Goal: Task Accomplishment & Management: Manage account settings

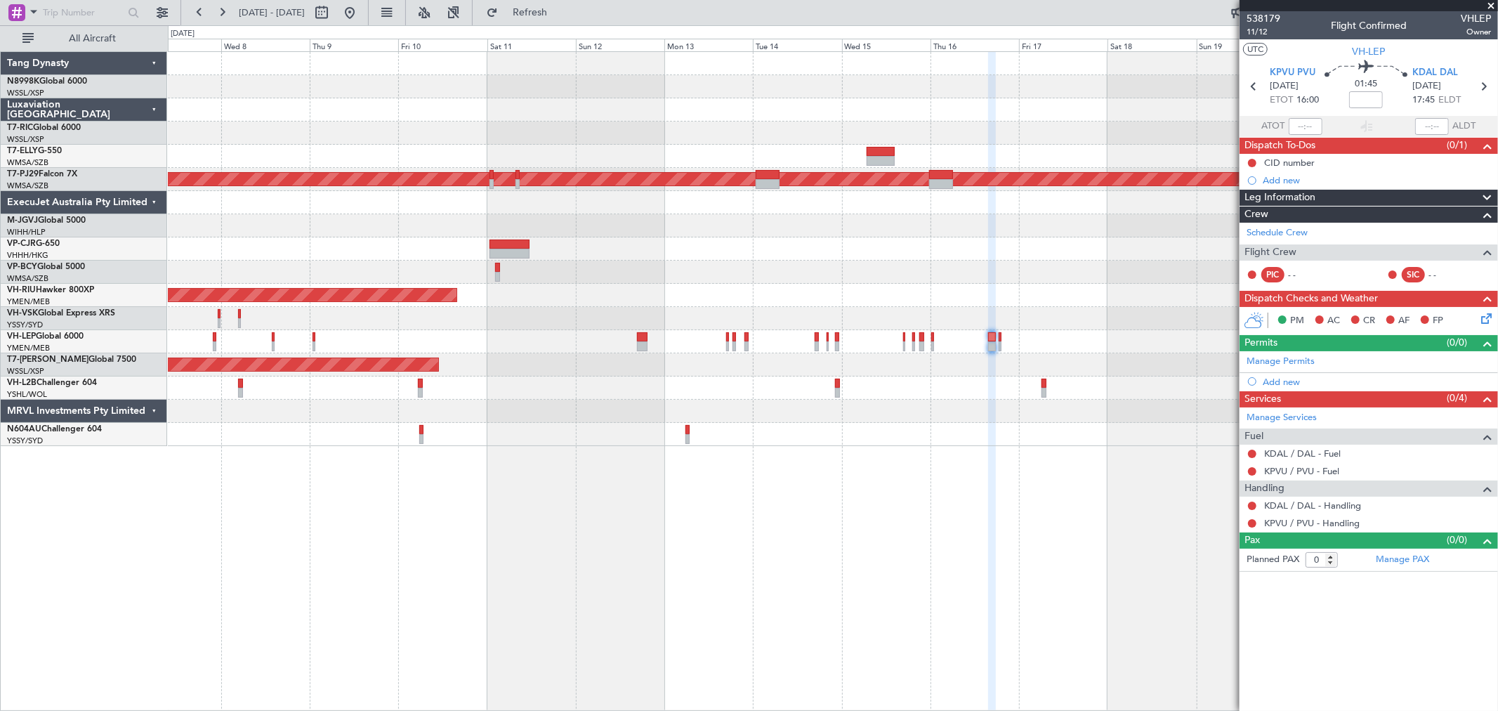
click at [461, 345] on div at bounding box center [832, 341] width 1329 height 23
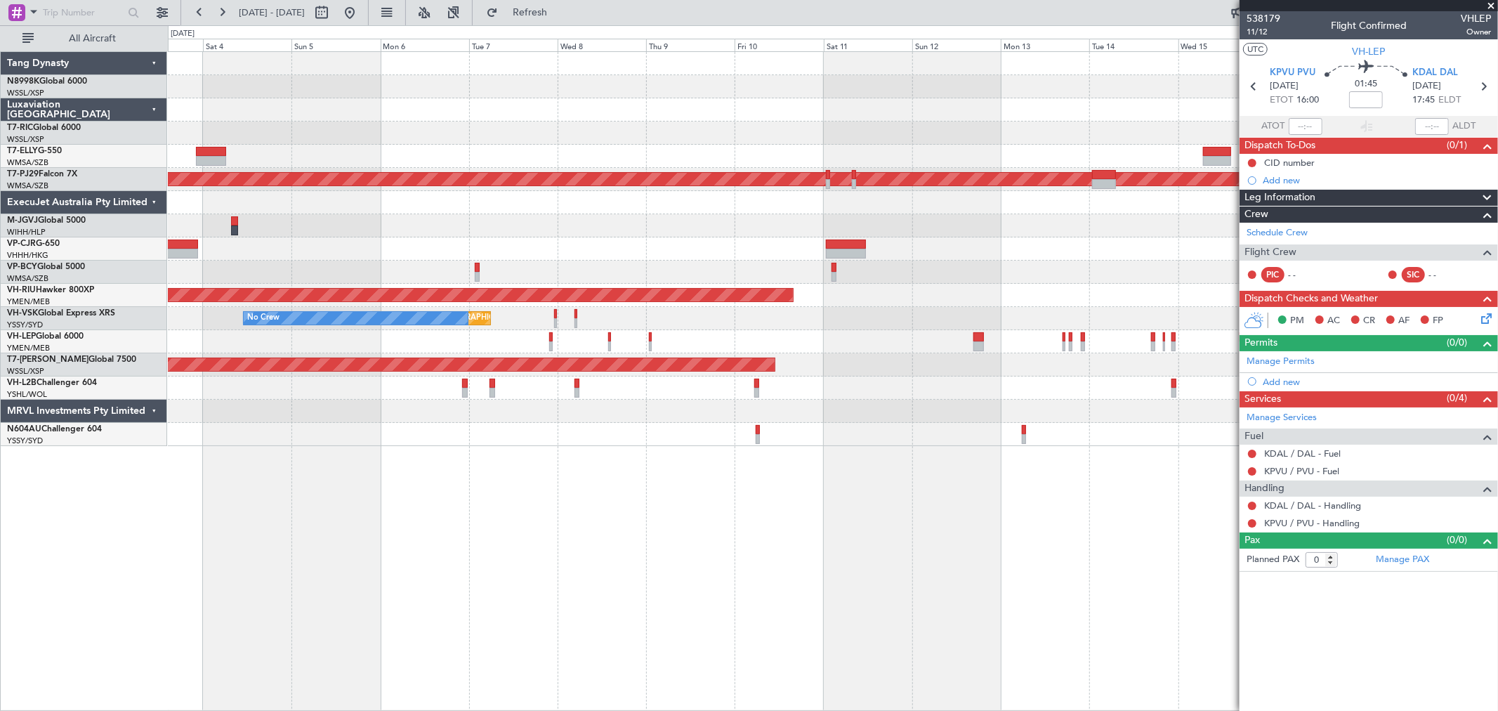
click at [668, 323] on div "Unplanned Maint [GEOGRAPHIC_DATA] ([GEOGRAPHIC_DATA]) No Crew" at bounding box center [832, 318] width 1329 height 23
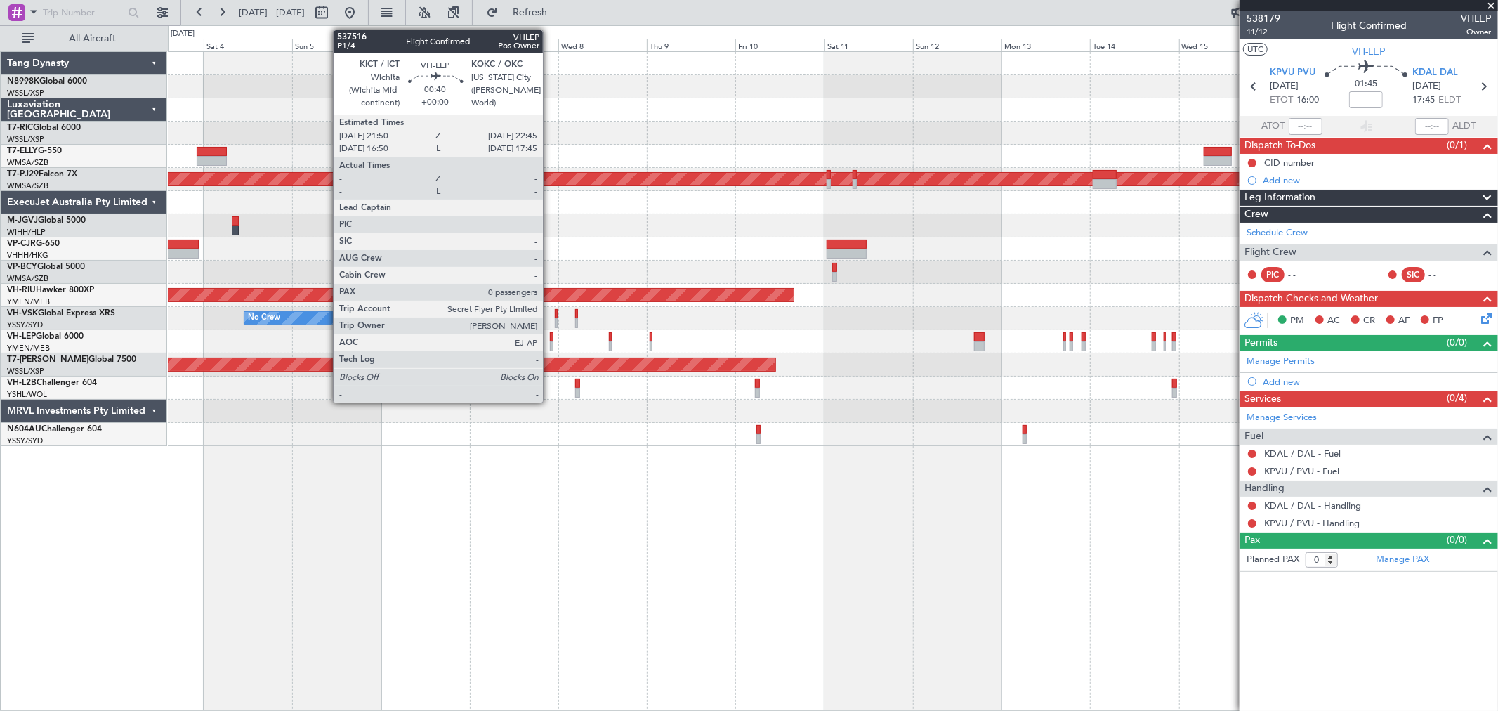
click at [550, 339] on div at bounding box center [552, 337] width 4 height 10
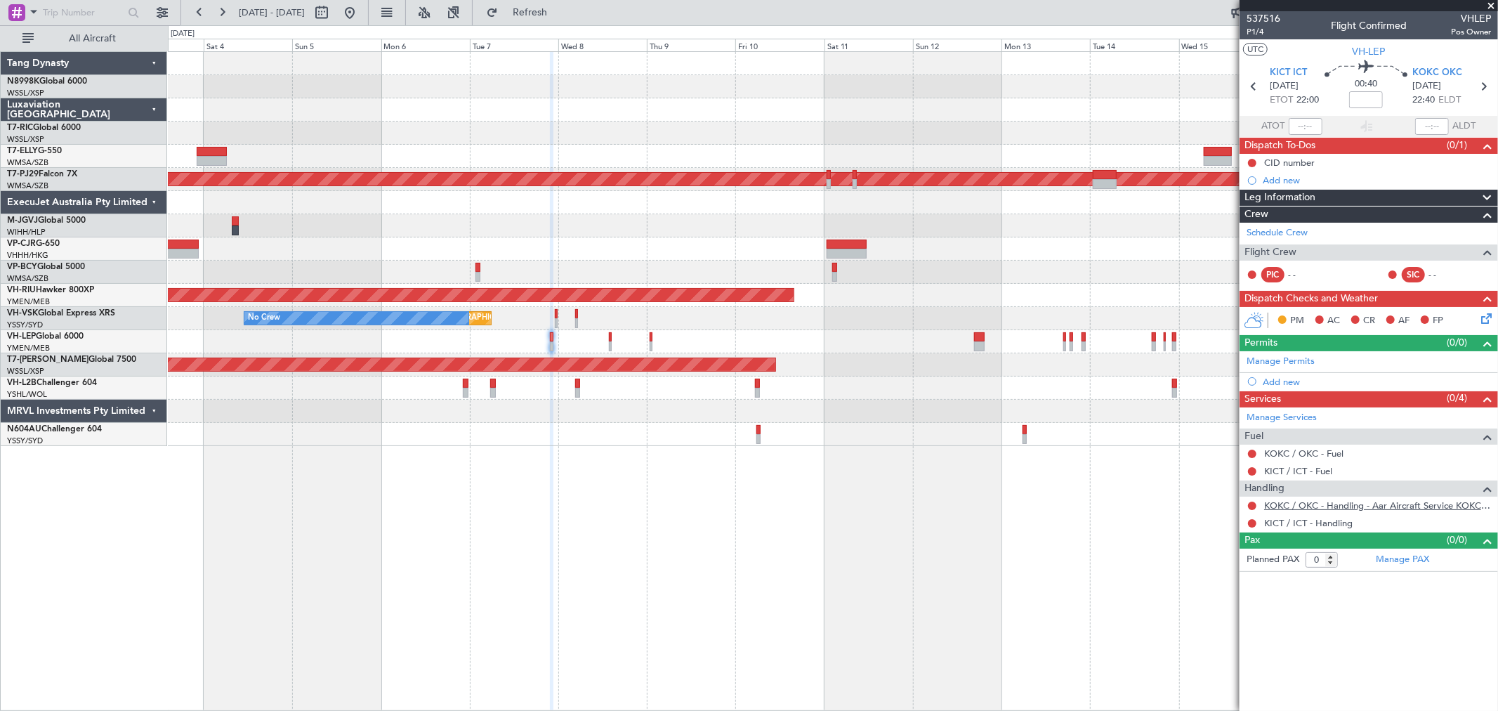
click at [1339, 504] on link "KOKC / OKC - Handling - Aar Aircraft Service KOKC / OKC" at bounding box center [1377, 505] width 227 height 12
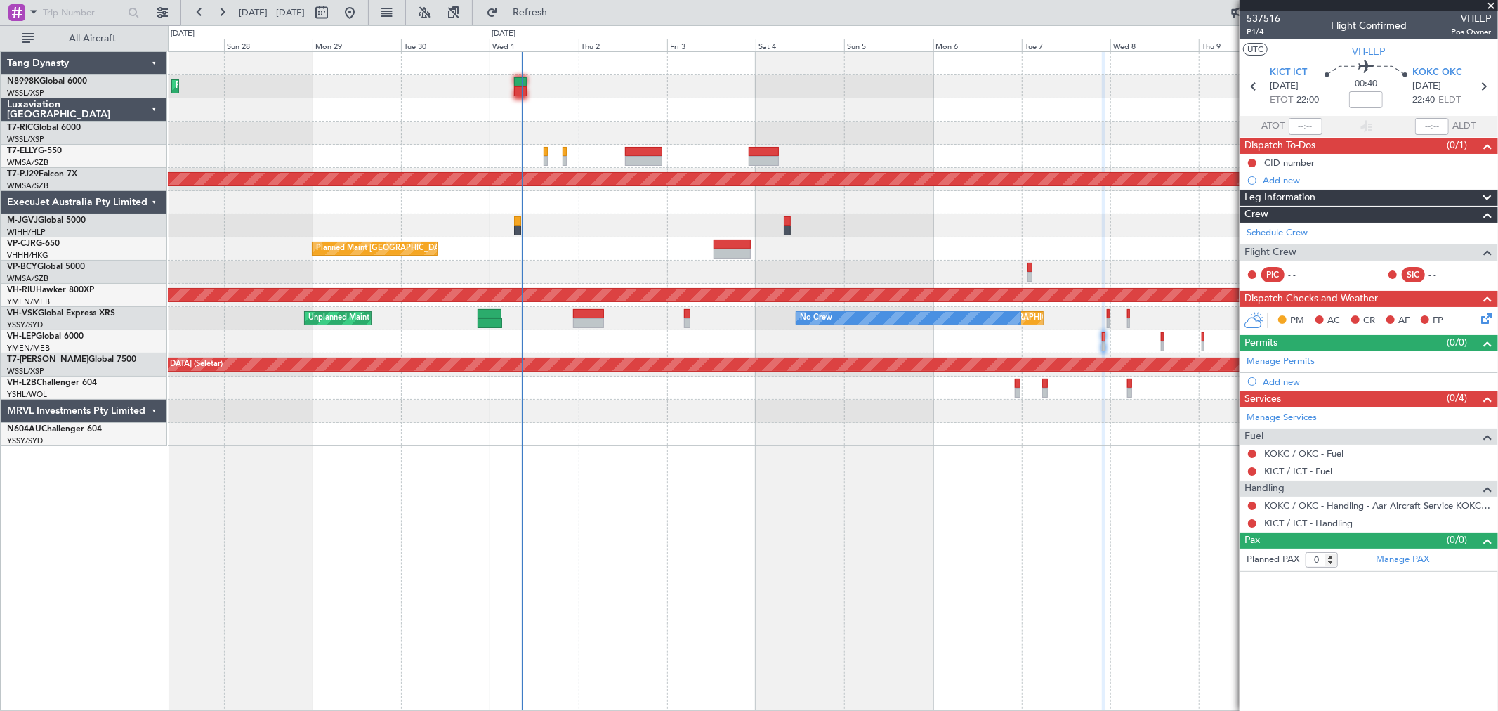
click at [994, 277] on div "Planned Maint [GEOGRAPHIC_DATA] ([GEOGRAPHIC_DATA] Intl) Planned Maint [GEOGRAP…" at bounding box center [832, 249] width 1329 height 394
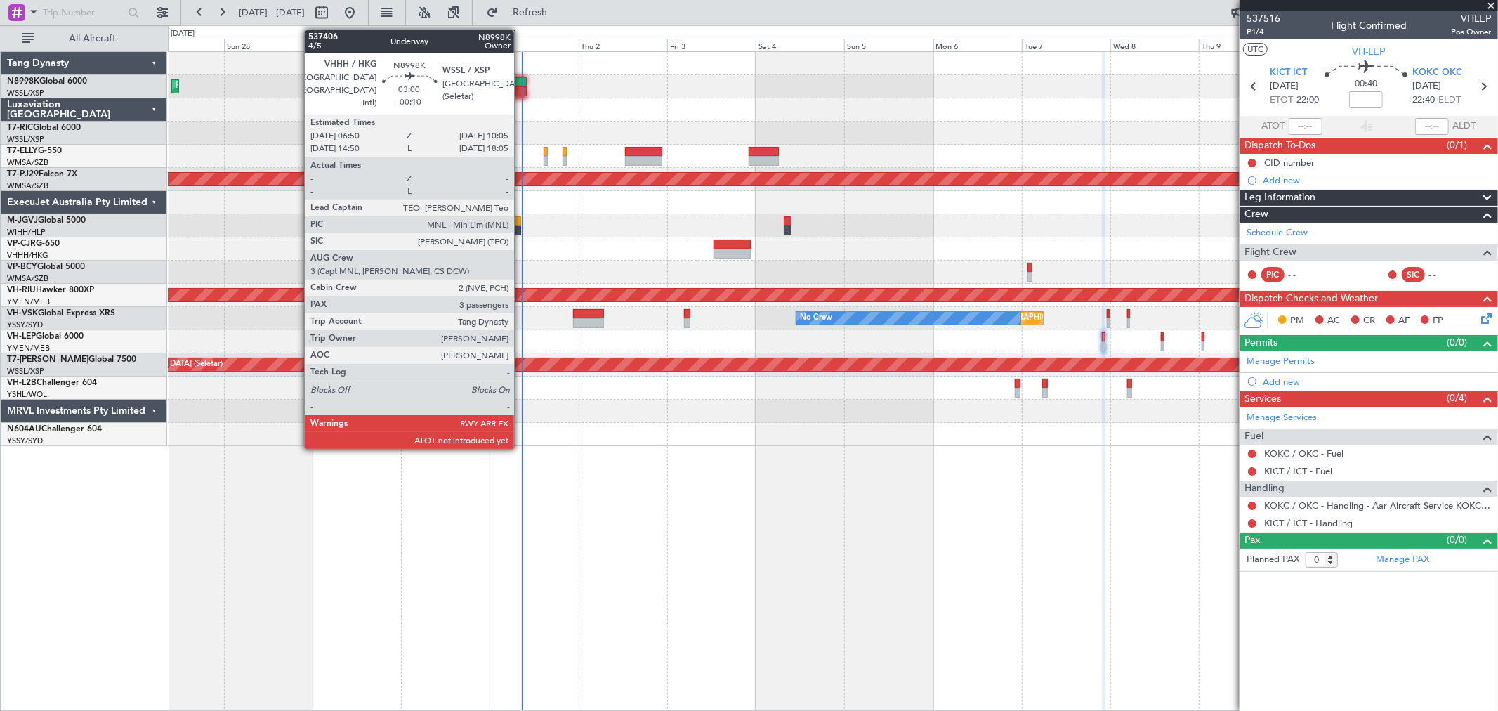
click at [521, 90] on div at bounding box center [520, 91] width 13 height 10
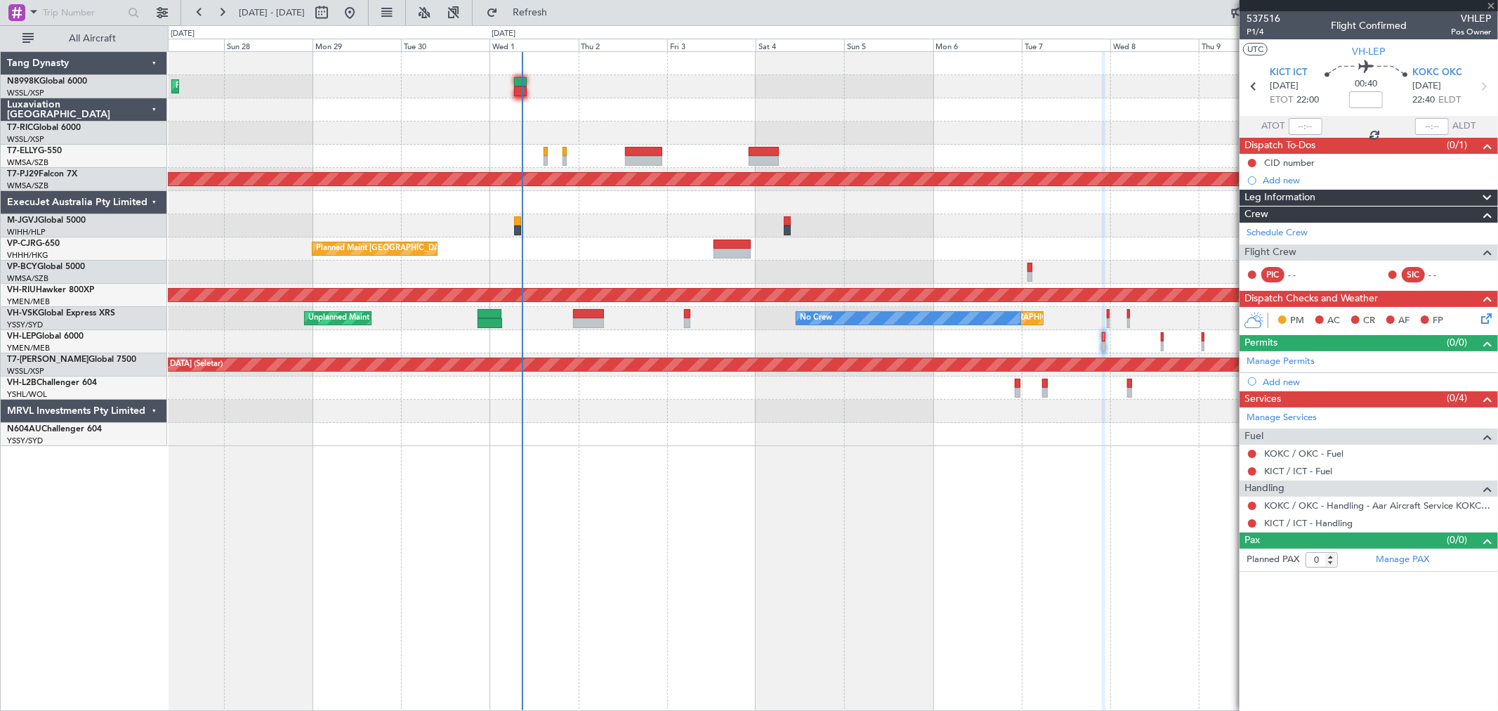
type input "-00:10"
type input "3"
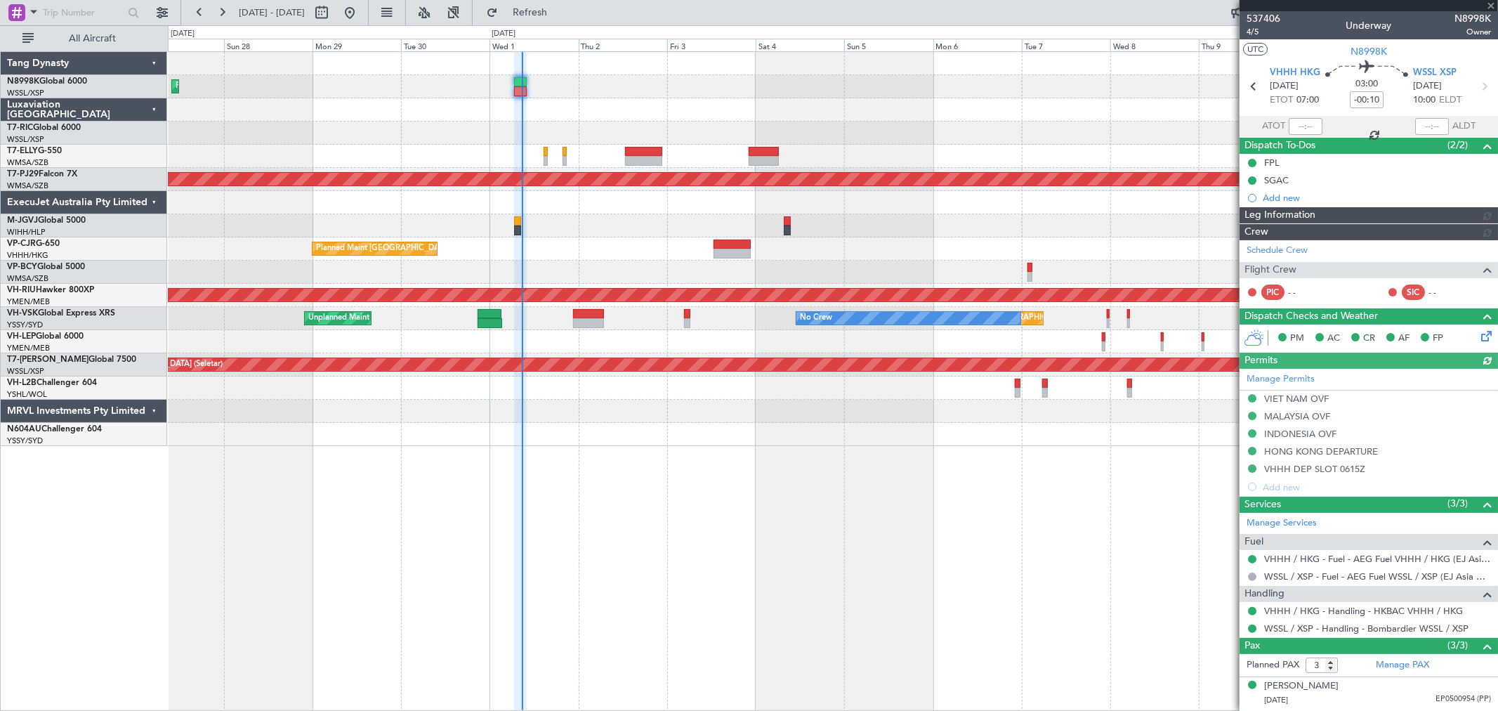
type input "[PERSON_NAME] (BTA)"
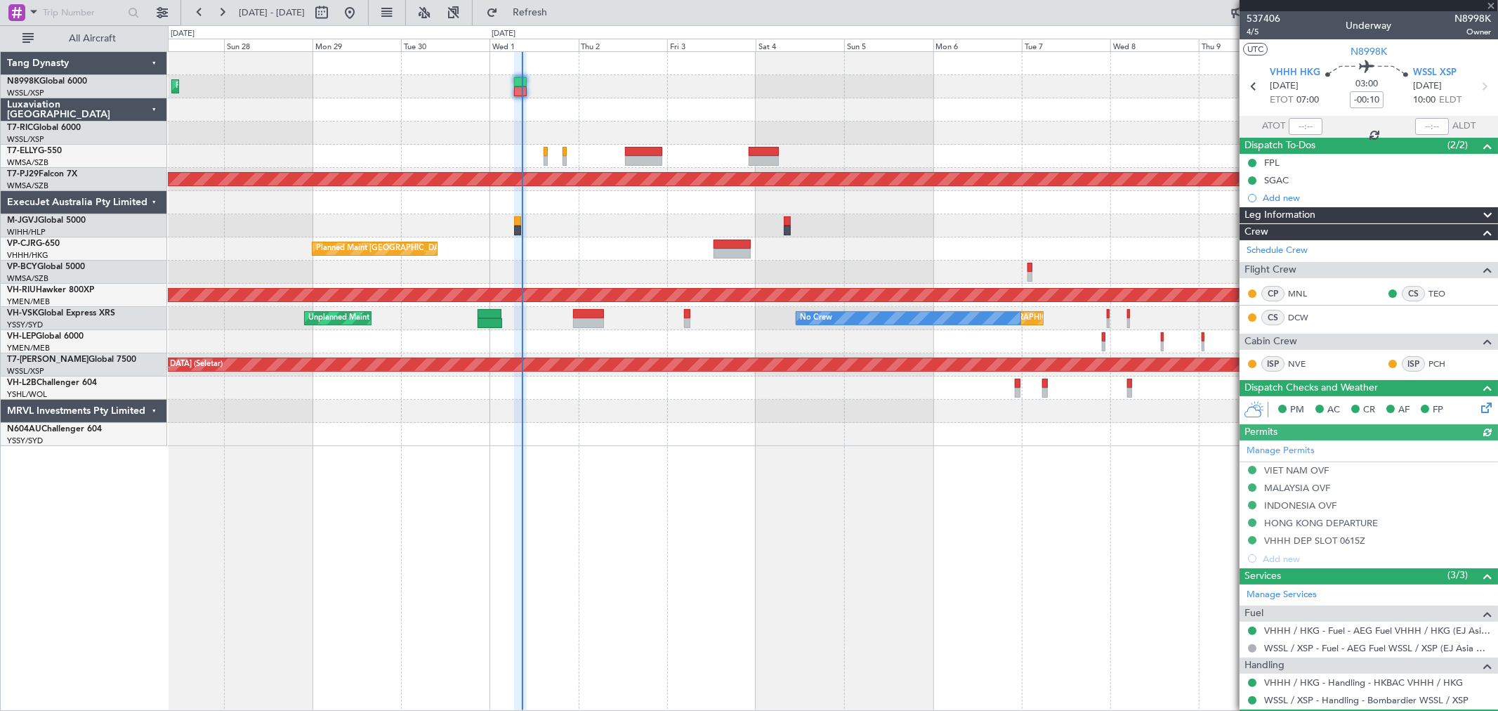
click at [1296, 124] on div at bounding box center [1305, 126] width 34 height 17
click at [1303, 125] on div at bounding box center [1305, 126] width 34 height 17
click at [1304, 127] on div at bounding box center [1305, 126] width 34 height 17
click at [1304, 128] on div at bounding box center [1305, 126] width 34 height 17
click at [1309, 123] on div at bounding box center [1305, 126] width 34 height 17
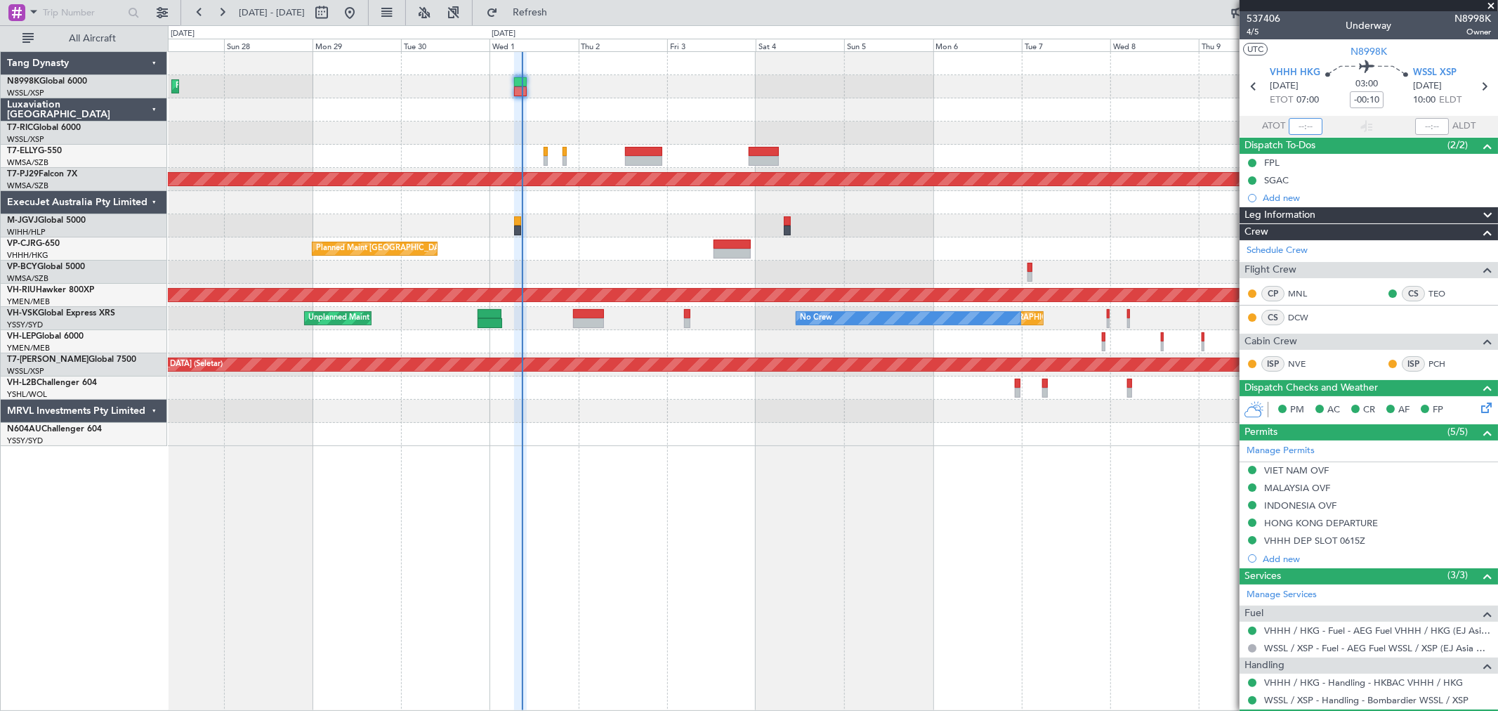
click at [1305, 125] on input "text" at bounding box center [1305, 126] width 34 height 17
click at [1310, 121] on input "text" at bounding box center [1305, 126] width 34 height 17
type input "07:52"
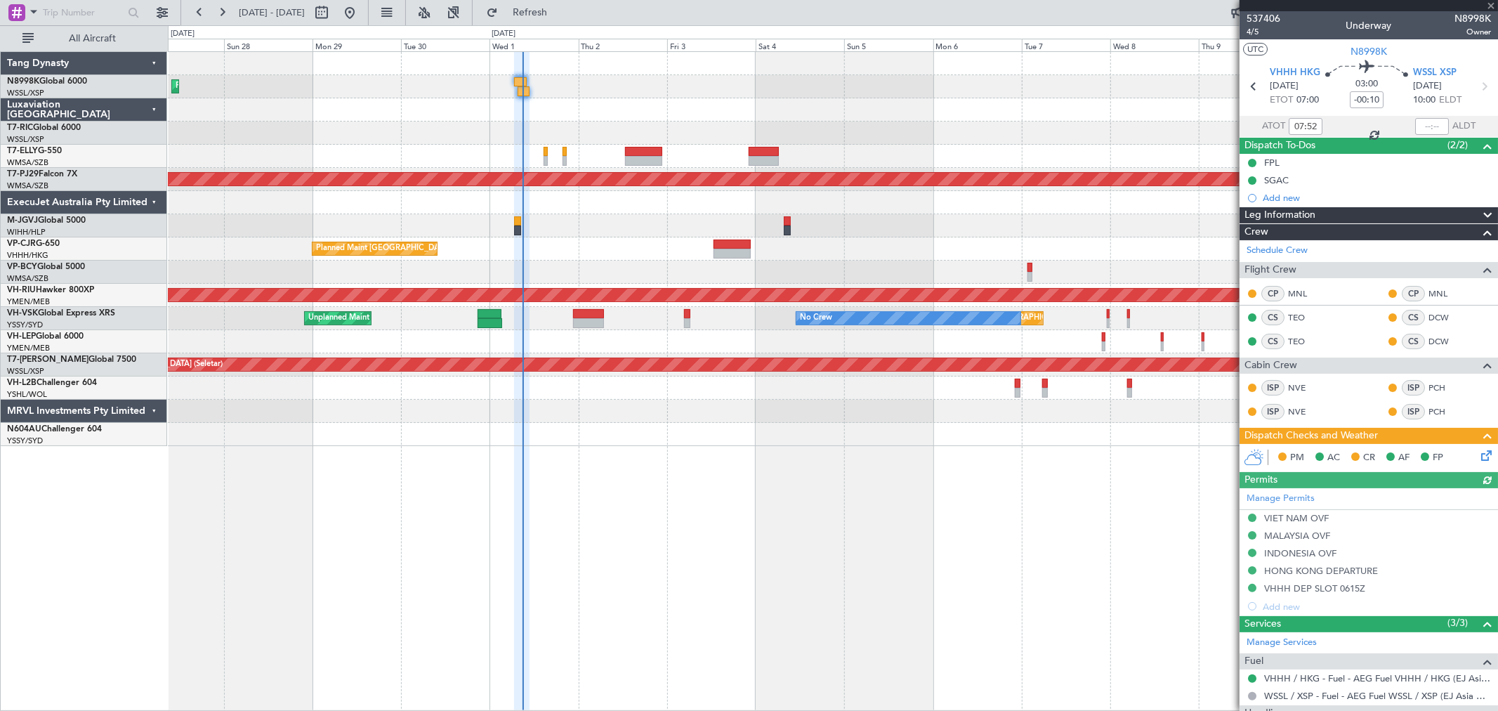
type input "[PERSON_NAME] (BTA)"
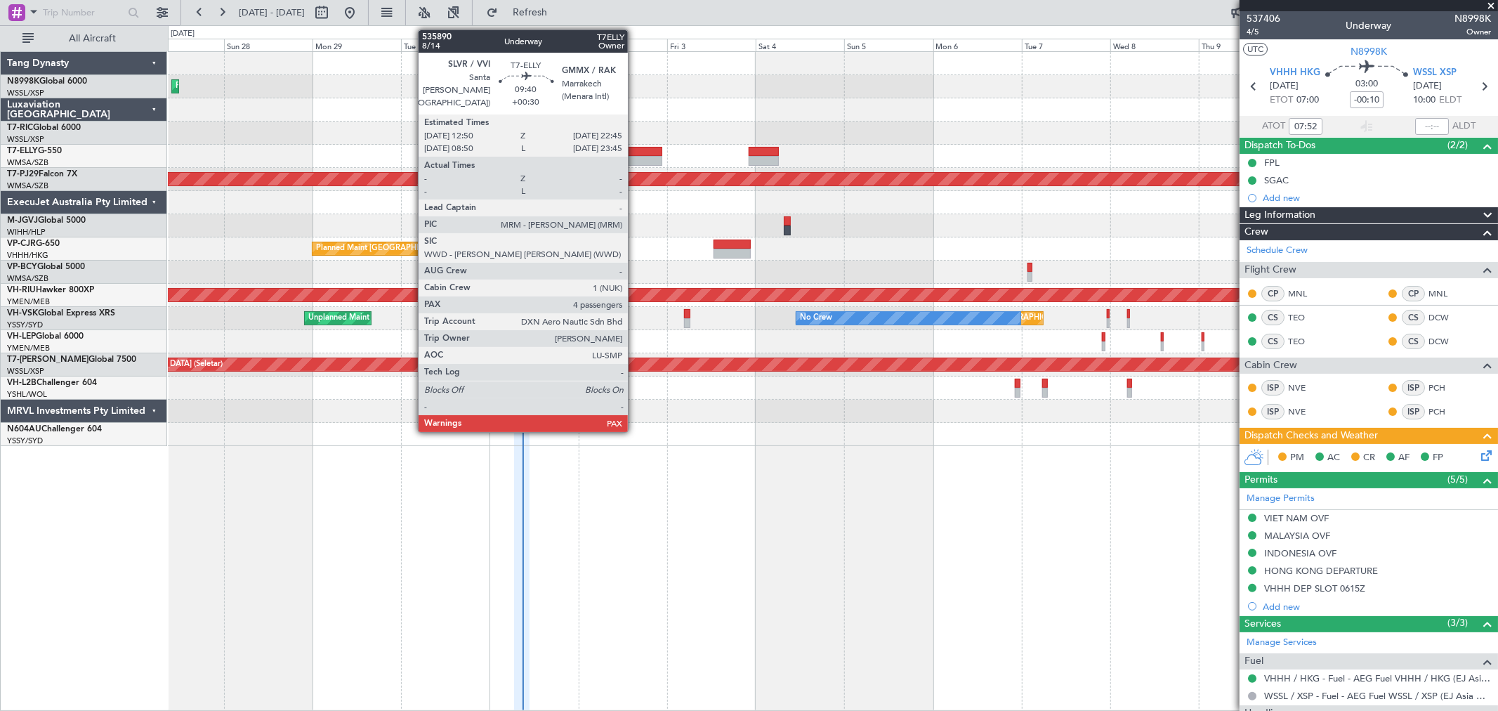
click at [640, 159] on div at bounding box center [643, 161] width 37 height 10
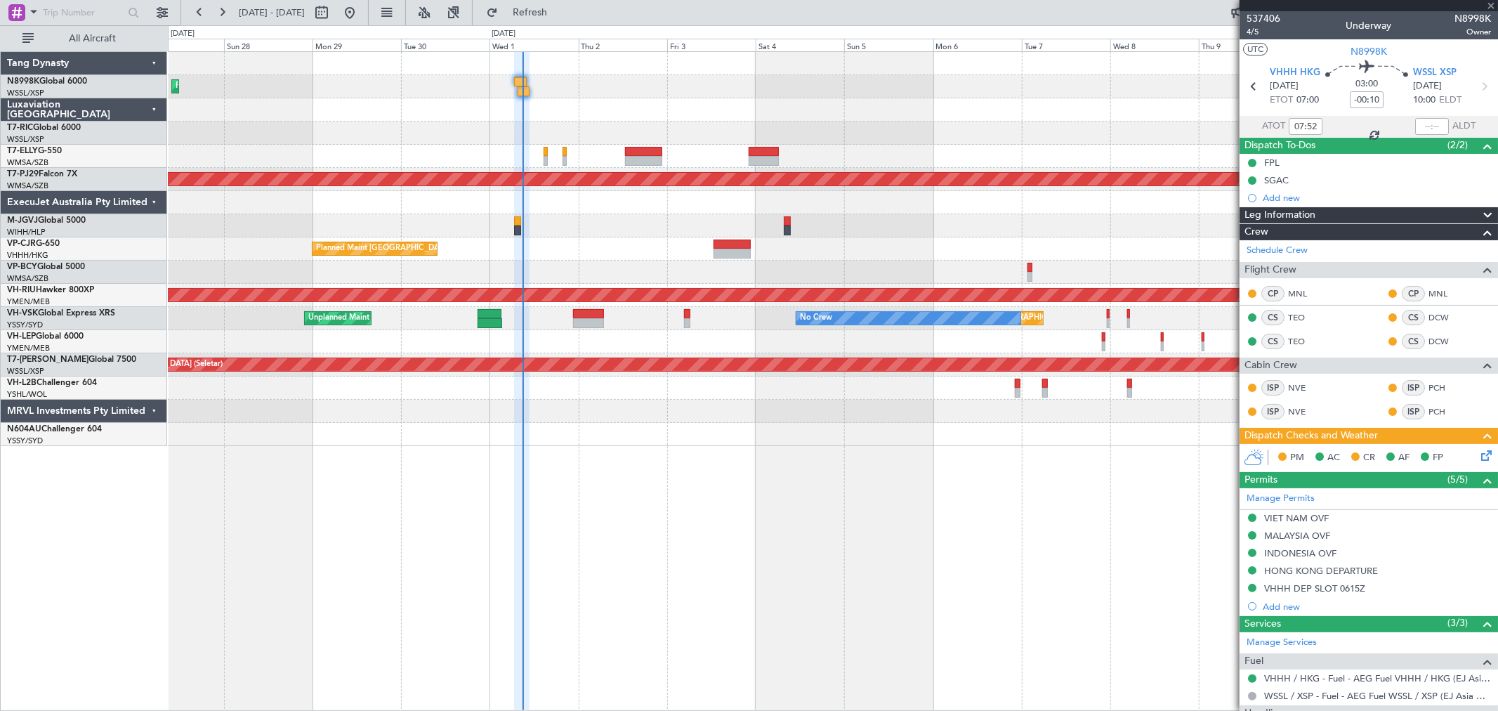
type input "+00:30"
type input "4"
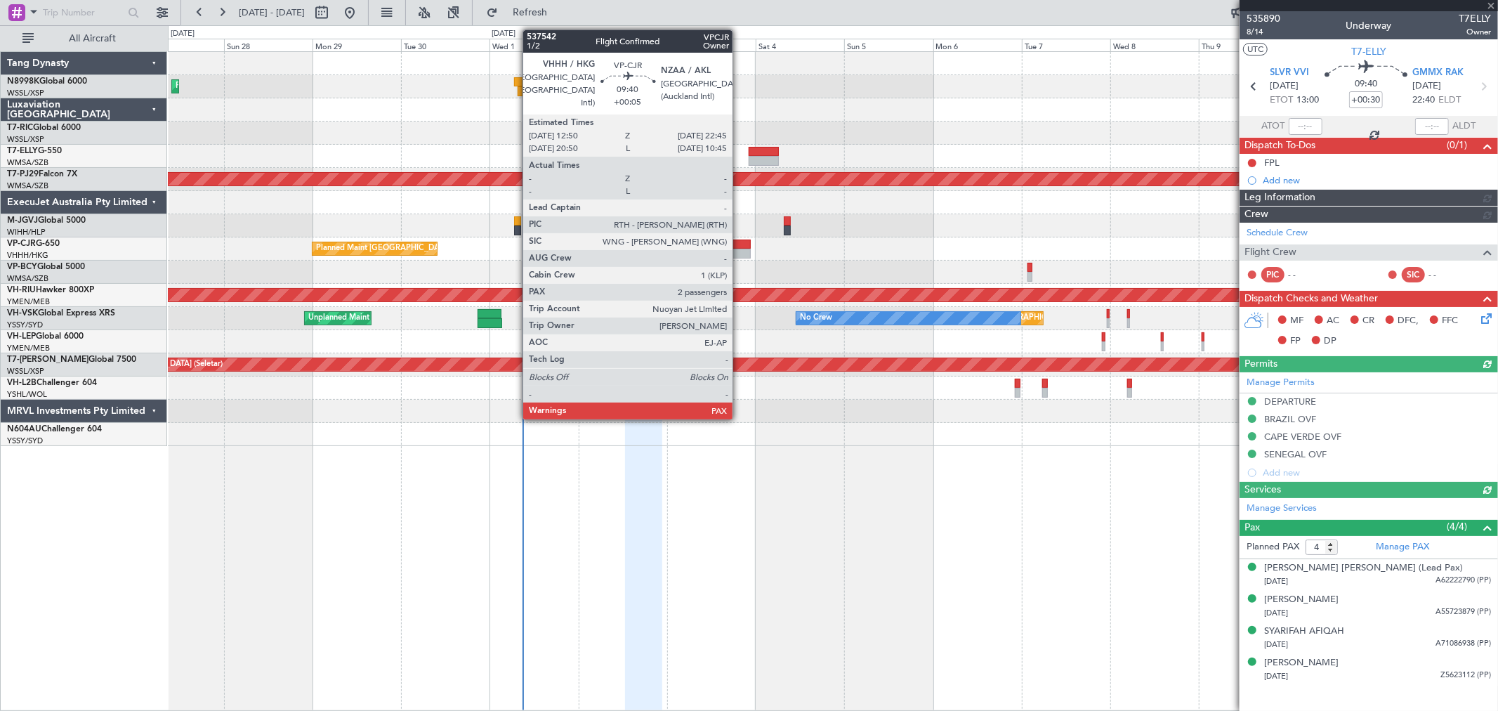
click at [739, 244] on div at bounding box center [731, 244] width 37 height 10
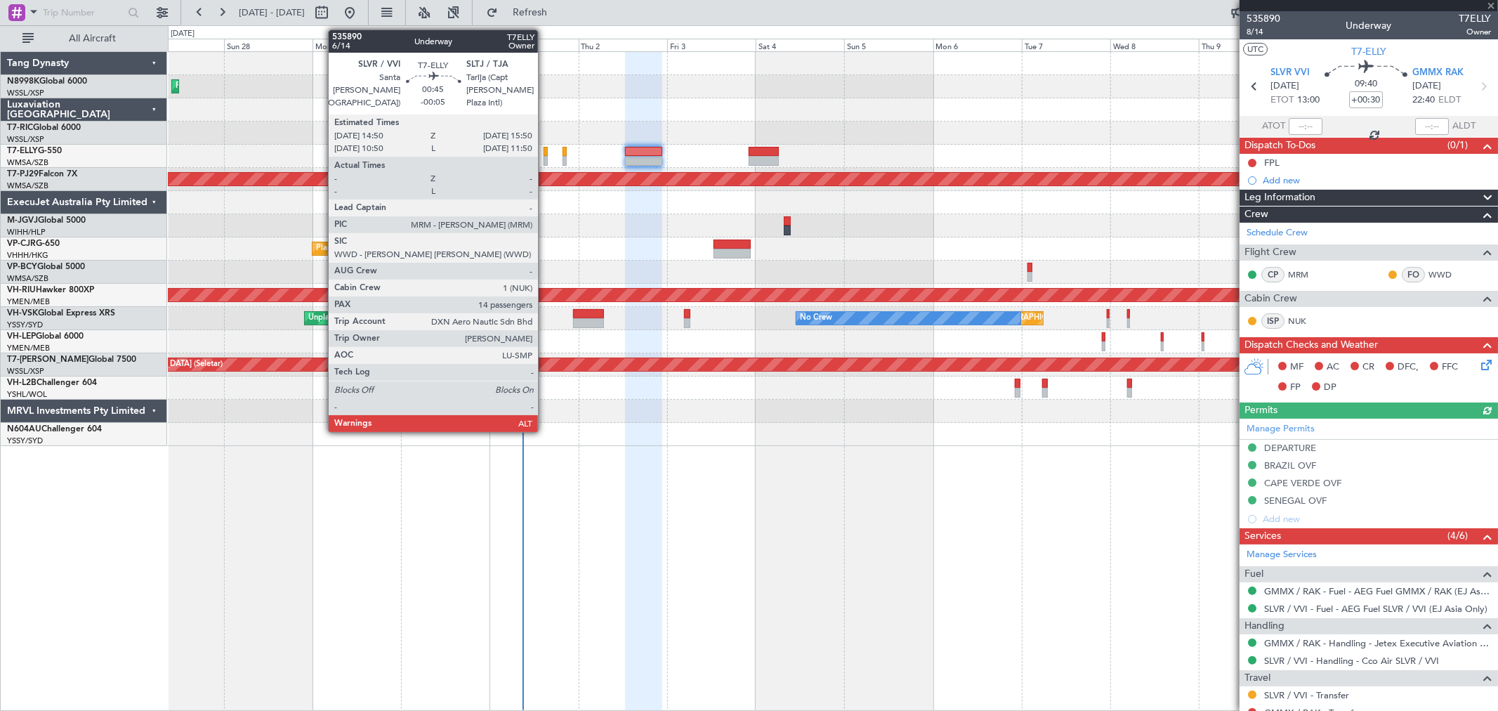
click at [545, 150] on div at bounding box center [545, 152] width 4 height 10
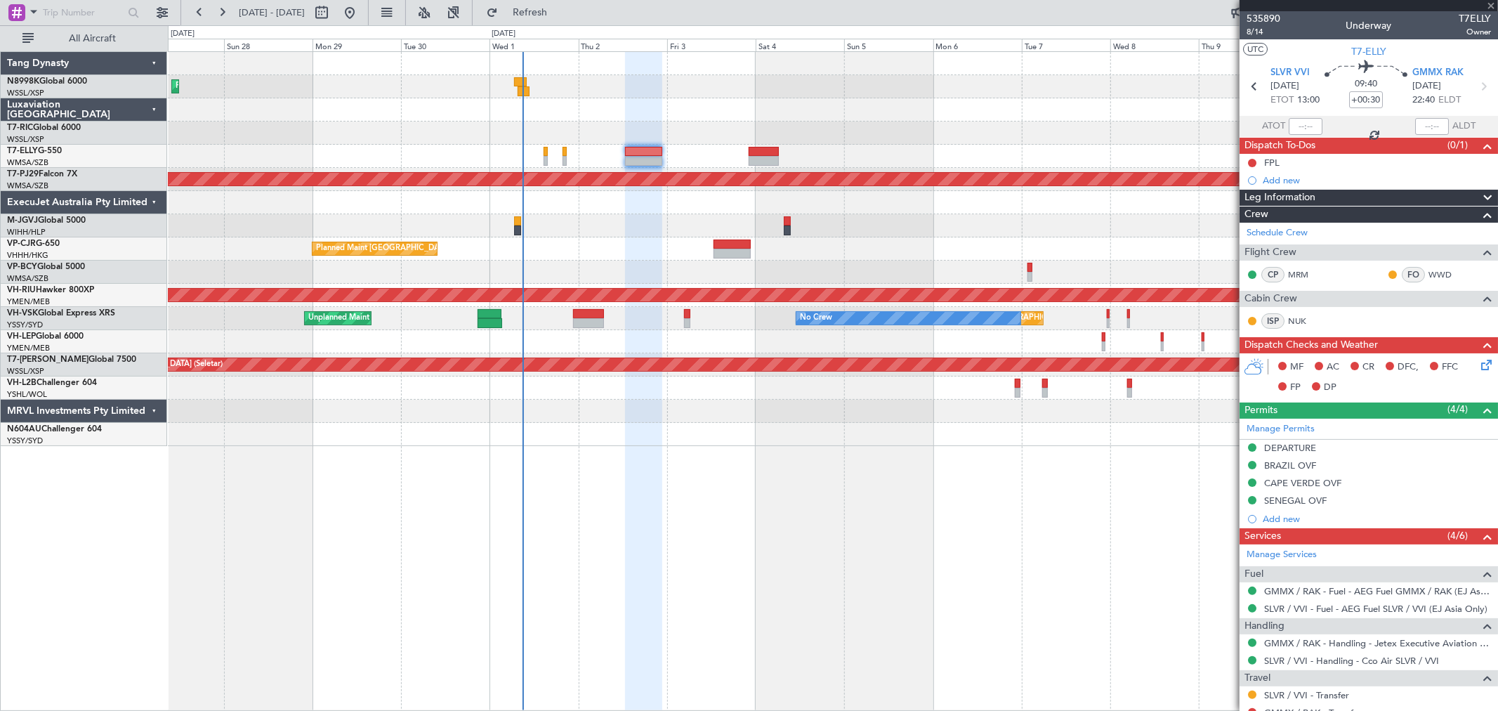
type input "-00:05"
type input "14"
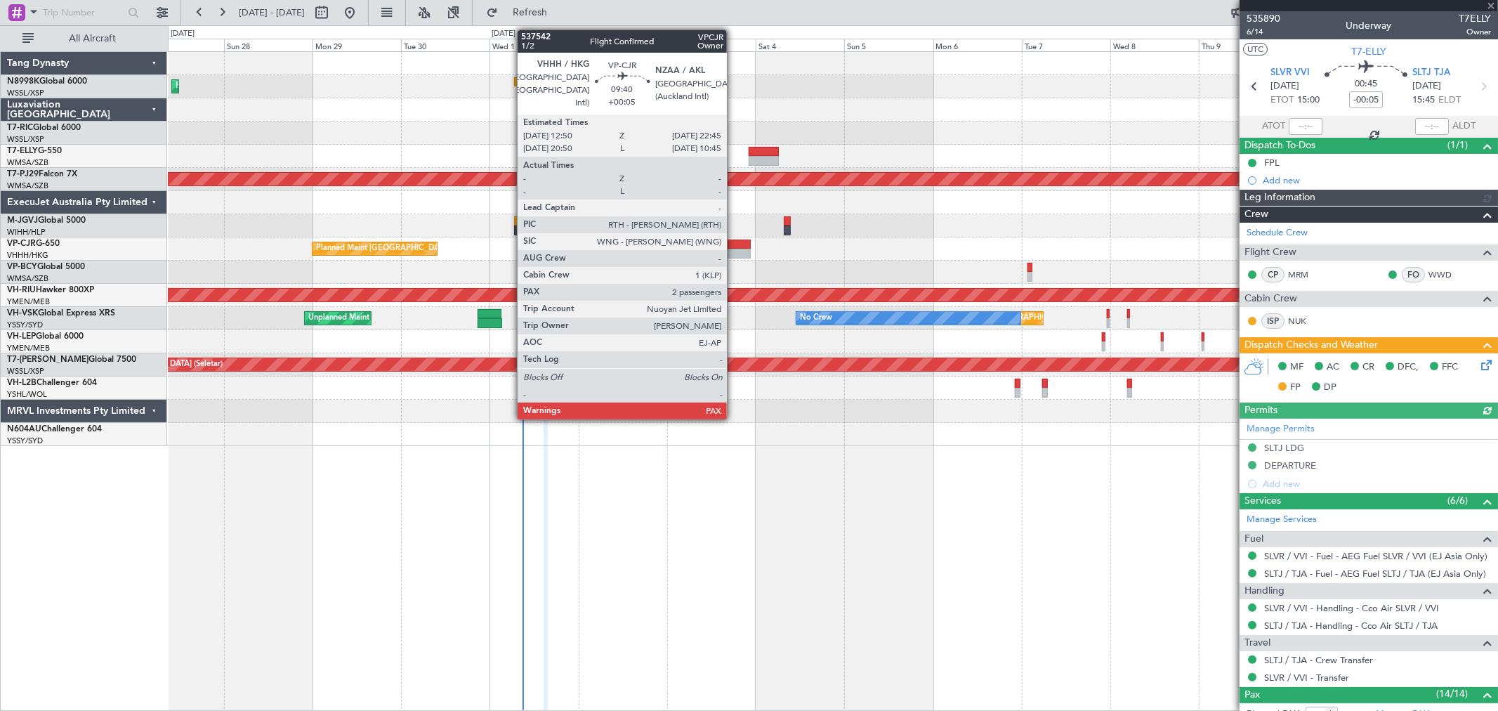
type input "[PERSON_NAME] (KYA)"
click at [734, 251] on div at bounding box center [731, 254] width 37 height 10
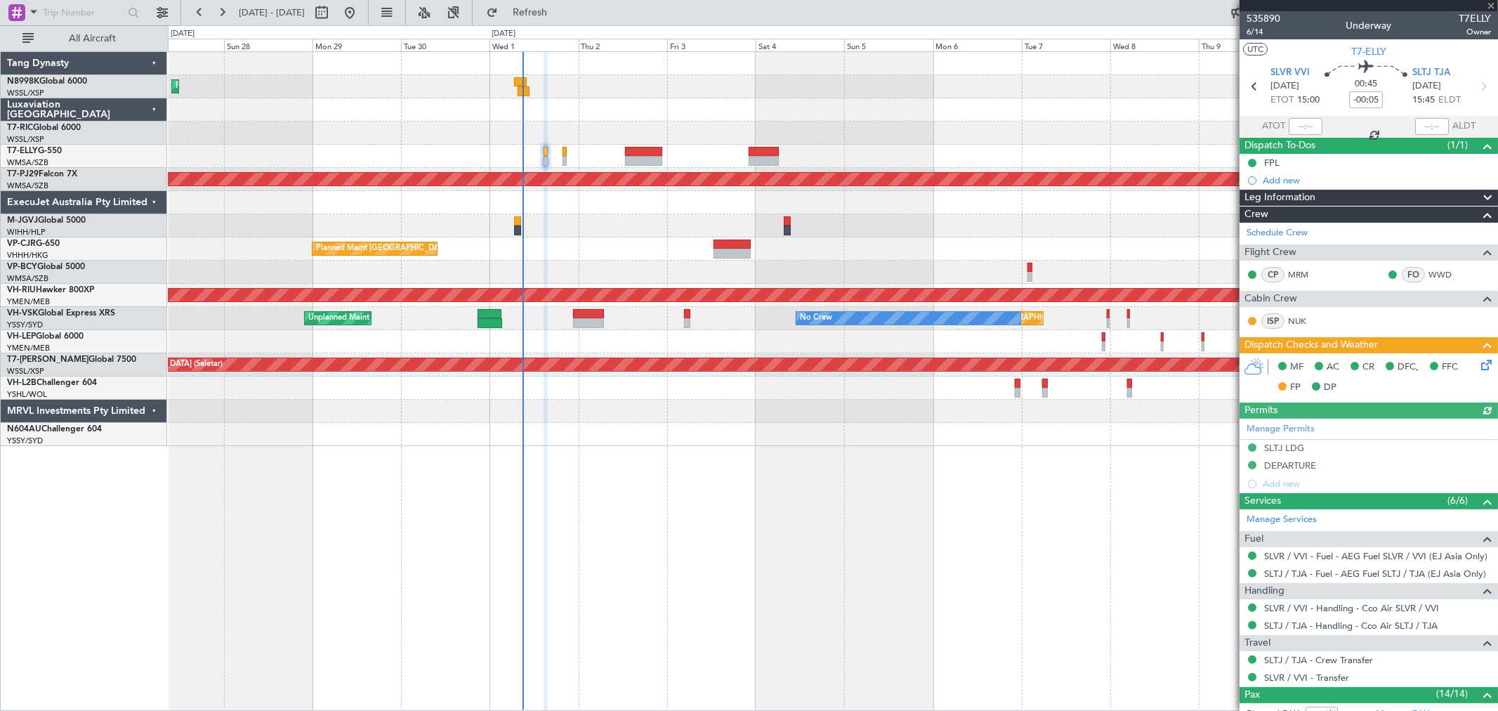
type input "+00:05"
type input "2"
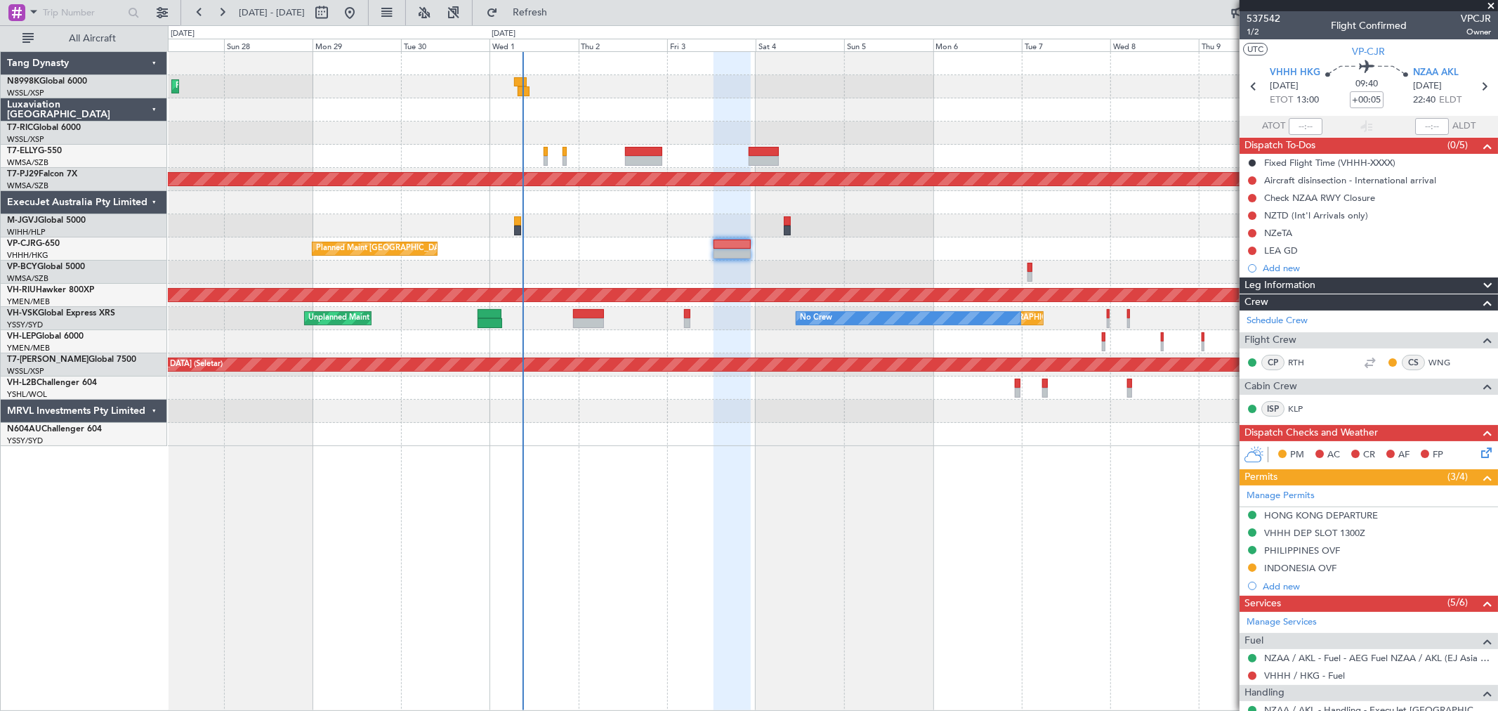
click at [671, 345] on div at bounding box center [832, 341] width 1329 height 23
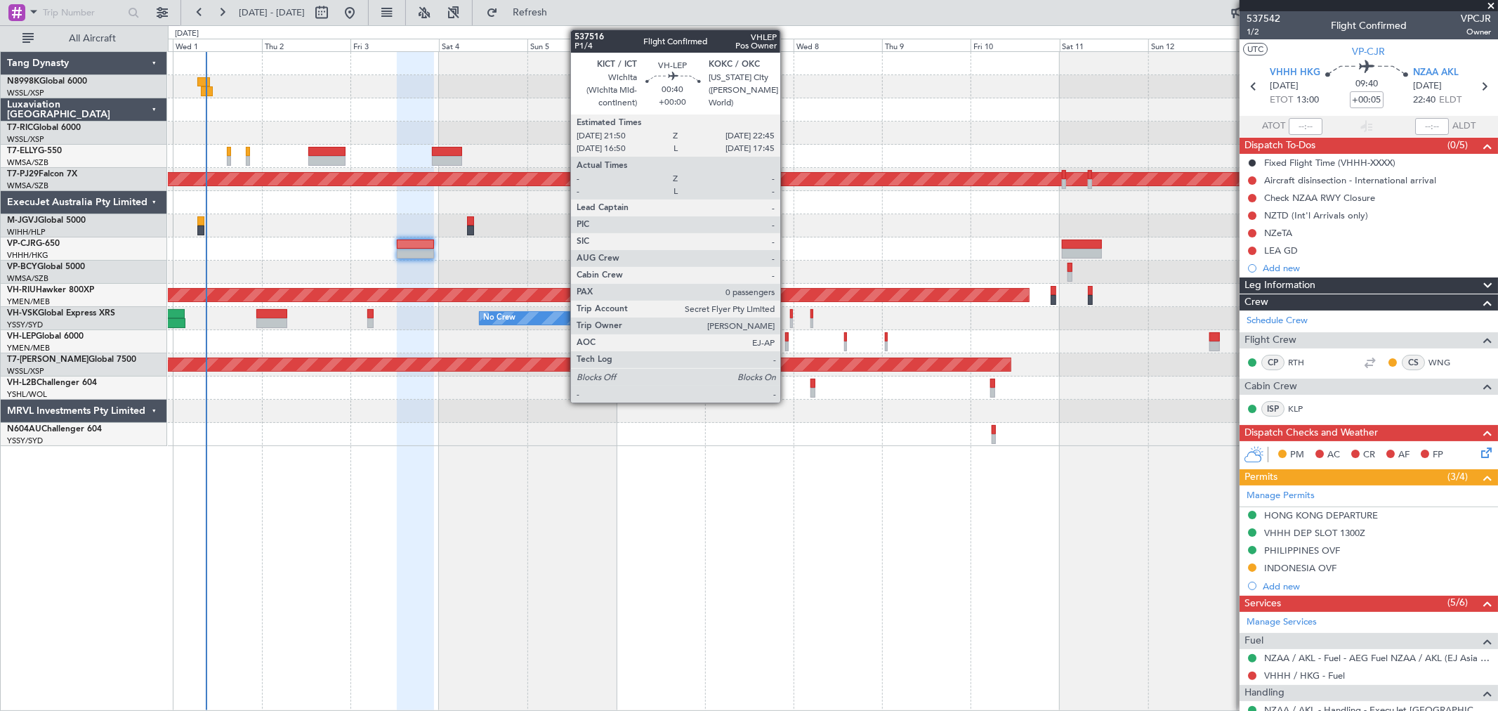
click at [787, 345] on div at bounding box center [787, 346] width 4 height 10
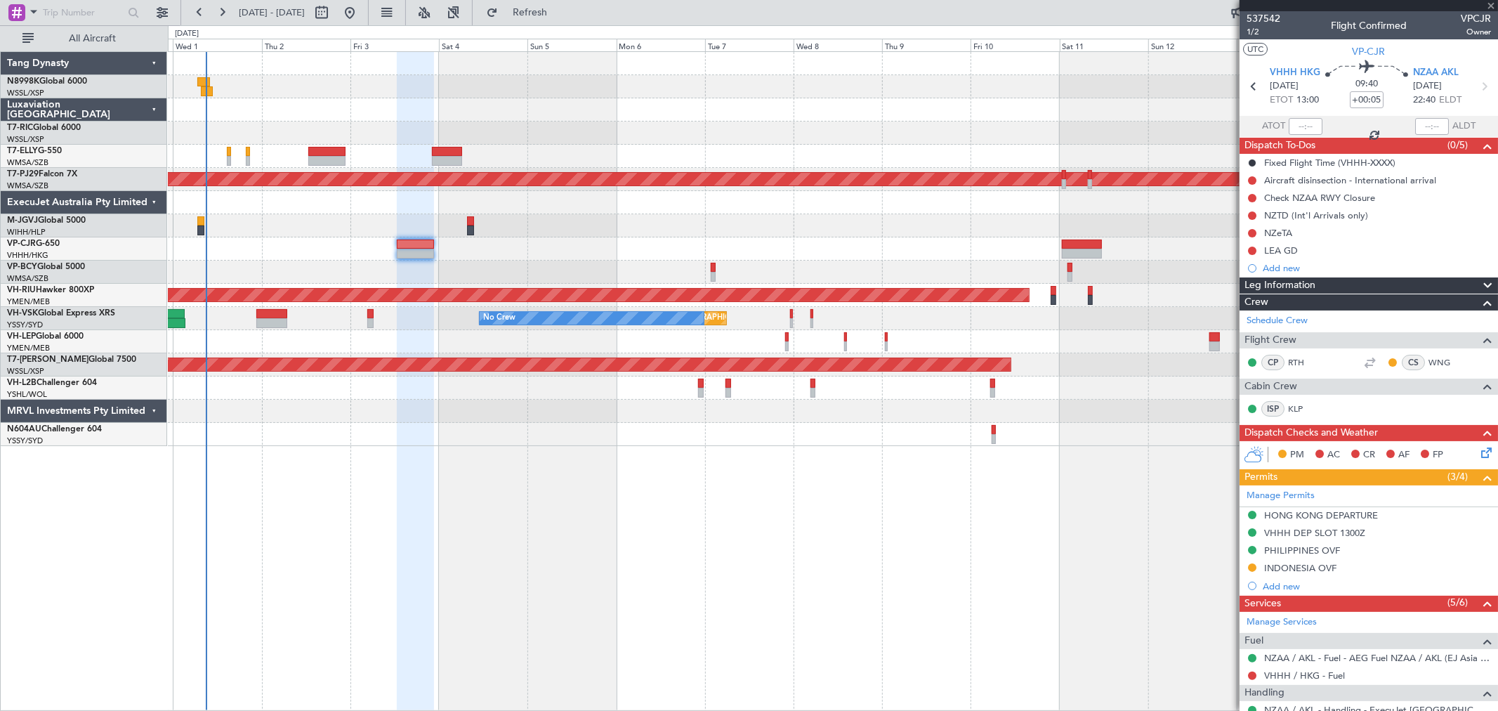
type input "0"
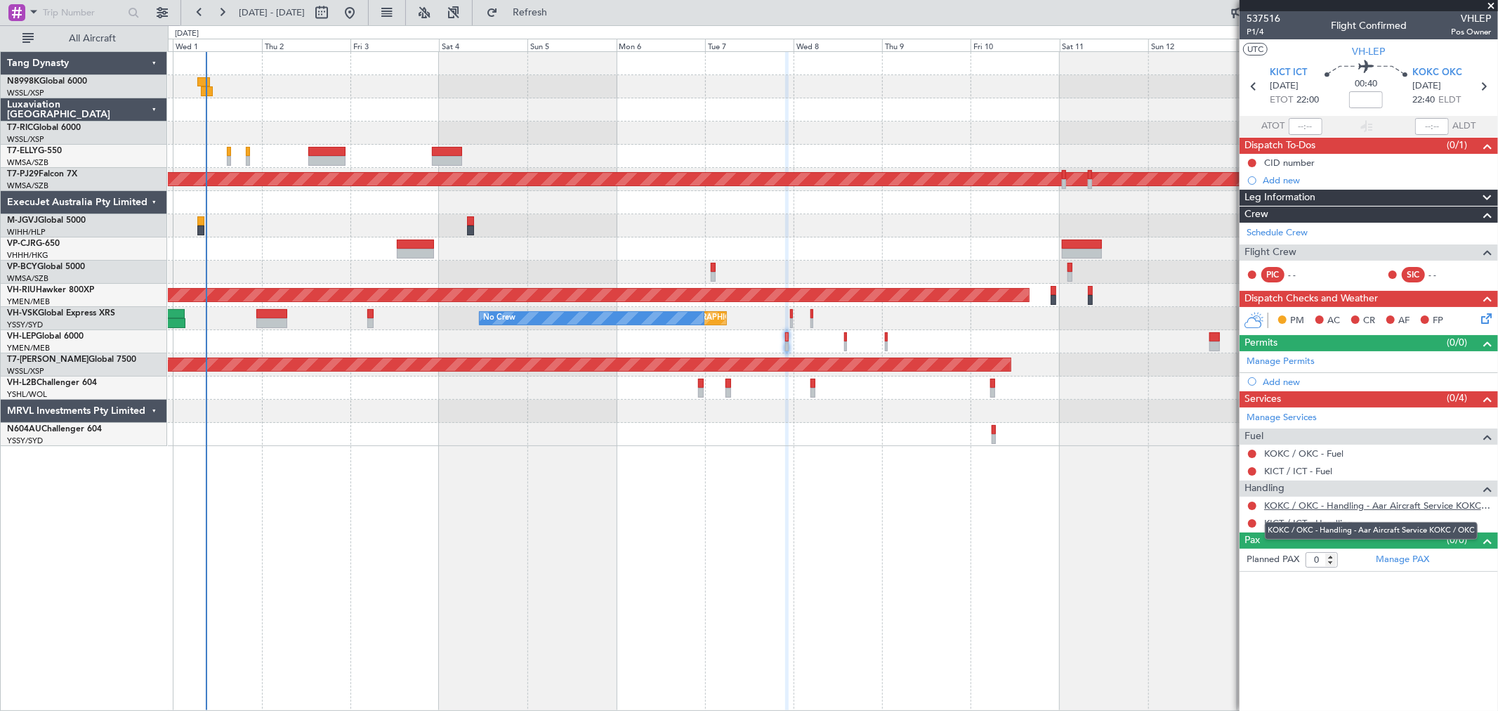
click at [1310, 502] on link "KOKC / OKC - Handling - Aar Aircraft Service KOKC / OKC" at bounding box center [1377, 505] width 227 height 12
click at [1371, 101] on input at bounding box center [1366, 99] width 34 height 17
type input "-00:10"
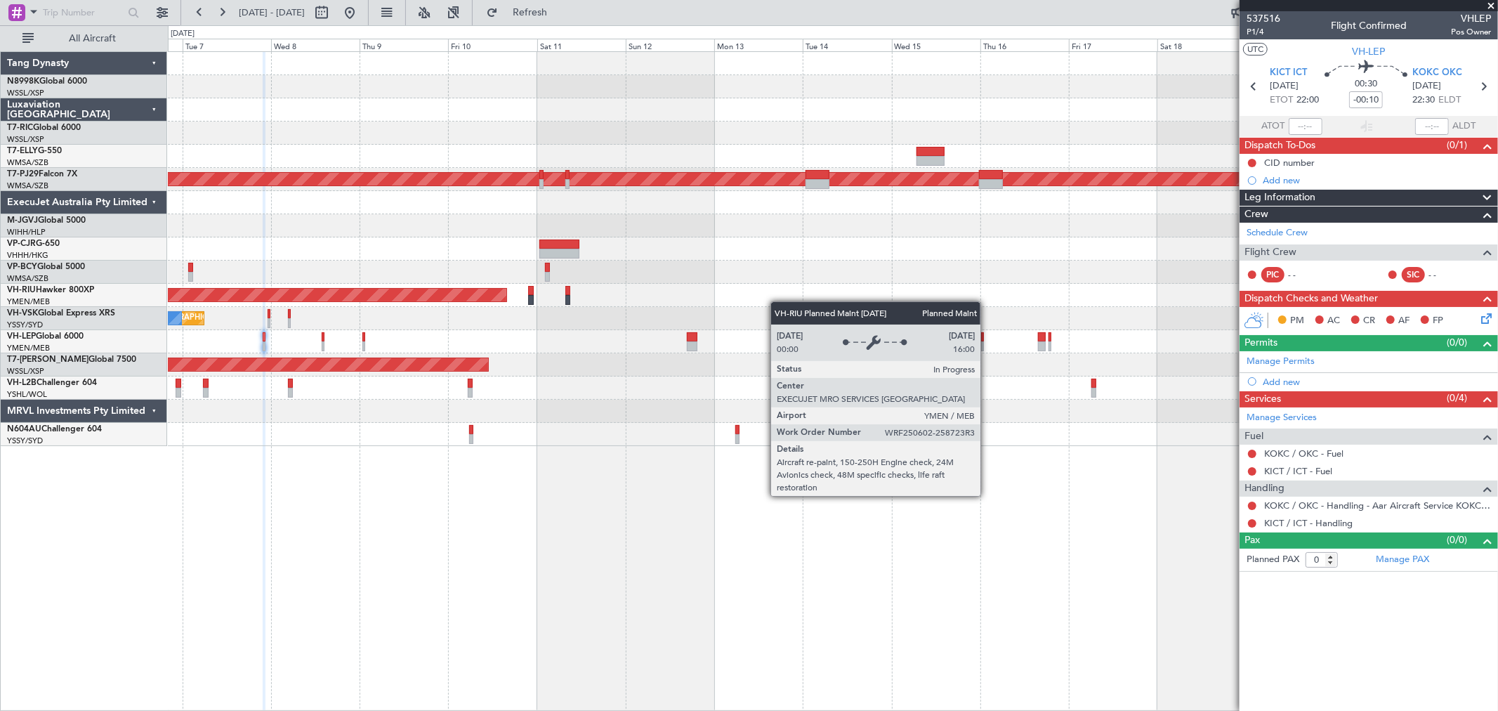
click at [449, 292] on div "Planned Maint [GEOGRAPHIC_DATA] (Sultan [PERSON_NAME] [PERSON_NAME] - Subang) P…" at bounding box center [832, 249] width 1329 height 394
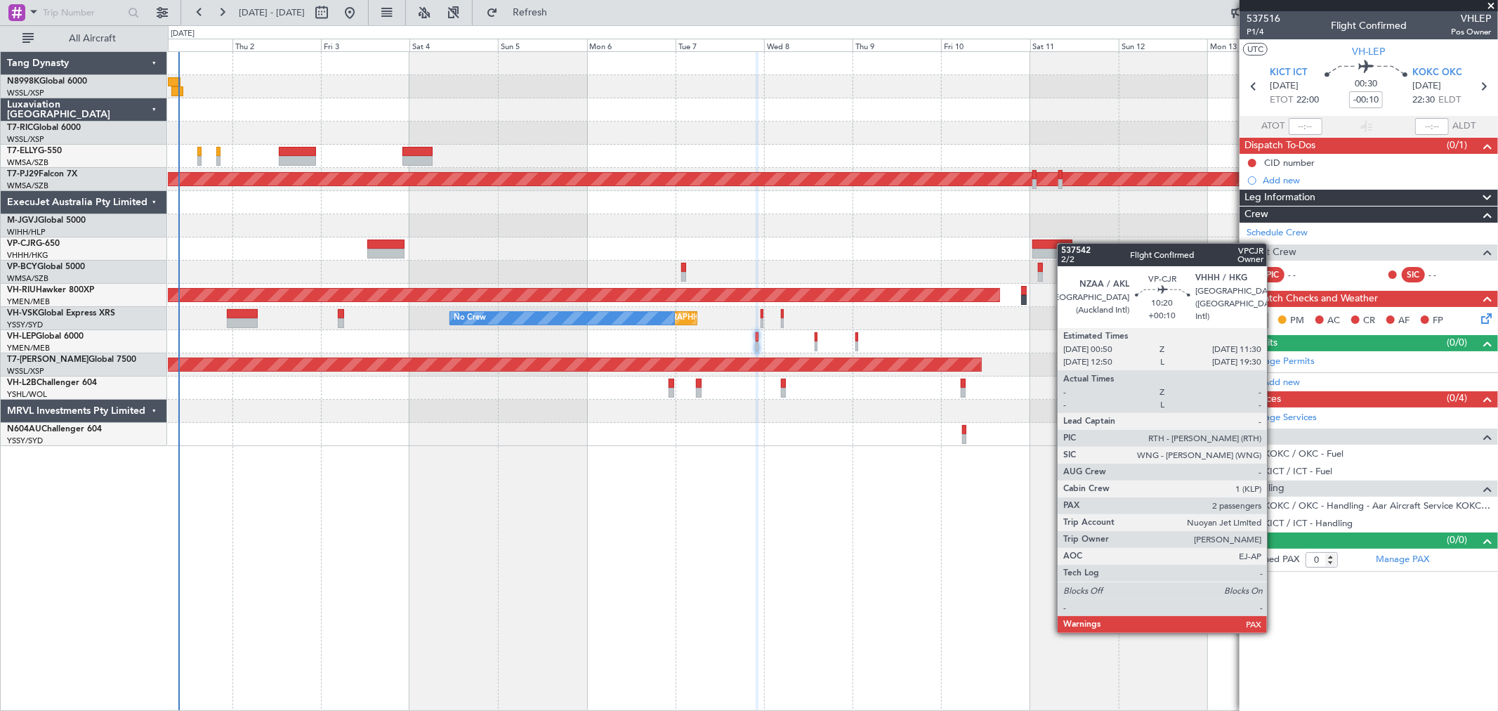
click at [1064, 244] on div "Planned Maint [GEOGRAPHIC_DATA] (Sultan [PERSON_NAME] [PERSON_NAME] - Subang) P…" at bounding box center [832, 249] width 1329 height 394
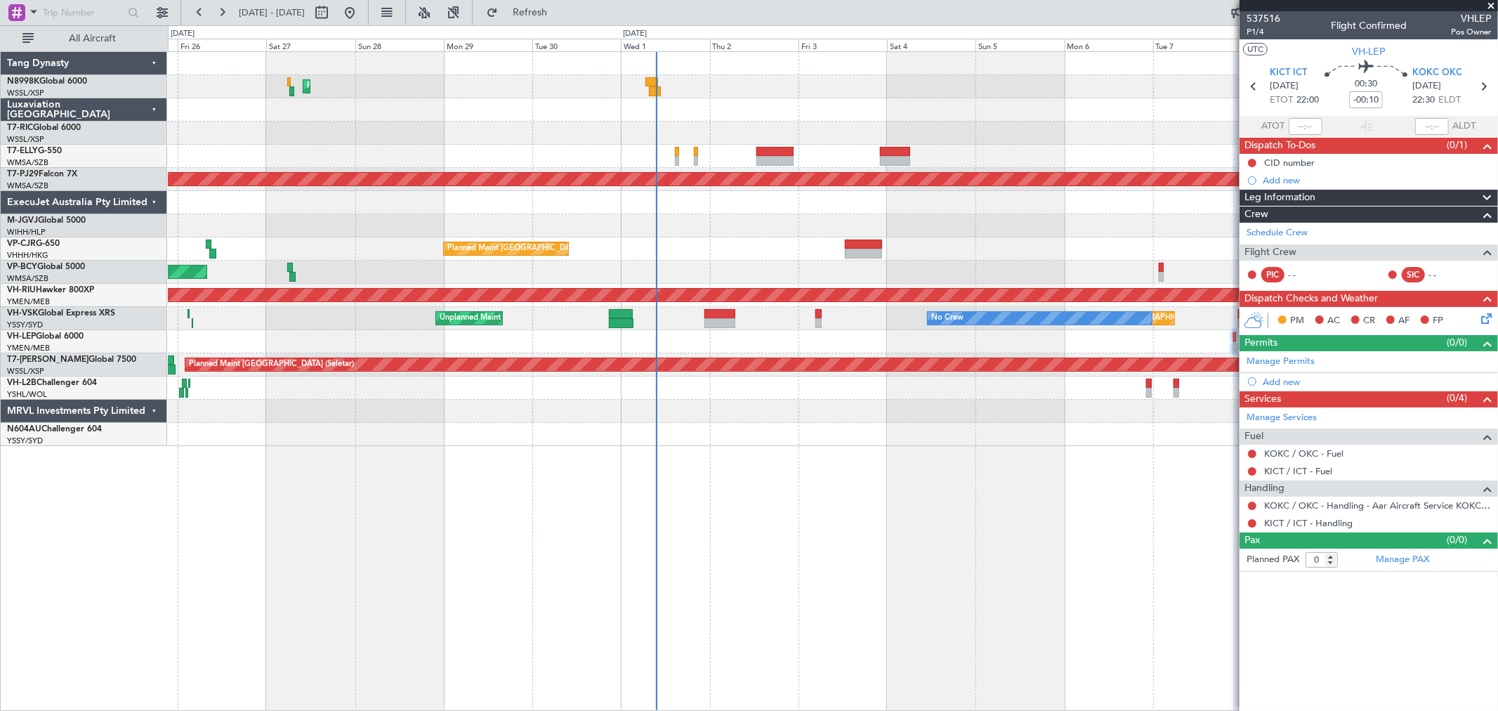
click at [1098, 240] on div "Planned Maint [GEOGRAPHIC_DATA] ([GEOGRAPHIC_DATA] Intl)" at bounding box center [832, 248] width 1329 height 23
click at [682, 258] on div "Planned Maint [GEOGRAPHIC_DATA] ([GEOGRAPHIC_DATA] Intl) Planned Maint [GEOGRAP…" at bounding box center [832, 249] width 1329 height 394
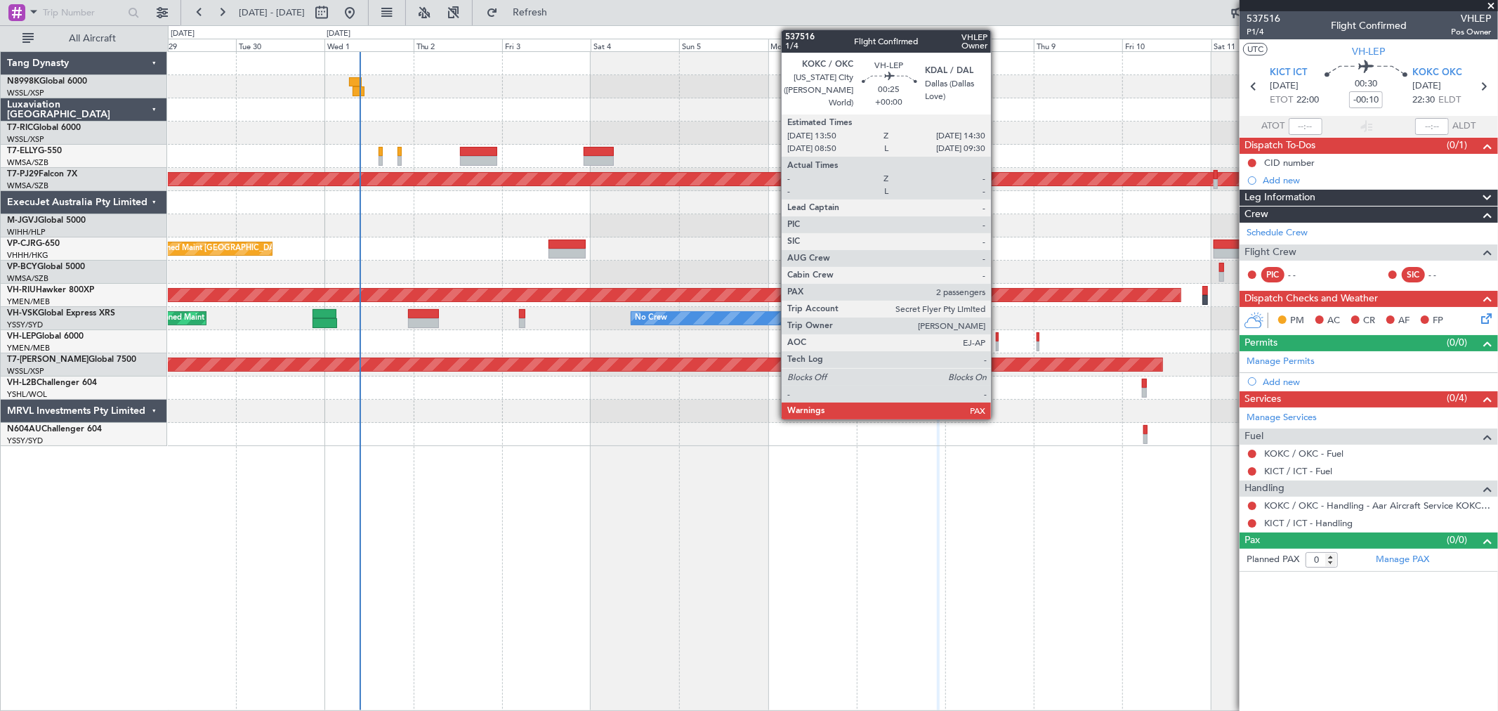
click at [998, 336] on div at bounding box center [997, 337] width 3 height 10
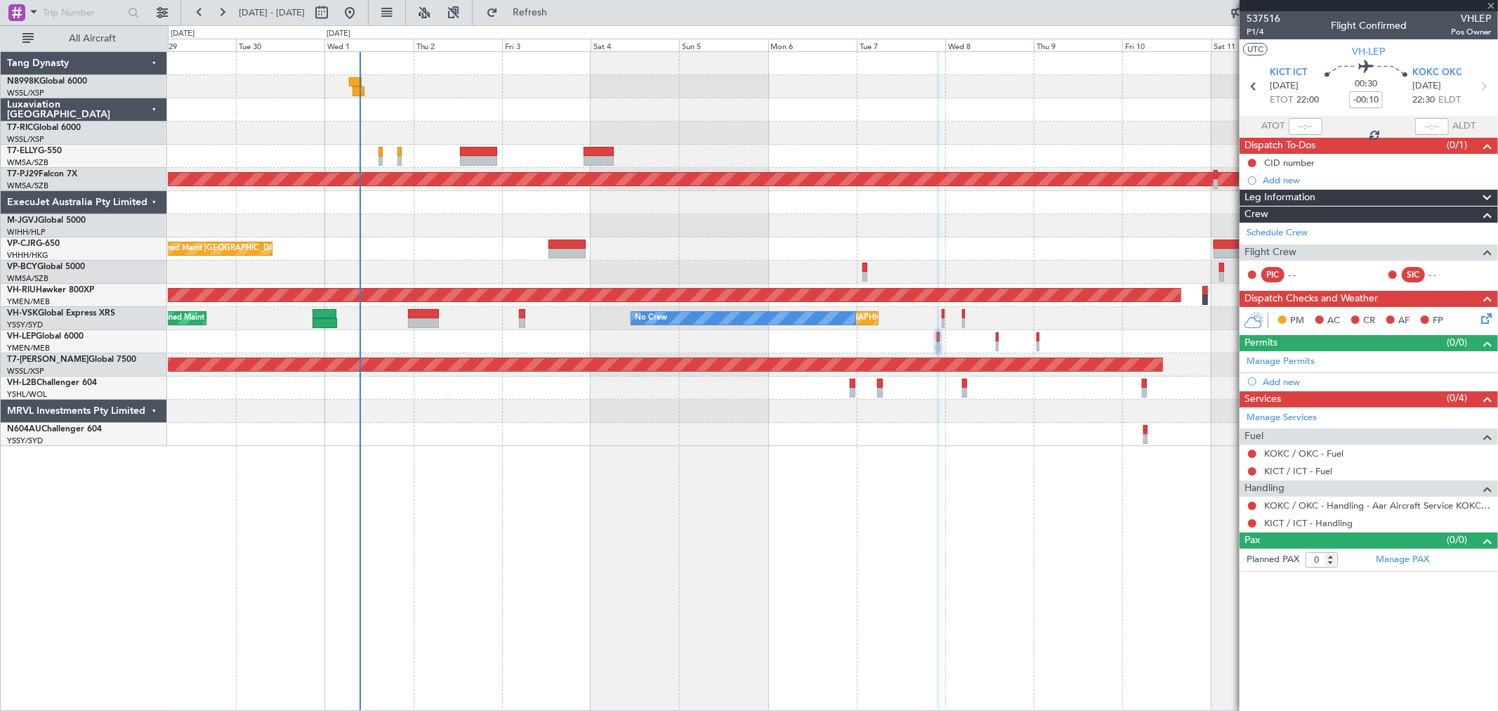
type input "2"
click at [1359, 100] on input at bounding box center [1366, 99] width 34 height 17
type input "+00:10"
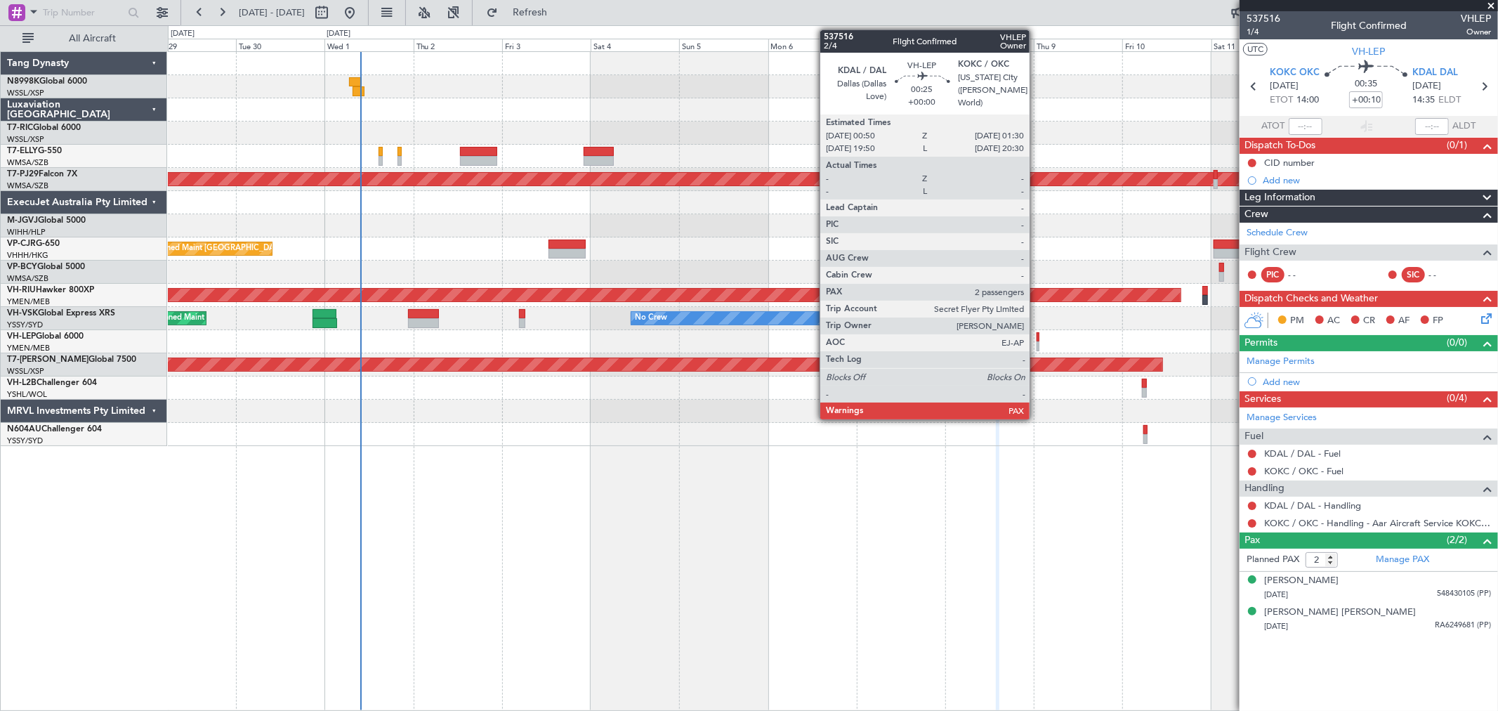
click at [1036, 338] on div at bounding box center [1037, 337] width 3 height 10
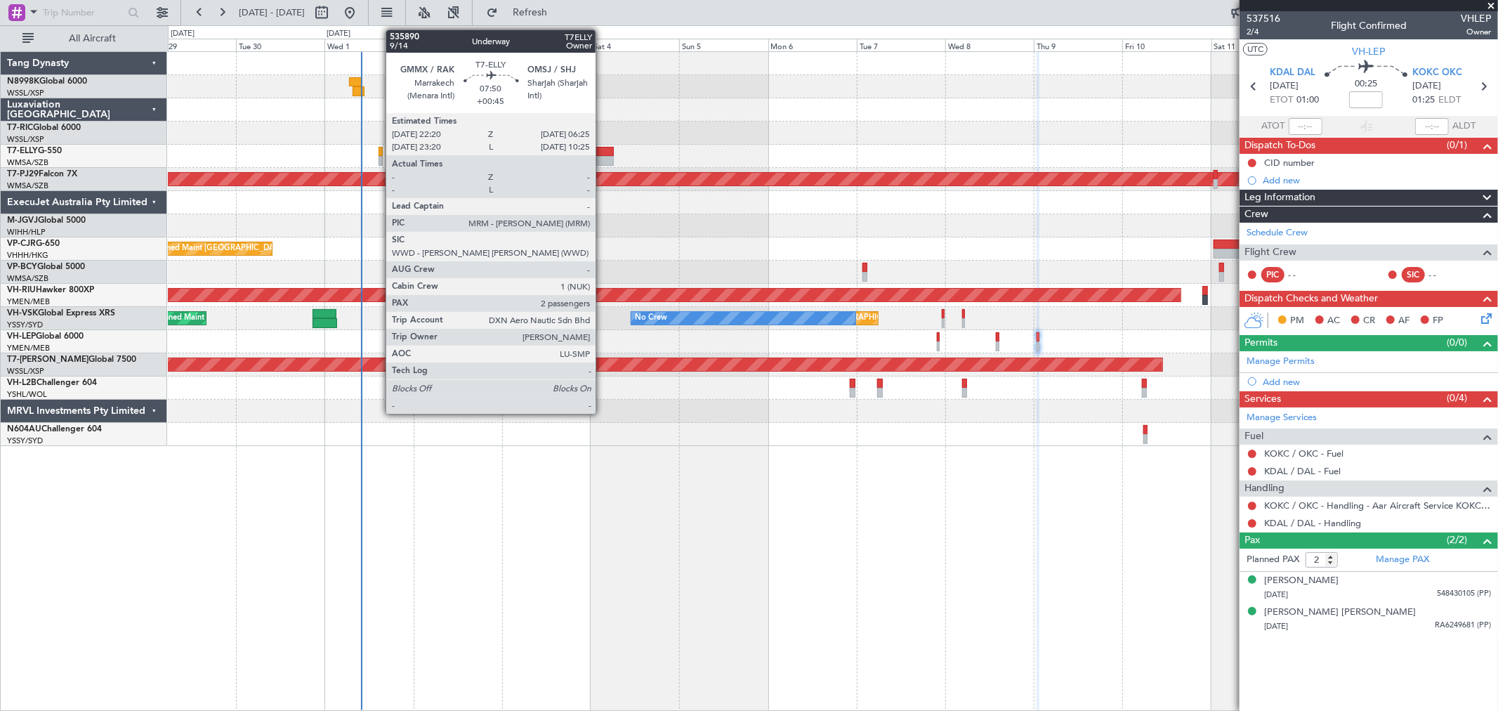
click at [602, 152] on div at bounding box center [598, 152] width 30 height 10
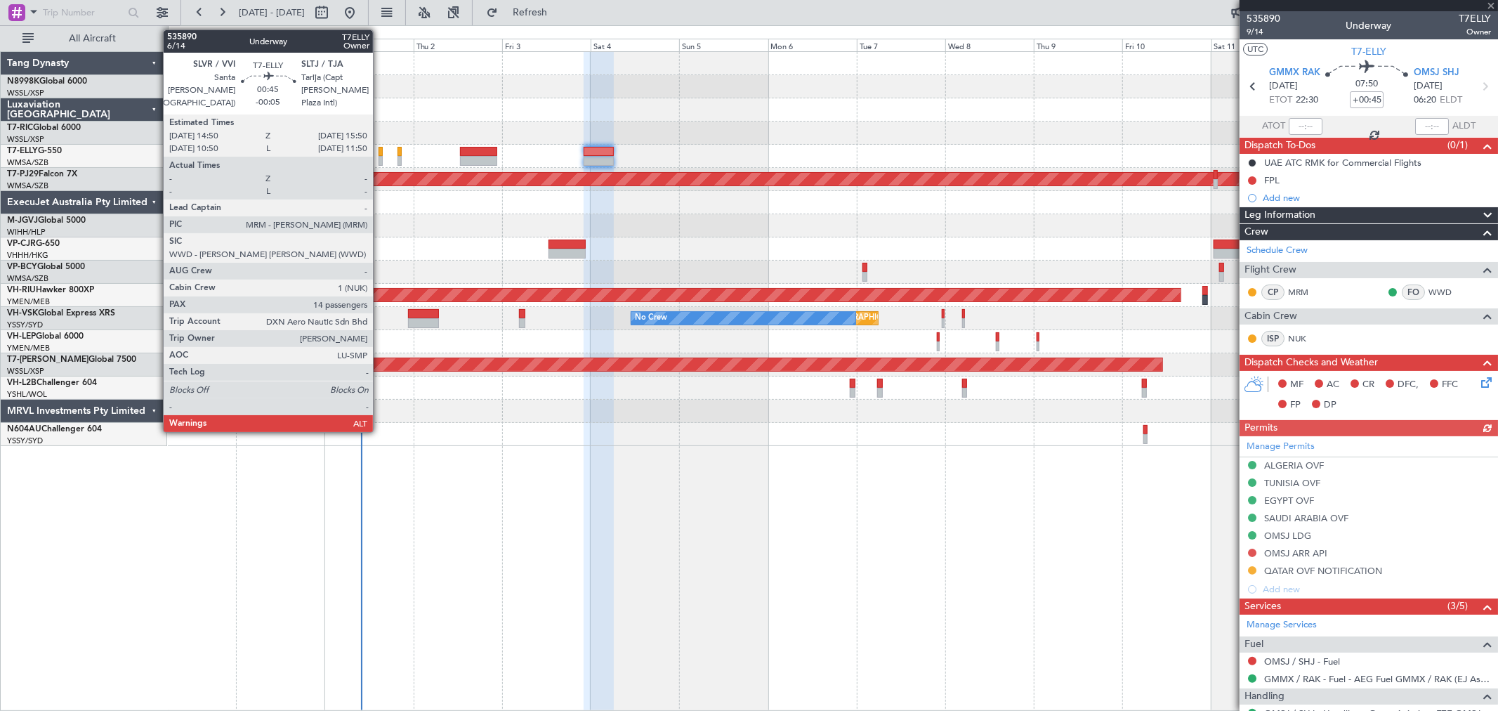
click at [380, 152] on div at bounding box center [380, 152] width 4 height 10
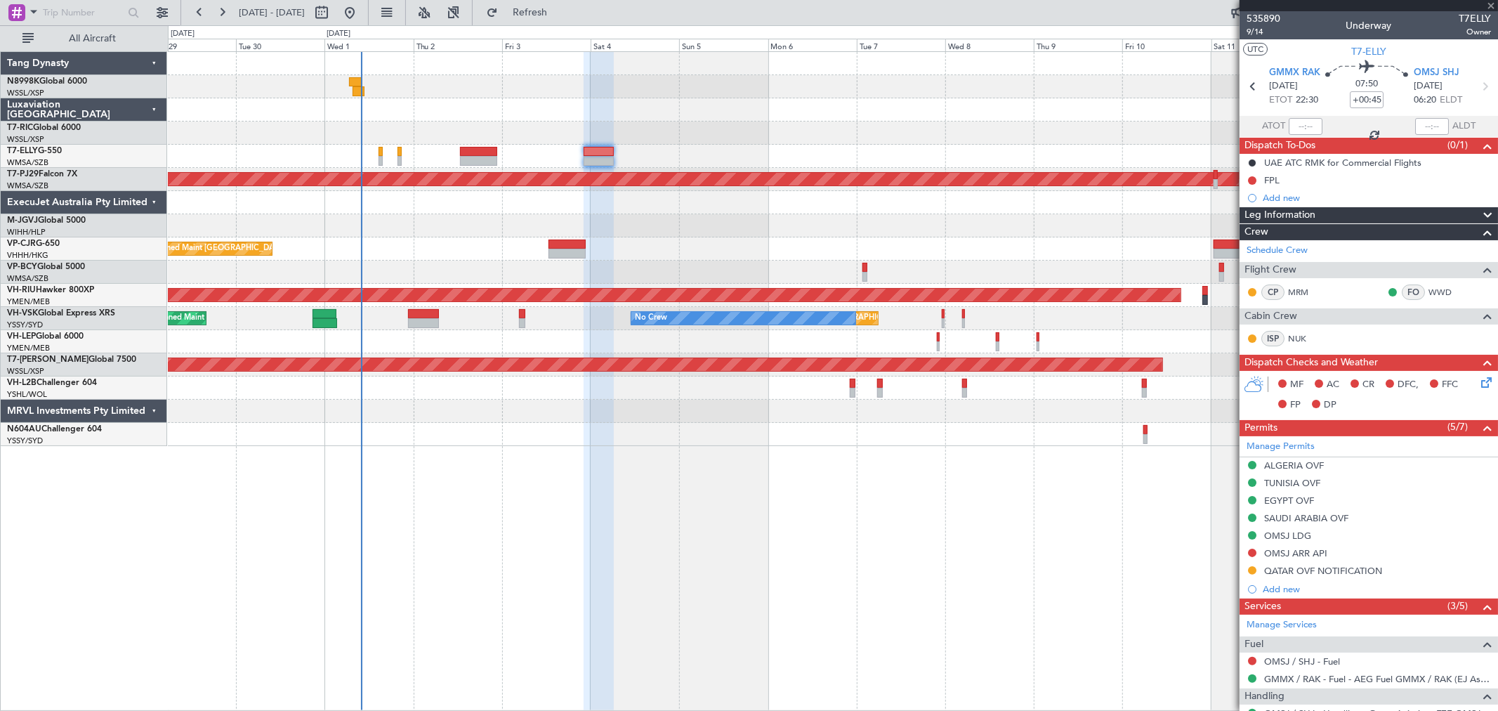
type input "-00:05"
type input "14"
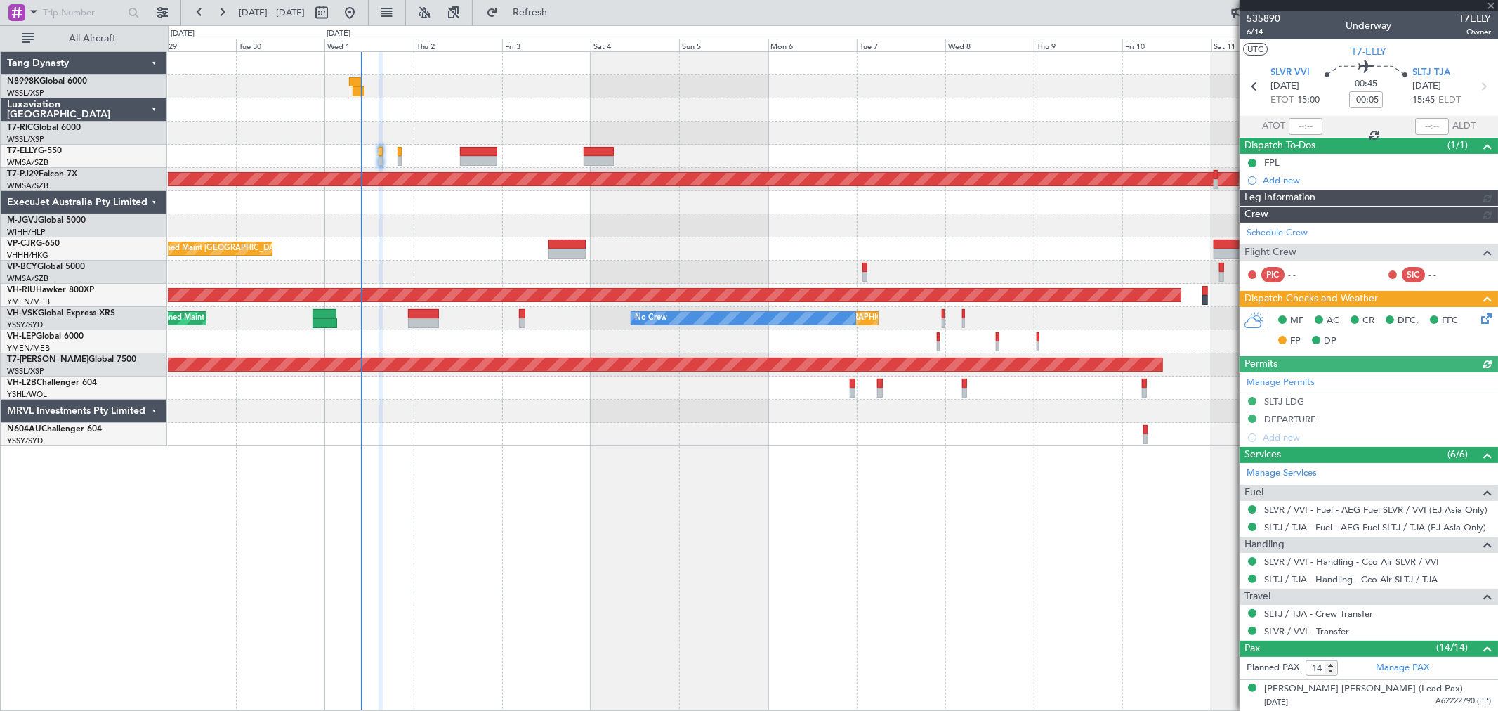
type input "[PERSON_NAME] (KYA)"
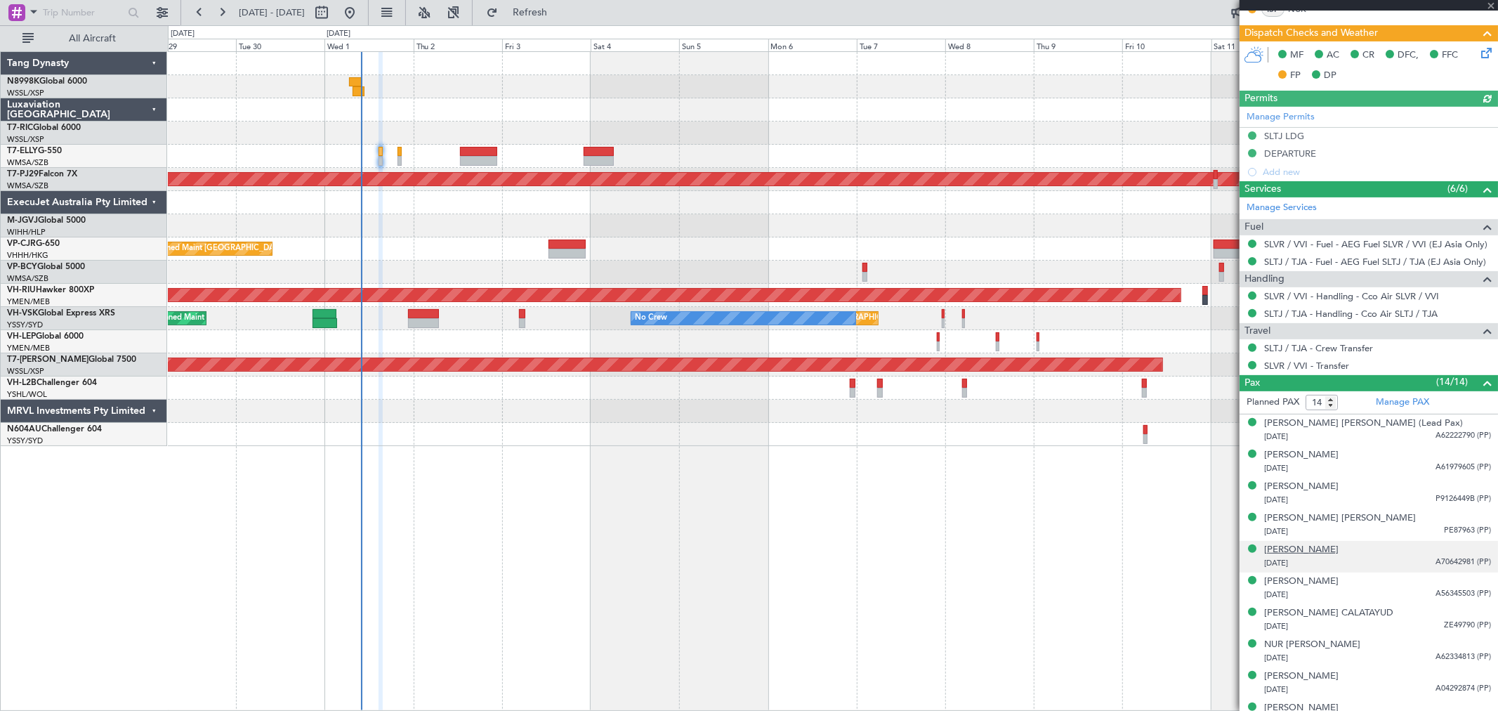
scroll to position [457, 0]
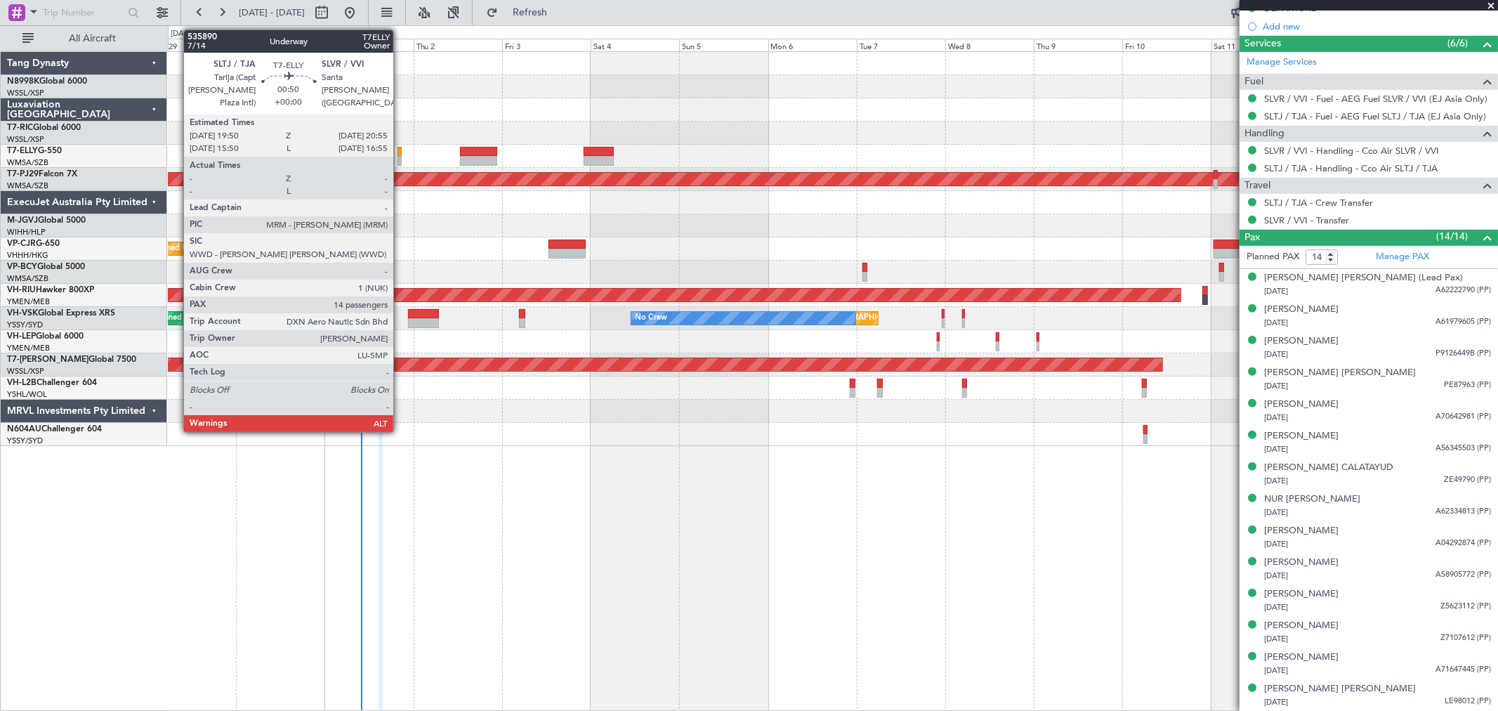
click at [400, 154] on div at bounding box center [399, 152] width 4 height 10
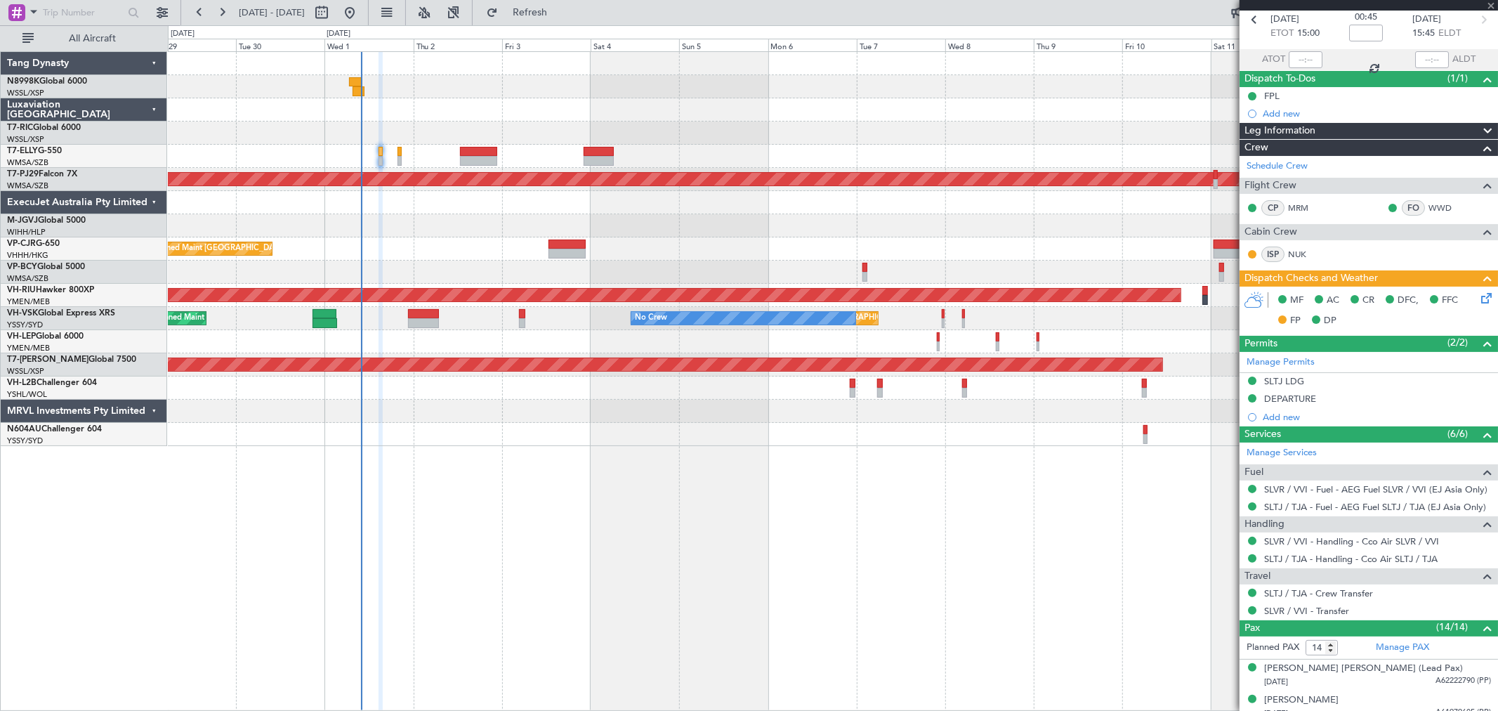
scroll to position [0, 0]
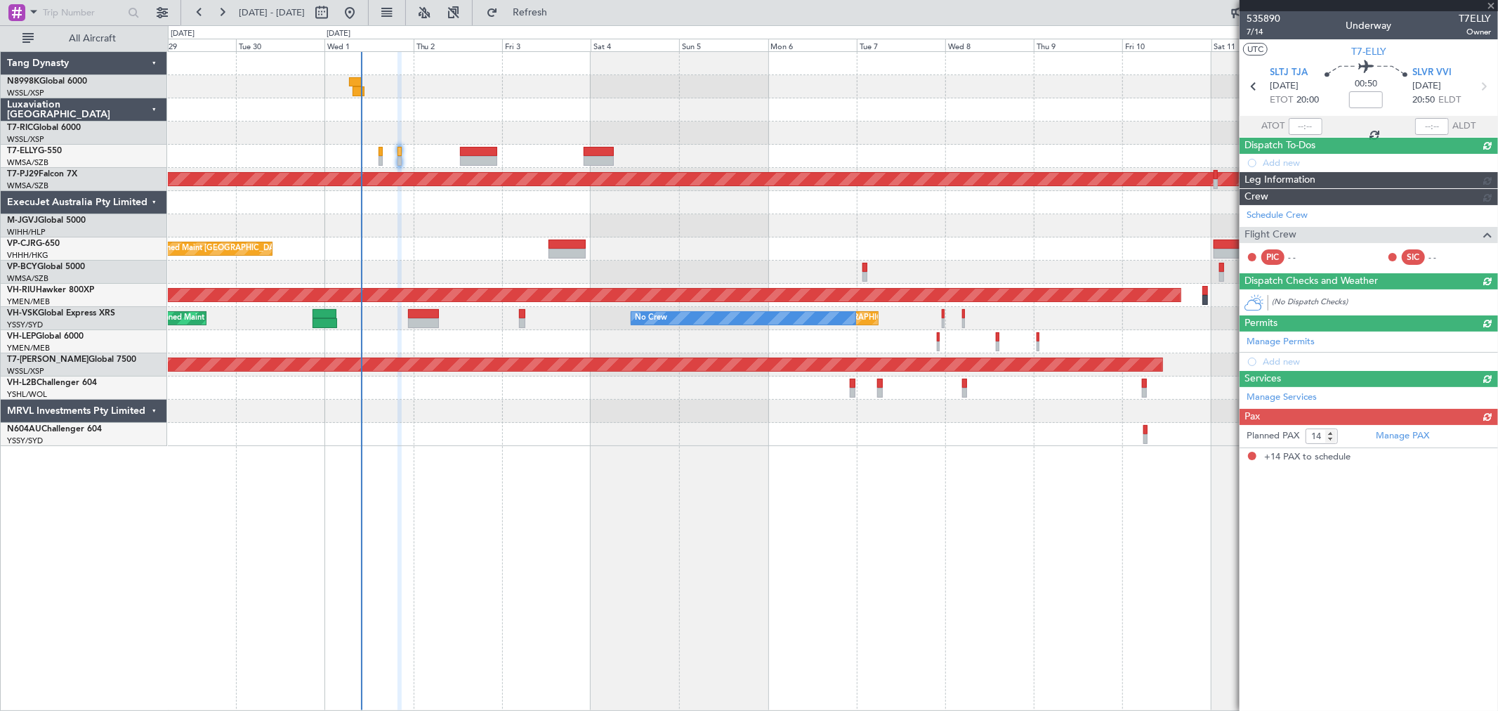
click at [1470, 298] on div "(No Dispatch Checks)" at bounding box center [1368, 301] width 258 height 25
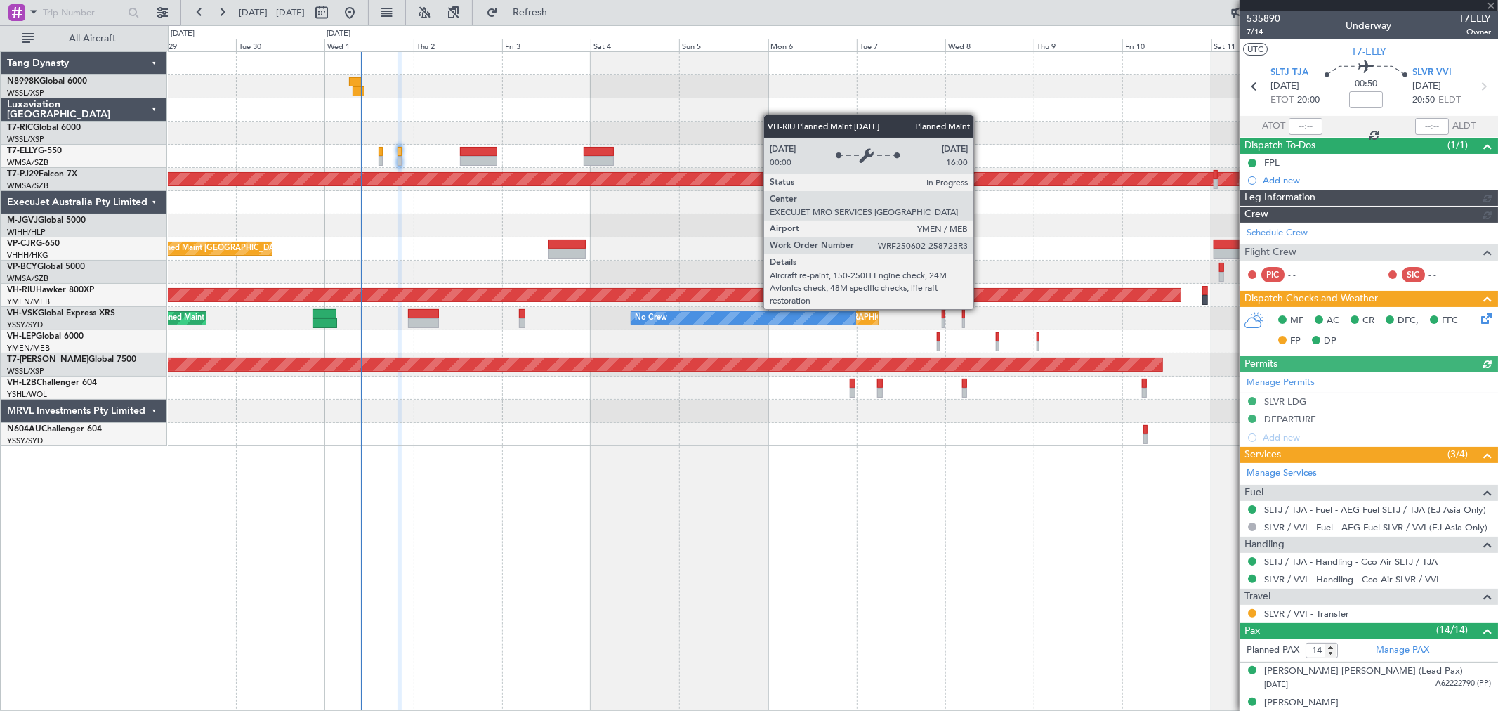
type input "[PERSON_NAME] (KYA)"
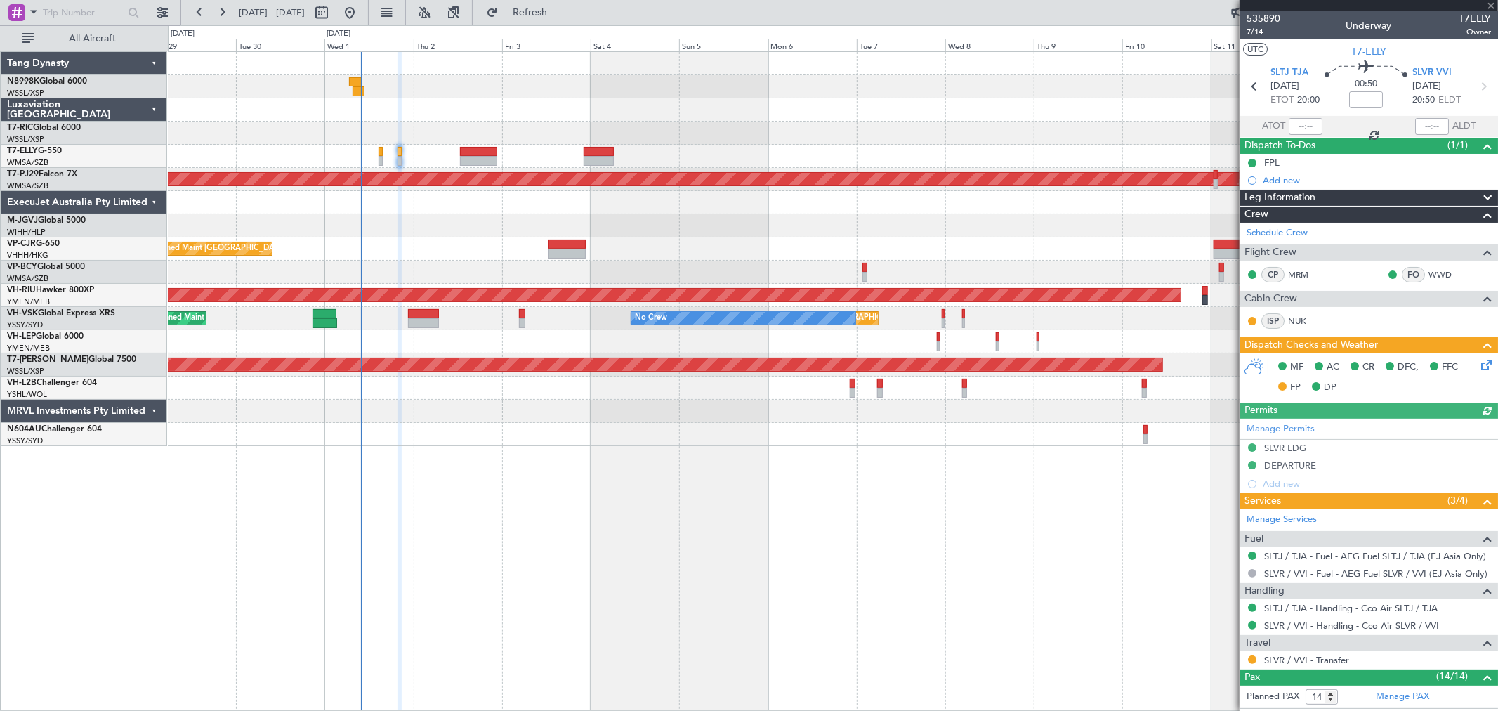
click at [1479, 360] on icon at bounding box center [1483, 362] width 11 height 11
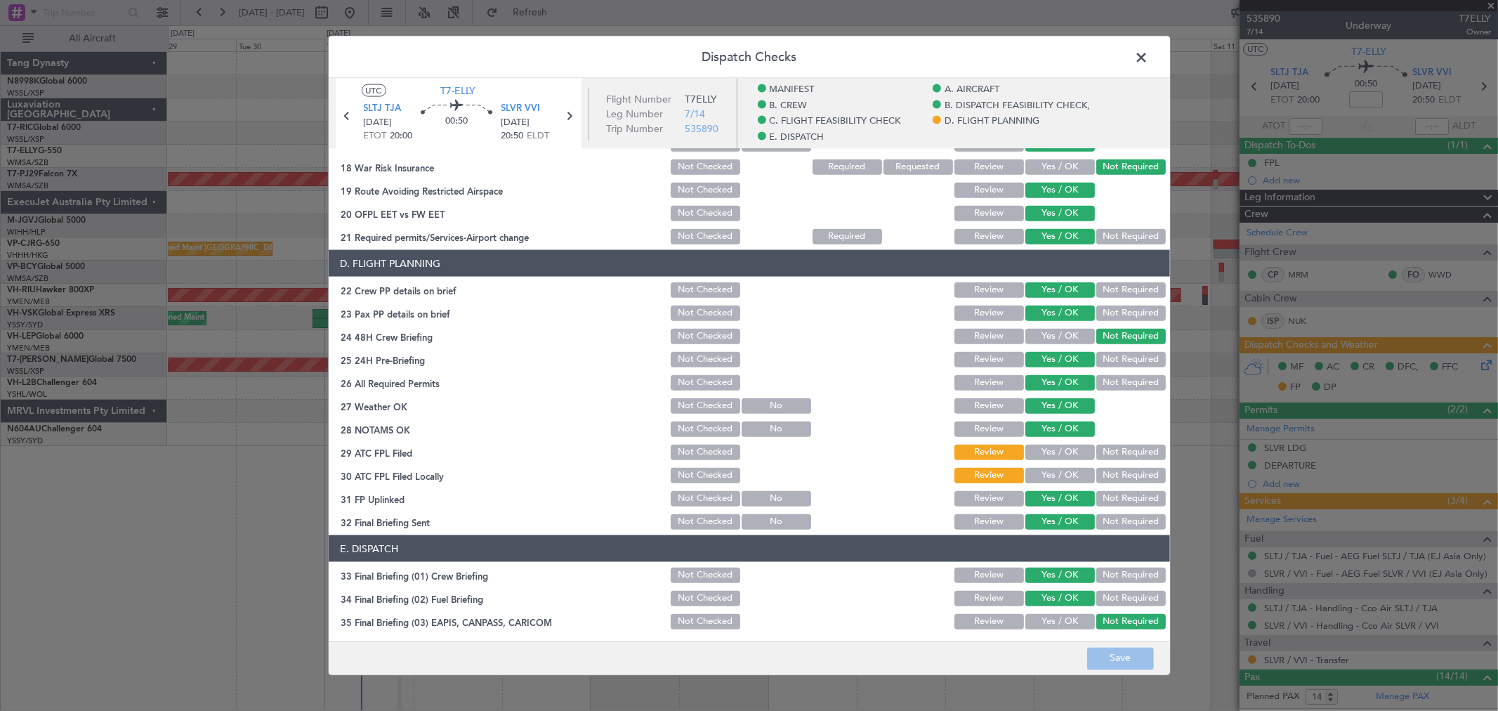
scroll to position [702, 0]
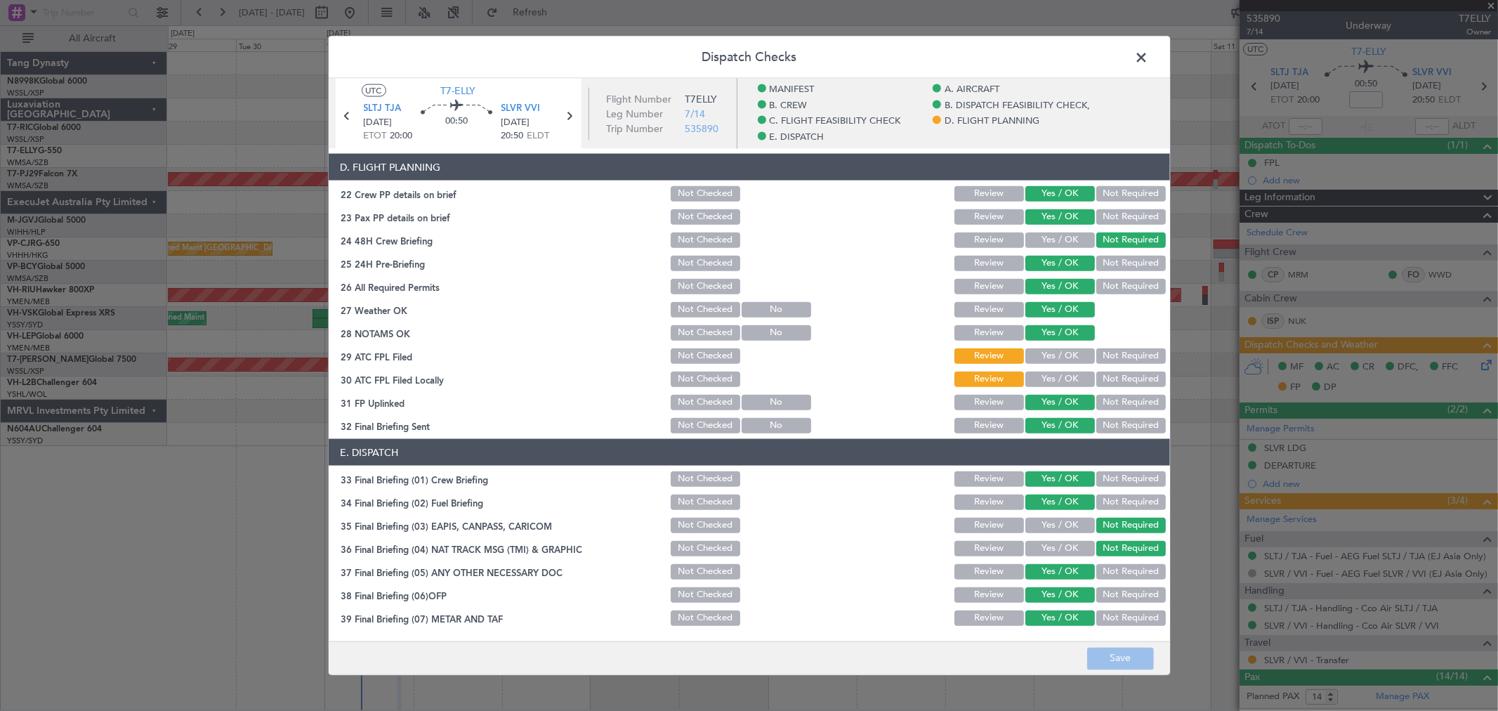
click at [1064, 351] on button "Yes / OK" at bounding box center [1060, 355] width 70 height 15
click at [1057, 374] on button "Yes / OK" at bounding box center [1060, 378] width 70 height 15
click at [1100, 654] on button "Save" at bounding box center [1120, 658] width 67 height 22
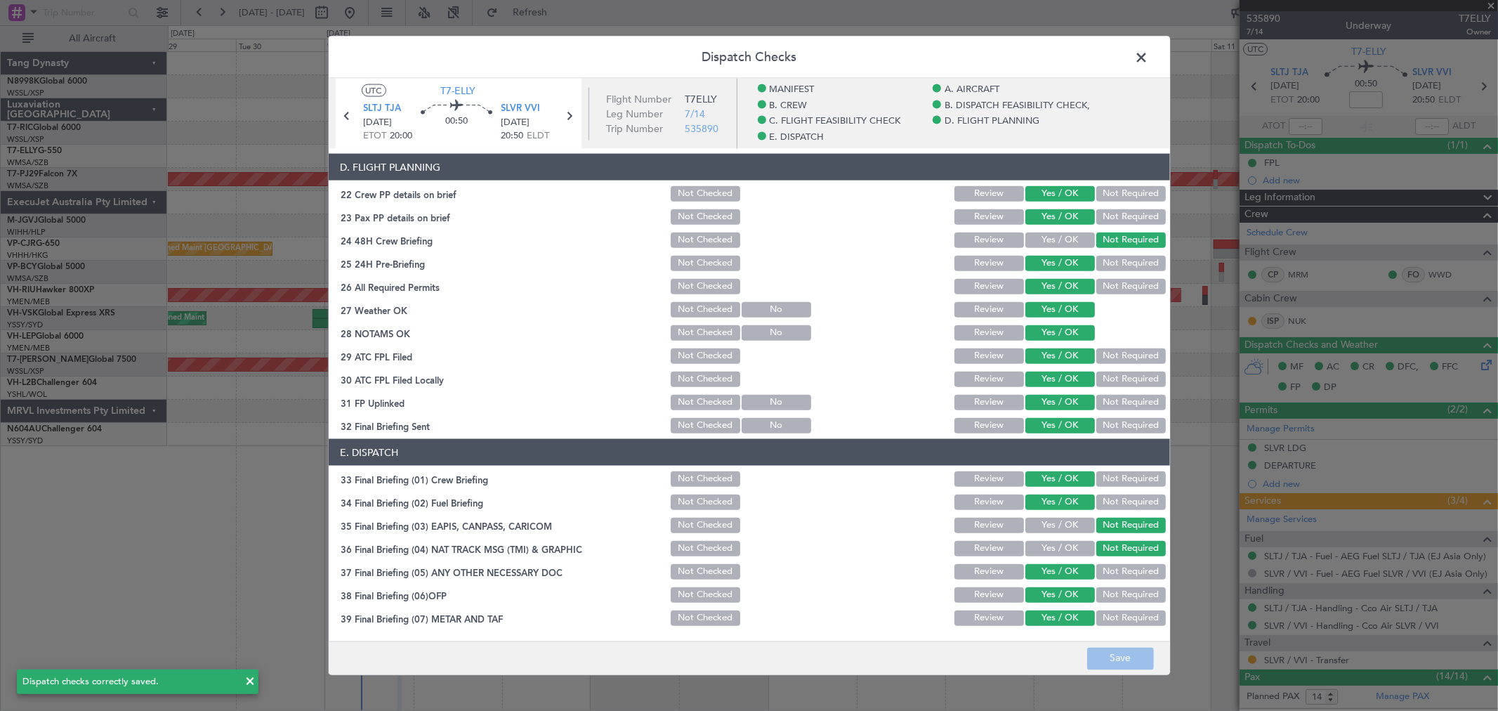
click at [1252, 661] on div "Dispatch Checks UTC T7-ELLY SLTJ TJA [DATE] ETOT 20:00 00:50 SLVR VVI [DATE] 20…" at bounding box center [749, 355] width 1498 height 711
click at [1251, 662] on div "Dispatch Checks UTC T7-ELLY SLTJ TJA [DATE] ETOT 20:00 00:50 SLVR VVI [DATE] 20…" at bounding box center [749, 355] width 1498 height 711
click at [1149, 58] on span at bounding box center [1149, 61] width 0 height 28
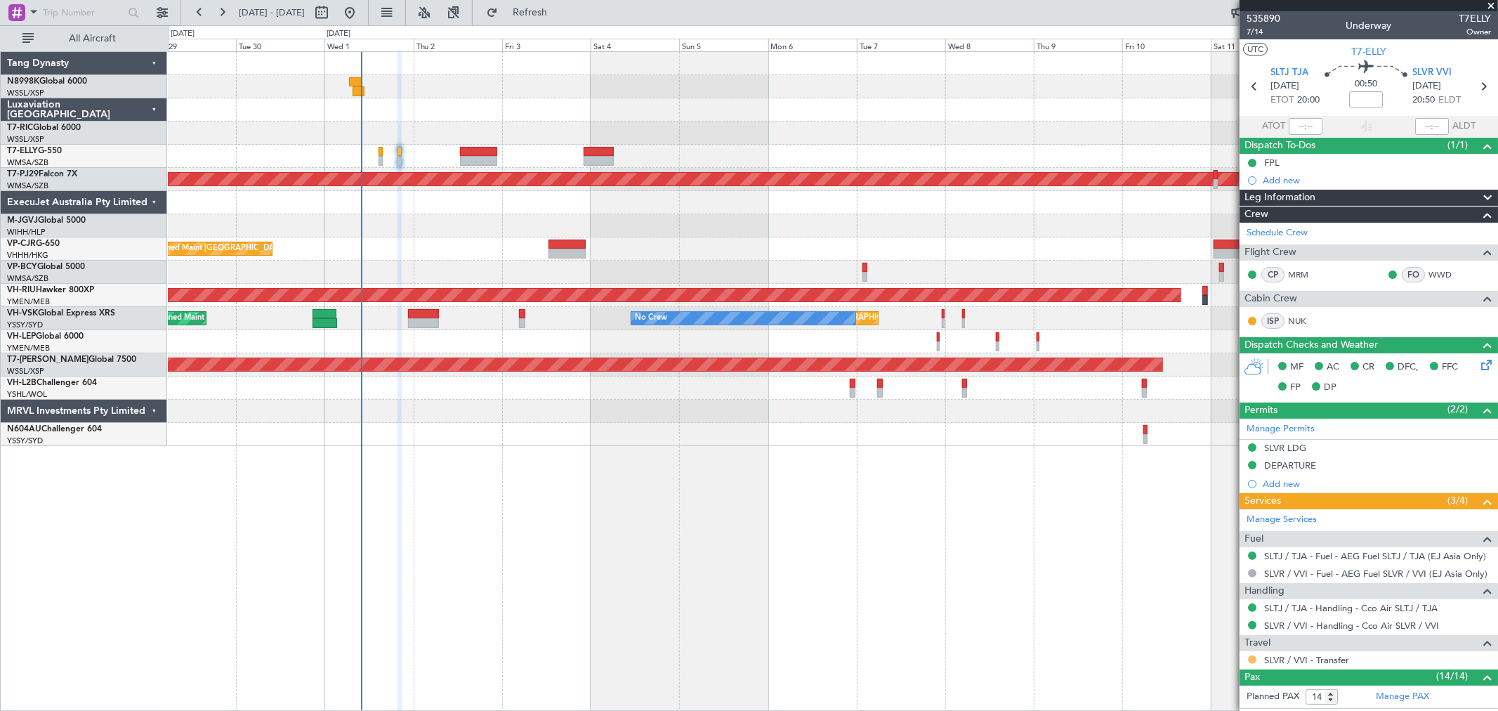
click at [1248, 661] on button at bounding box center [1252, 659] width 8 height 8
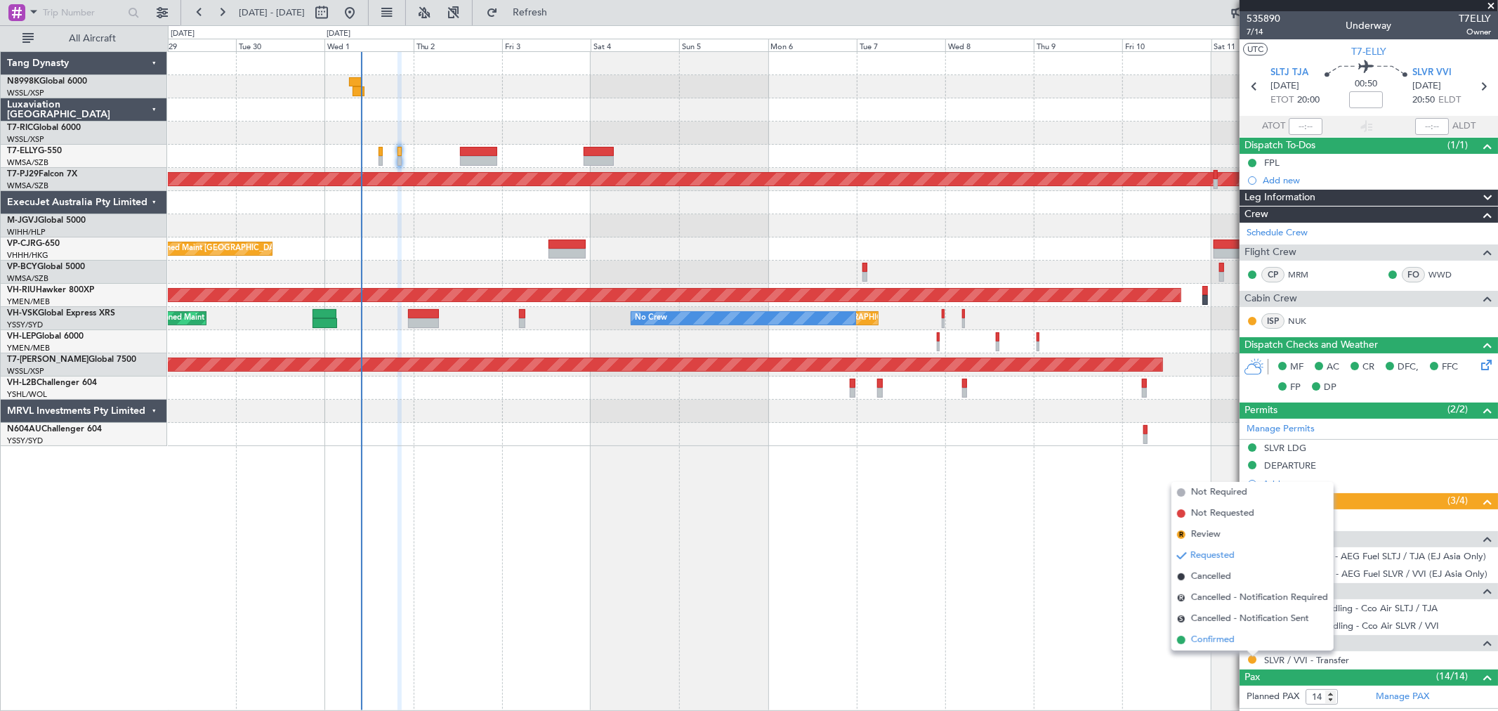
click at [1204, 641] on span "Confirmed" at bounding box center [1213, 640] width 44 height 14
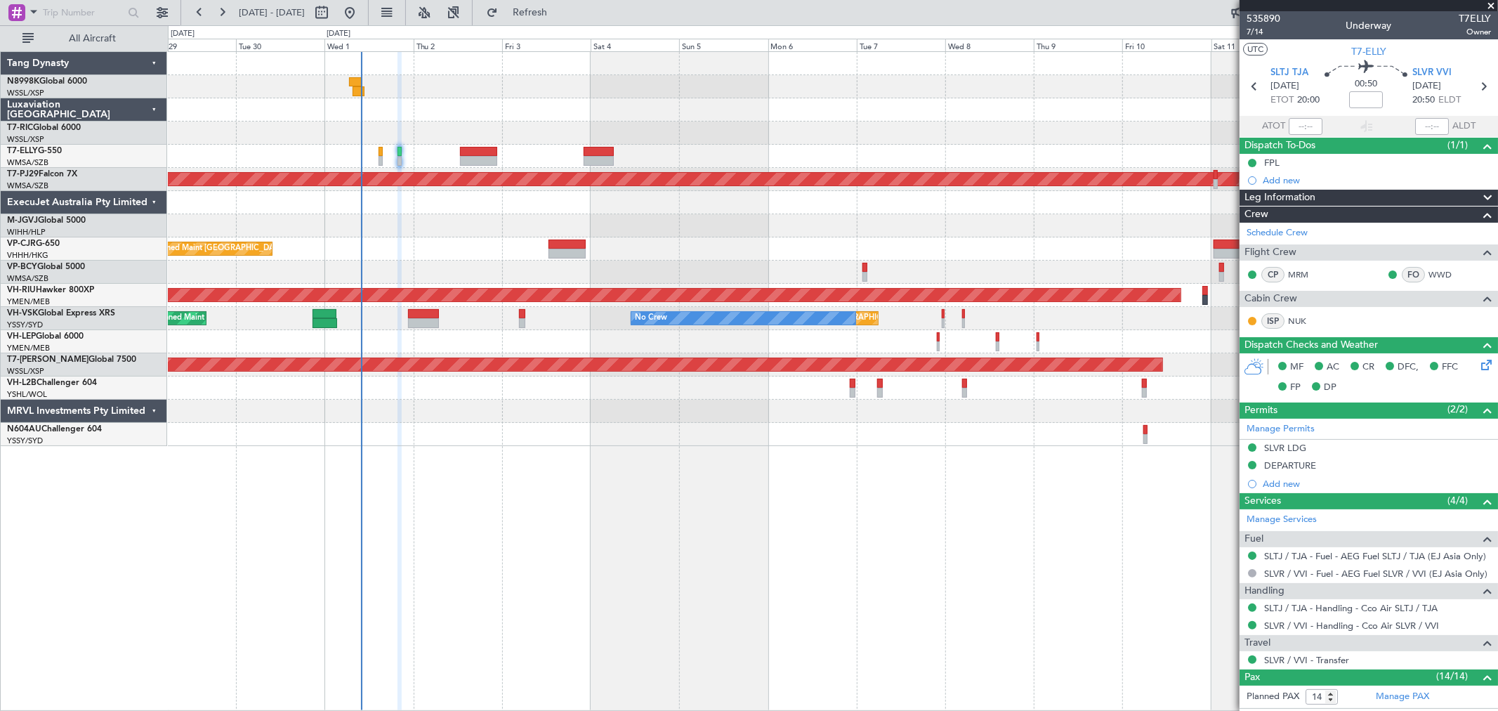
click at [379, 152] on div at bounding box center [832, 156] width 1329 height 23
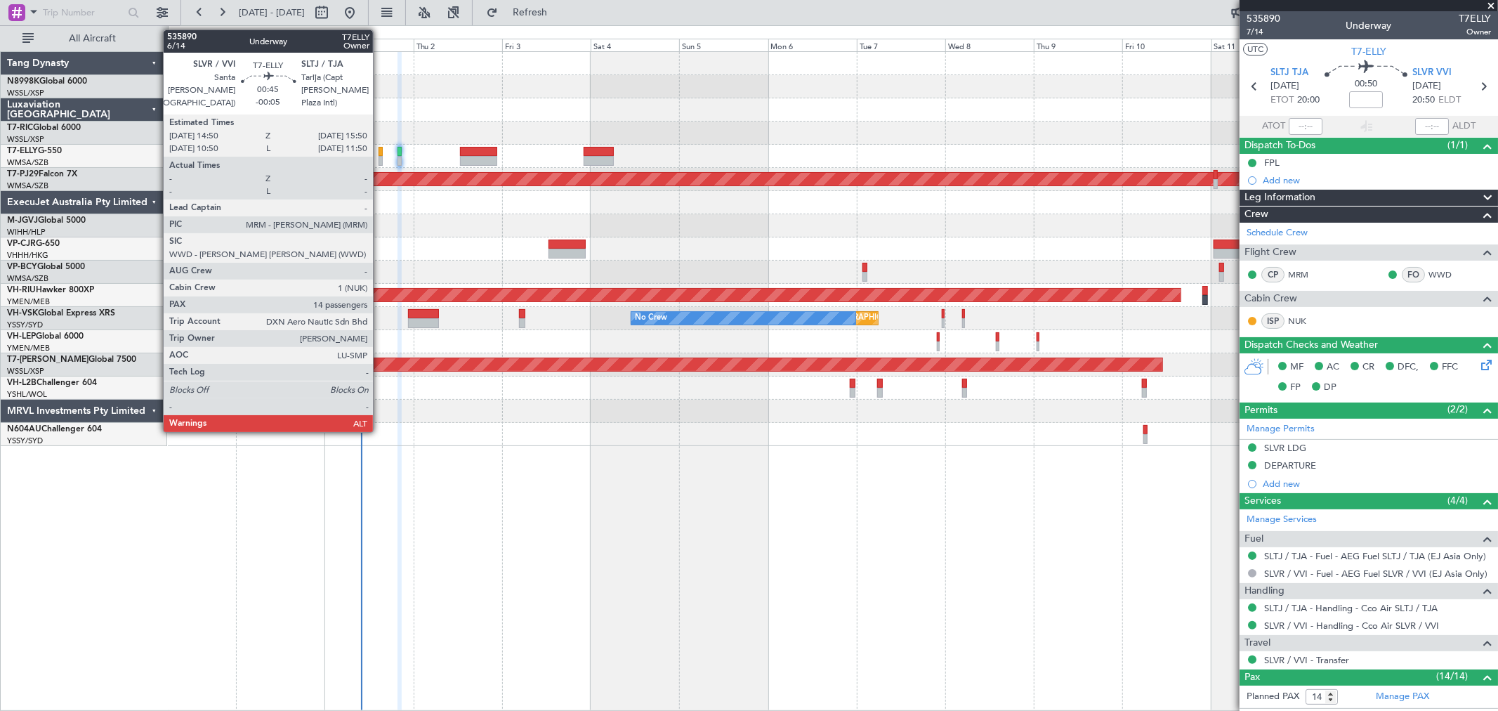
click at [380, 152] on div at bounding box center [380, 152] width 4 height 10
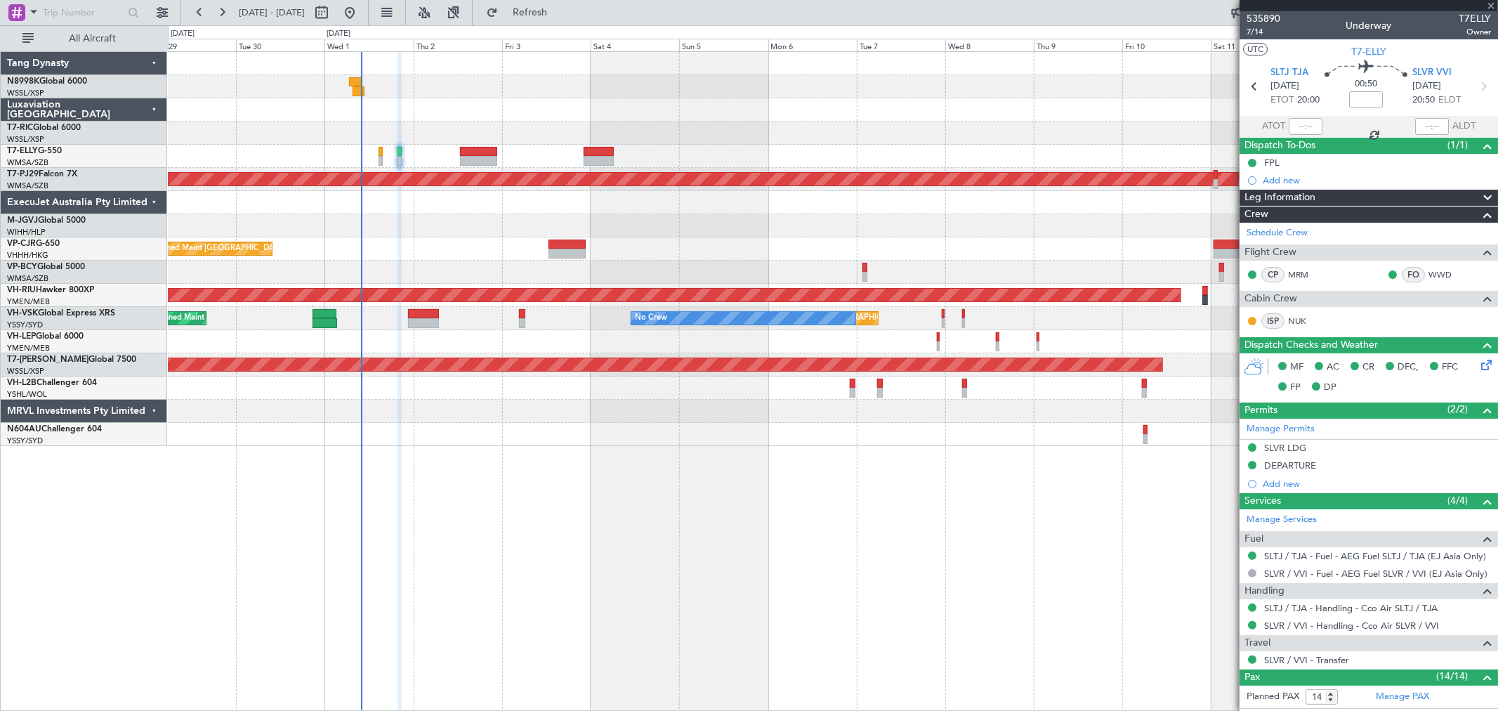
type input "-00:05"
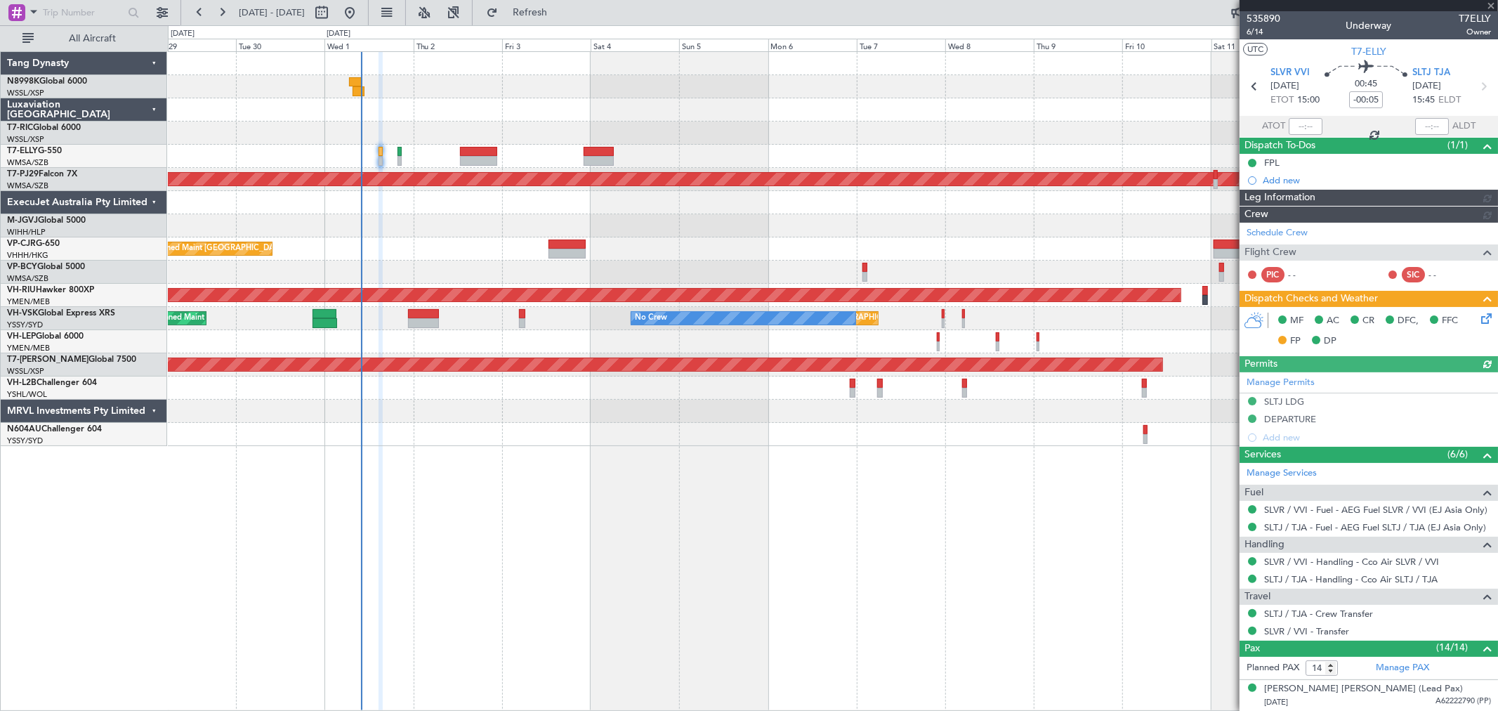
type input "[PERSON_NAME] (KYA)"
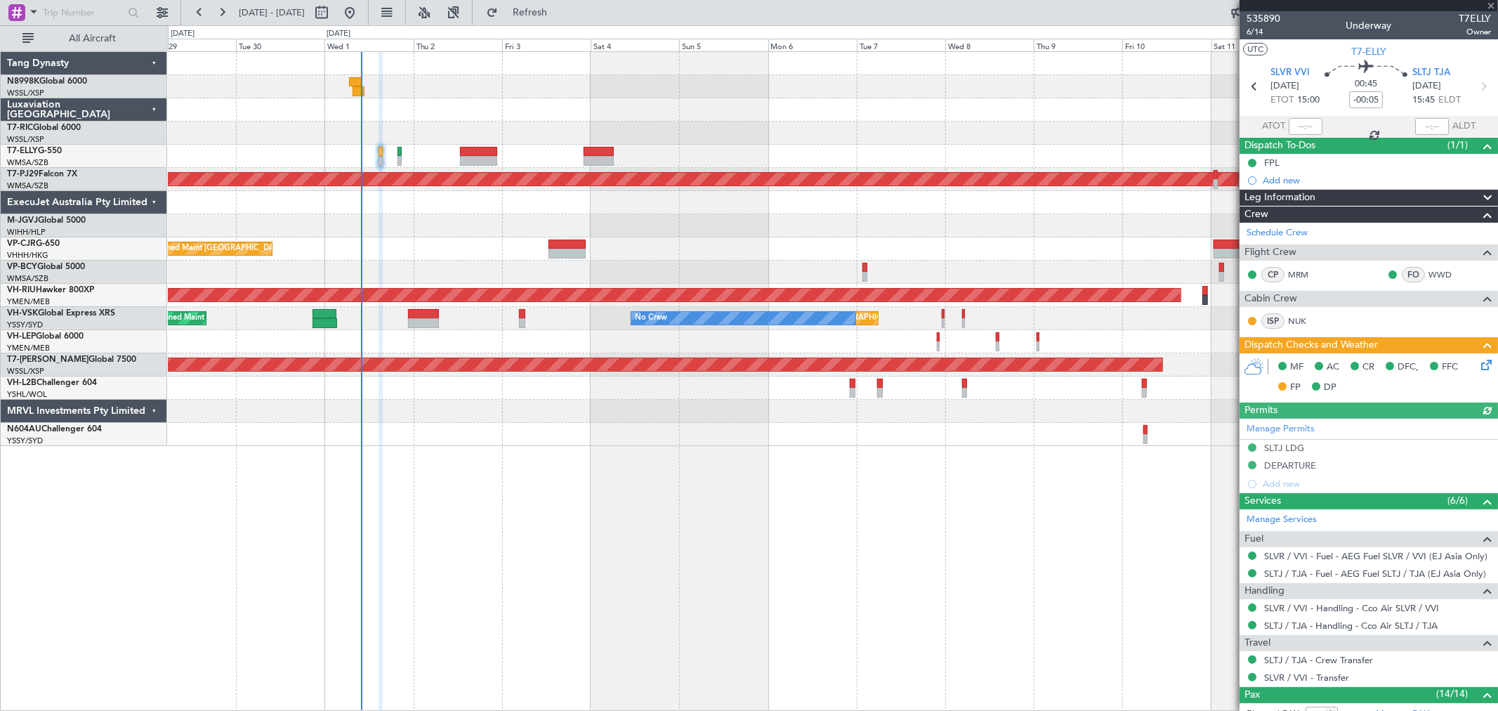
click at [1479, 362] on icon at bounding box center [1483, 362] width 11 height 11
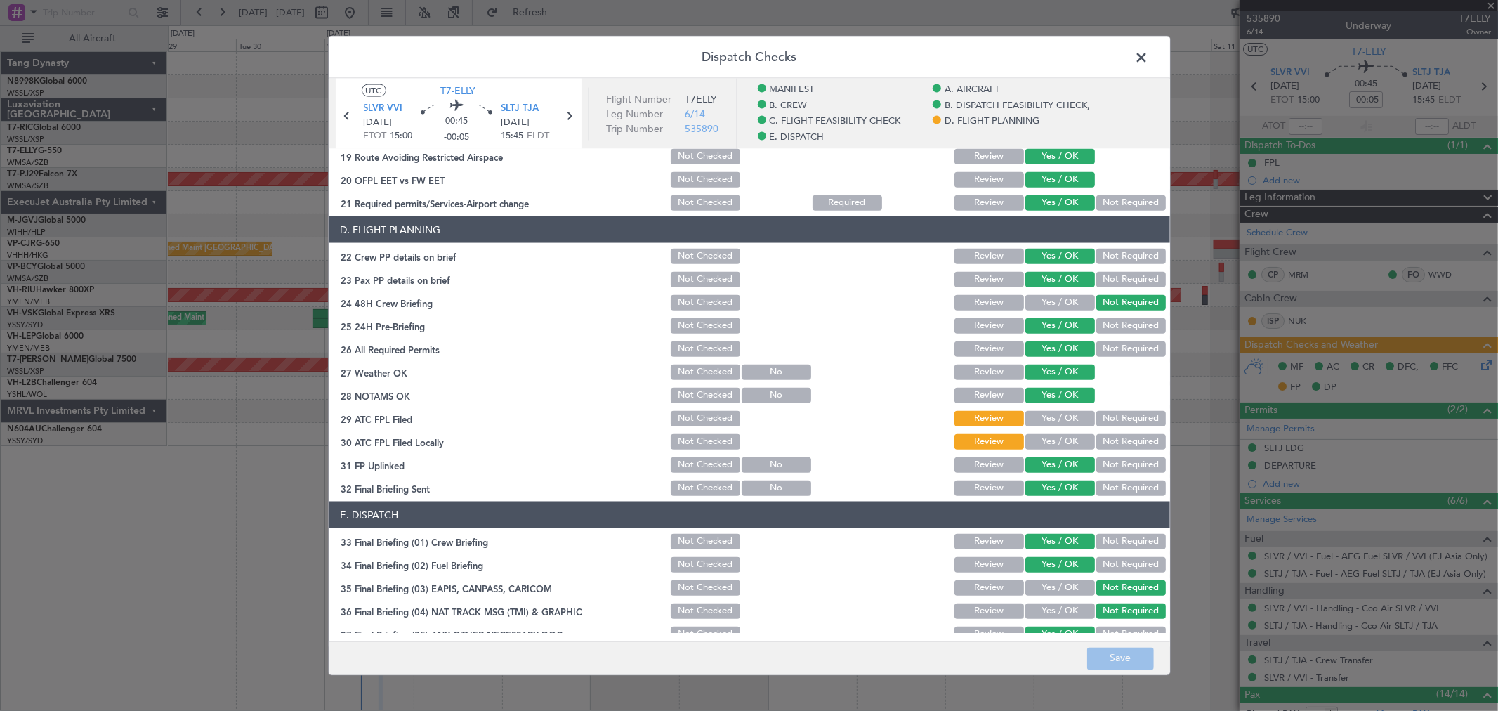
scroll to position [815, 0]
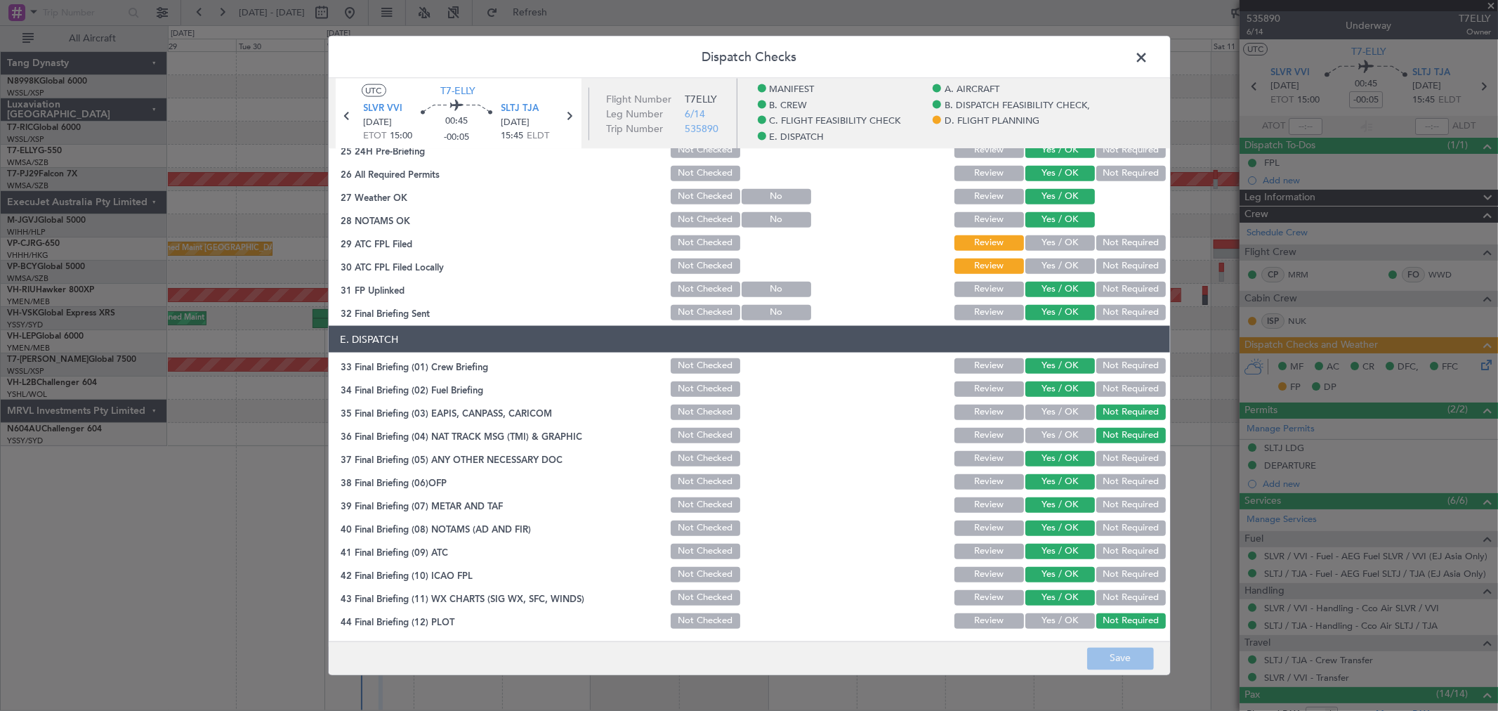
click at [1070, 233] on div "Yes / OK" at bounding box center [1058, 243] width 71 height 20
click at [1067, 244] on button "Yes / OK" at bounding box center [1060, 242] width 70 height 15
click at [1058, 261] on button "Yes / OK" at bounding box center [1060, 265] width 70 height 15
click at [1115, 656] on button "Save" at bounding box center [1120, 658] width 67 height 22
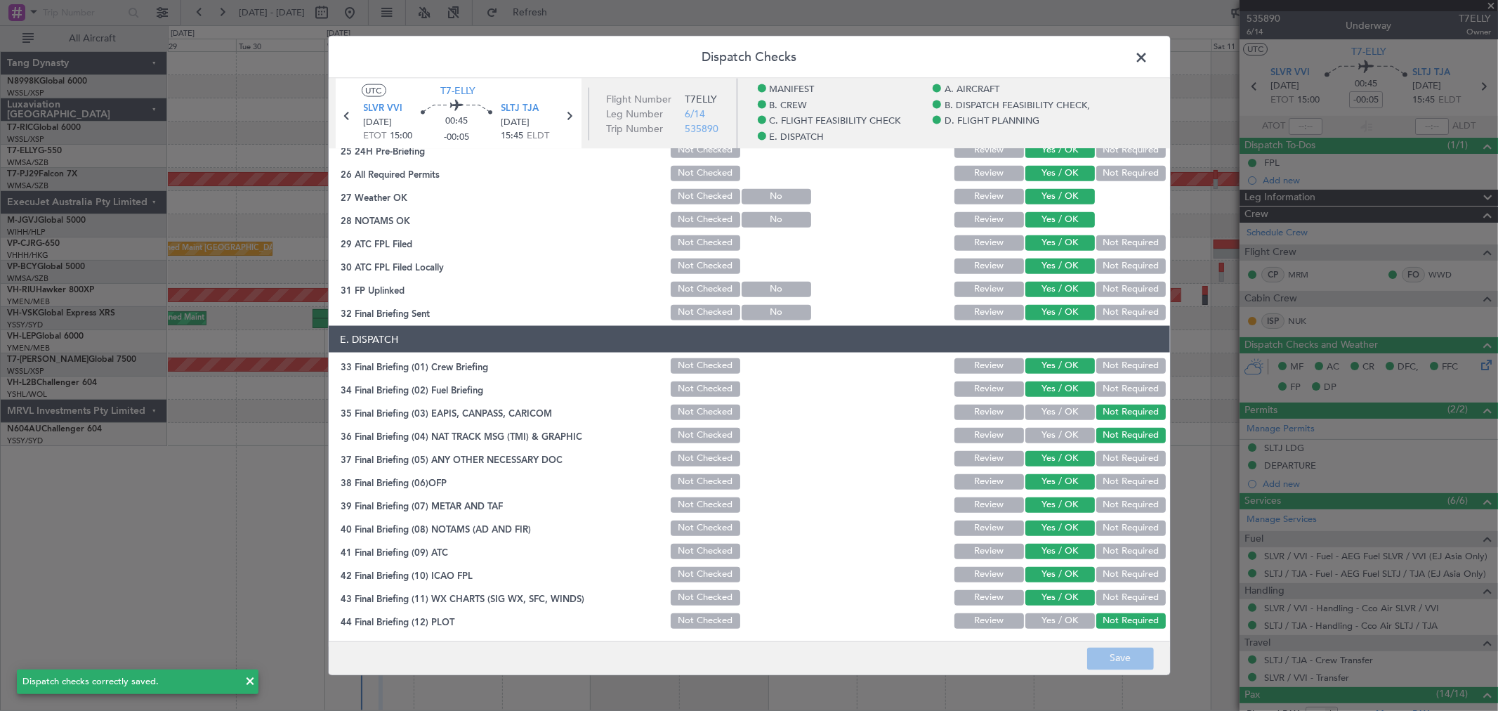
click at [1149, 52] on span at bounding box center [1149, 61] width 0 height 28
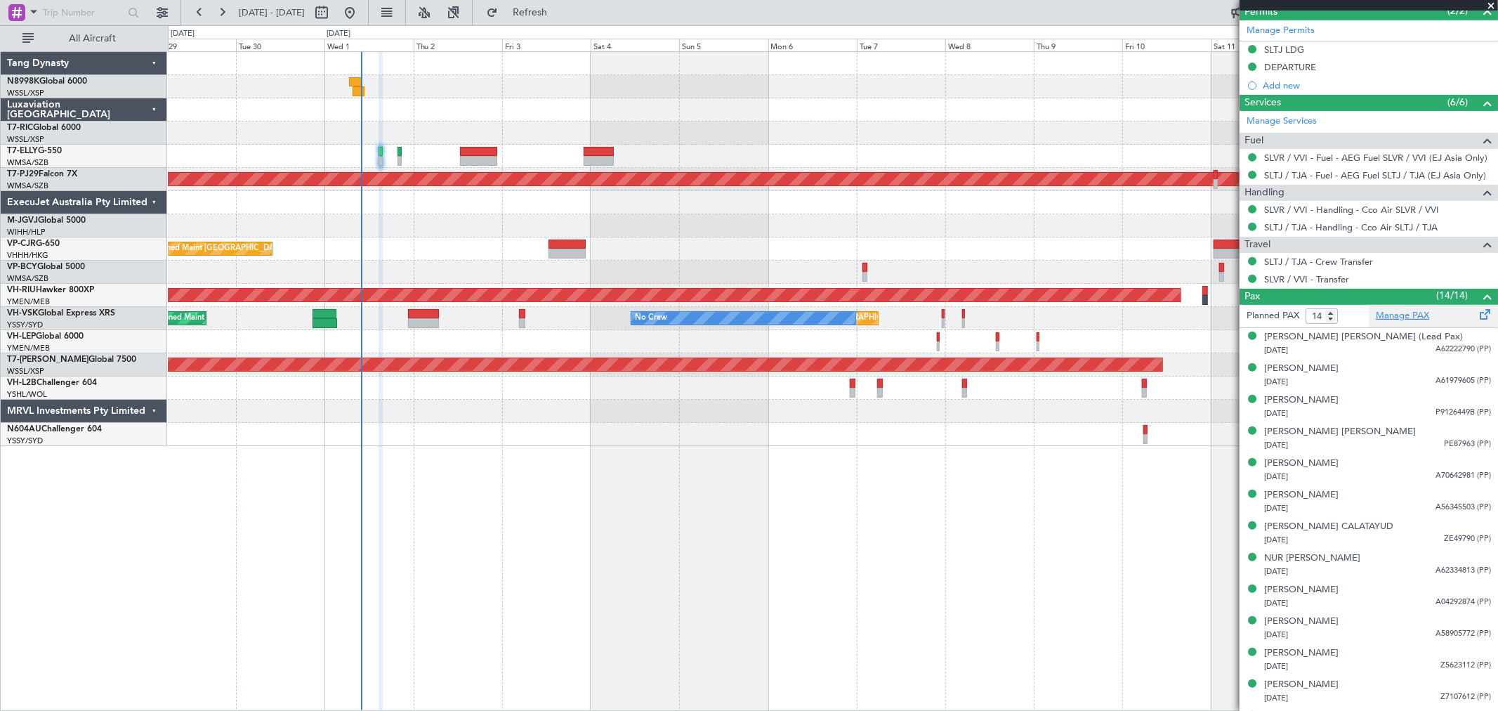
scroll to position [457, 0]
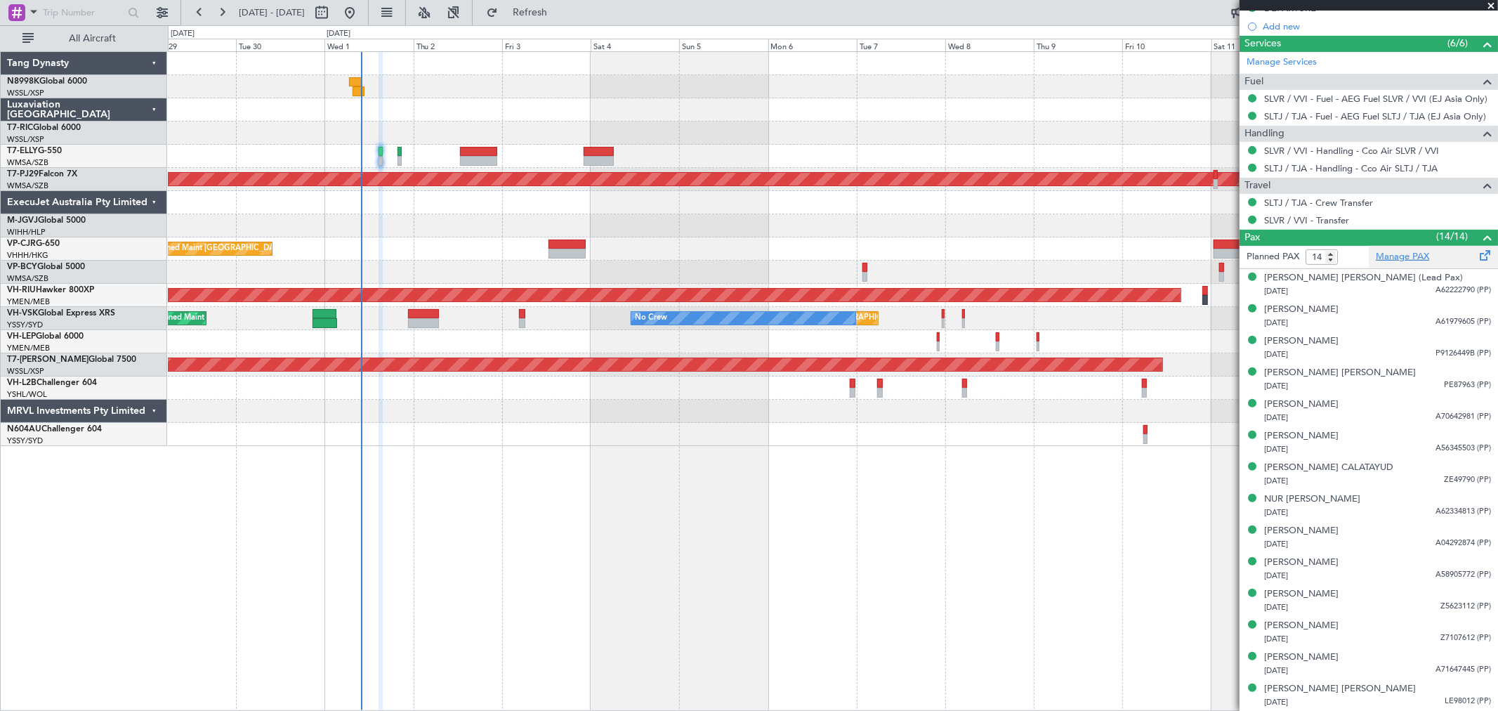
click at [1404, 261] on link "Manage PAX" at bounding box center [1402, 257] width 53 height 14
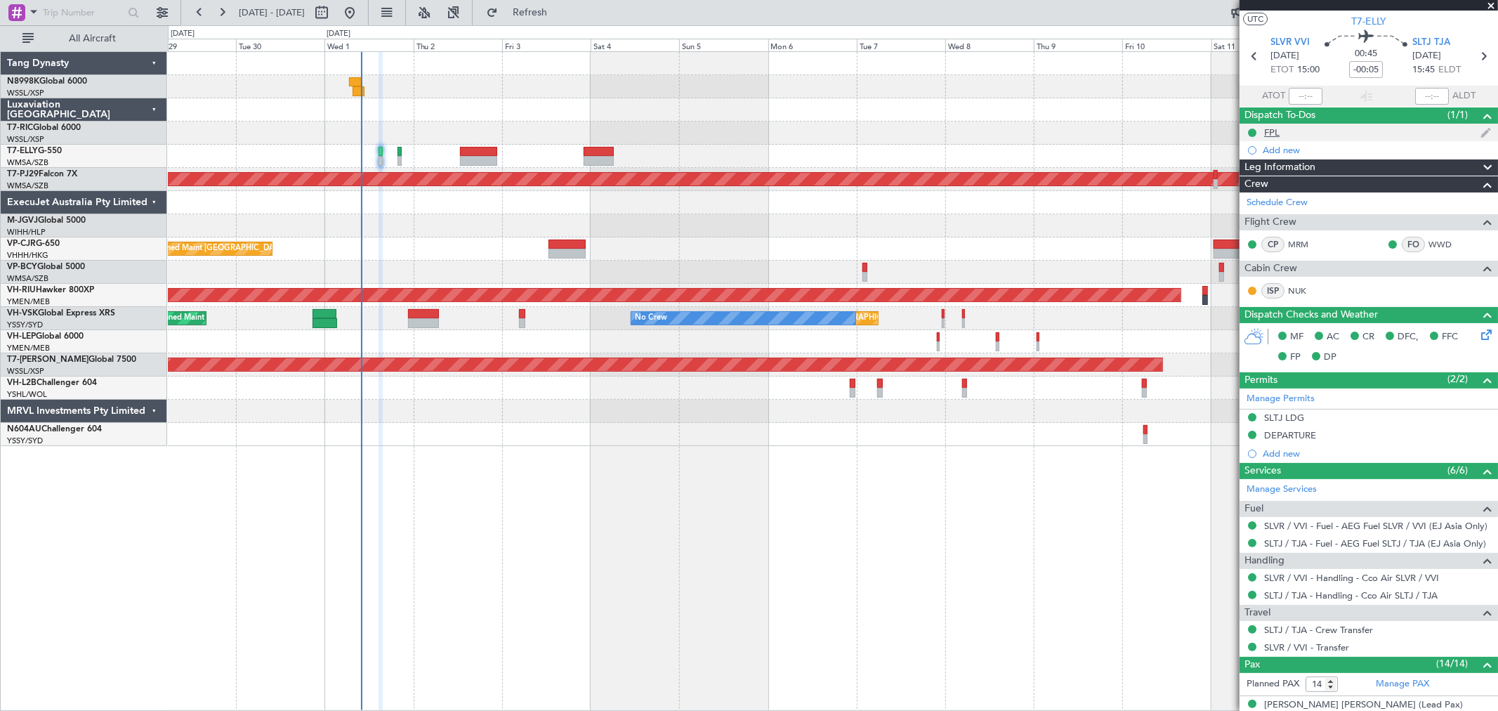
scroll to position [0, 0]
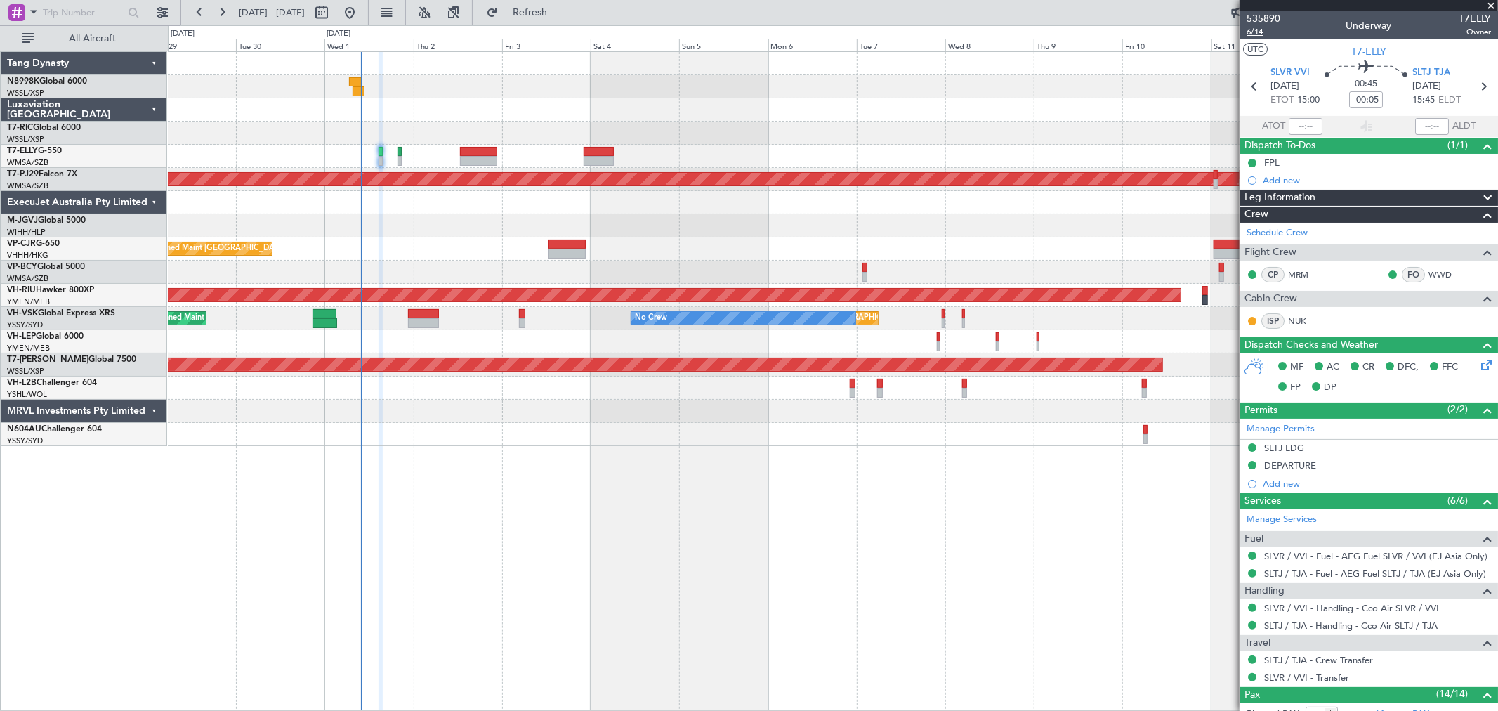
click at [1255, 29] on span "6/14" at bounding box center [1263, 32] width 34 height 12
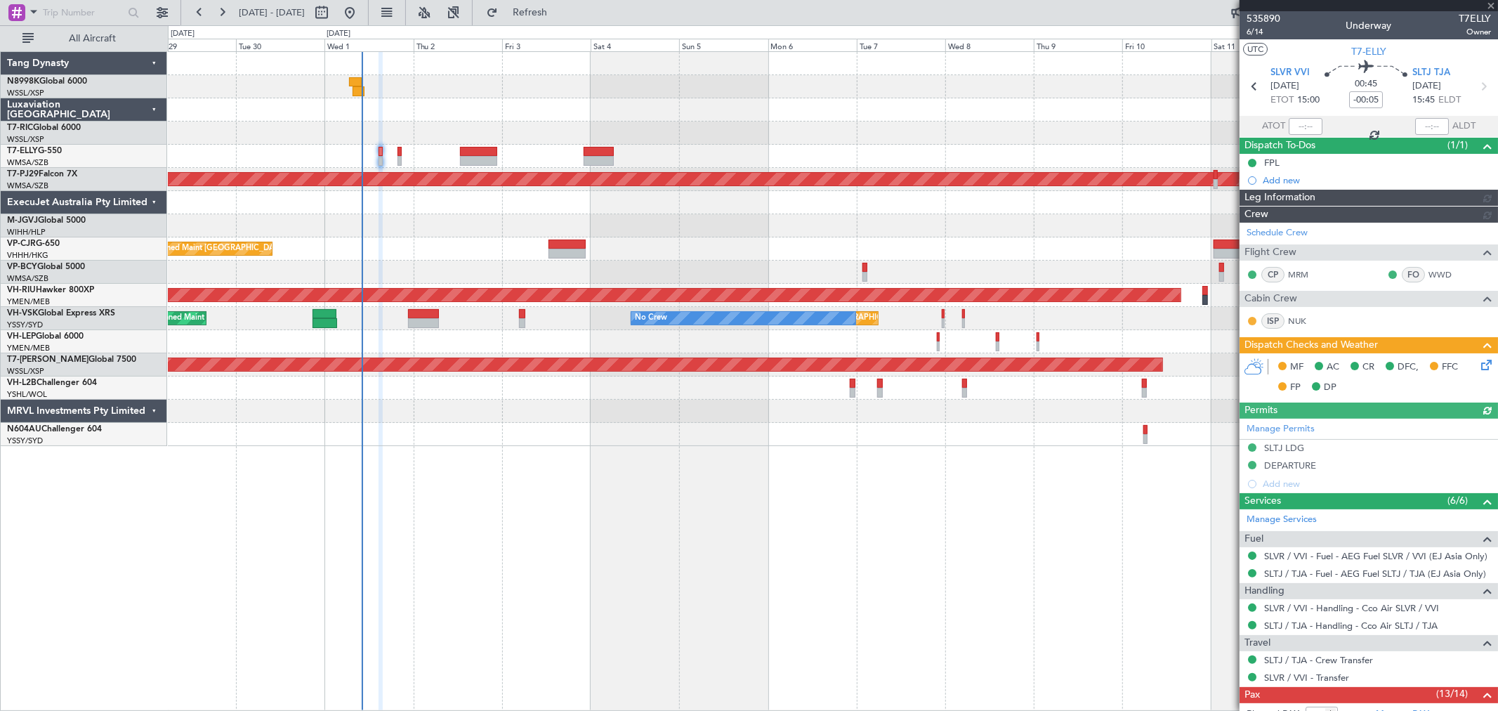
type input "[PERSON_NAME] (KYA)"
click at [1035, 343] on div at bounding box center [832, 341] width 1329 height 23
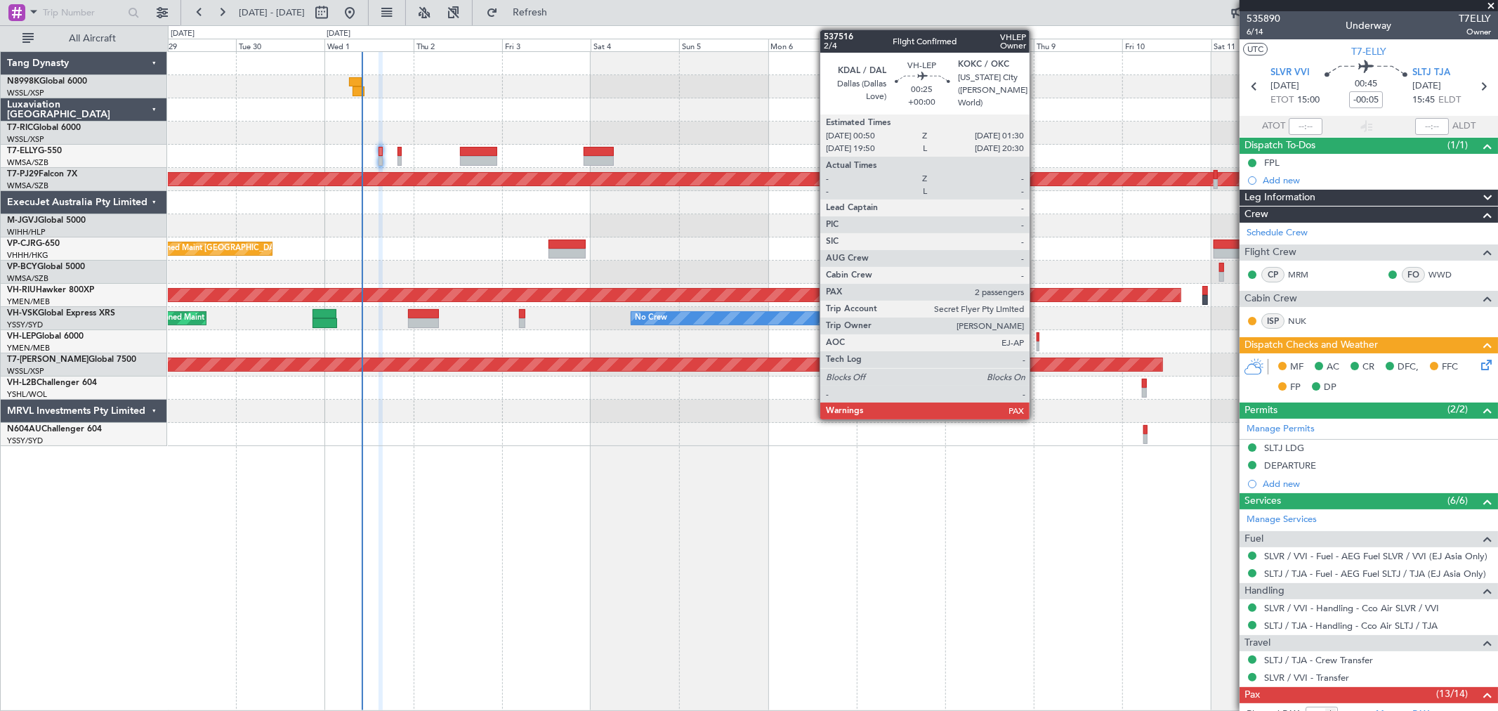
click at [1036, 345] on div at bounding box center [1037, 346] width 3 height 10
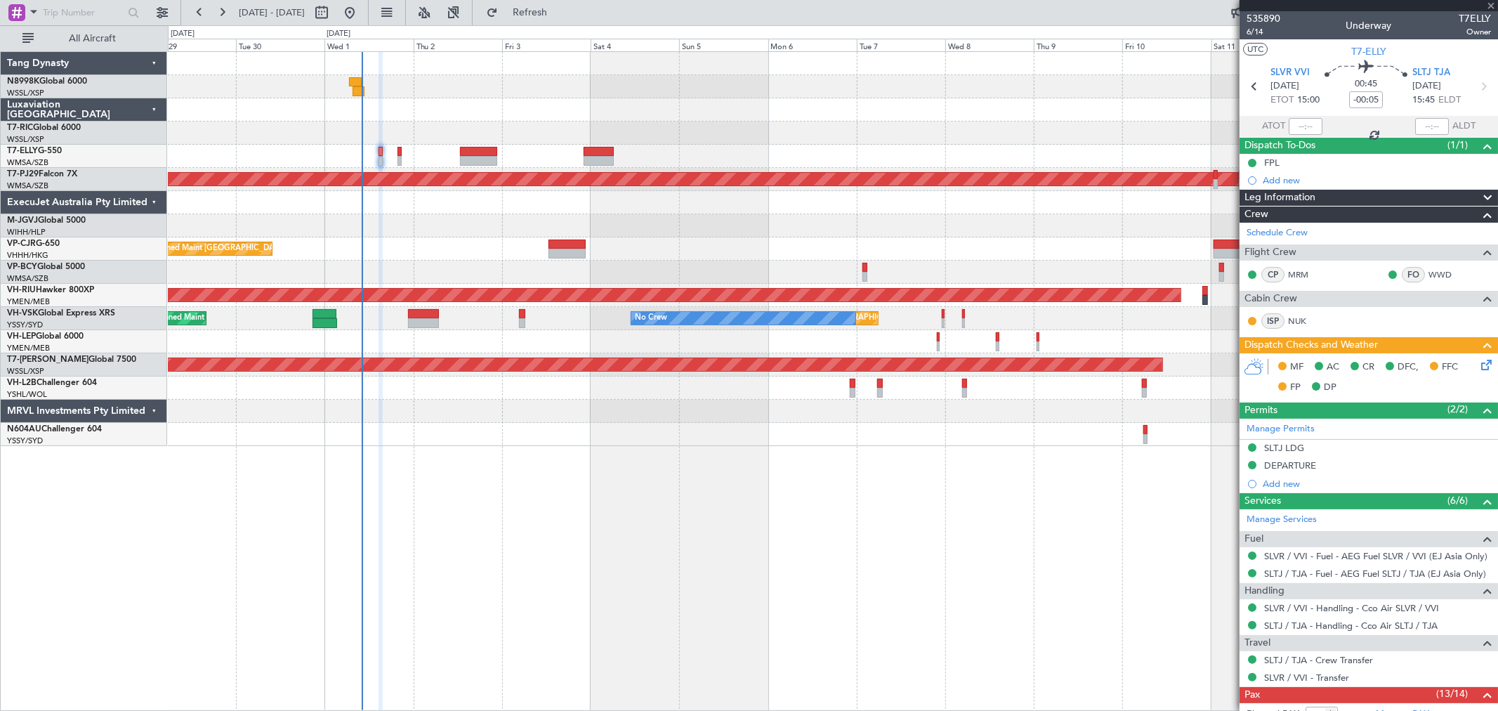
type input "2"
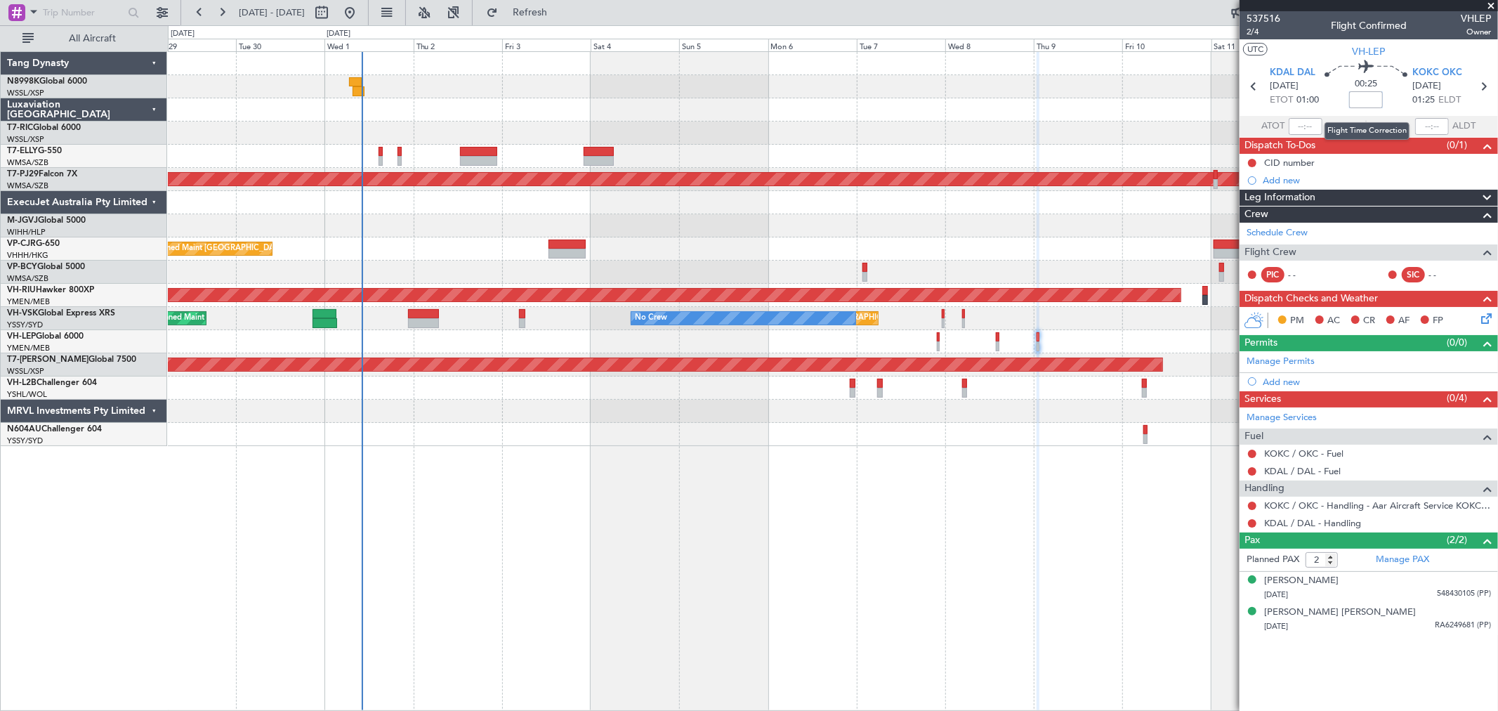
click at [1370, 98] on input at bounding box center [1366, 99] width 34 height 17
type input "+00:10"
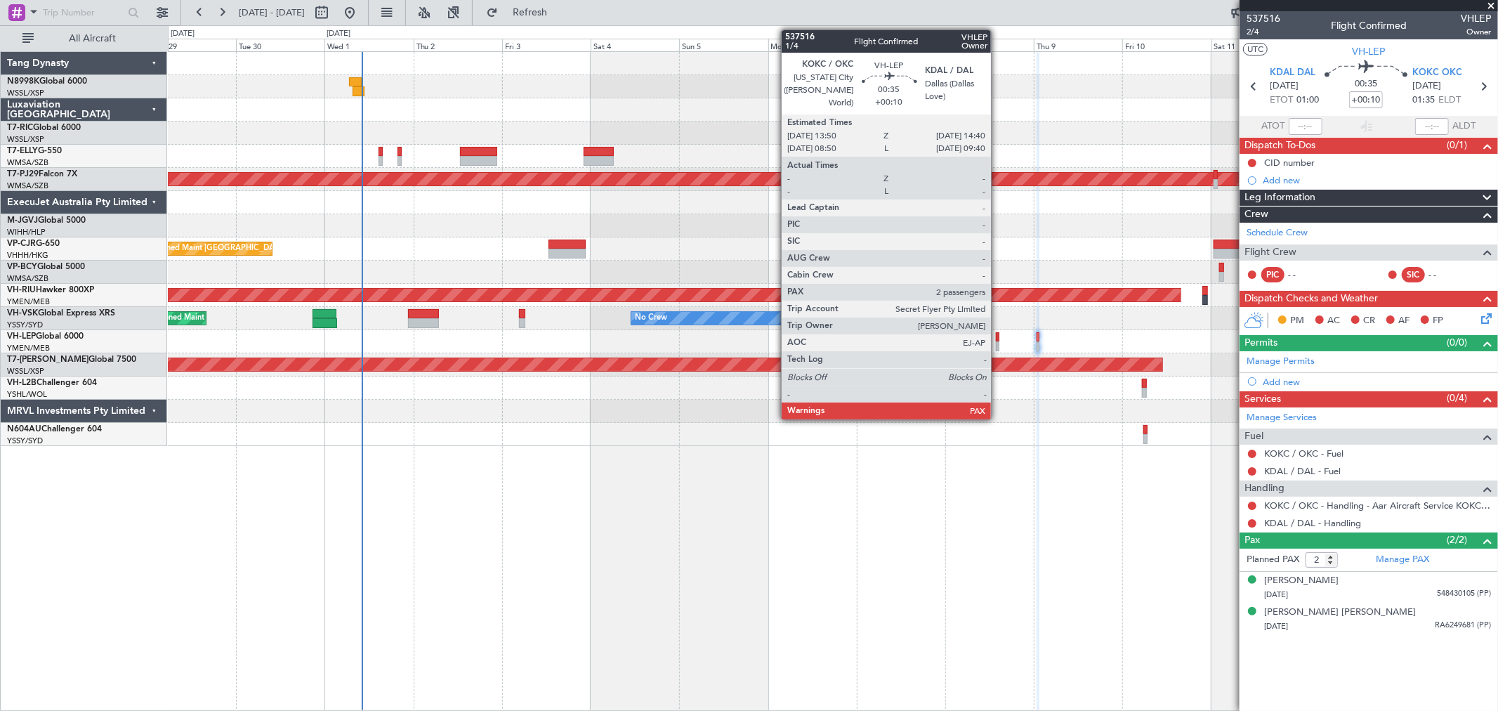
click at [998, 339] on div at bounding box center [998, 337] width 4 height 10
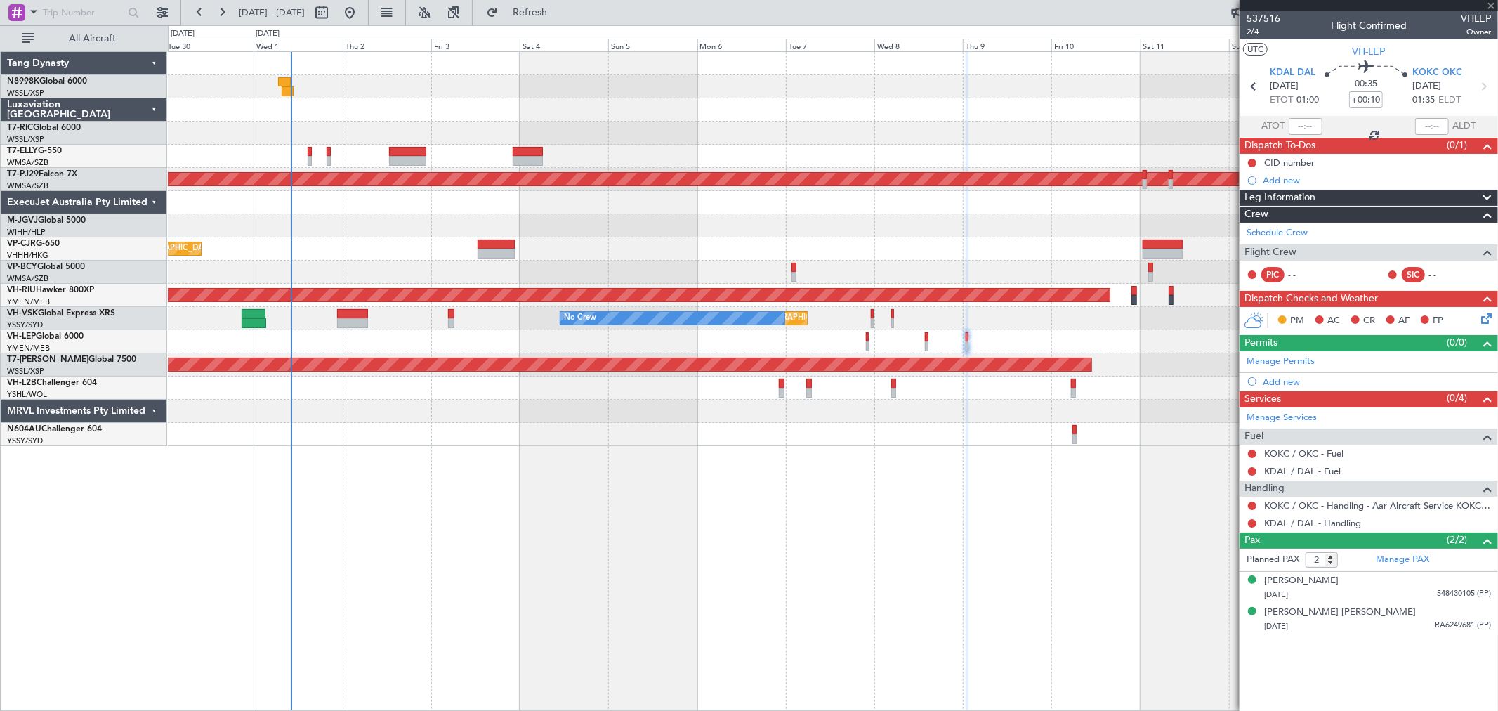
click at [979, 346] on div at bounding box center [832, 341] width 1329 height 23
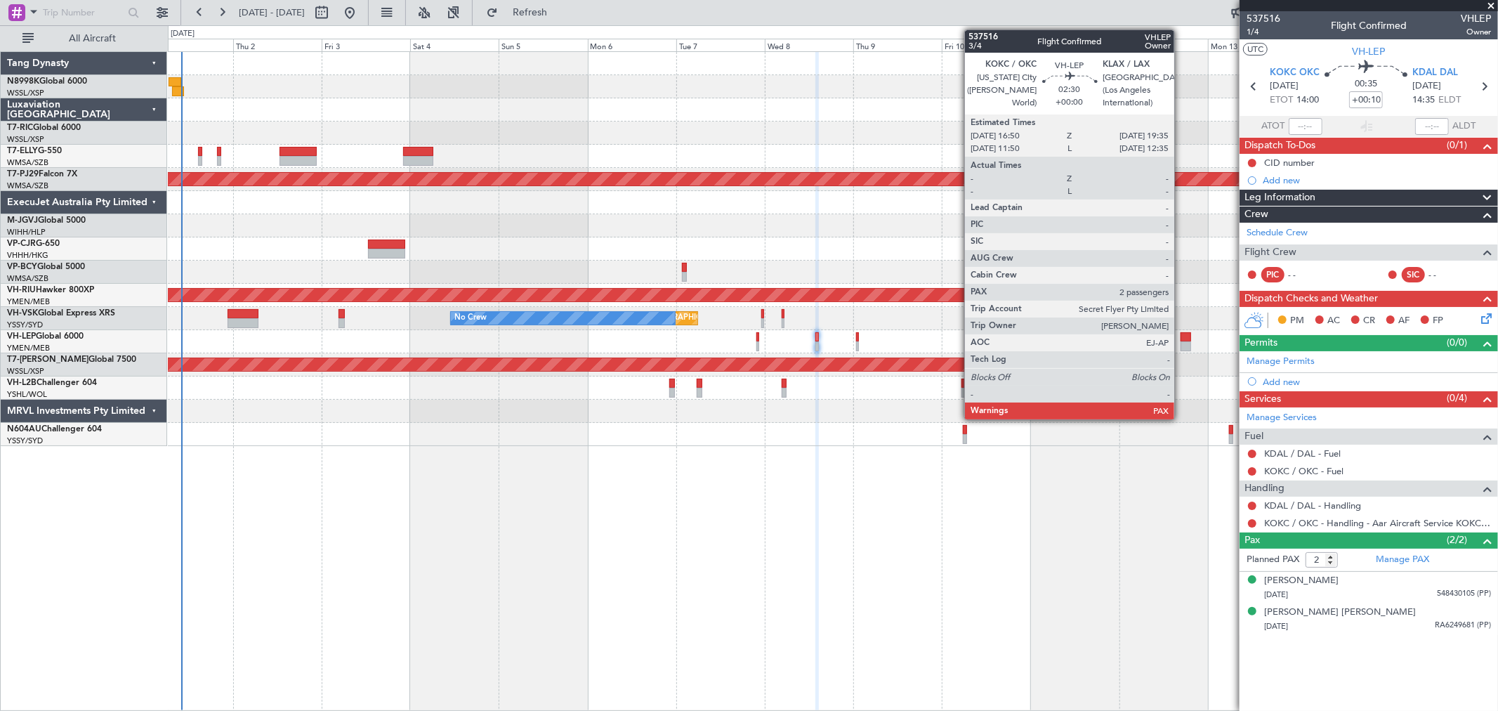
click at [1181, 334] on div at bounding box center [1185, 337] width 11 height 10
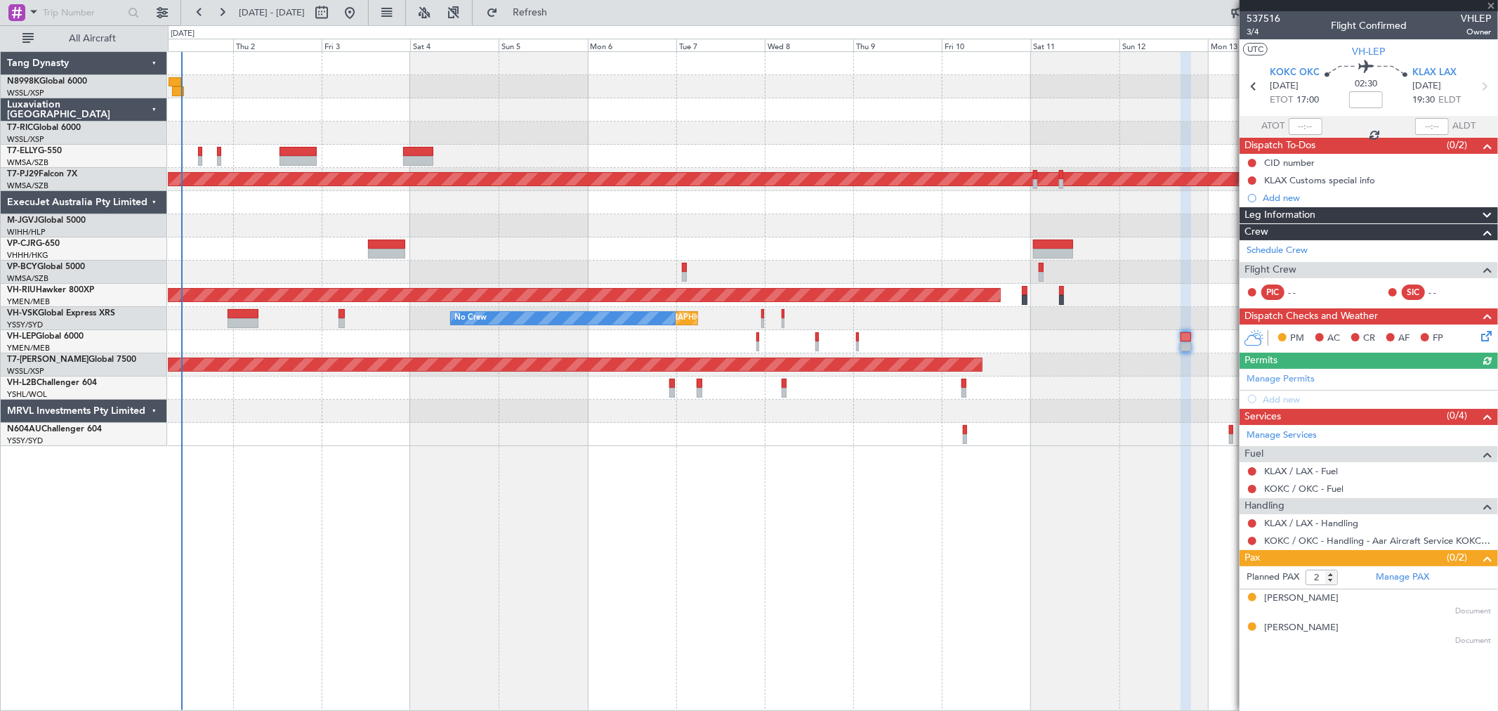
click at [951, 415] on div at bounding box center [832, 411] width 1329 height 23
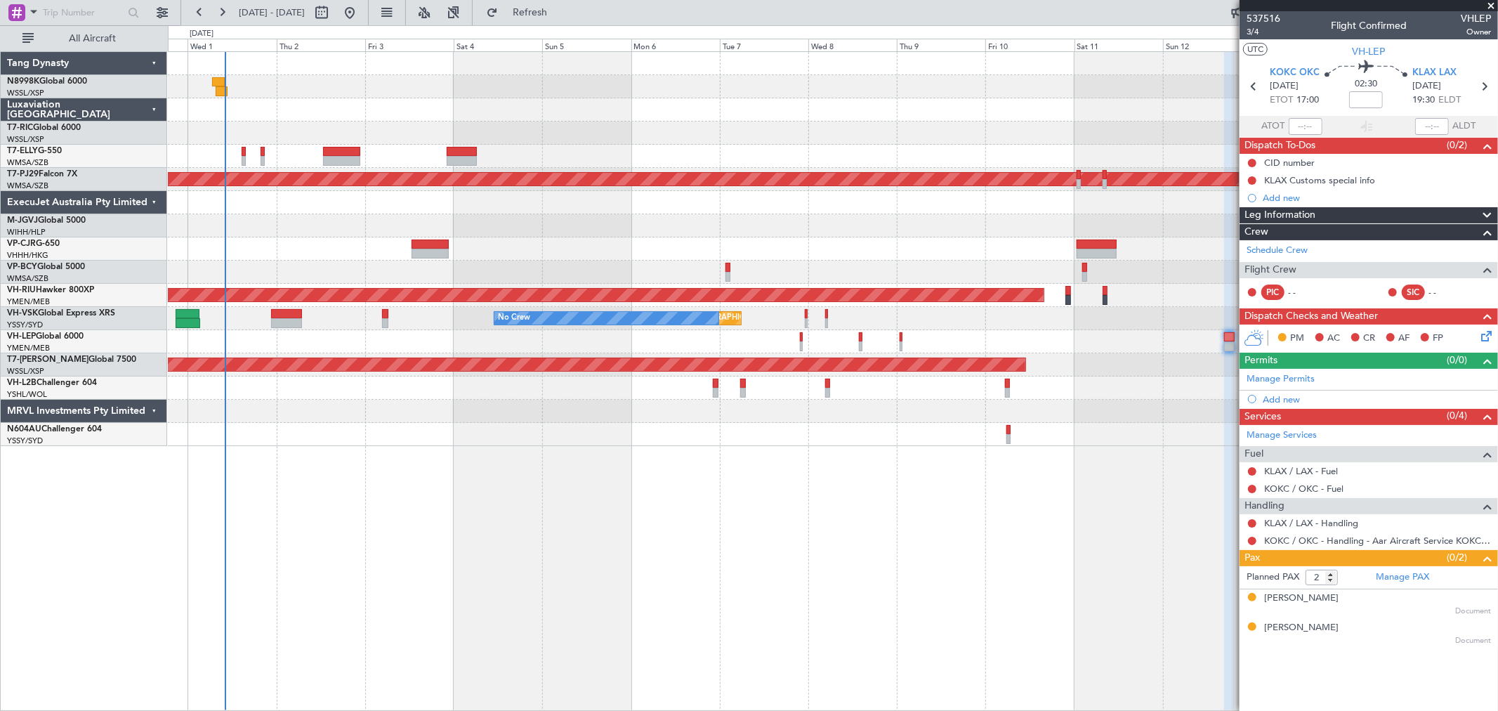
click at [977, 333] on div at bounding box center [832, 341] width 1329 height 23
click at [859, 338] on div at bounding box center [832, 341] width 1329 height 23
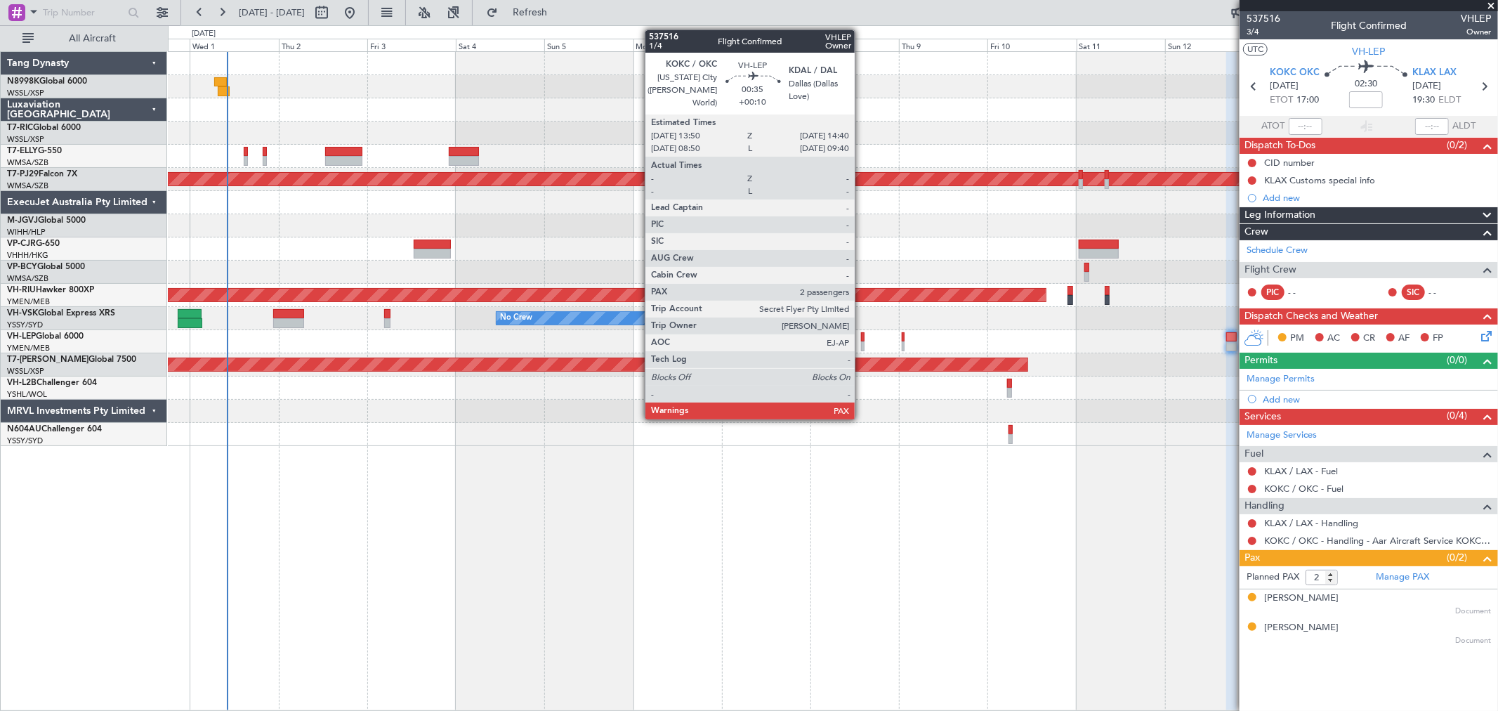
click at [862, 338] on div at bounding box center [863, 337] width 4 height 10
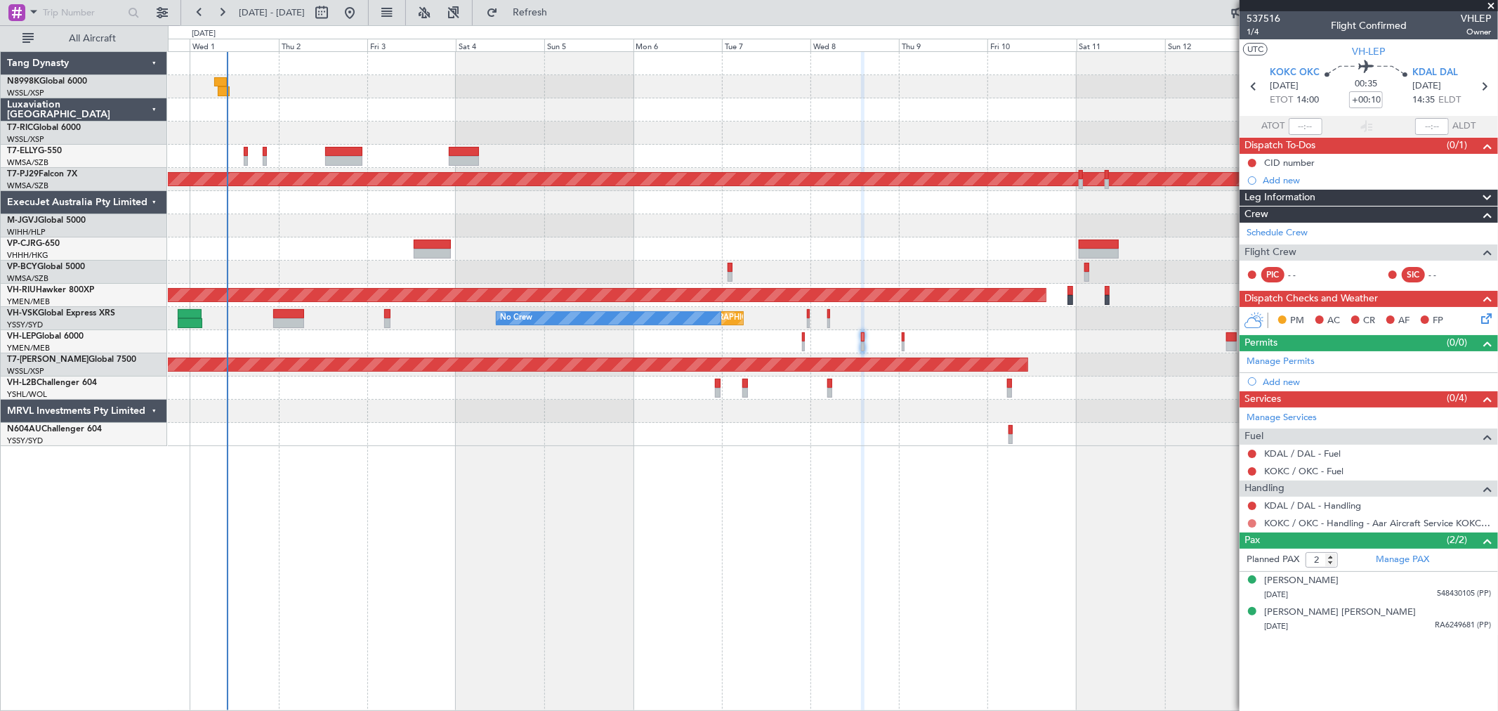
click at [1250, 522] on button at bounding box center [1252, 523] width 8 height 8
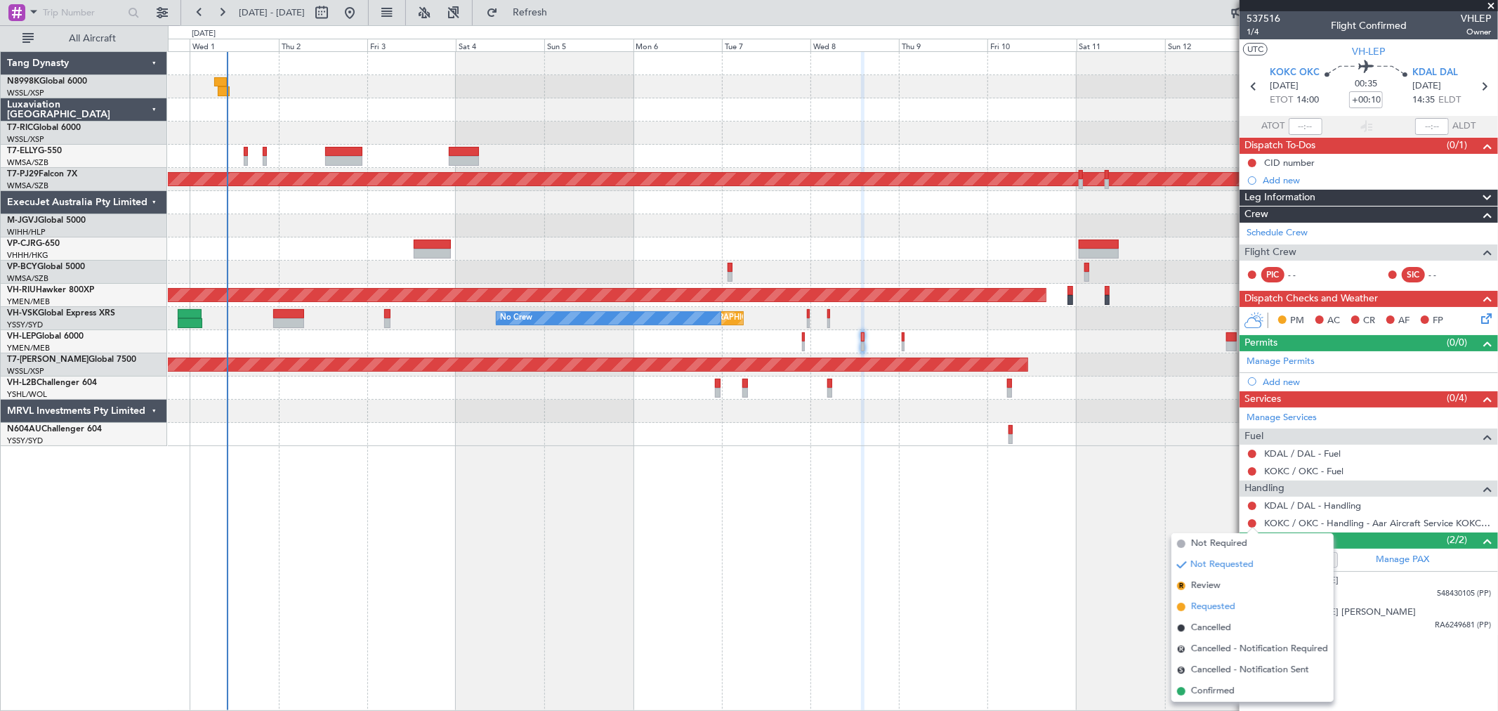
click at [1208, 604] on span "Requested" at bounding box center [1213, 607] width 44 height 14
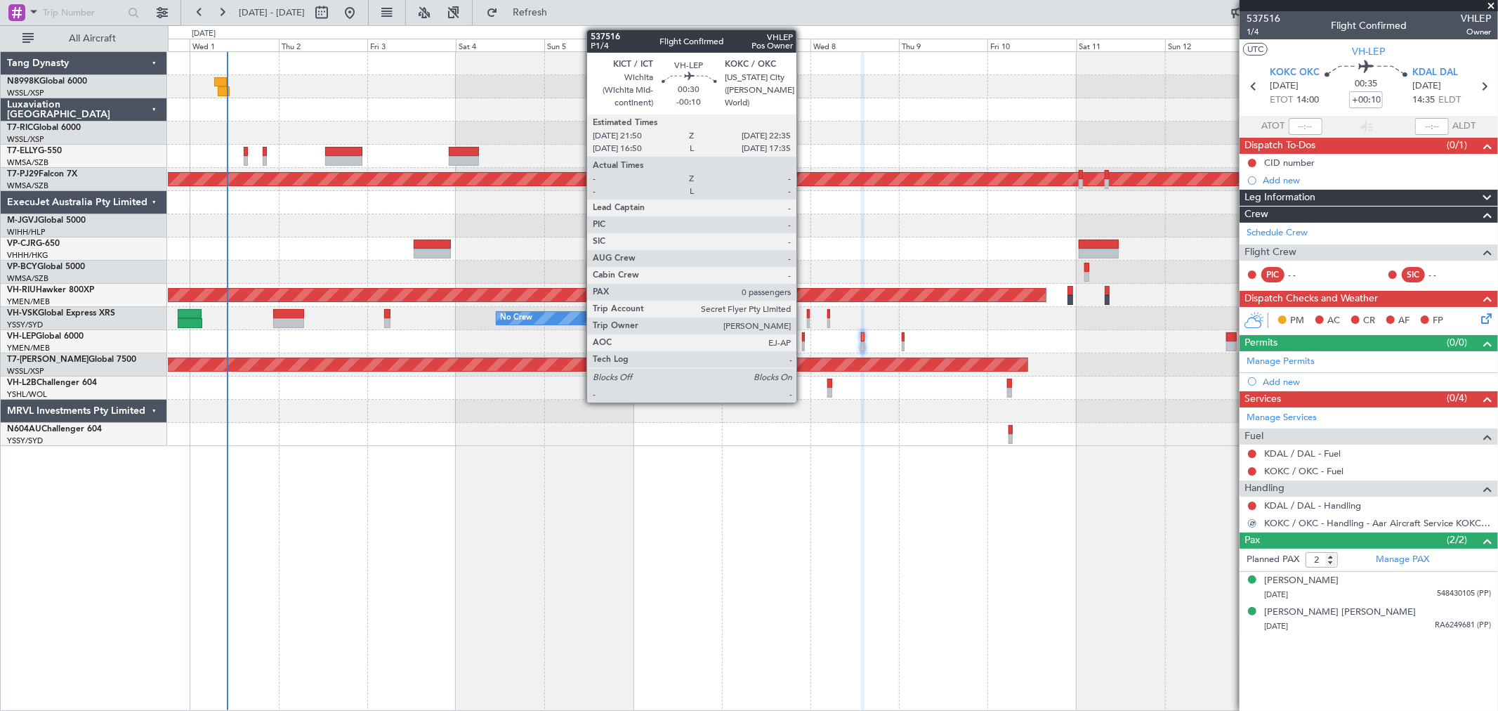
click at [803, 337] on div at bounding box center [803, 337] width 3 height 10
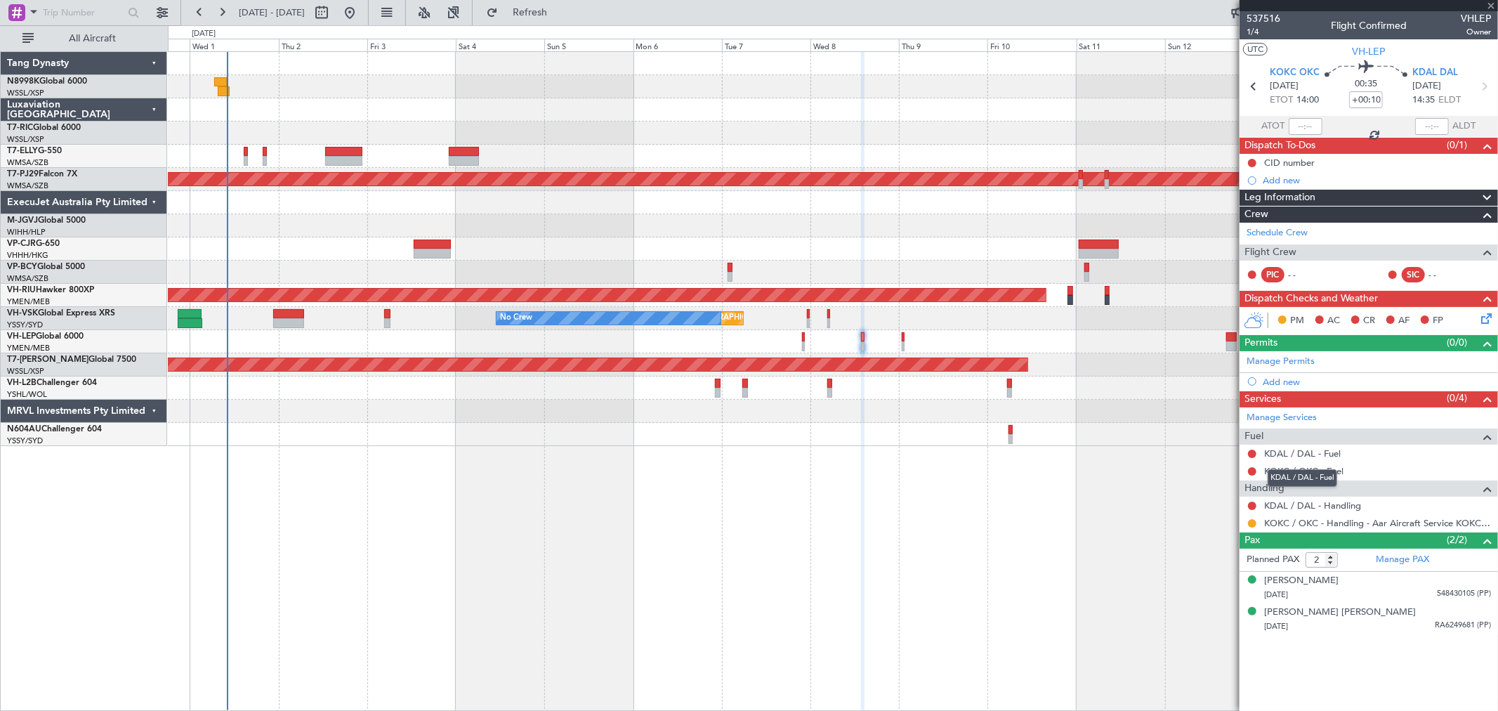
type input "-00:10"
type input "0"
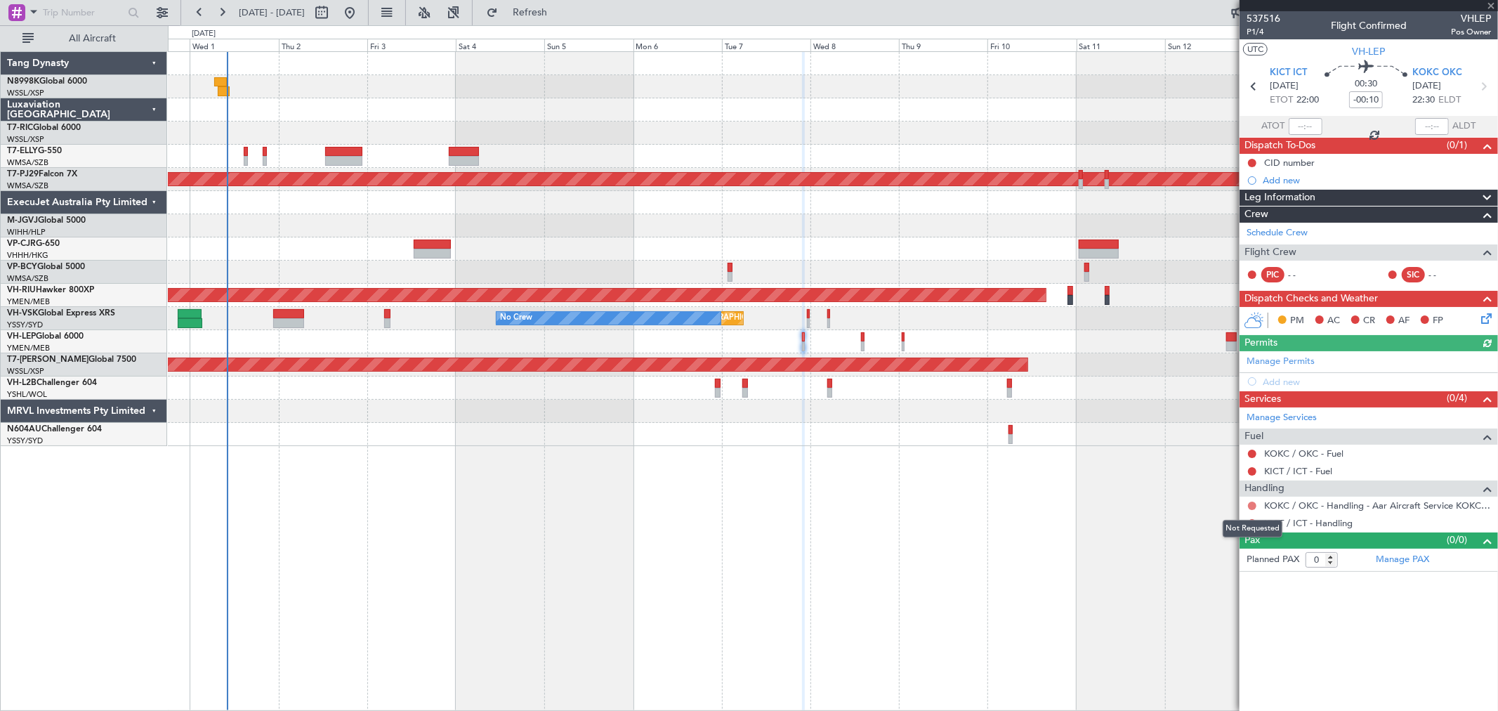
click at [1253, 504] on button at bounding box center [1252, 505] width 8 height 8
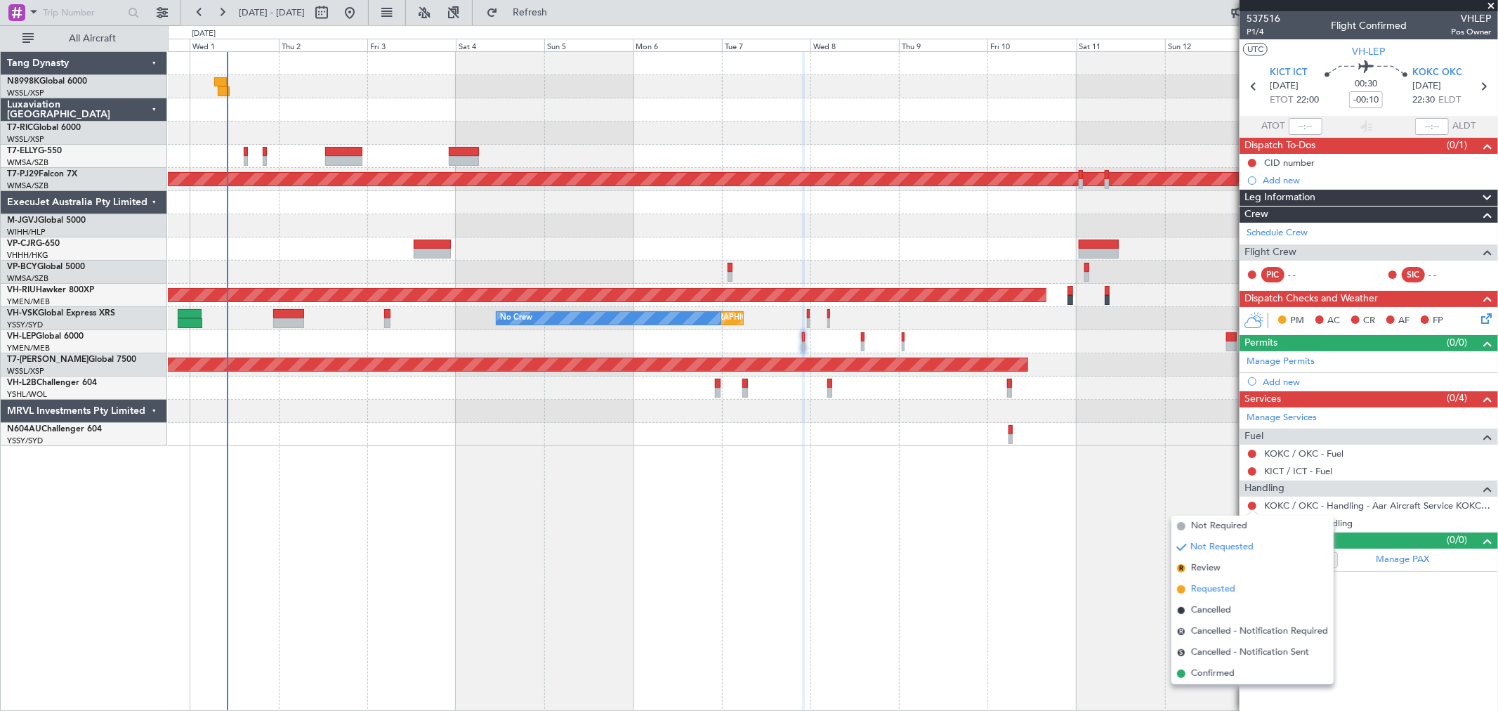
drag, startPoint x: 1196, startPoint y: 586, endPoint x: 1198, endPoint y: 551, distance: 34.5
click at [1196, 585] on span "Requested" at bounding box center [1213, 589] width 44 height 14
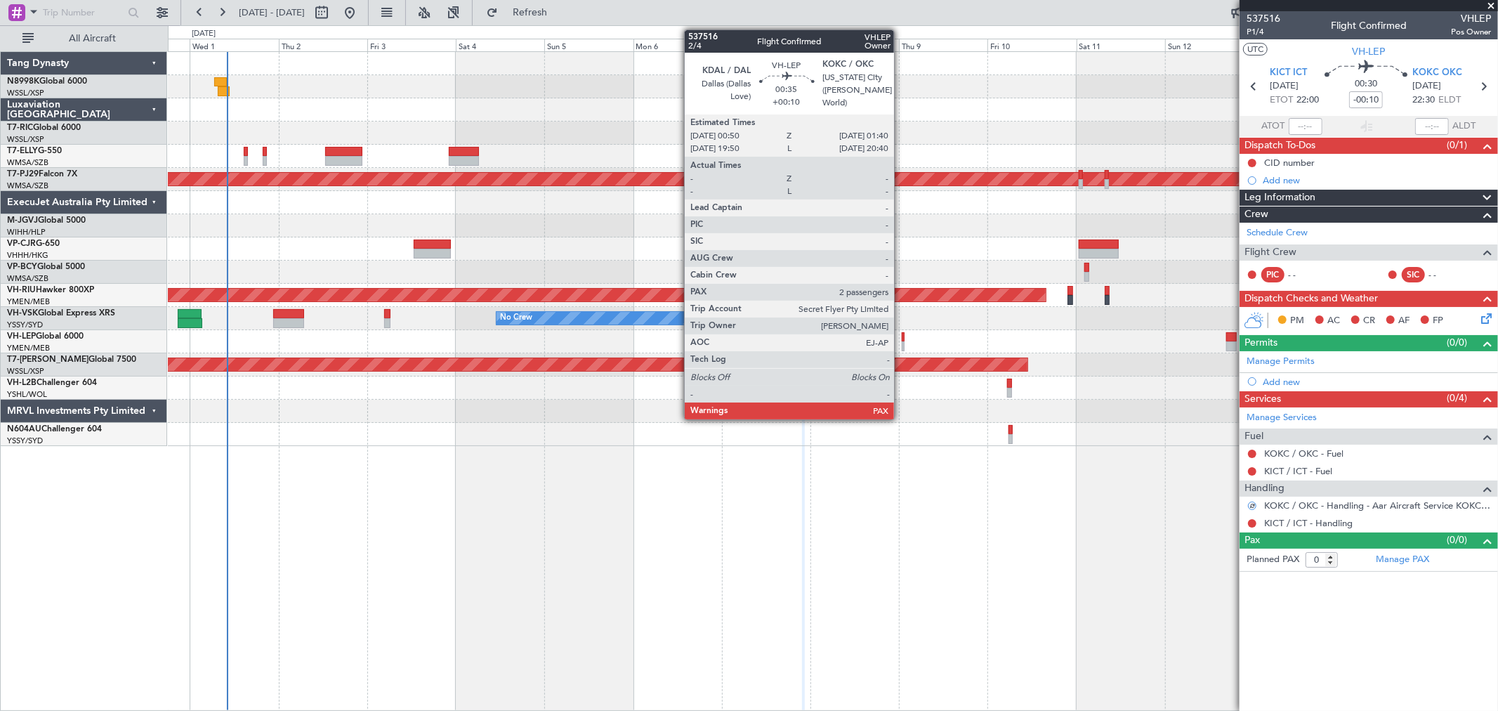
click at [902, 345] on div at bounding box center [904, 346] width 4 height 10
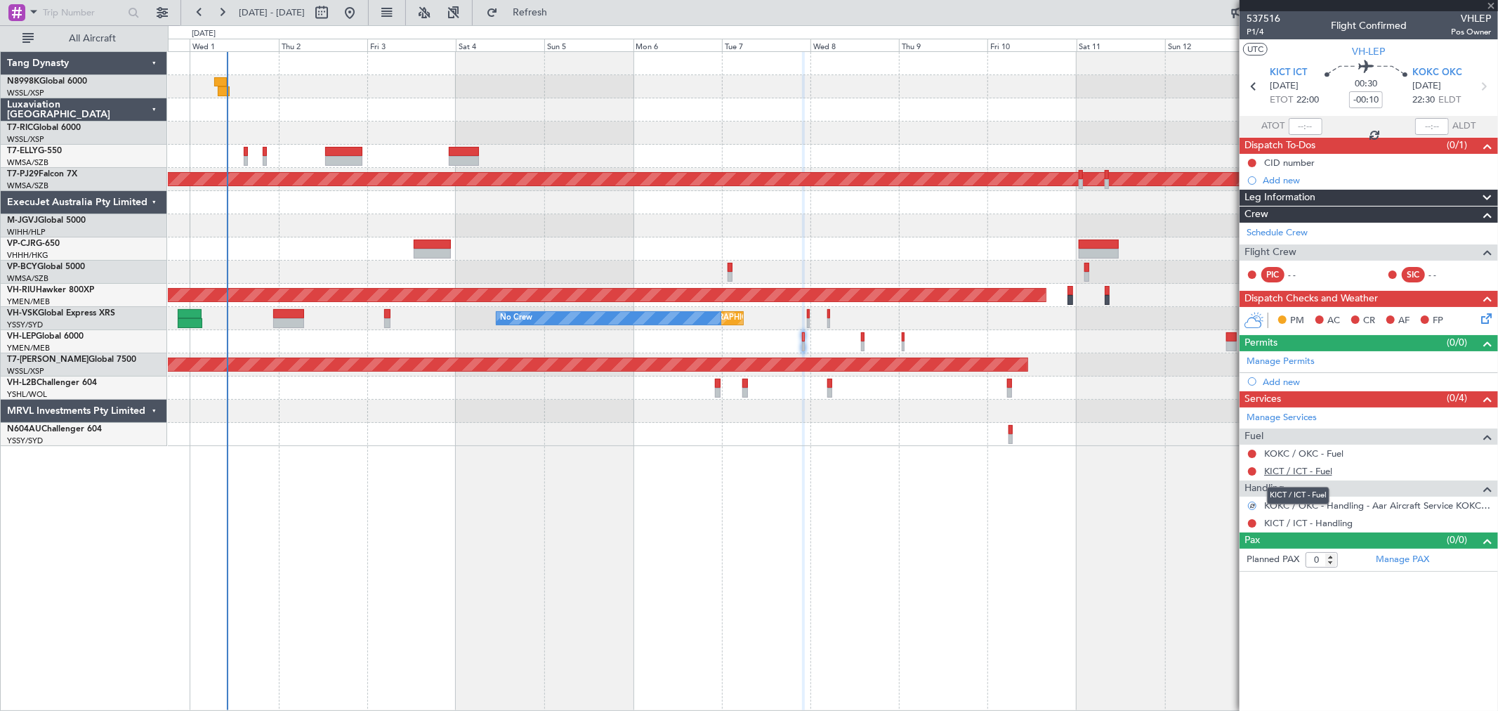
type input "+00:10"
type input "2"
click at [1247, 506] on div at bounding box center [1251, 505] width 11 height 11
click at [1251, 506] on button at bounding box center [1252, 505] width 8 height 8
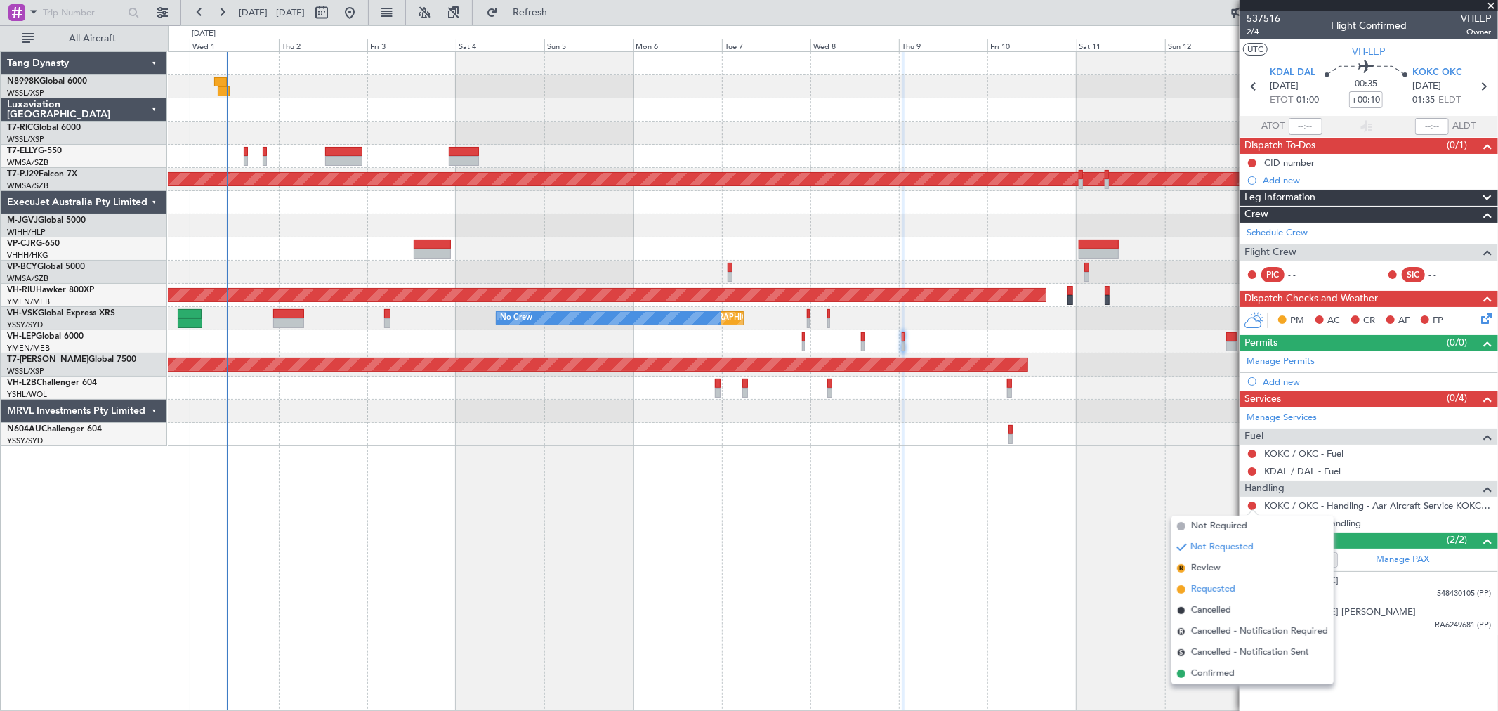
click at [1187, 581] on li "Requested" at bounding box center [1252, 589] width 162 height 21
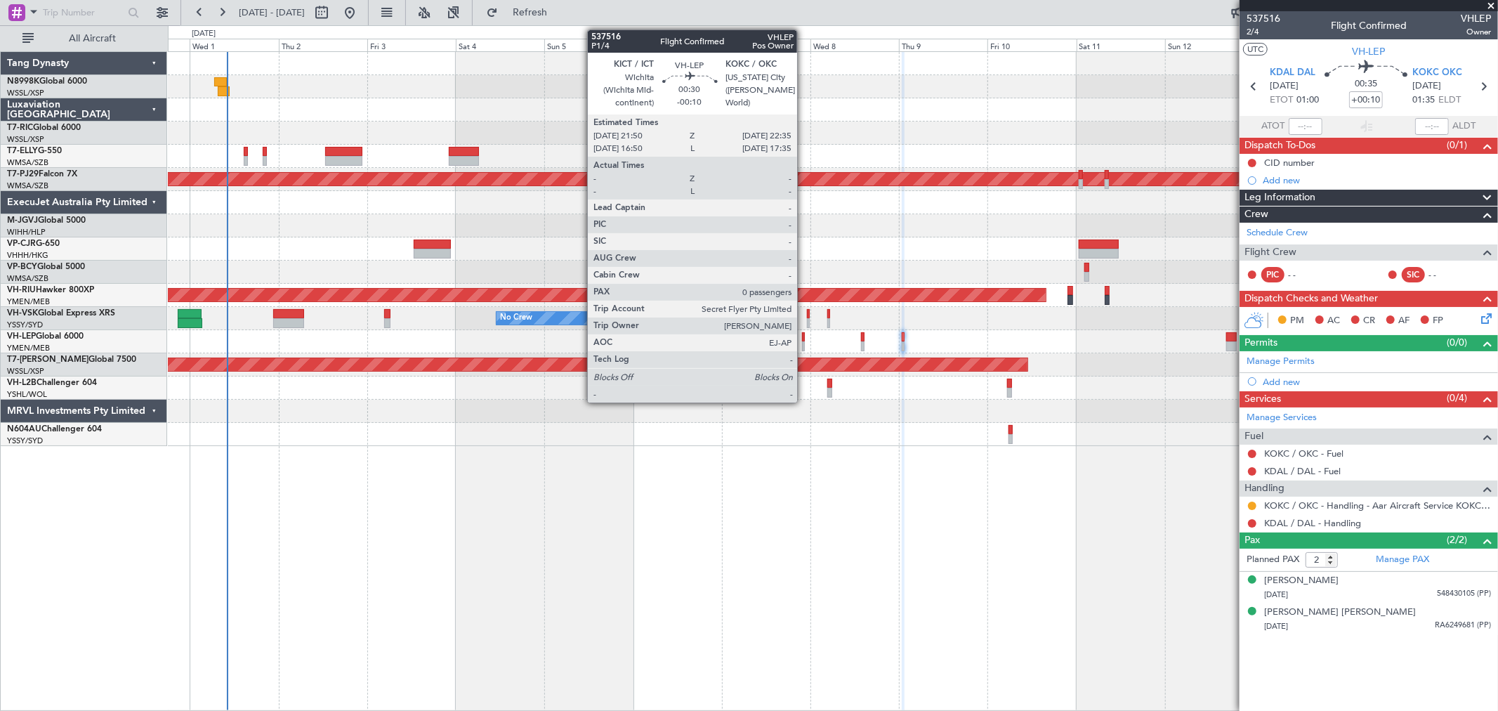
click at [804, 345] on div at bounding box center [803, 346] width 3 height 10
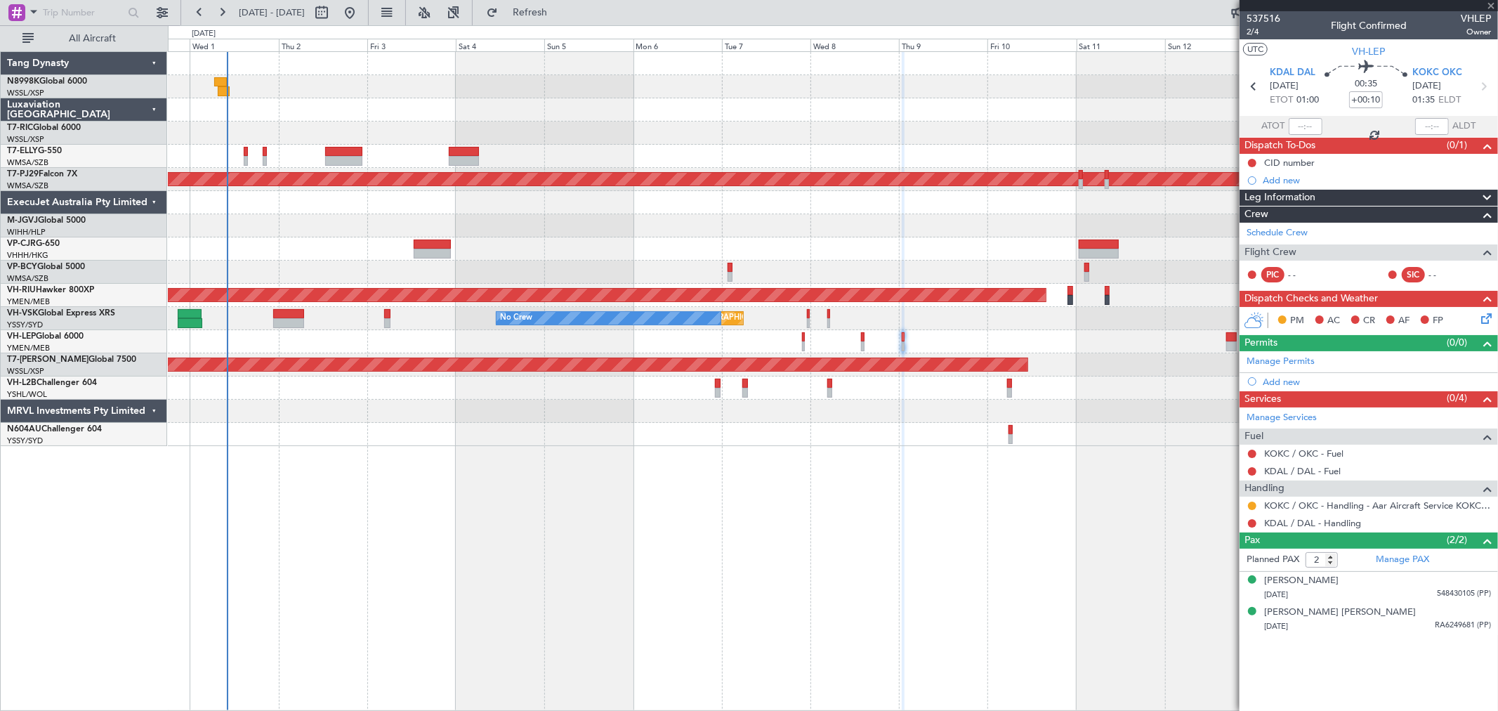
type input "-00:10"
type input "0"
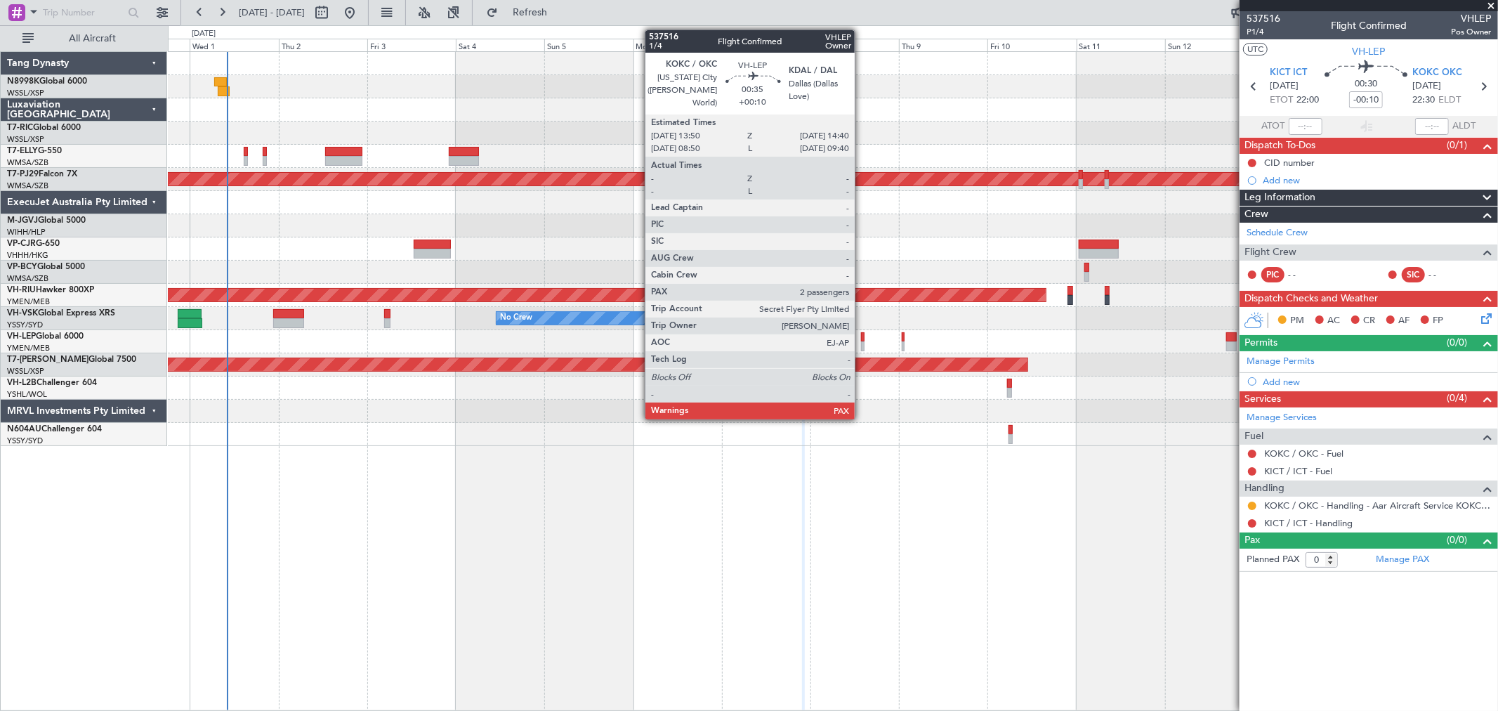
click at [862, 333] on div at bounding box center [863, 337] width 4 height 10
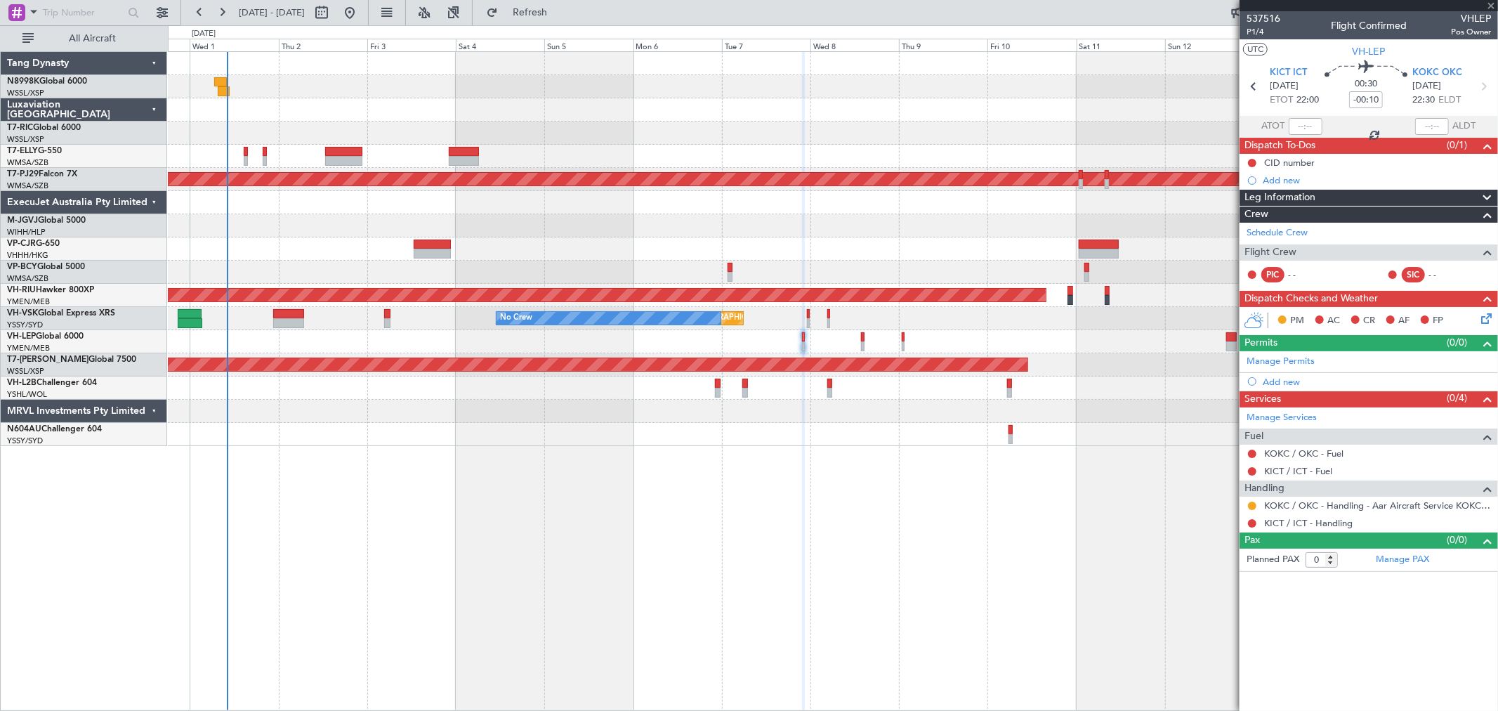
type input "+00:10"
type input "2"
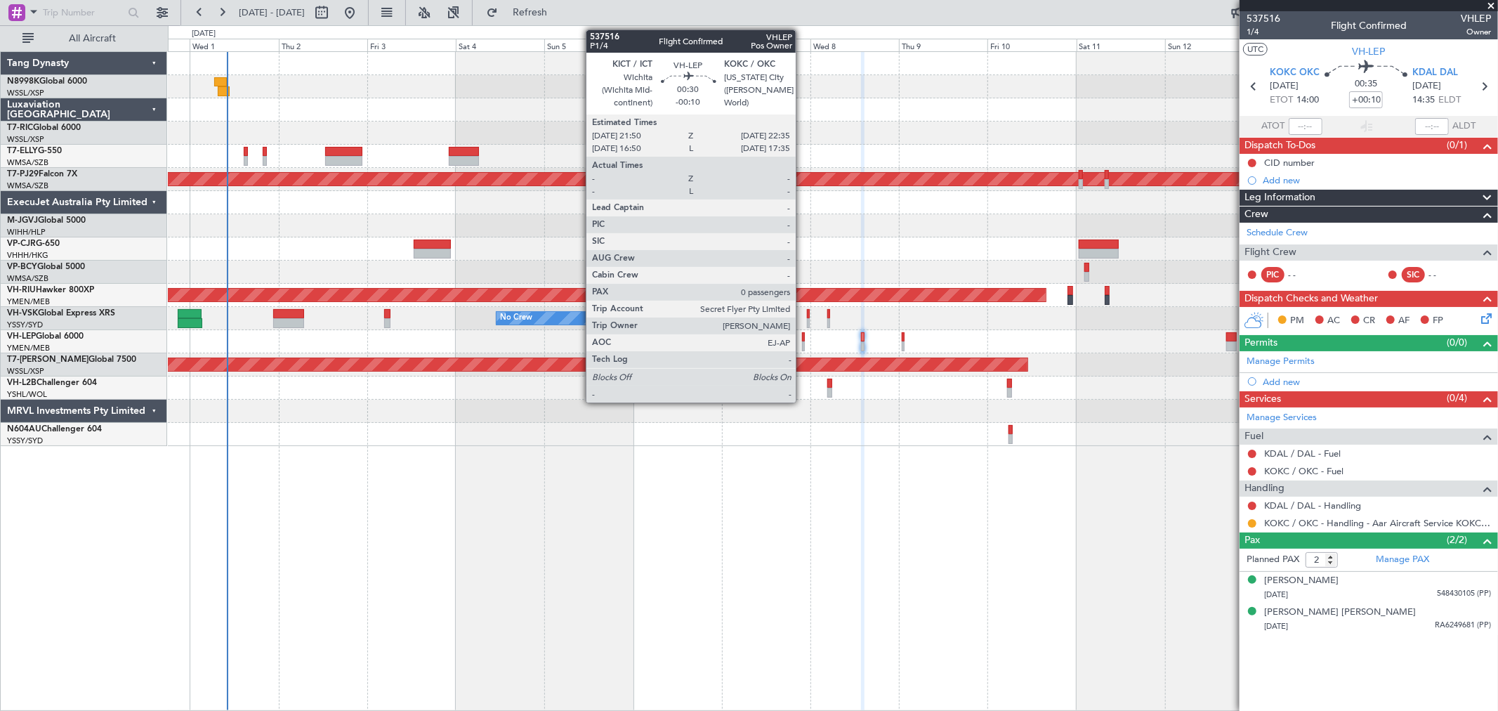
click at [803, 344] on div at bounding box center [803, 346] width 3 height 10
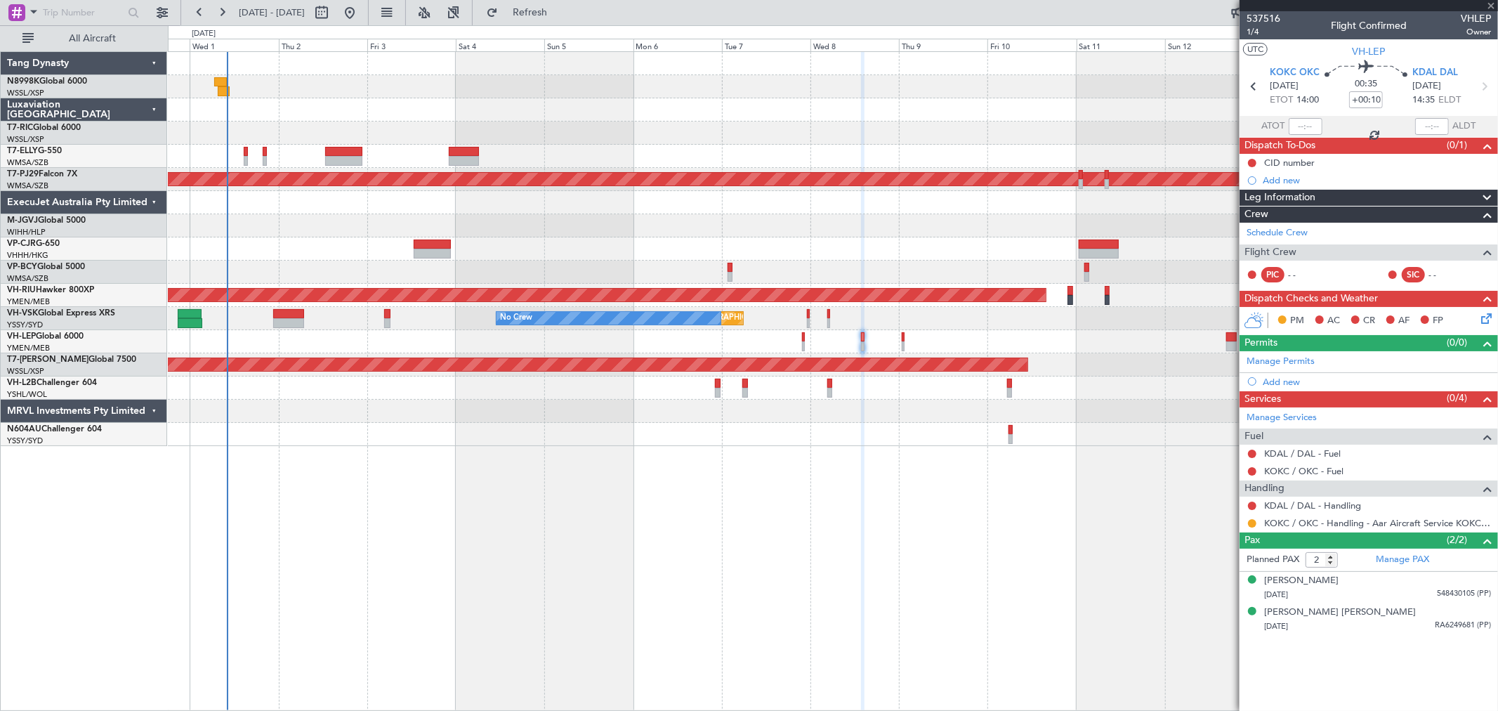
type input "-00:10"
type input "0"
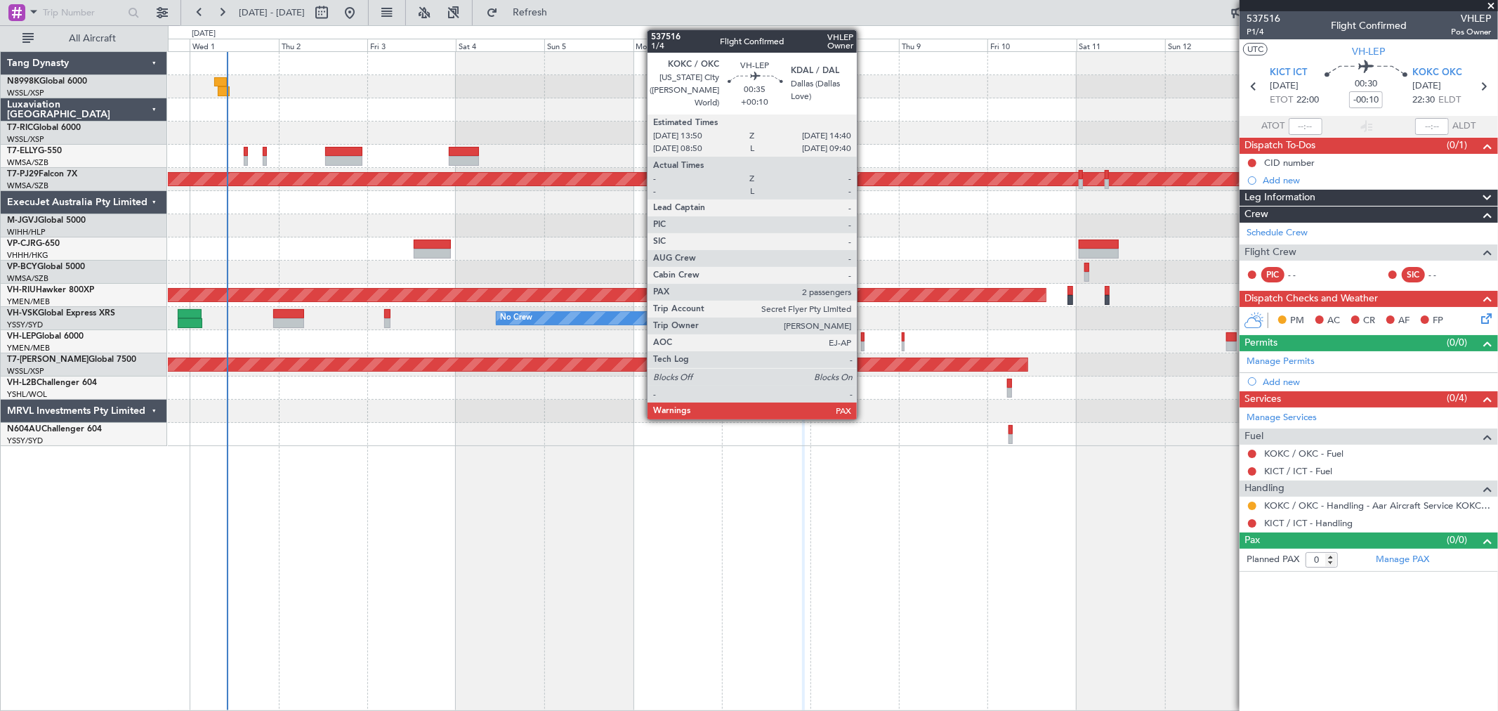
click at [864, 340] on div at bounding box center [863, 337] width 4 height 10
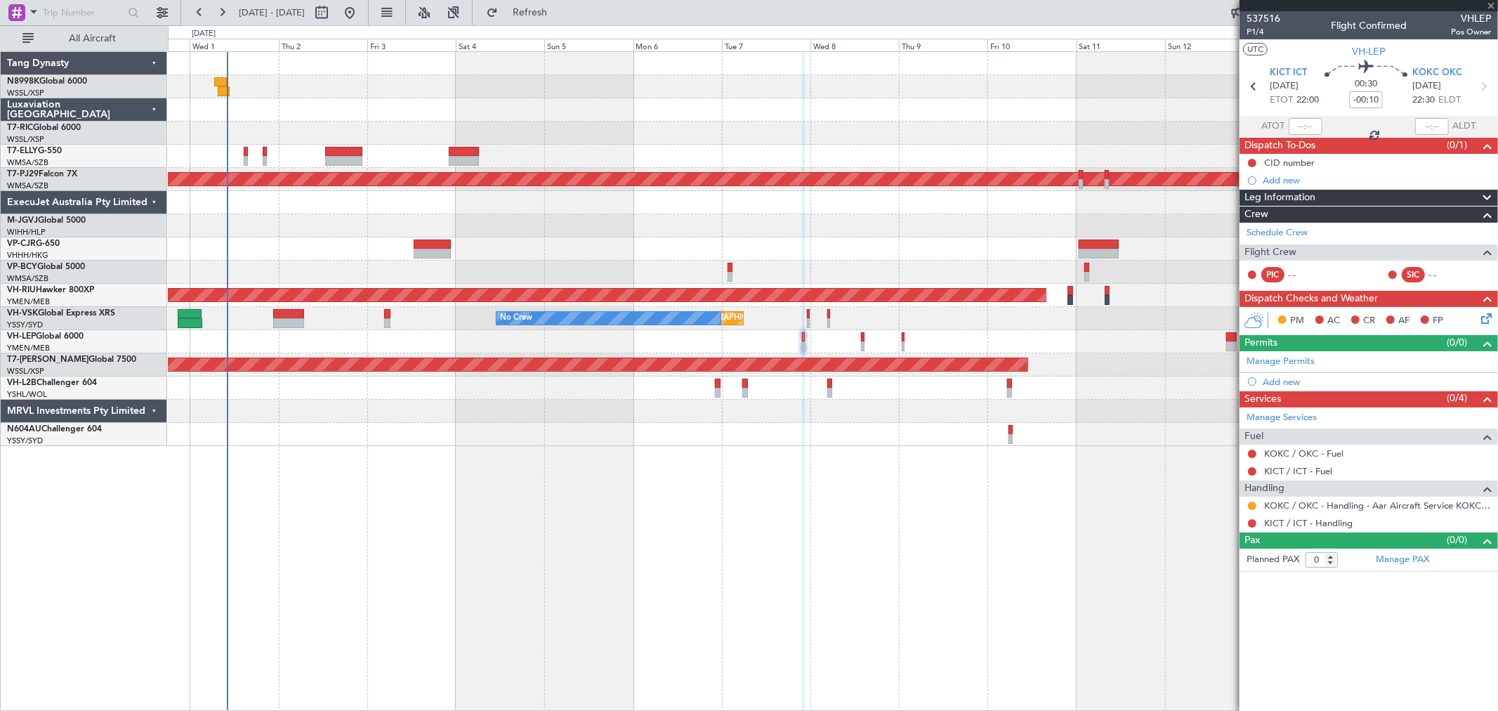
type input "+00:10"
type input "2"
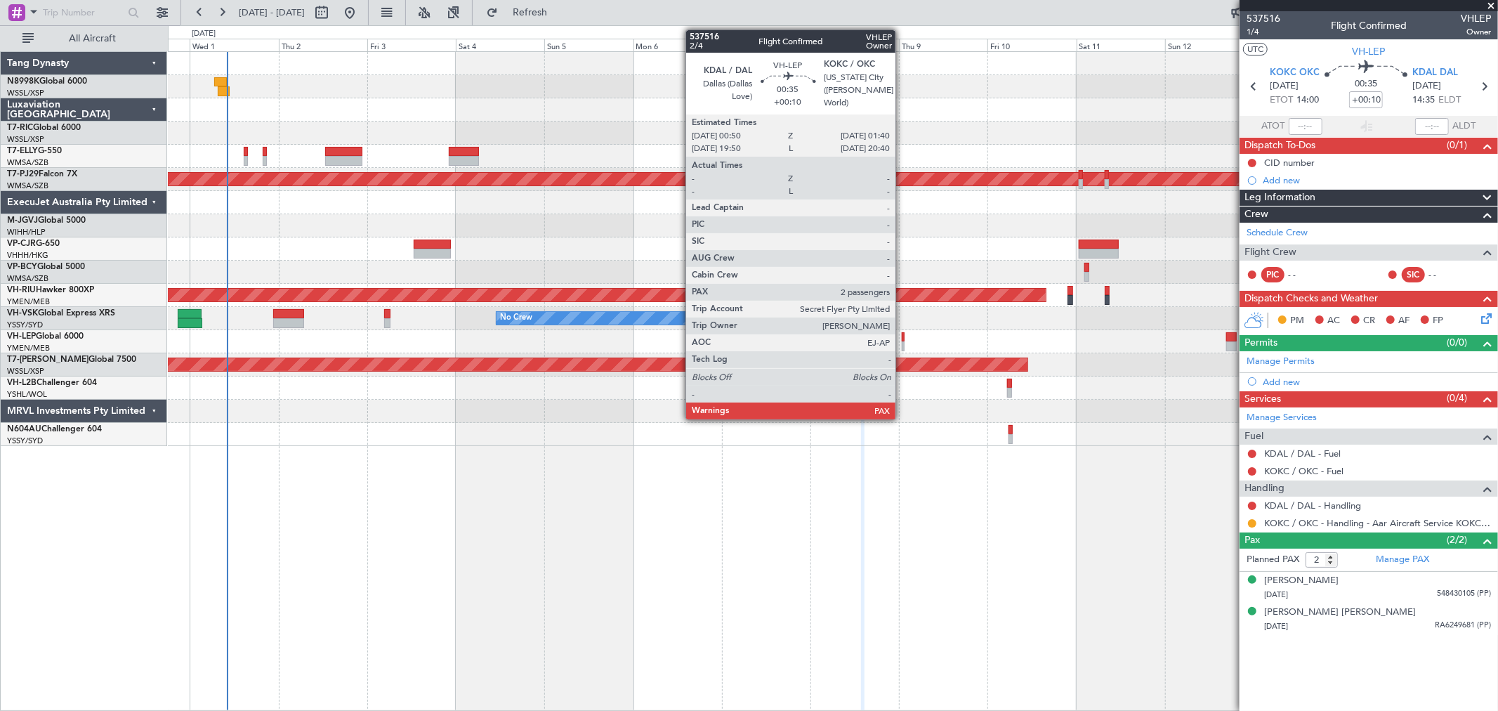
click at [902, 345] on div at bounding box center [904, 346] width 4 height 10
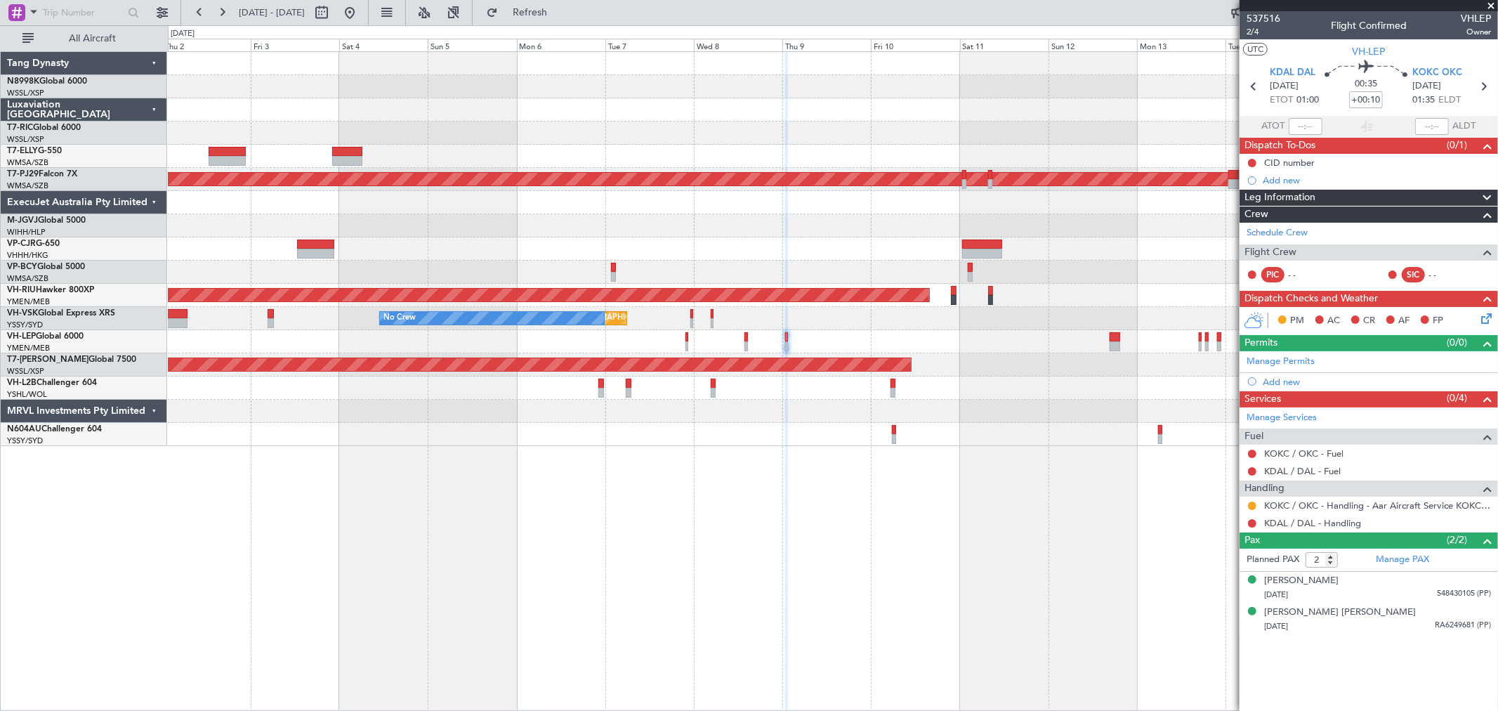
click at [902, 383] on div "Planned Maint [GEOGRAPHIC_DATA] (Sultan [PERSON_NAME] [PERSON_NAME] - Subang) P…" at bounding box center [832, 249] width 1329 height 394
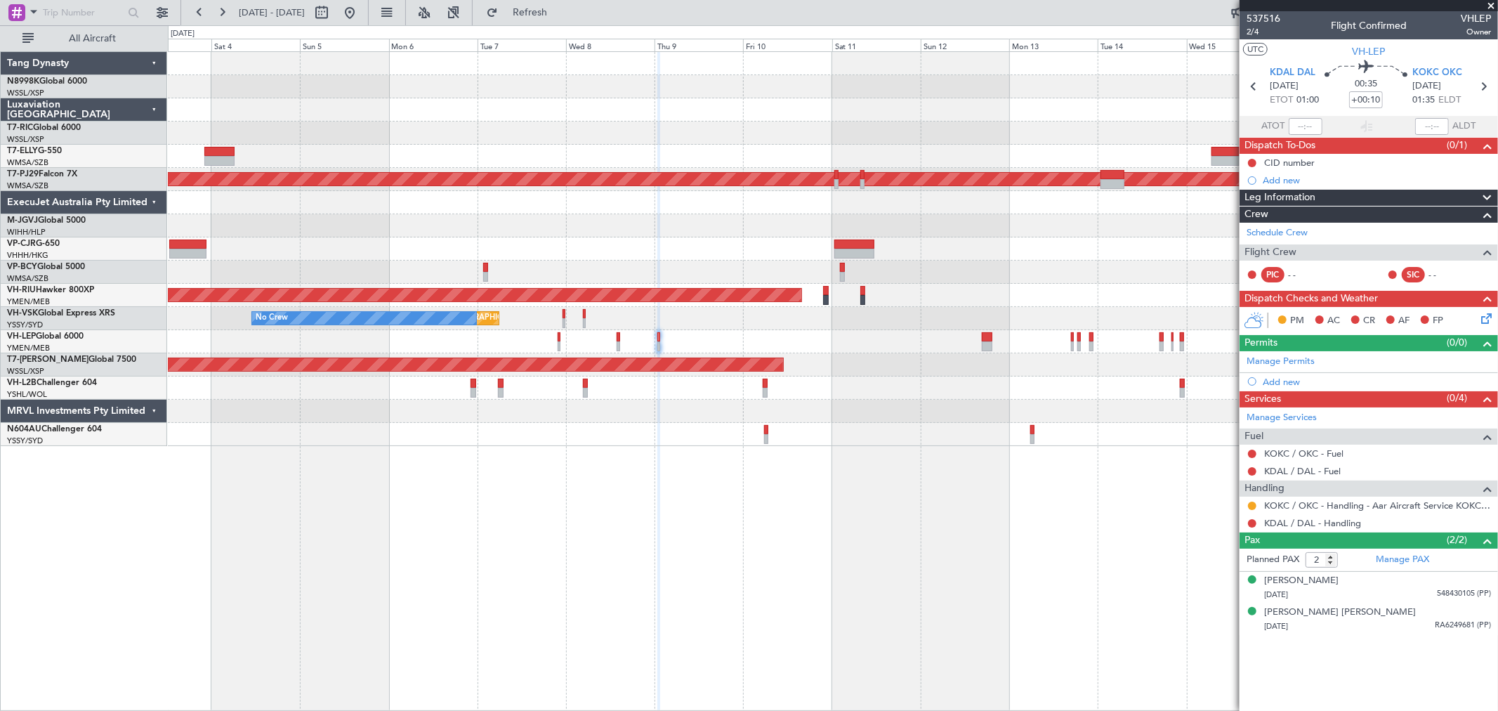
click at [881, 341] on div "Planned Maint [GEOGRAPHIC_DATA] (Sultan [PERSON_NAME] [PERSON_NAME] - Subang) P…" at bounding box center [832, 249] width 1329 height 394
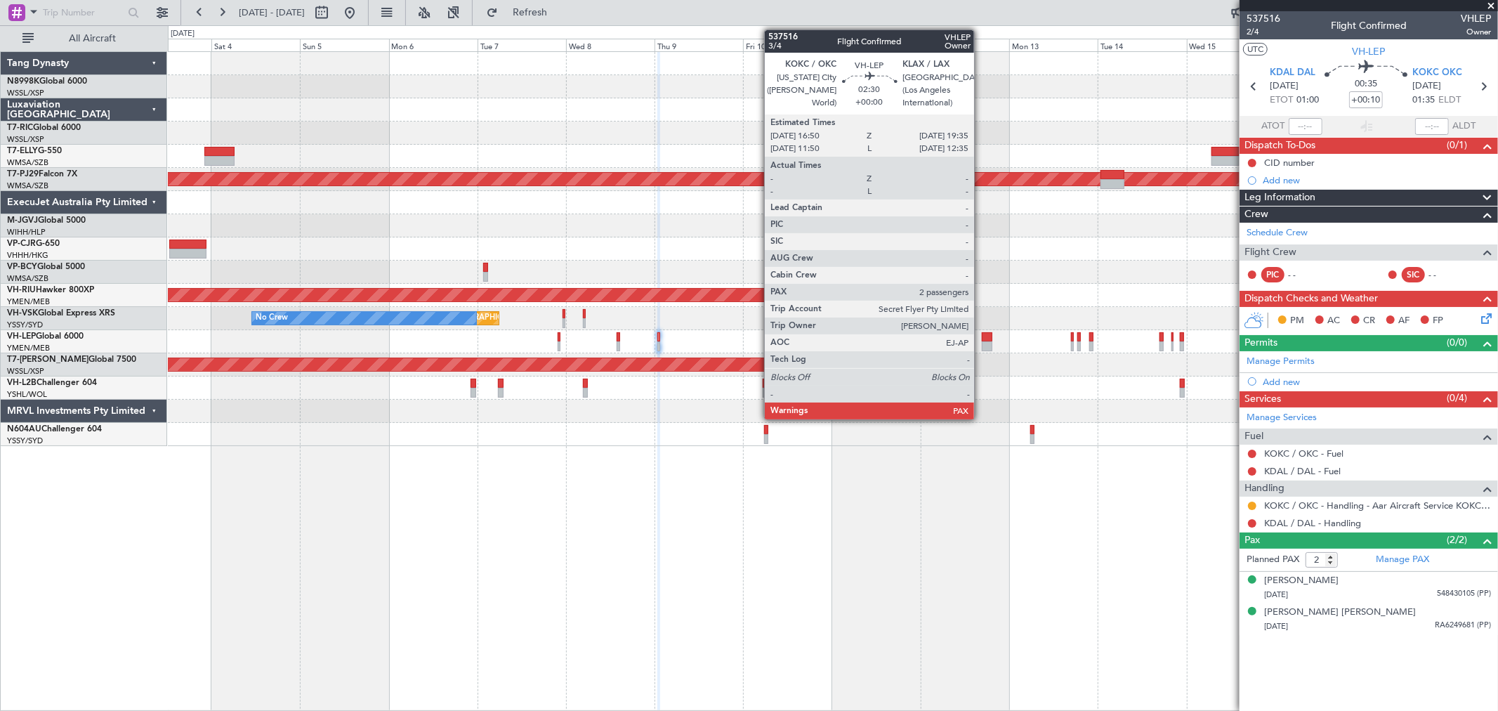
click at [982, 345] on div at bounding box center [987, 346] width 11 height 10
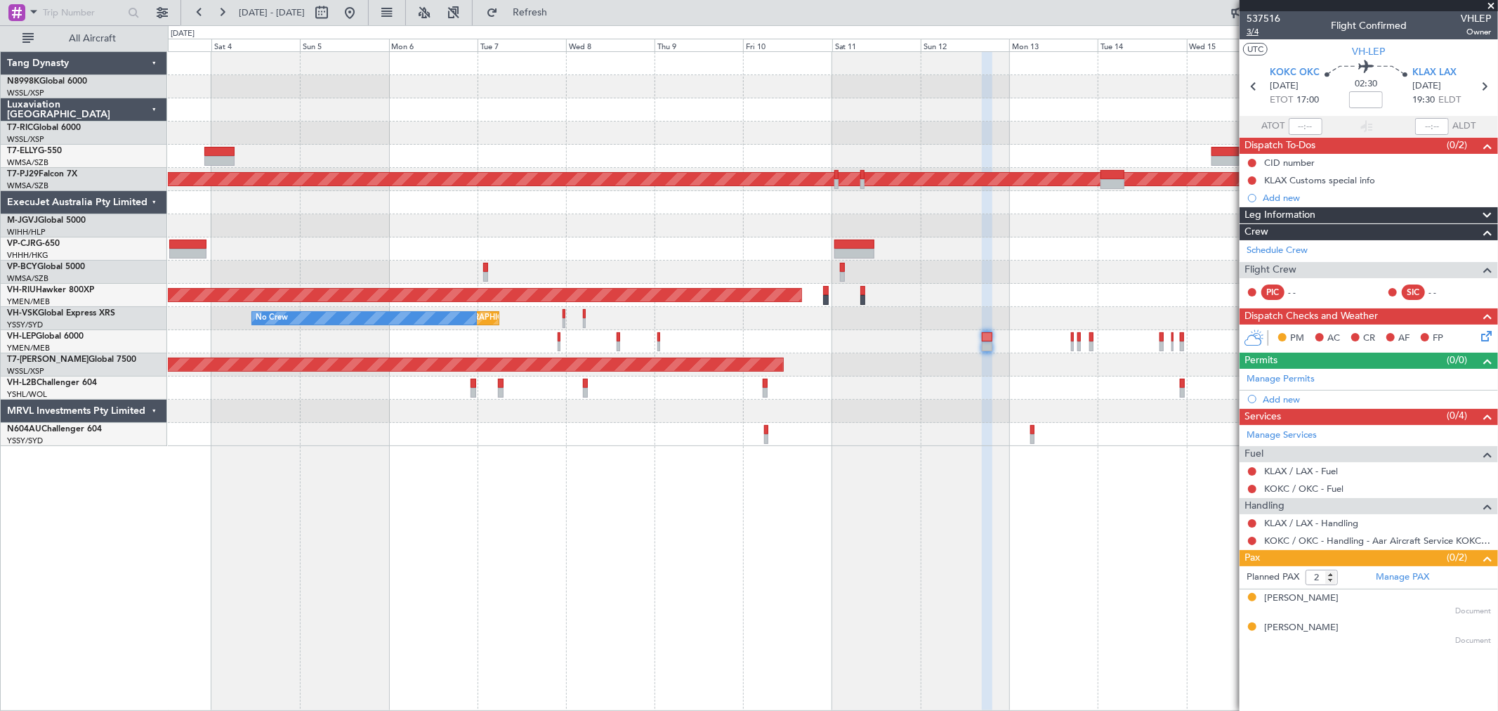
click at [1252, 30] on span "3/4" at bounding box center [1263, 32] width 34 height 12
drag, startPoint x: 1265, startPoint y: 14, endPoint x: 1041, endPoint y: 92, distance: 237.2
click at [1041, 92] on fb-app "[DATE] - [DATE] Refresh Quick Links All Aircraft Planned Maint [GEOGRAPHIC_DATA…" at bounding box center [749, 361] width 1498 height 700
click at [1069, 335] on div at bounding box center [832, 341] width 1329 height 23
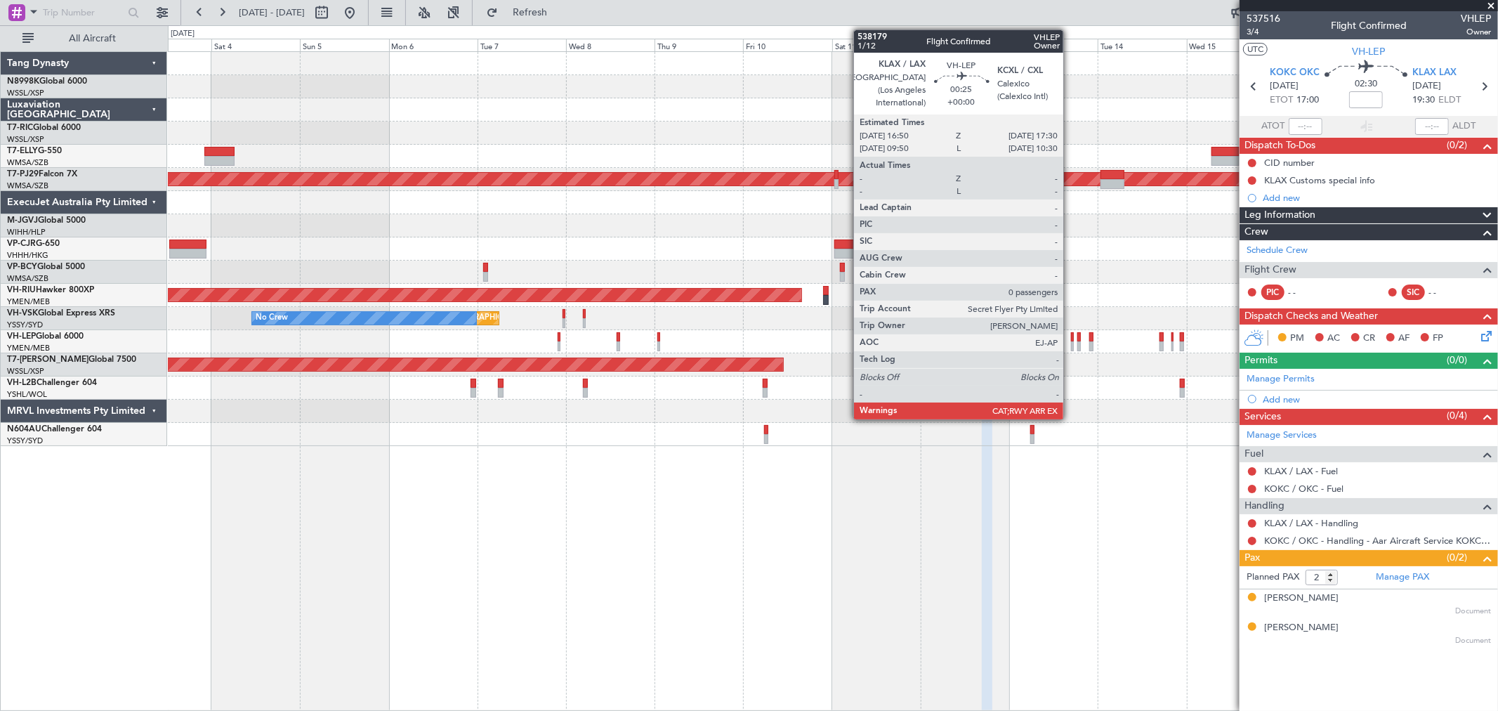
click at [1071, 335] on div at bounding box center [1072, 337] width 3 height 10
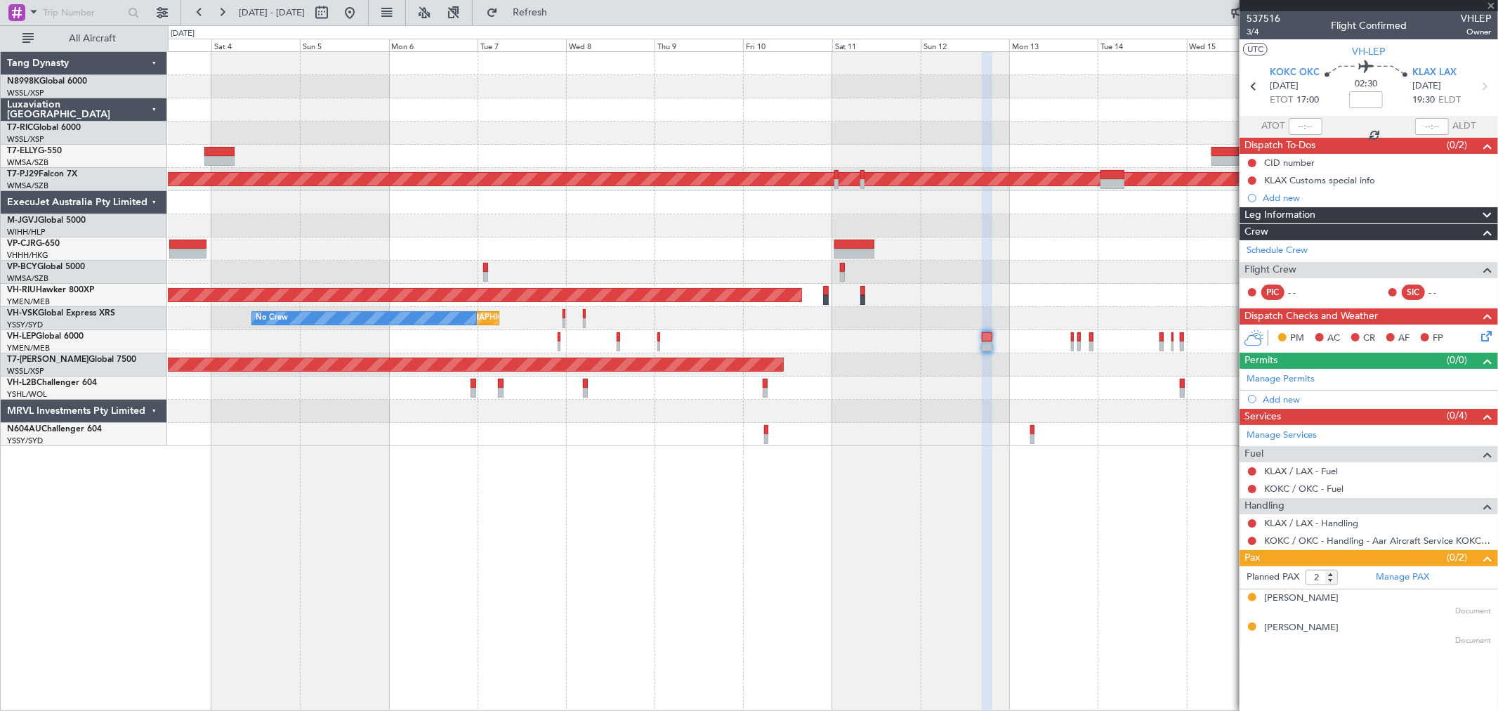
type input "0"
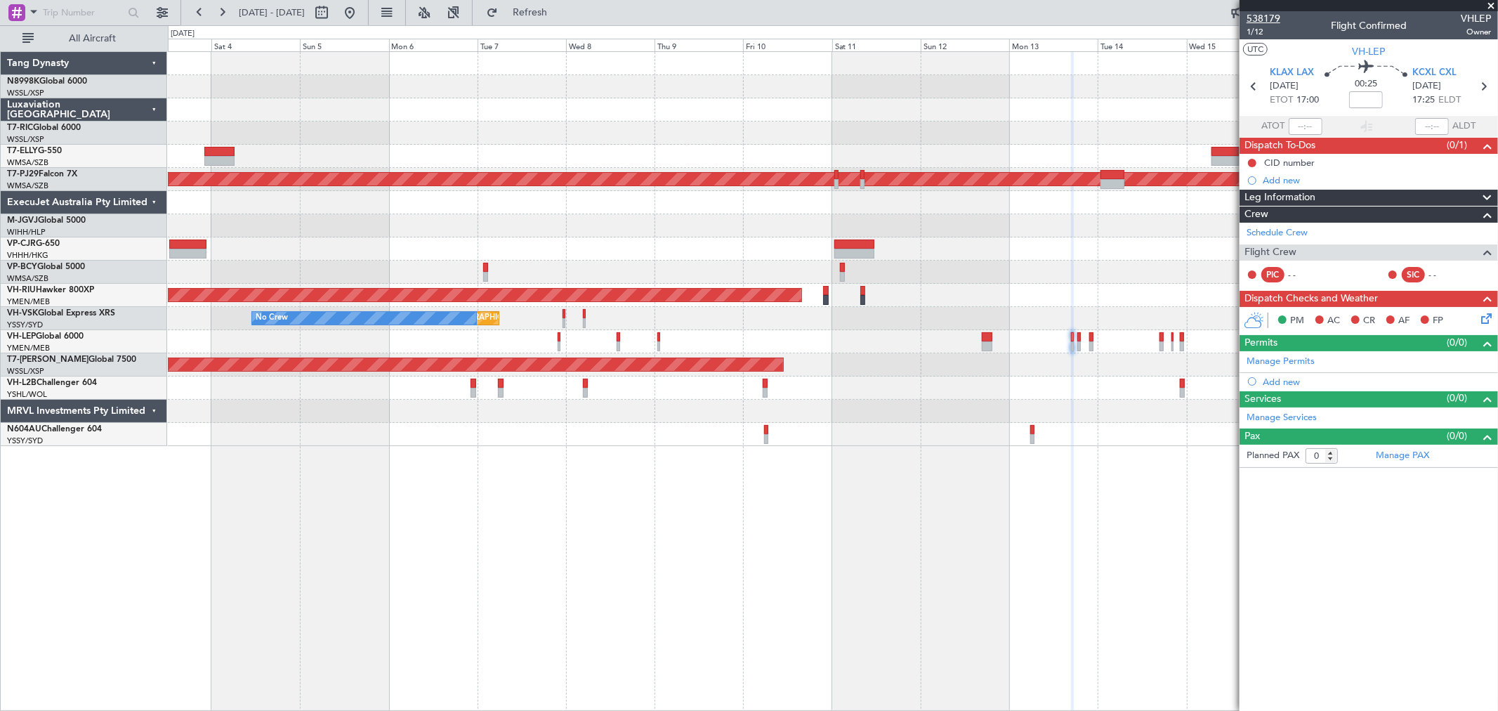
click at [1254, 18] on span "538179" at bounding box center [1263, 18] width 34 height 15
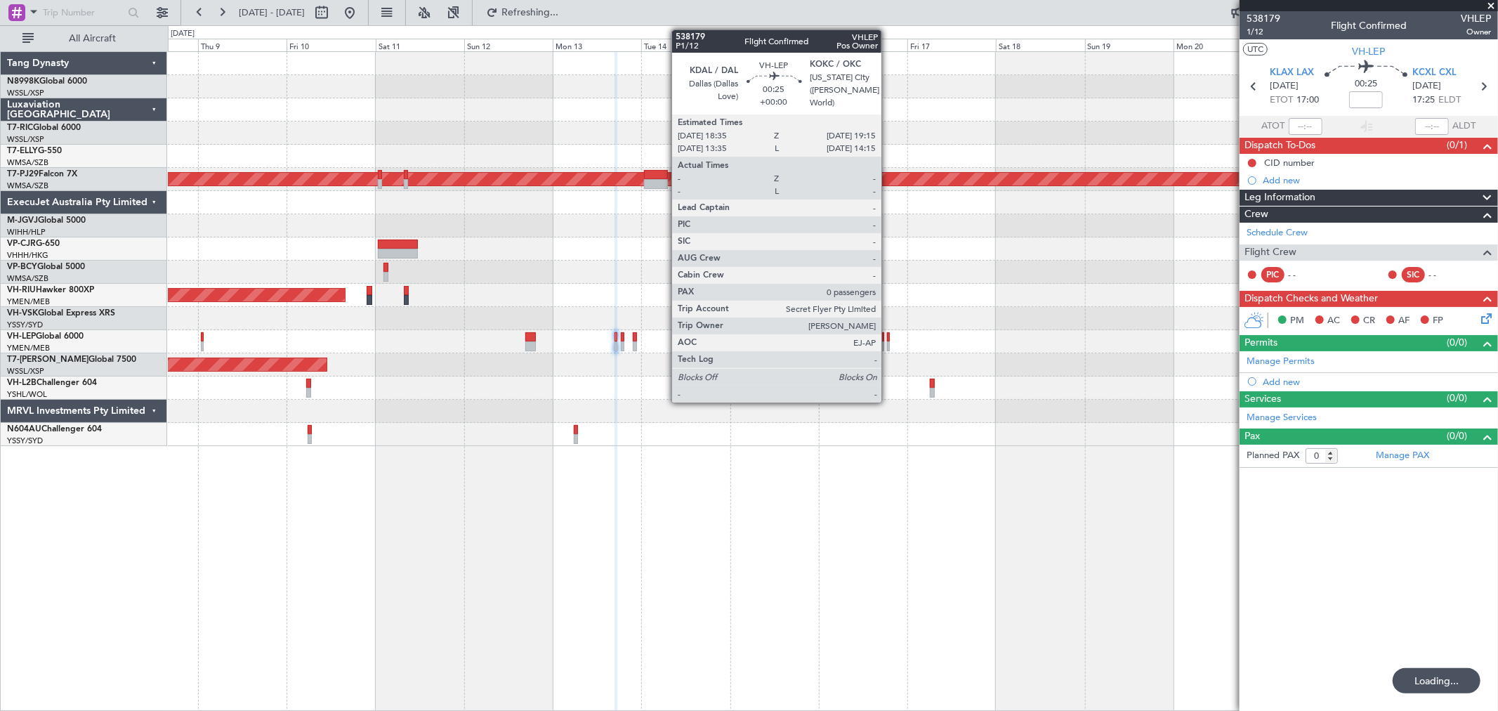
click at [888, 348] on div at bounding box center [888, 346] width 3 height 10
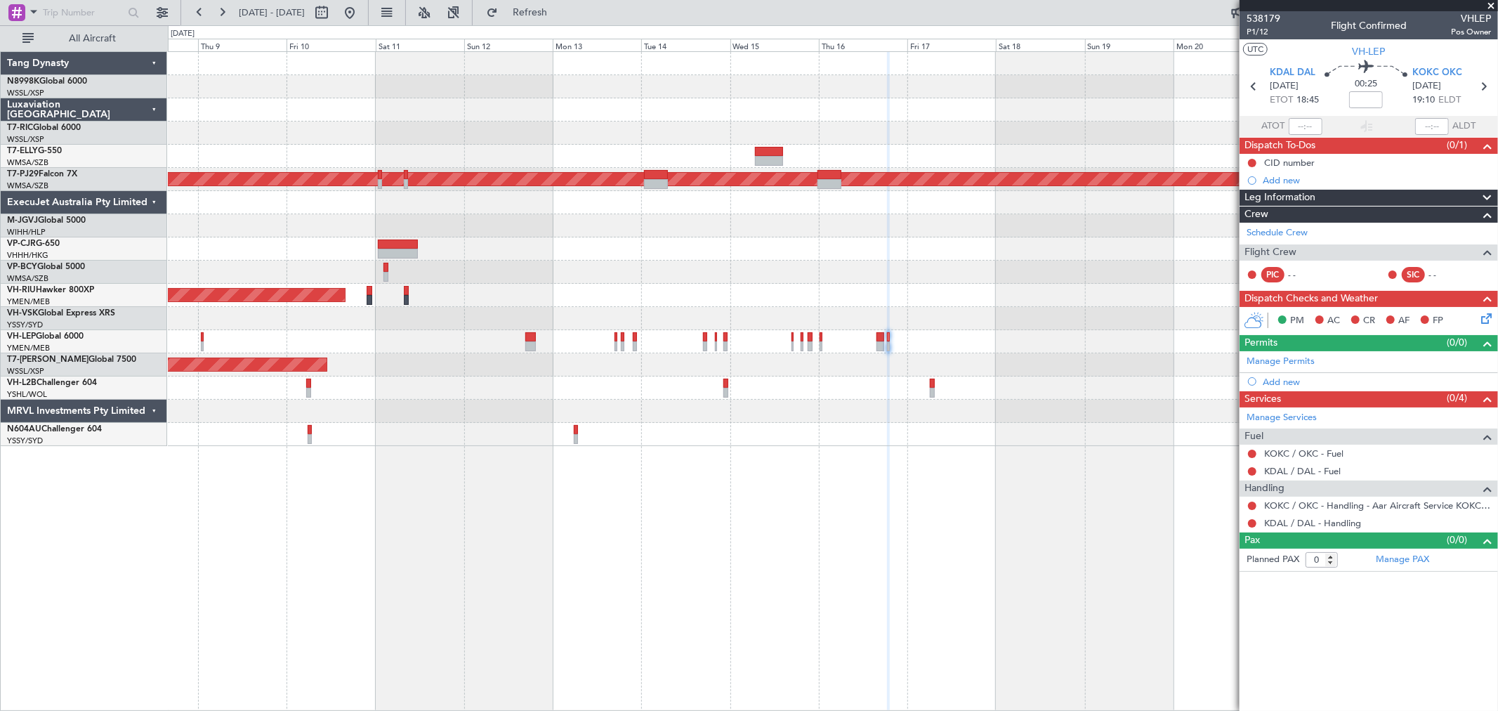
click at [657, 263] on div "Planned Maint Kuala Lumpur (Sultan Abdul Aziz Shah - Subang) Planned Maint Melb…" at bounding box center [832, 249] width 1329 height 394
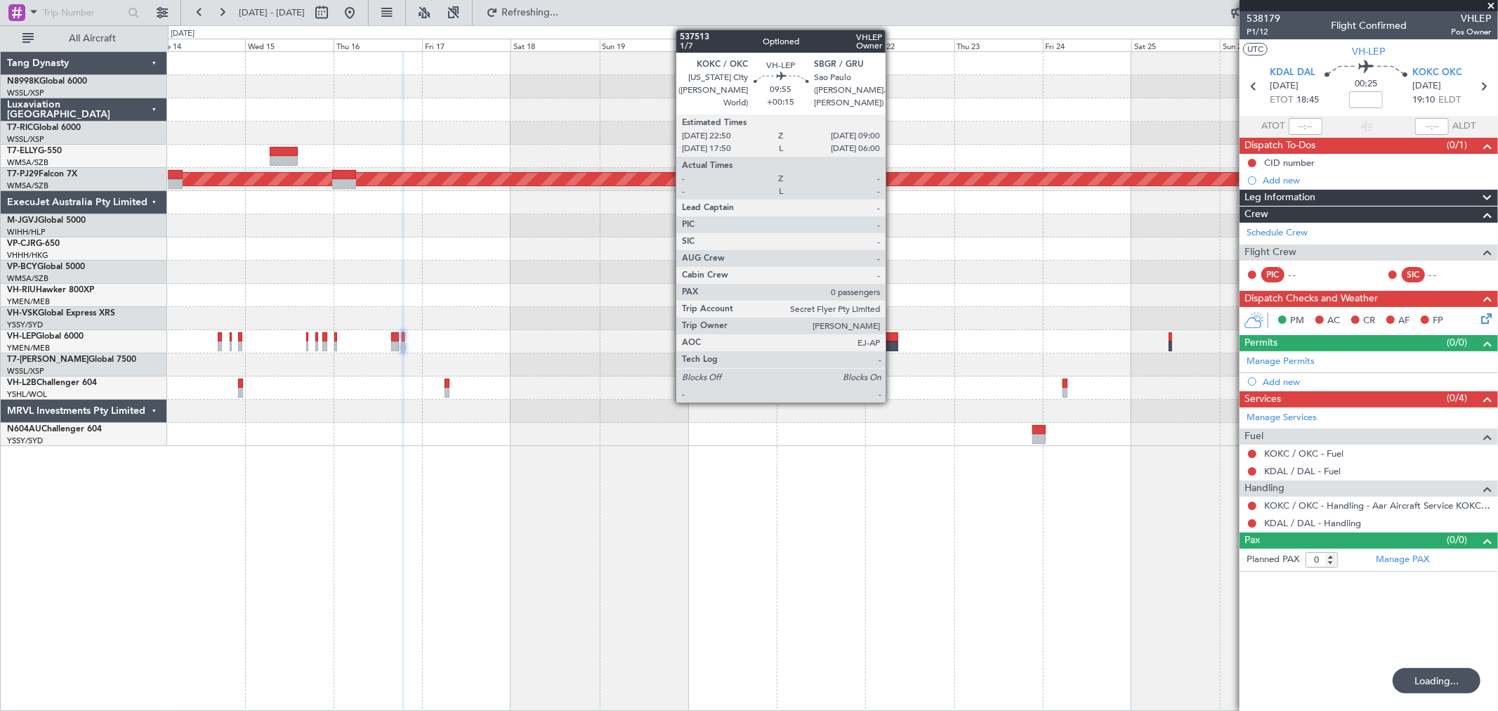
click at [893, 338] on div at bounding box center [879, 337] width 38 height 10
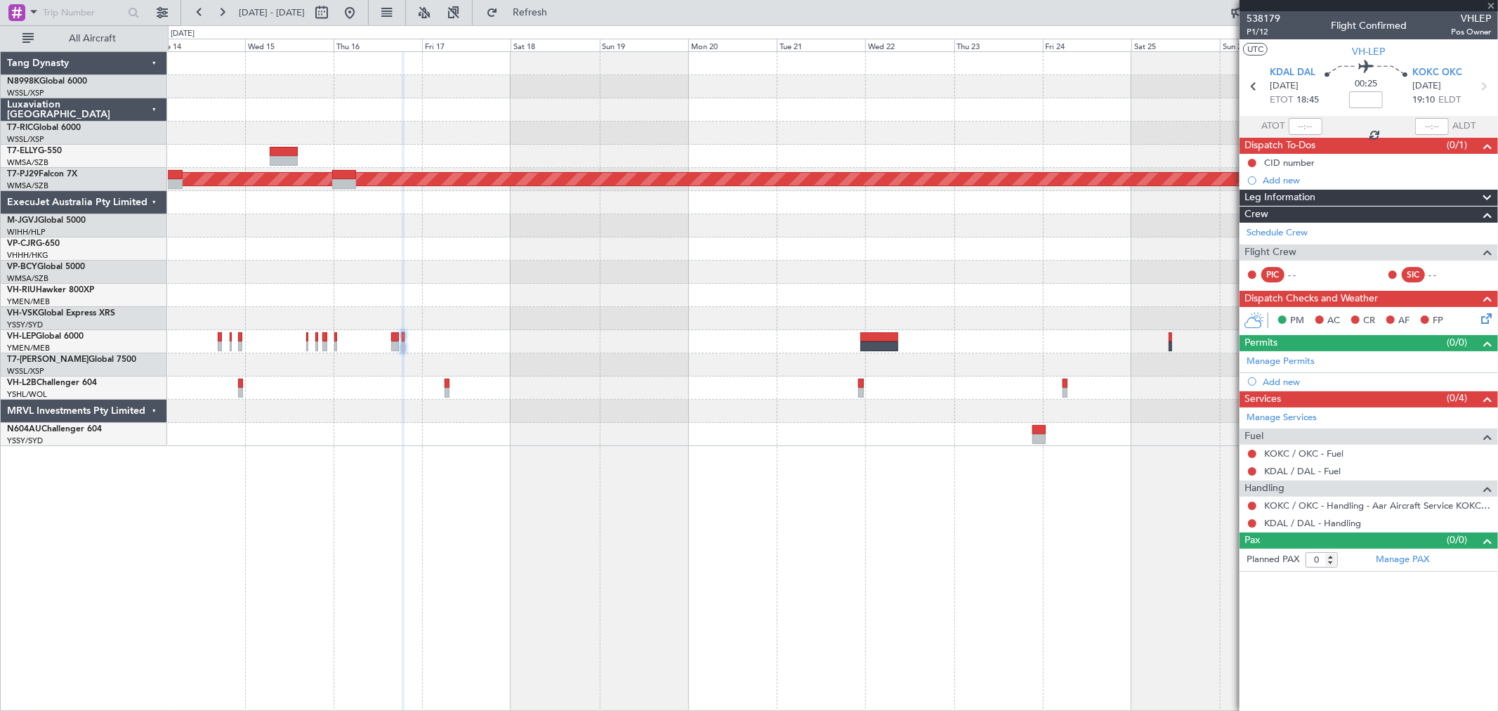
type input "+00:15"
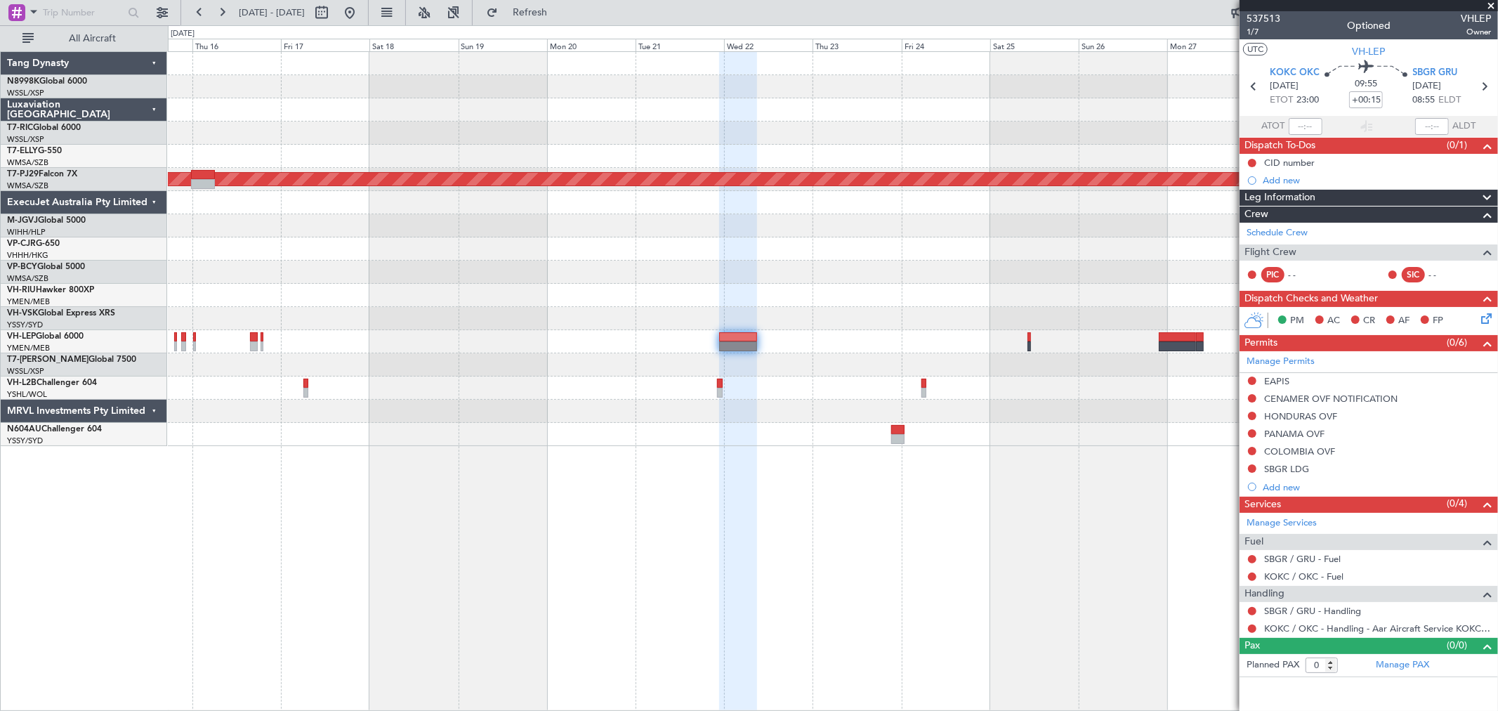
click at [660, 315] on div at bounding box center [832, 318] width 1329 height 23
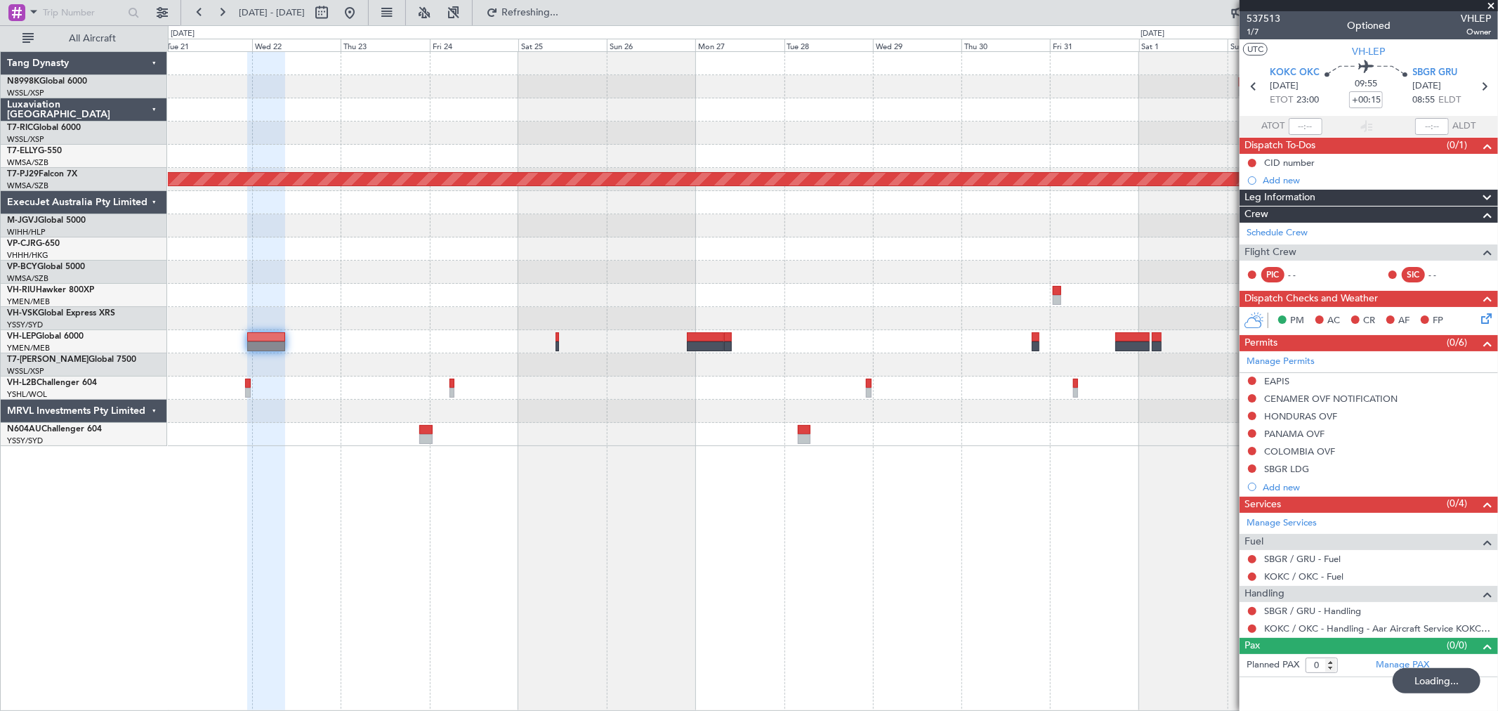
click at [664, 296] on div "Planned Maint Kuala Lumpur (Sultan Abdul Aziz Shah - Subang) Planned Maint Sydn…" at bounding box center [832, 249] width 1329 height 394
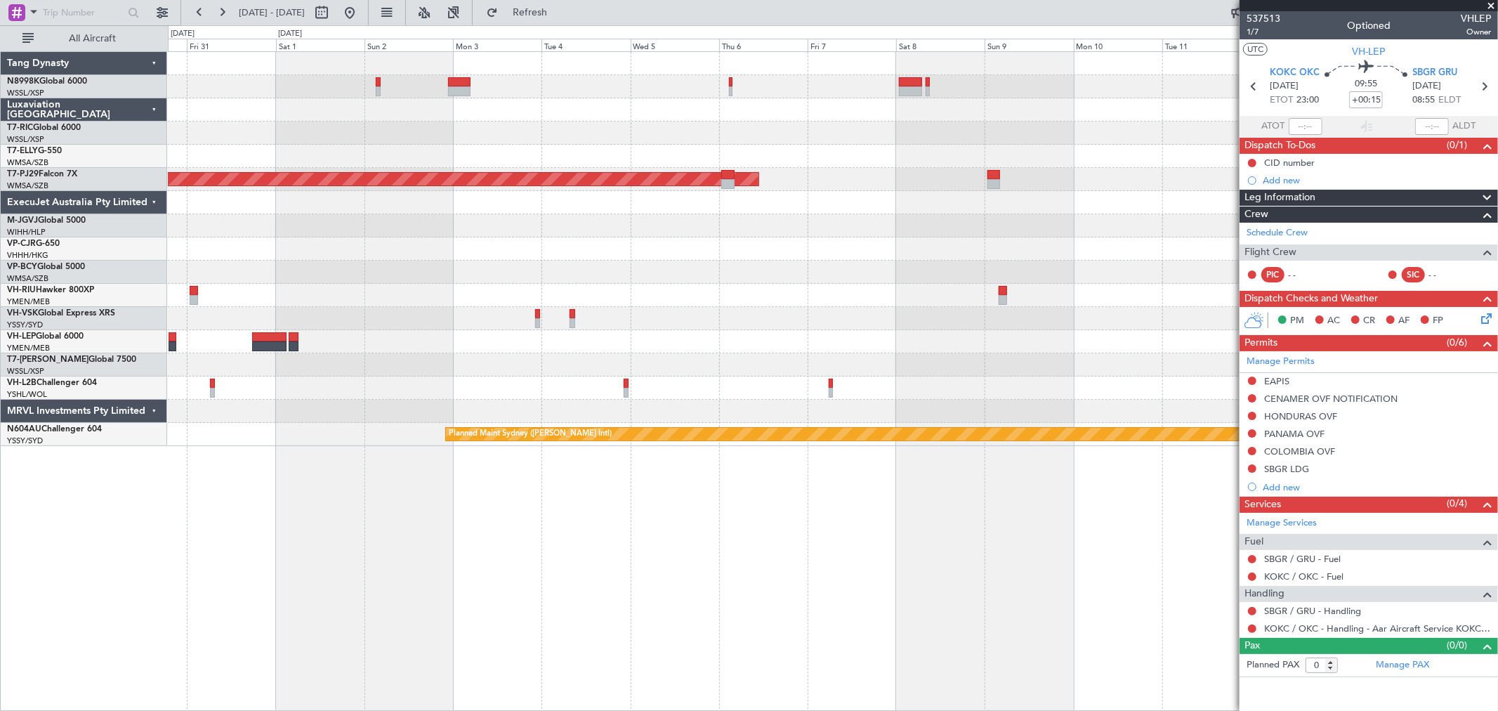
click at [1018, 325] on div at bounding box center [832, 318] width 1329 height 23
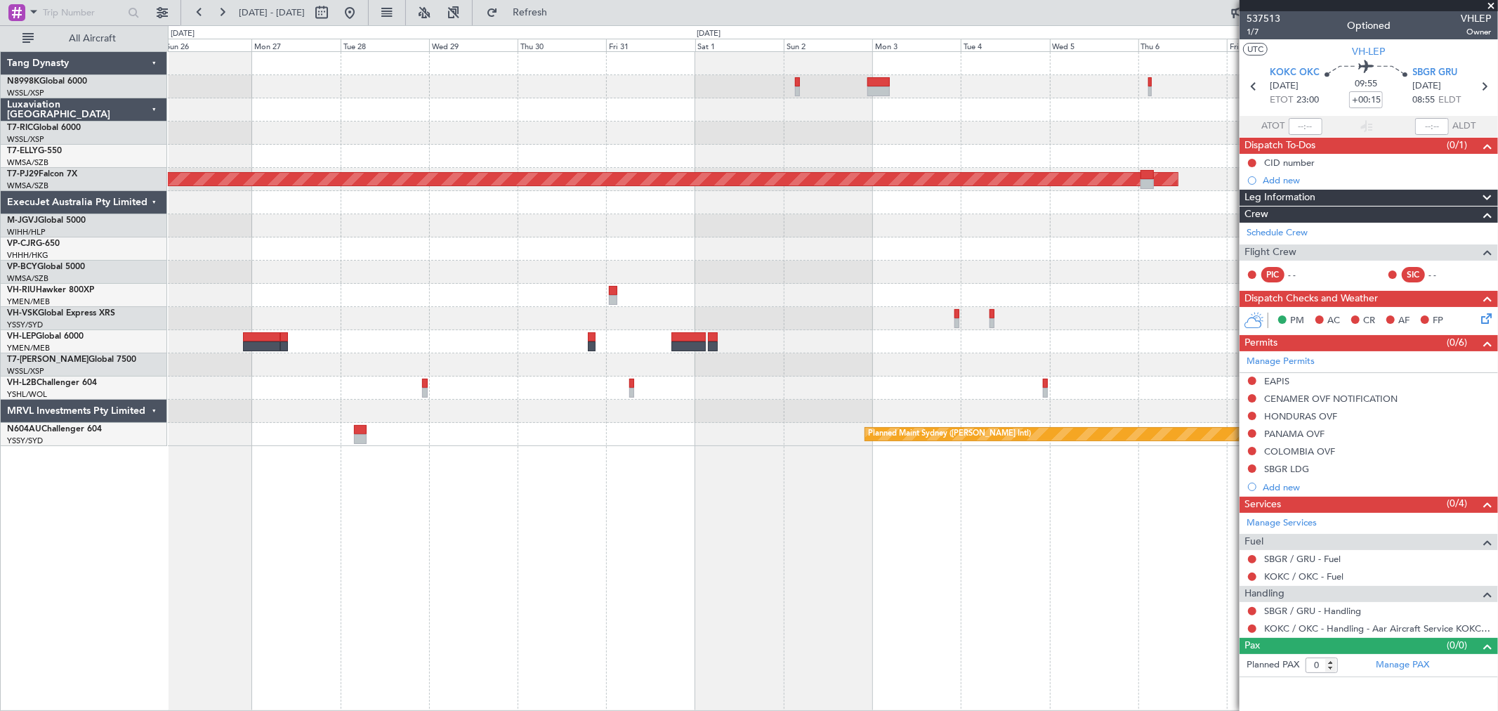
click at [1300, 320] on fb-app "26 Oct 2025 - 10 Nov 2025 Refresh Quick Links All Aircraft Planned Maint Kuala …" at bounding box center [749, 361] width 1498 height 700
click at [1365, 304] on fb-app "26 Oct 2025 - 10 Nov 2025 Refresh Quick Links All Aircraft Planned Maint Kuala …" at bounding box center [749, 361] width 1498 height 700
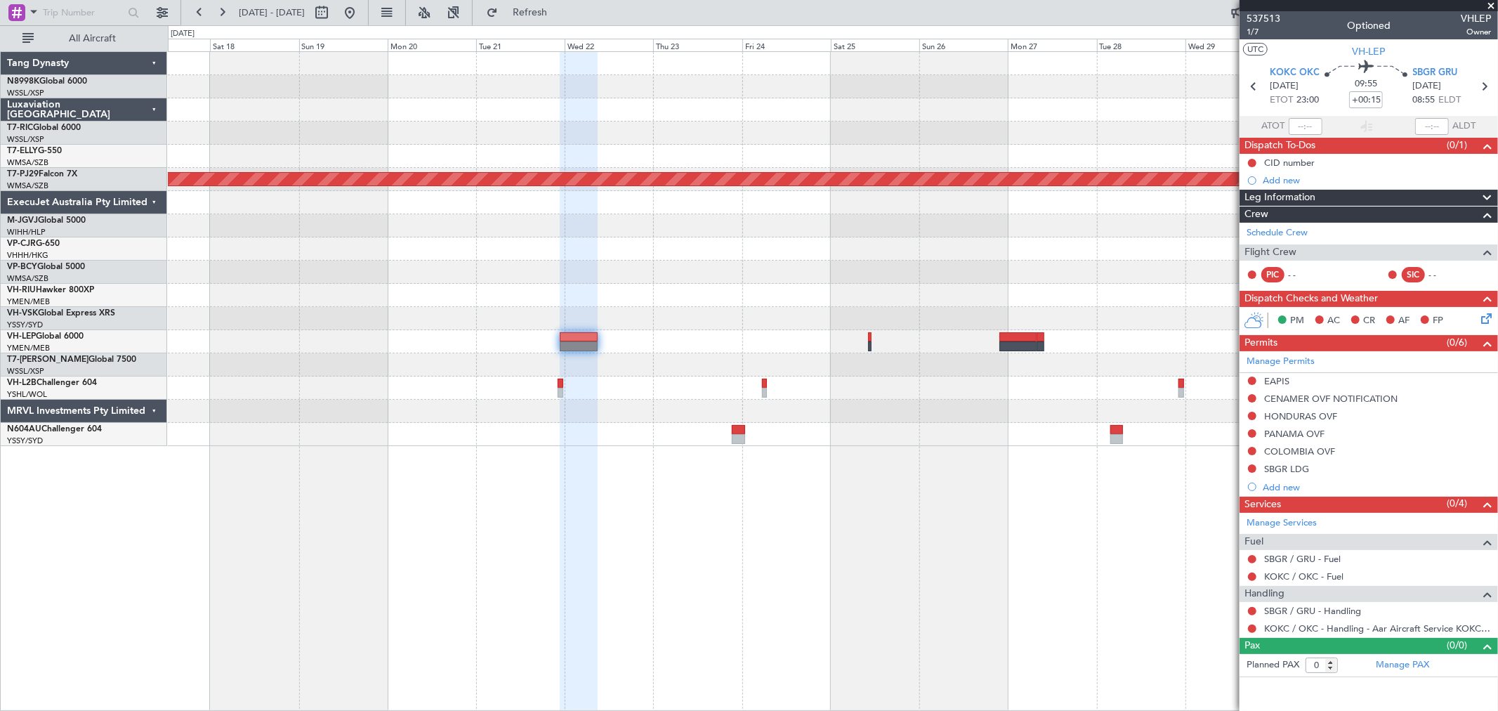
click at [1343, 294] on fb-app "26 Oct 2025 - 10 Nov 2025 Refresh Quick Links All Aircraft Planned Maint Kuala …" at bounding box center [749, 361] width 1498 height 700
click at [996, 331] on div at bounding box center [832, 341] width 1329 height 23
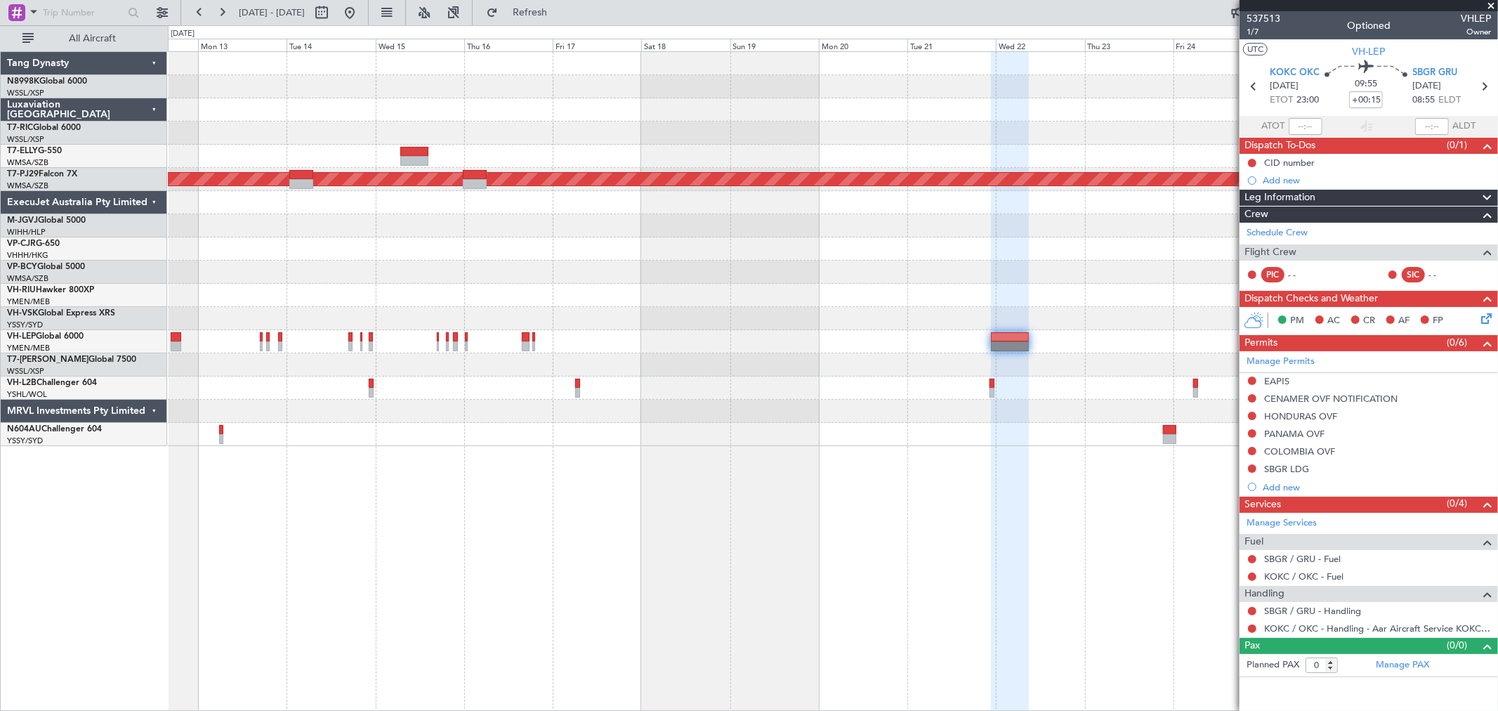
click at [921, 334] on div at bounding box center [832, 341] width 1329 height 23
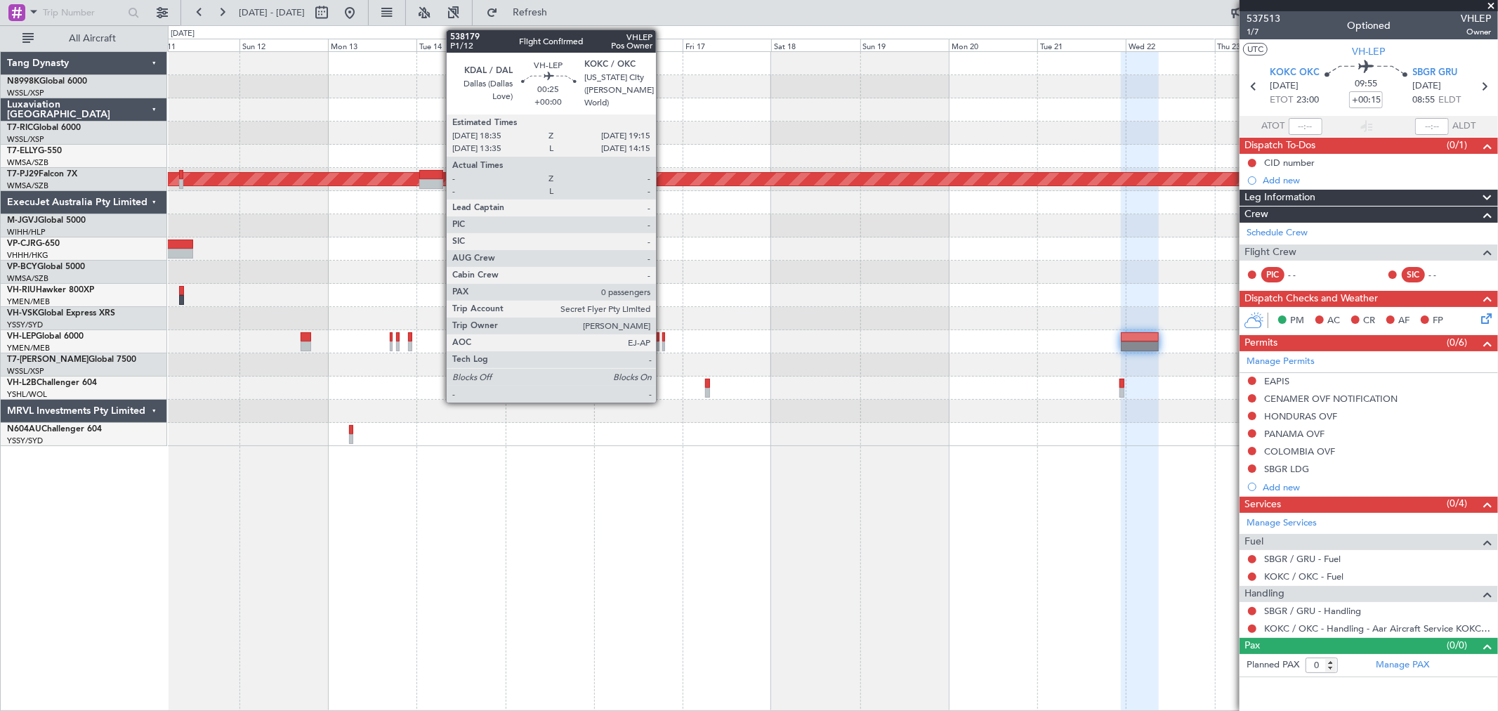
click at [663, 338] on div at bounding box center [663, 337] width 3 height 10
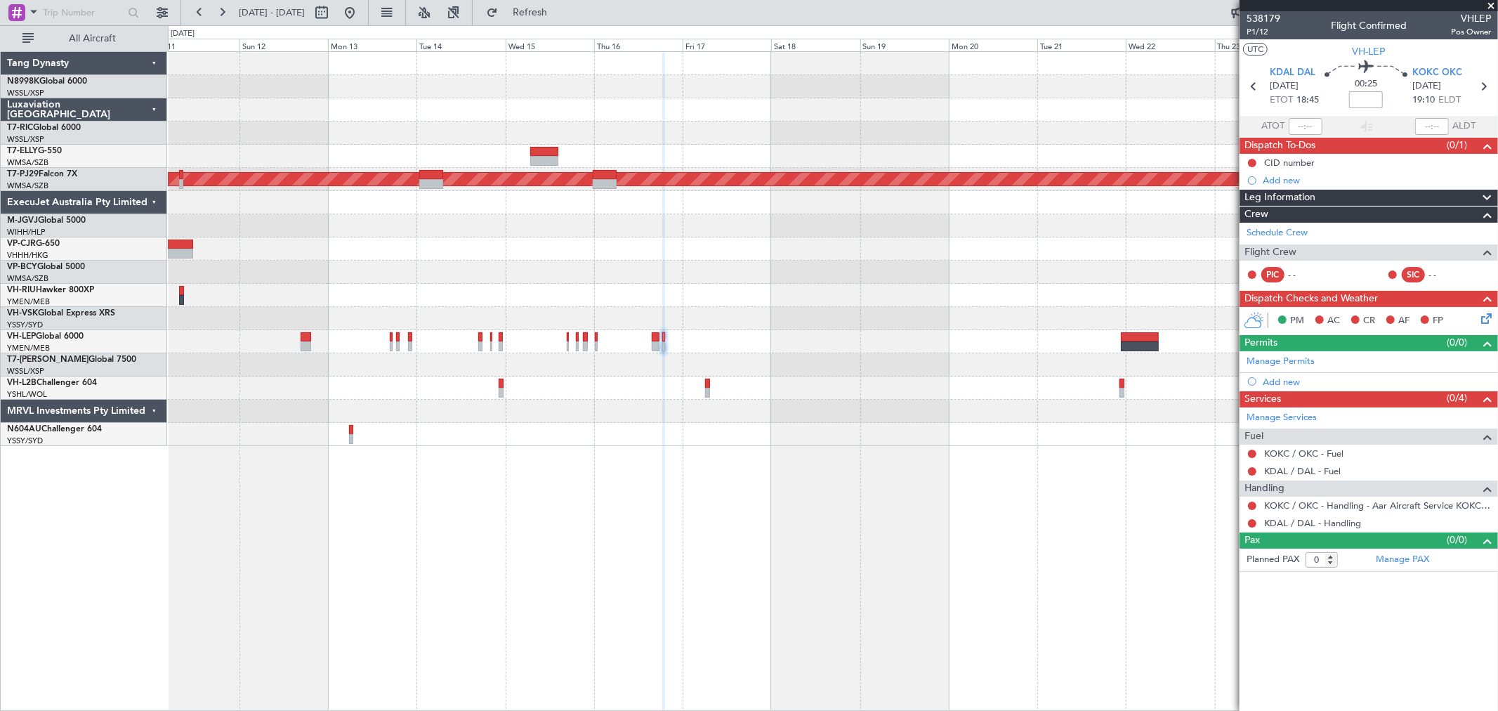
click at [1367, 95] on input at bounding box center [1366, 99] width 34 height 17
type input "+00:10"
click at [1331, 503] on link "KOKC / OKC - Handling - Aar Aircraft Service KOKC / OKC" at bounding box center [1377, 505] width 227 height 12
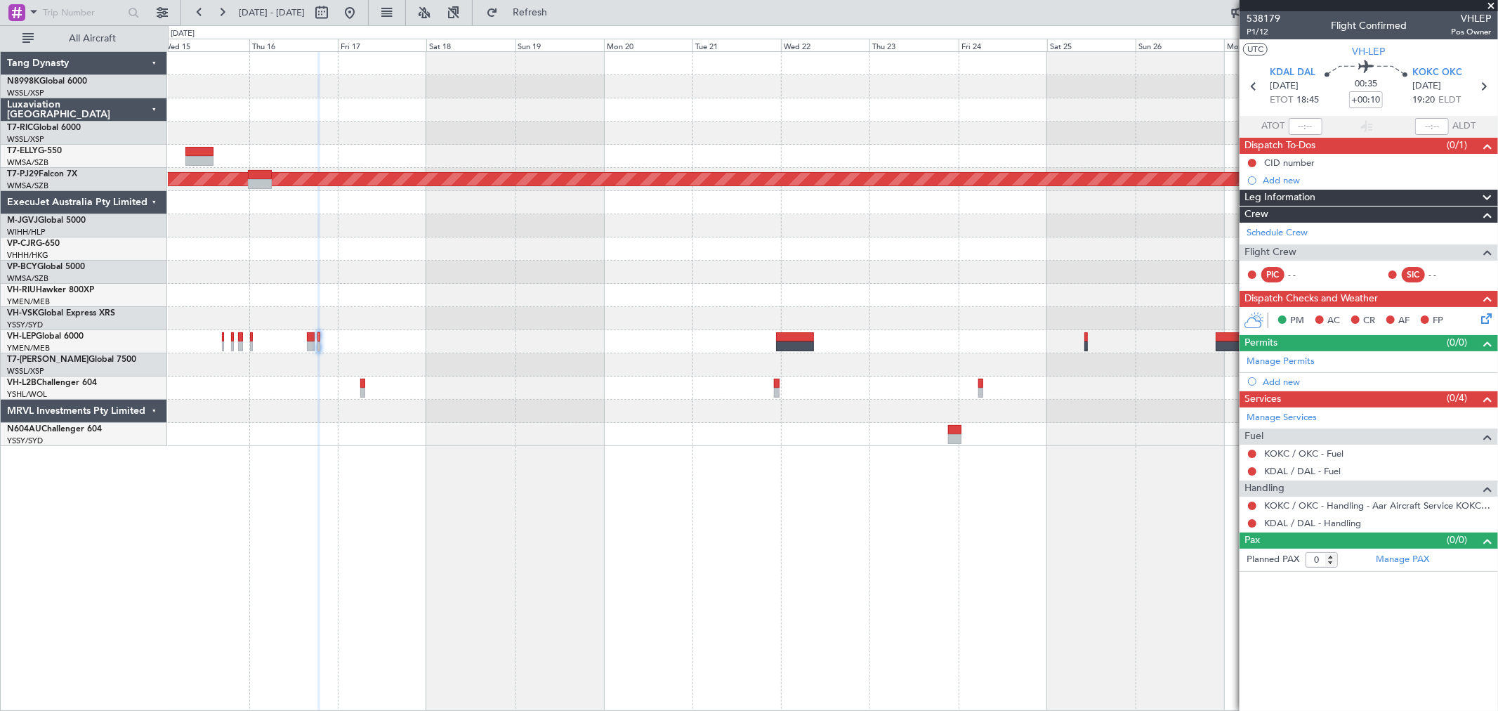
click at [665, 293] on div "Planned Maint [GEOGRAPHIC_DATA] (Sultan [PERSON_NAME] [PERSON_NAME] - Subang)" at bounding box center [832, 249] width 1329 height 394
click at [676, 289] on div "Planned Maint [GEOGRAPHIC_DATA] (Sultan [PERSON_NAME] [PERSON_NAME] - Subang)" at bounding box center [832, 249] width 1329 height 394
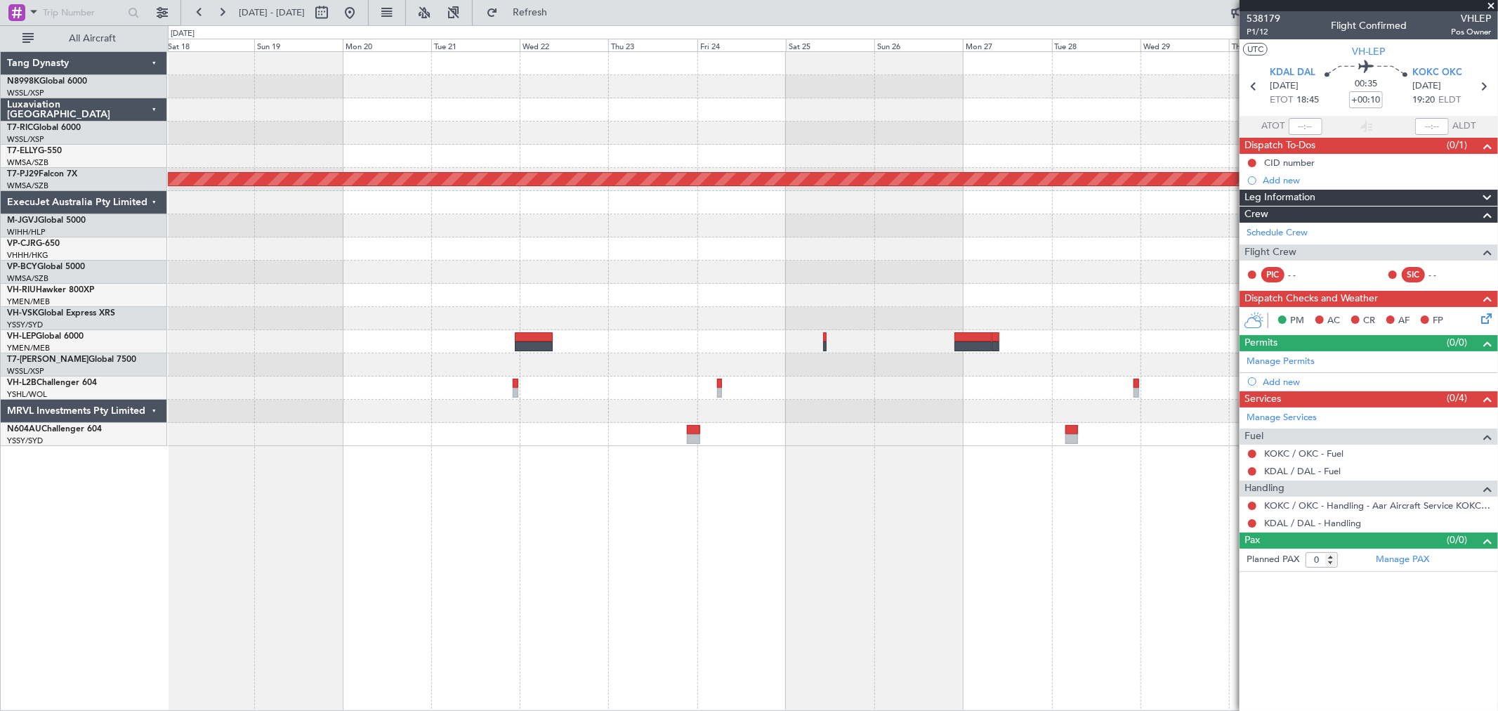
click at [422, 270] on div at bounding box center [832, 272] width 1329 height 23
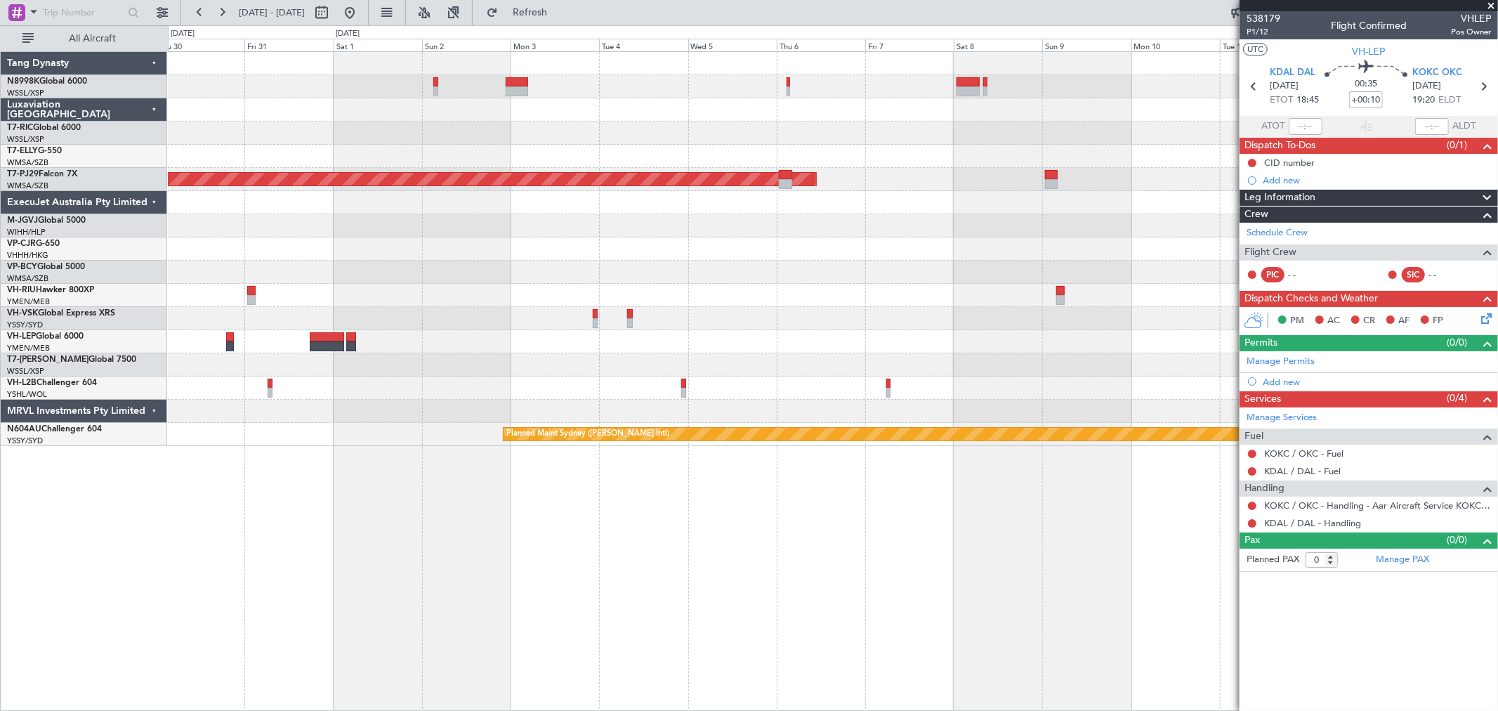
click at [466, 263] on div at bounding box center [832, 272] width 1329 height 23
click at [482, 312] on div "Planned Maint Kuala Lumpur (Sultan Abdul Aziz Shah - Subang) Planned Maint Sydn…" at bounding box center [832, 249] width 1329 height 394
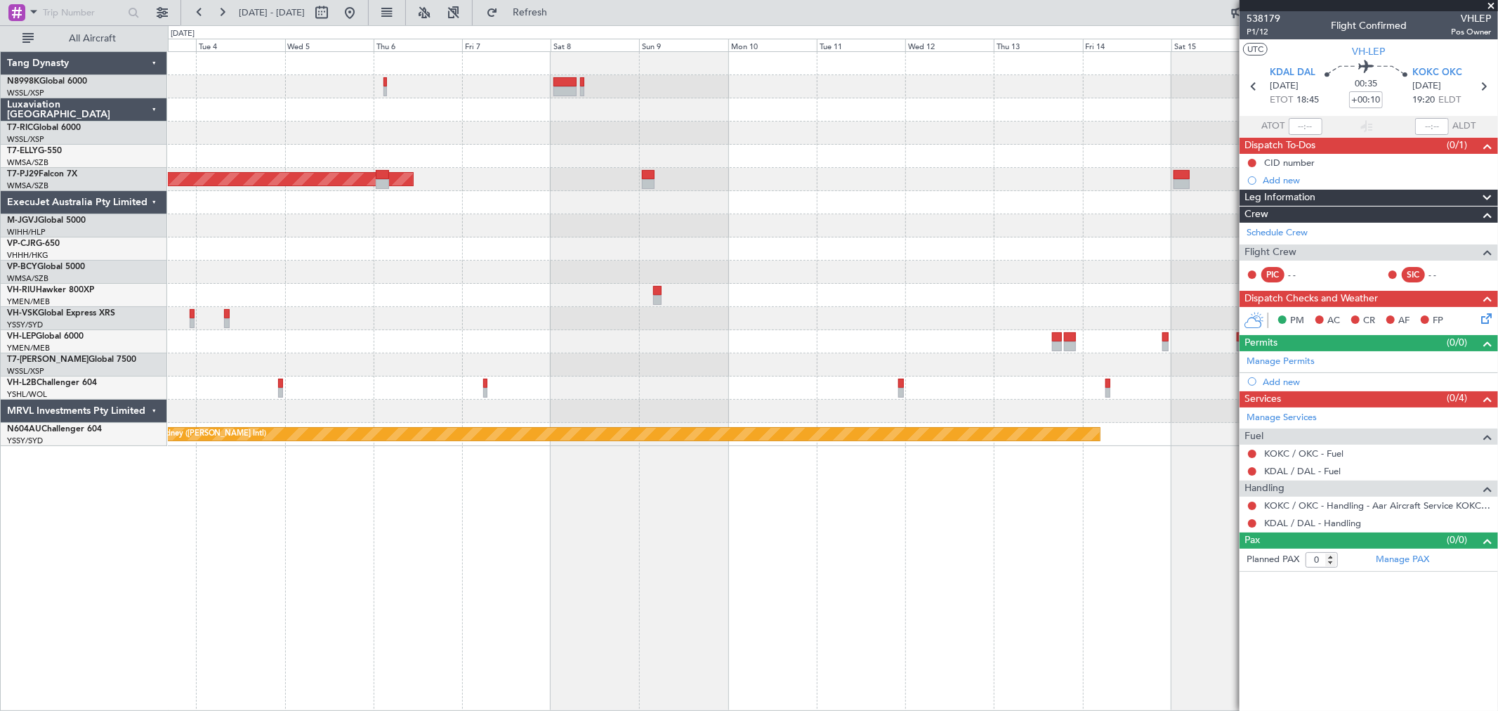
click at [921, 367] on div at bounding box center [832, 364] width 1329 height 23
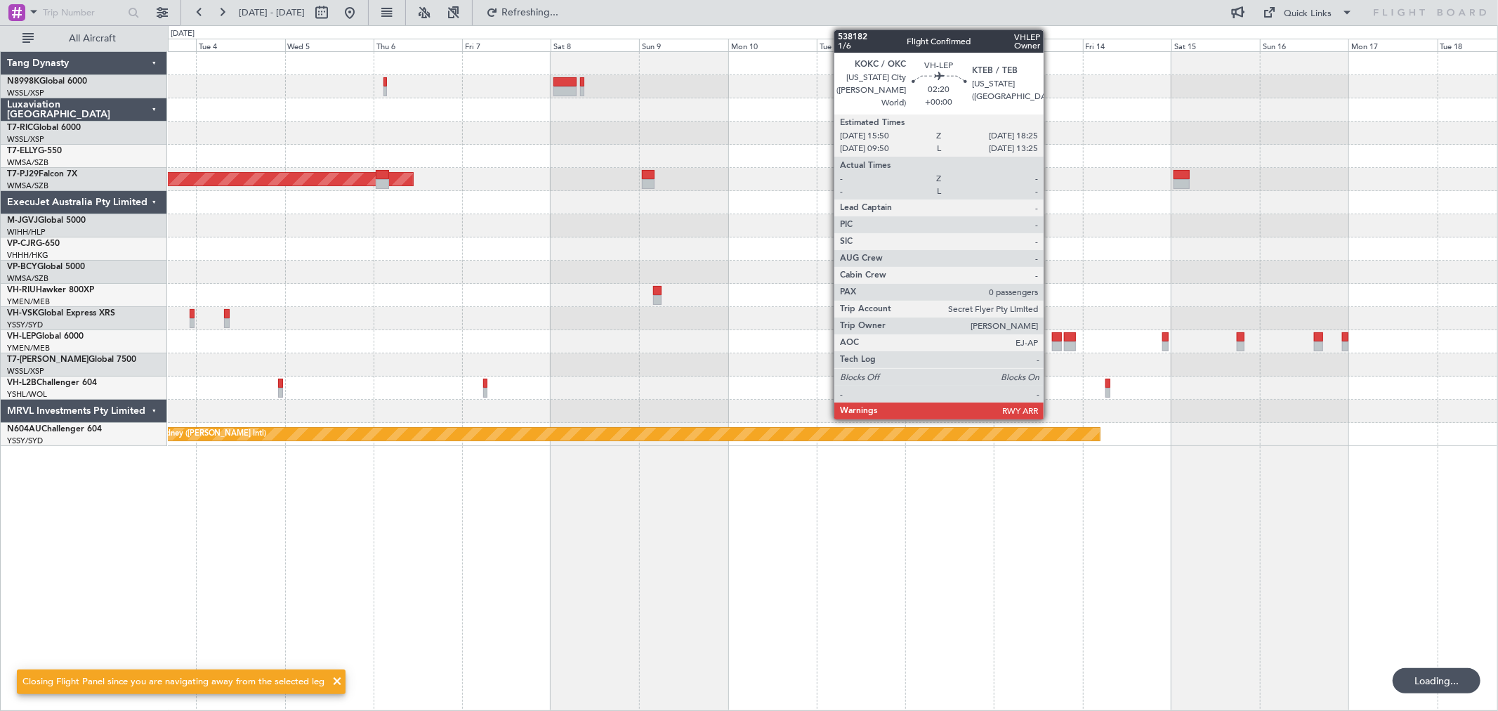
click at [1052, 339] on div at bounding box center [1057, 337] width 10 height 10
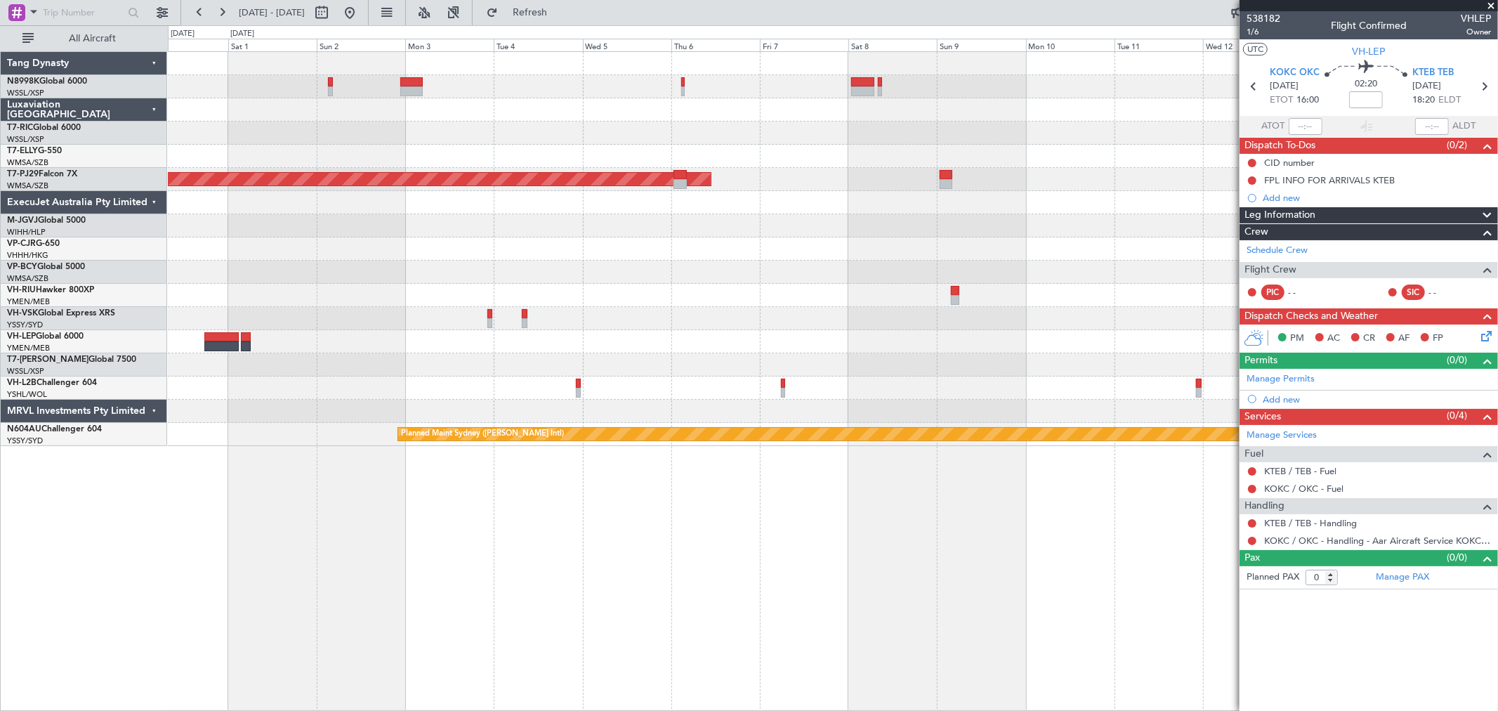
click at [1050, 325] on div at bounding box center [832, 318] width 1329 height 23
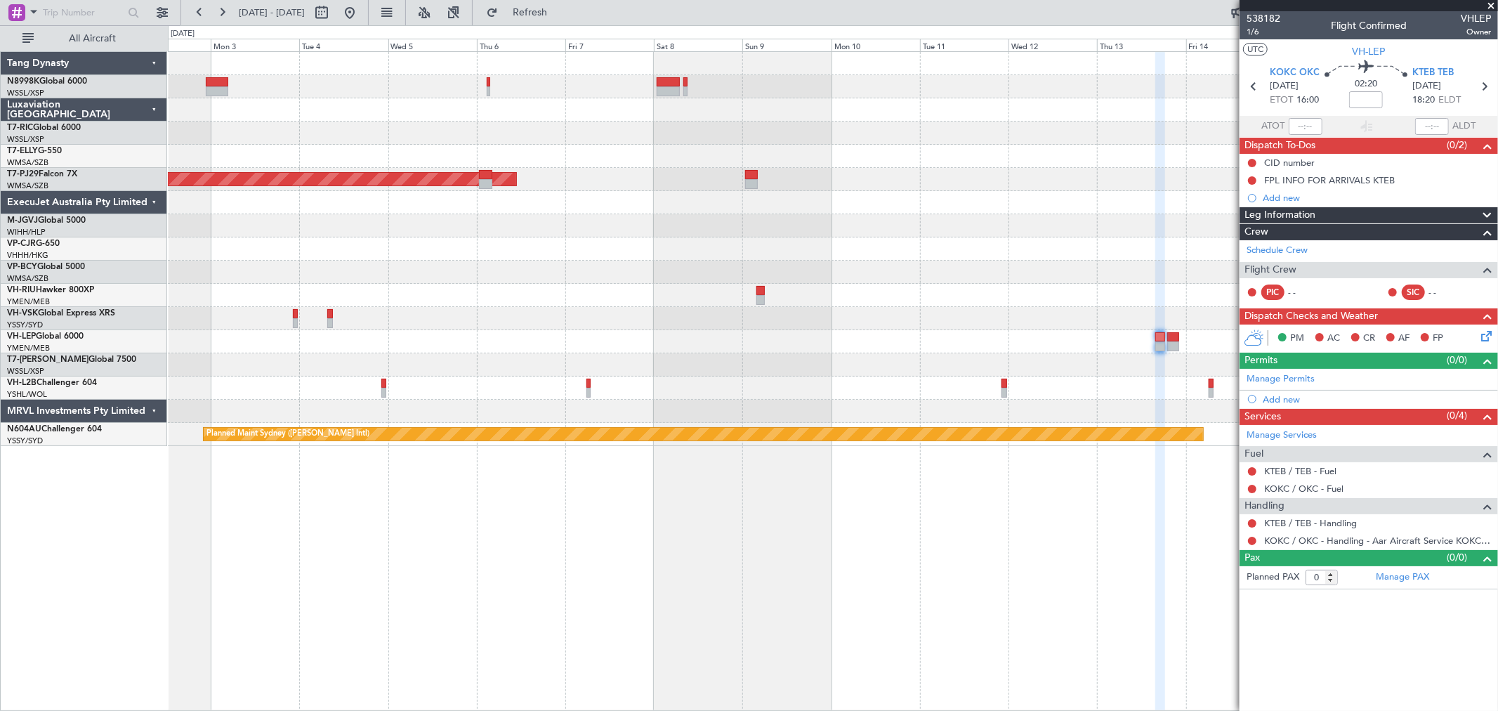
click at [1004, 353] on div at bounding box center [832, 364] width 1329 height 23
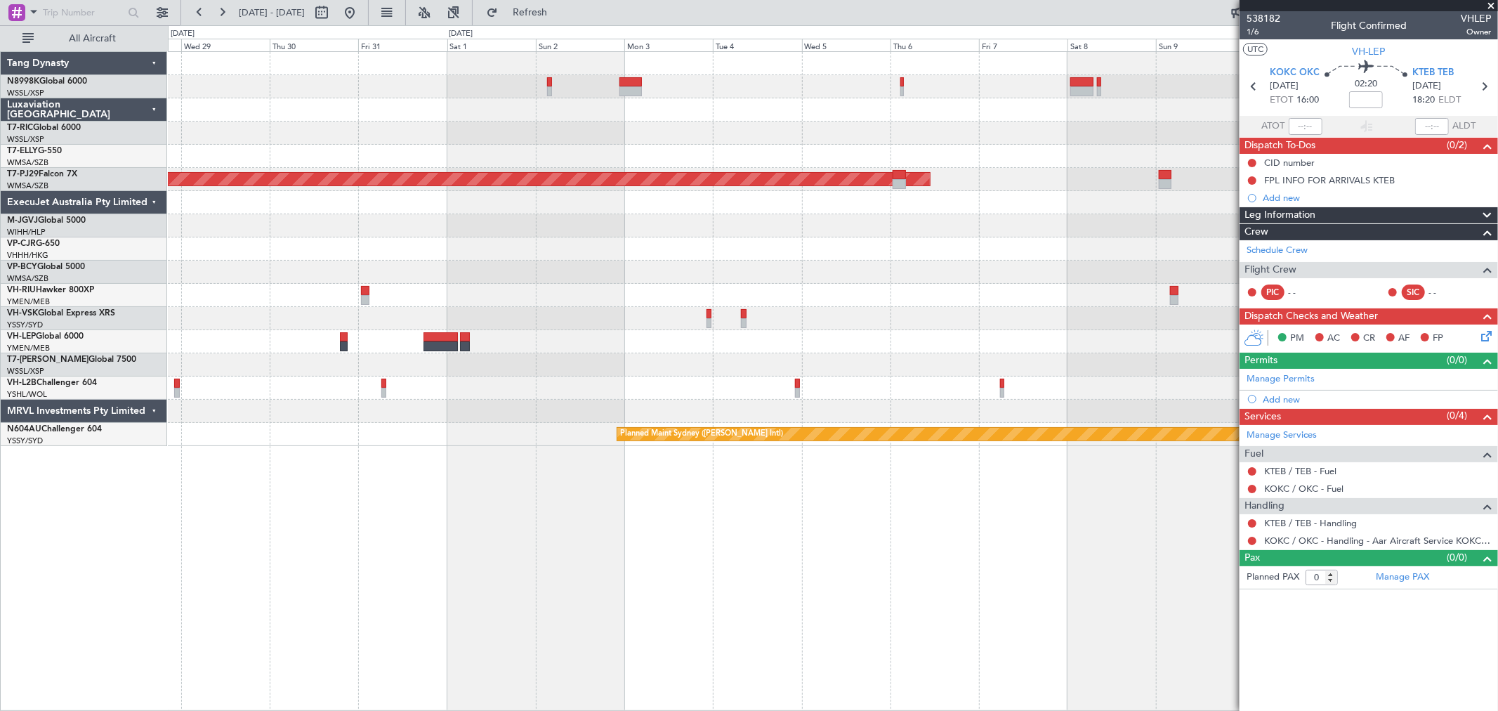
click at [1023, 341] on div at bounding box center [832, 341] width 1329 height 23
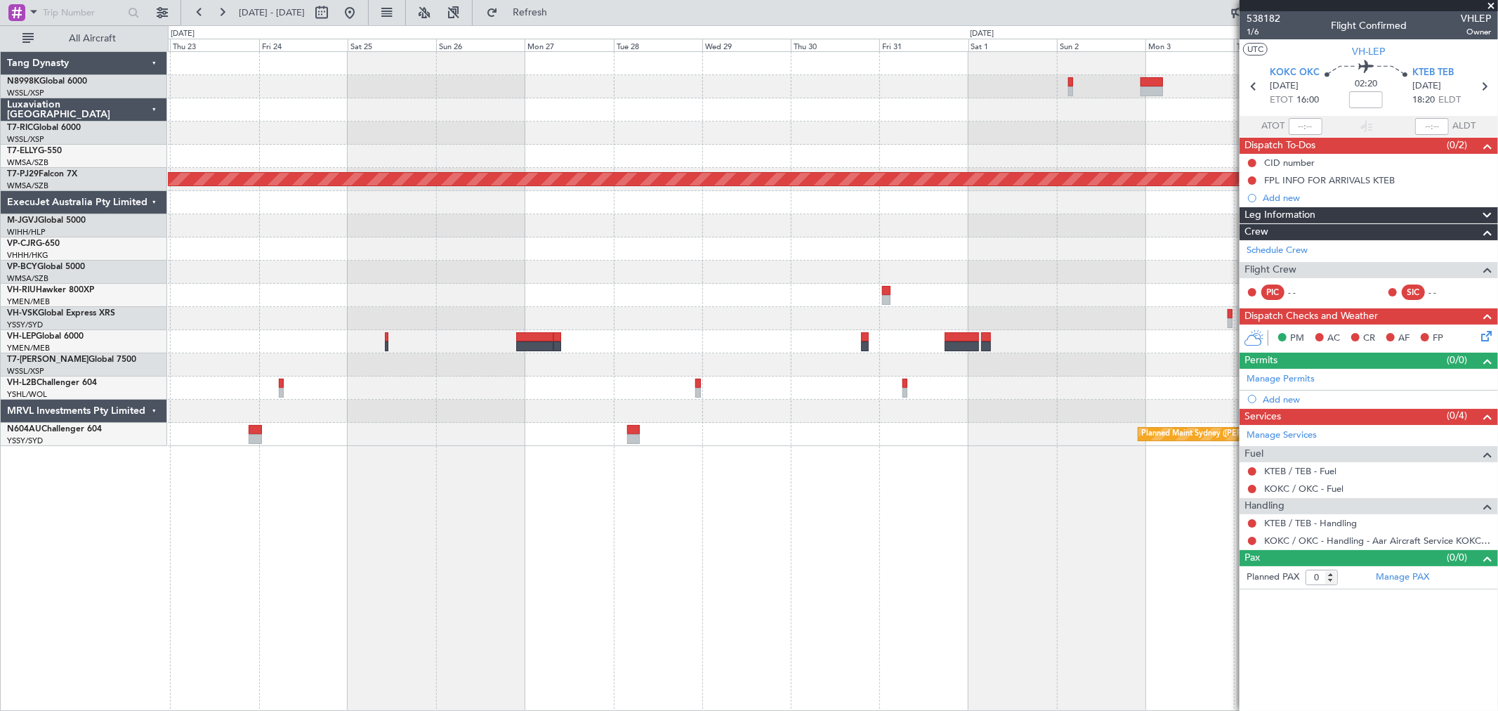
click at [1028, 348] on div at bounding box center [832, 341] width 1329 height 23
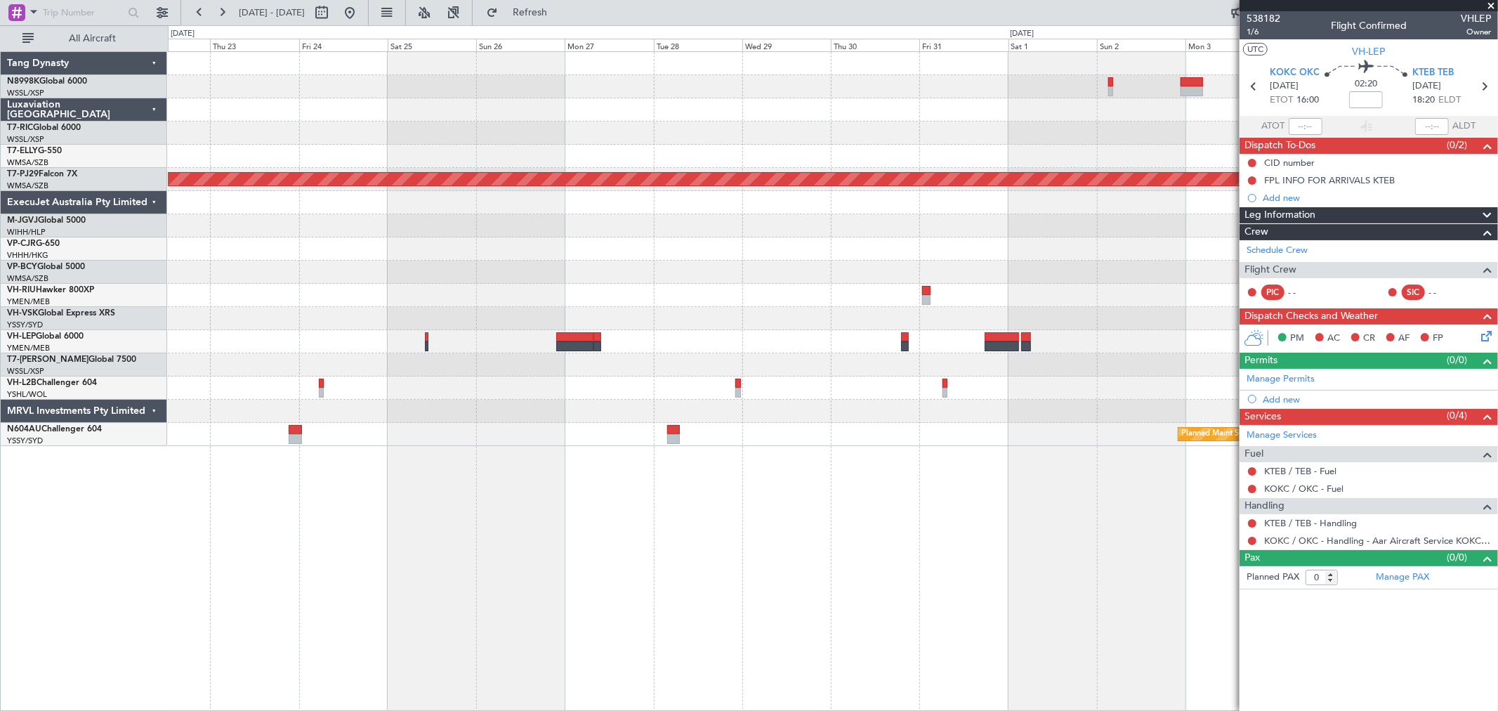
click at [1141, 353] on div at bounding box center [832, 364] width 1329 height 23
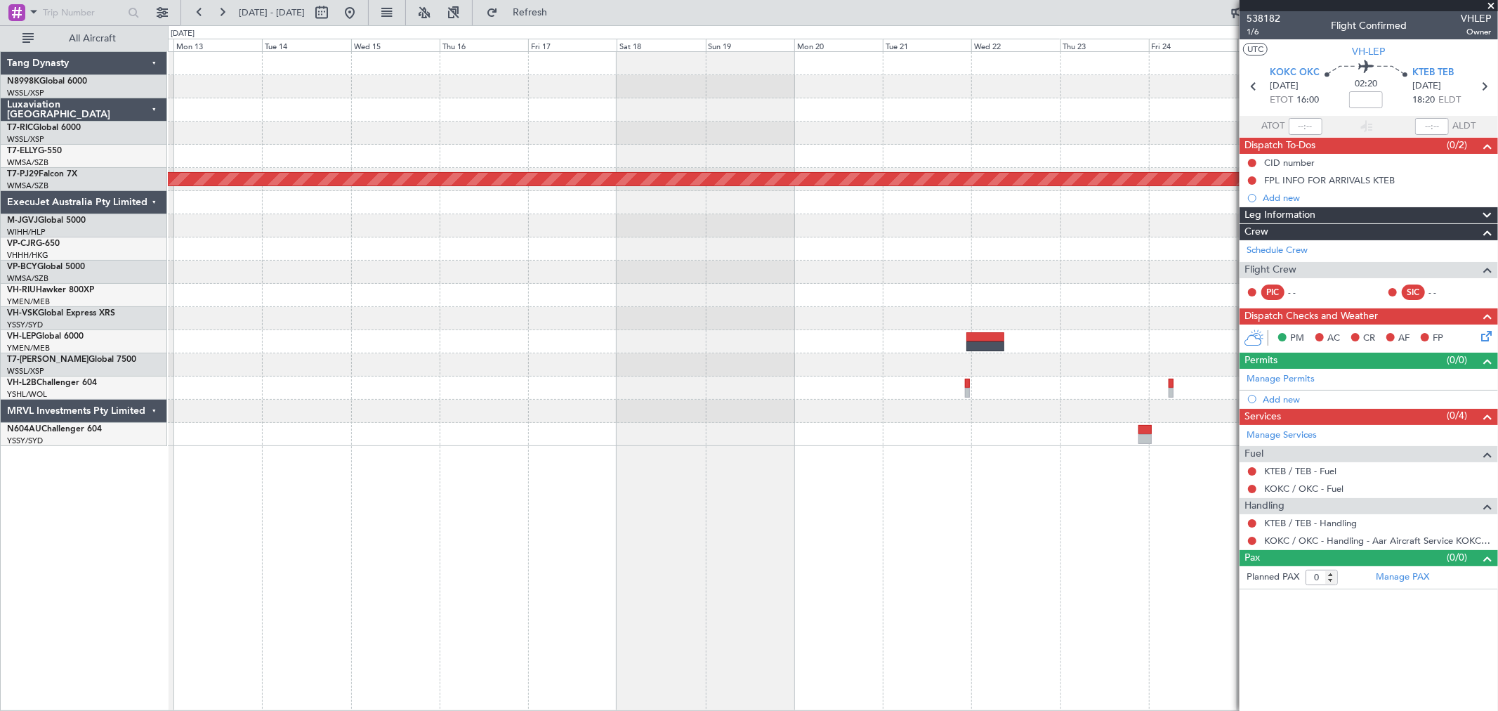
click at [1092, 347] on div at bounding box center [832, 341] width 1329 height 23
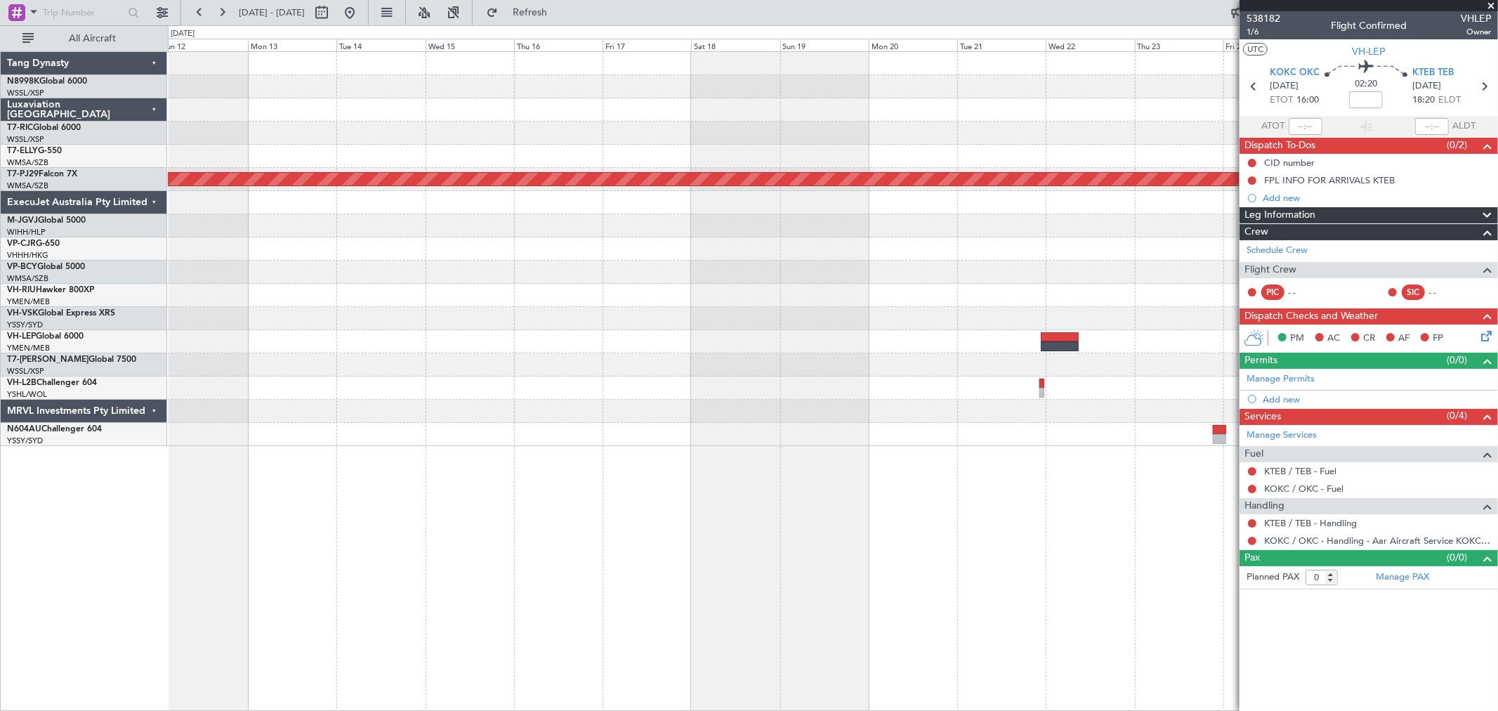
click at [1086, 330] on div at bounding box center [832, 341] width 1329 height 23
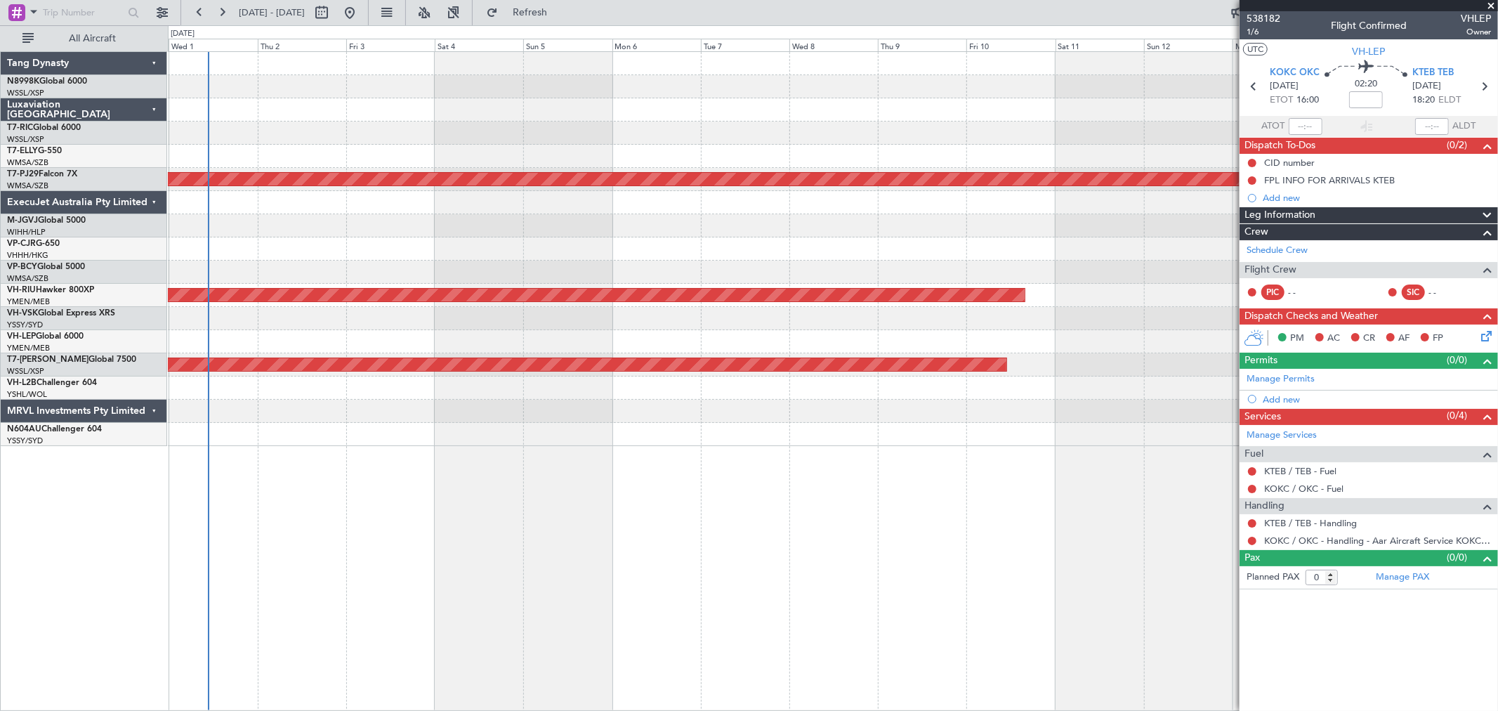
click at [1192, 339] on div at bounding box center [832, 341] width 1329 height 23
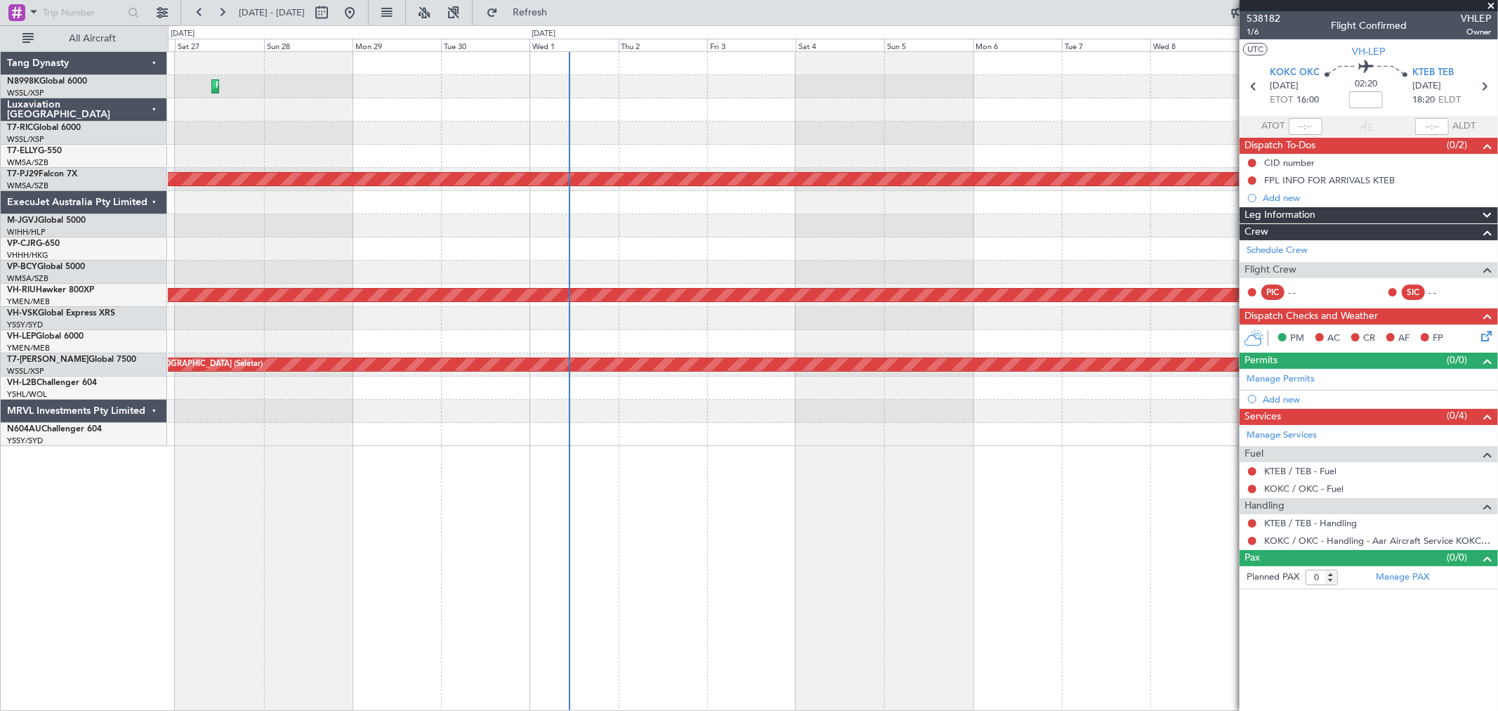
click at [1232, 342] on div at bounding box center [832, 341] width 1329 height 23
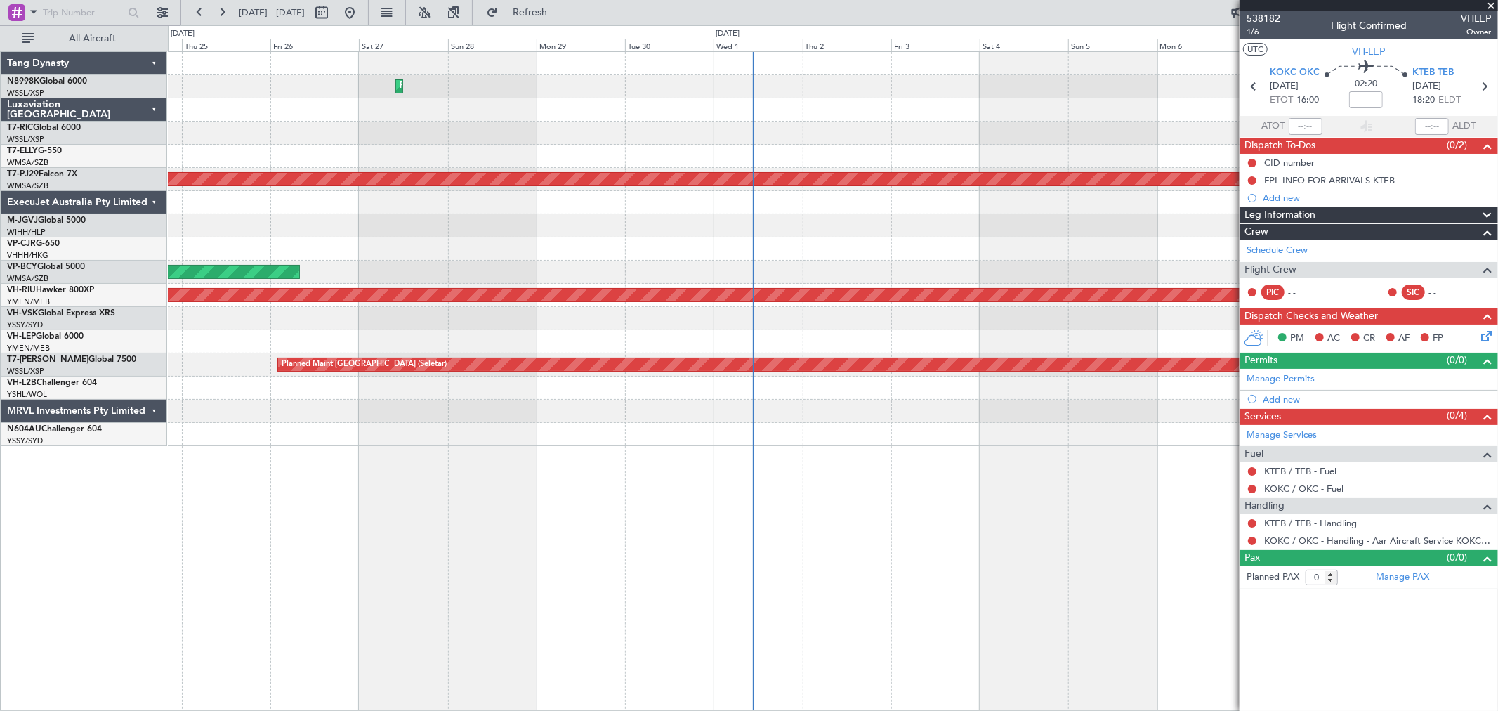
click at [1262, 347] on fb-app "04 Nov 2025 - 19 Nov 2025 Refresh Quick Links All Aircraft Planned Maint Hong K…" at bounding box center [749, 361] width 1498 height 700
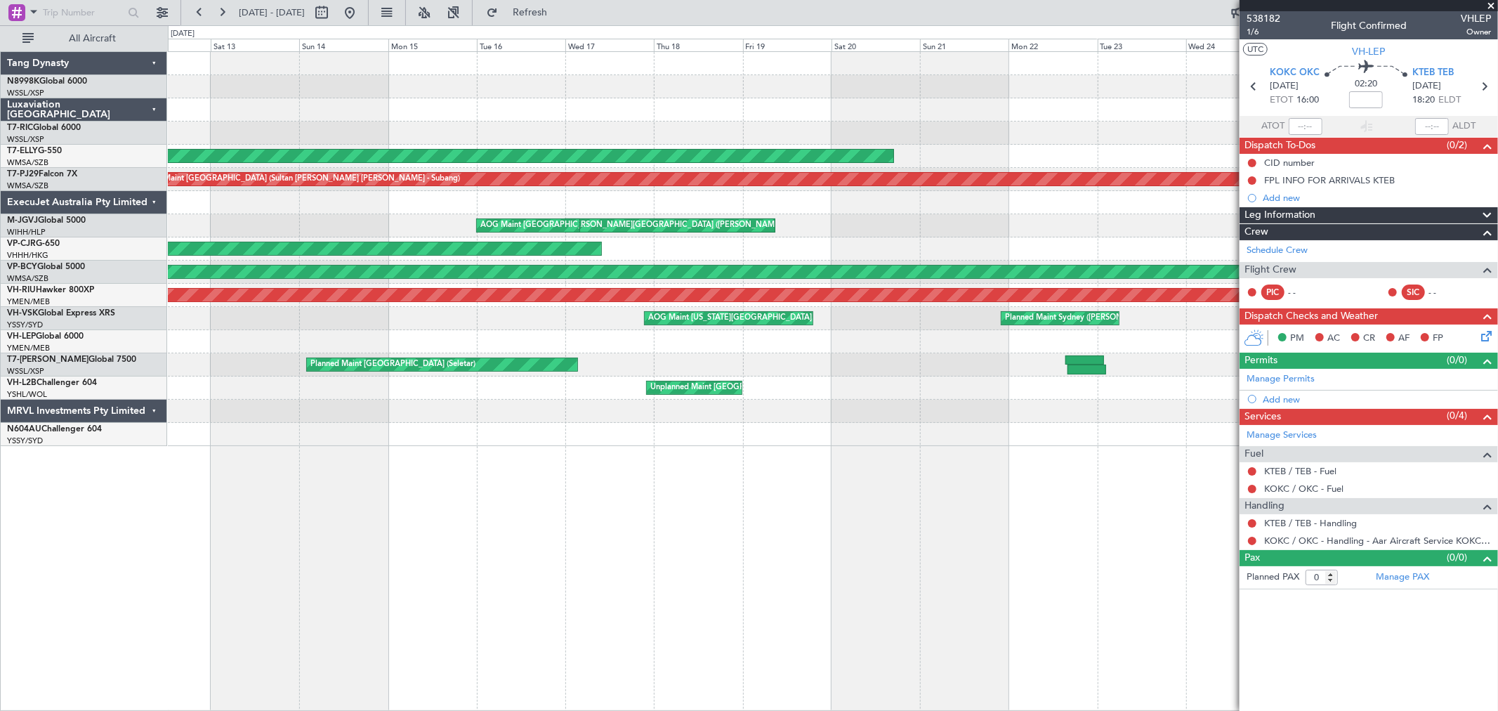
click at [1246, 341] on fb-app "04 Nov 2025 - 19 Nov 2025 Refresh Quick Links All Aircraft Planned Maint Hong K…" at bounding box center [749, 361] width 1498 height 700
click at [1335, 339] on fb-app "04 Nov 2025 - 19 Nov 2025 Refresh Quick Links All Aircraft Planned Maint Hong K…" at bounding box center [749, 361] width 1498 height 700
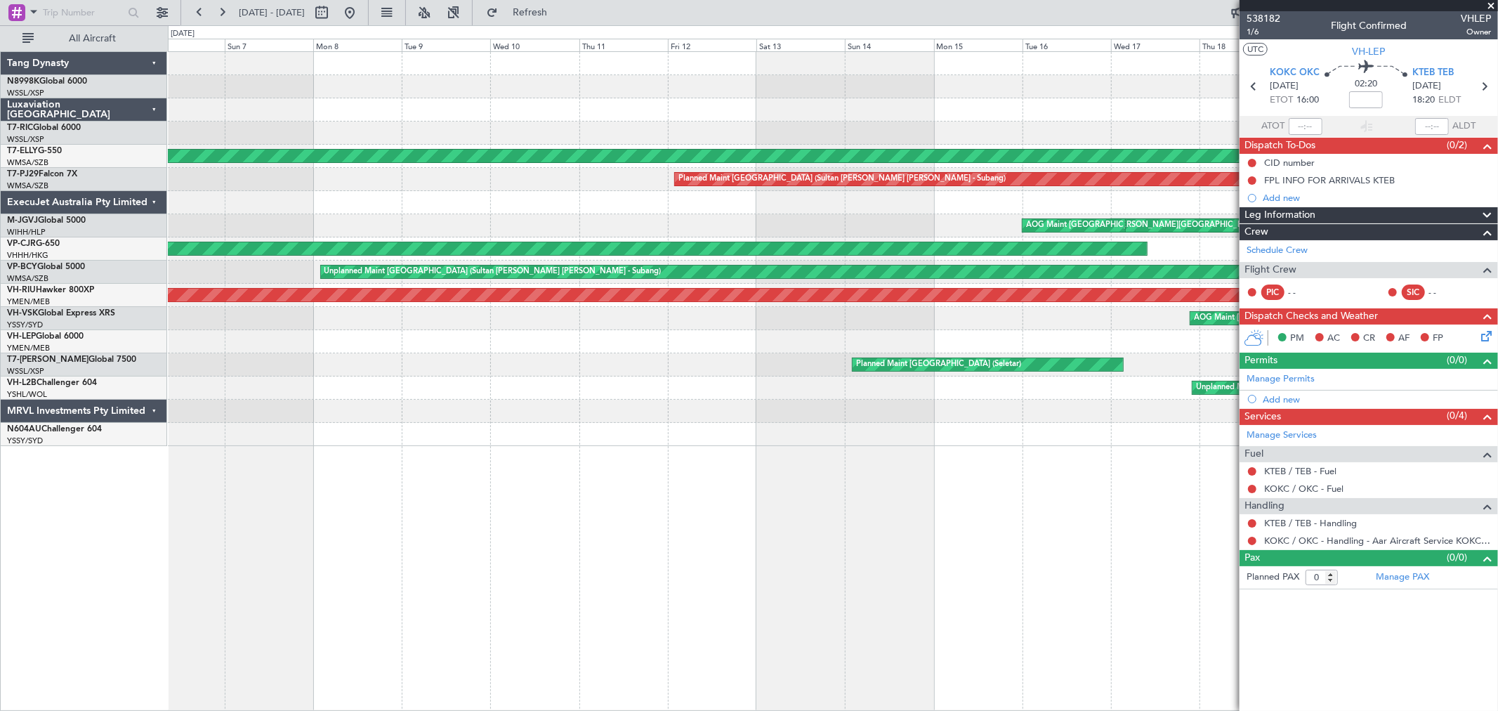
click at [1079, 342] on div at bounding box center [832, 341] width 1329 height 23
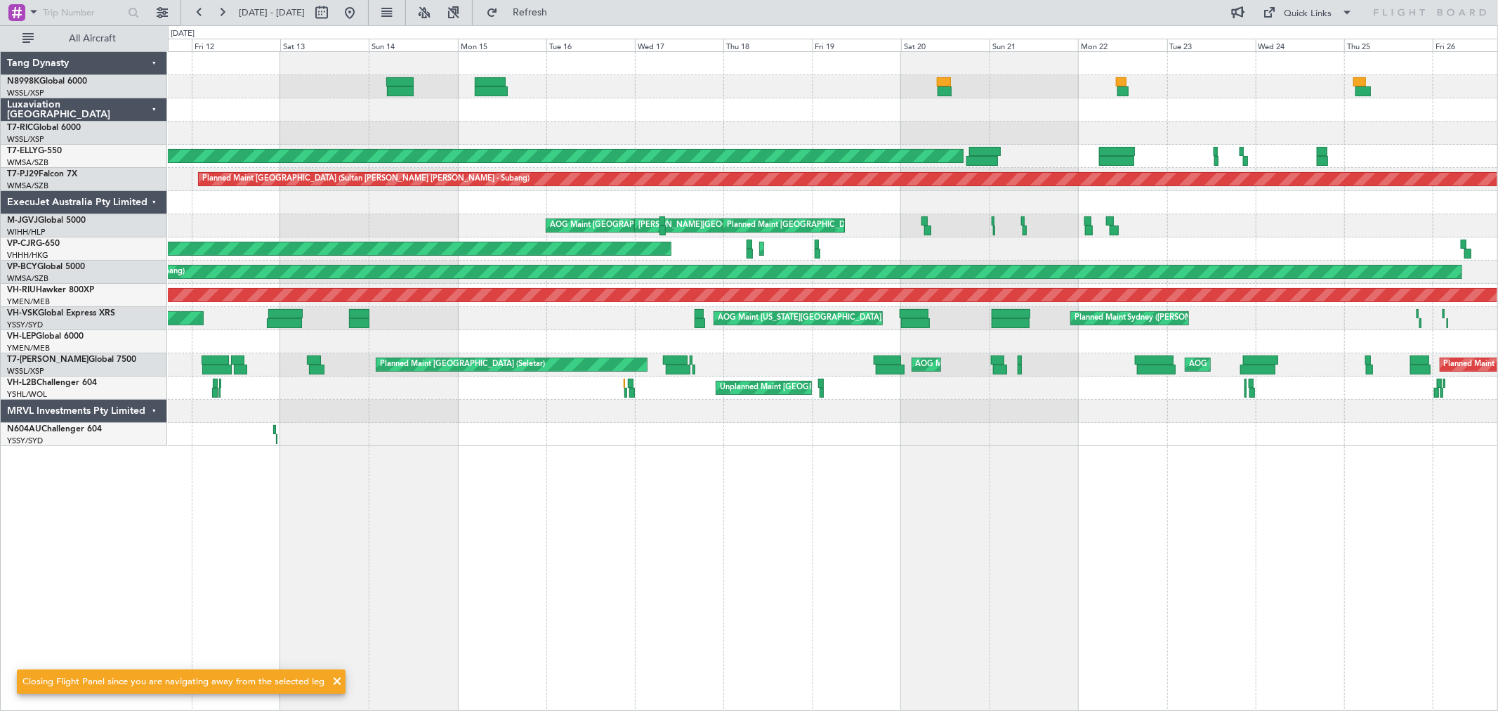
click at [452, 374] on div "Planned Maint Singapore (Seletar) AOG Maint Singapore (Seletar) AOG Maint Londo…" at bounding box center [832, 364] width 1329 height 23
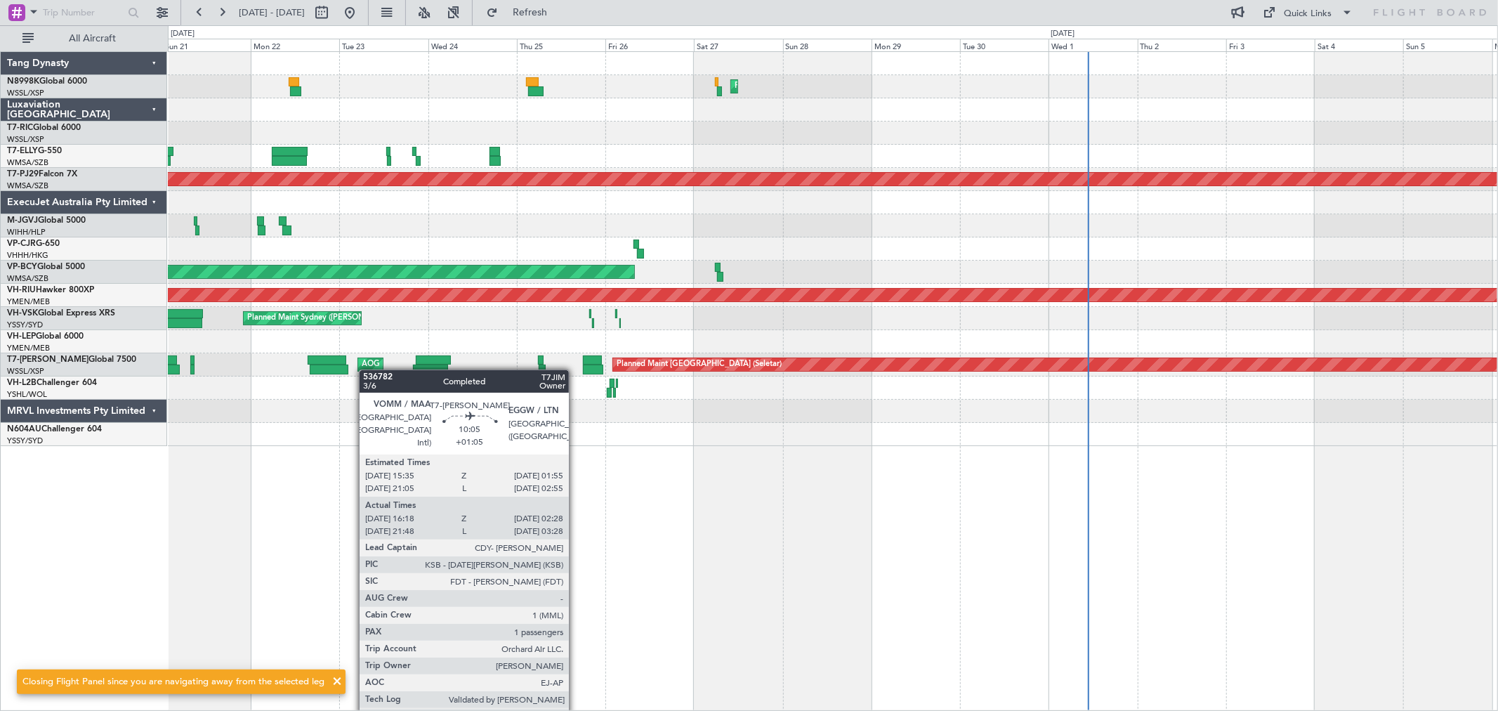
click at [355, 369] on div "Planned Maint Hong Kong (Hong Kong Intl) Planned Maint Dubai (Dubai Intl) MEL D…" at bounding box center [832, 249] width 1329 height 394
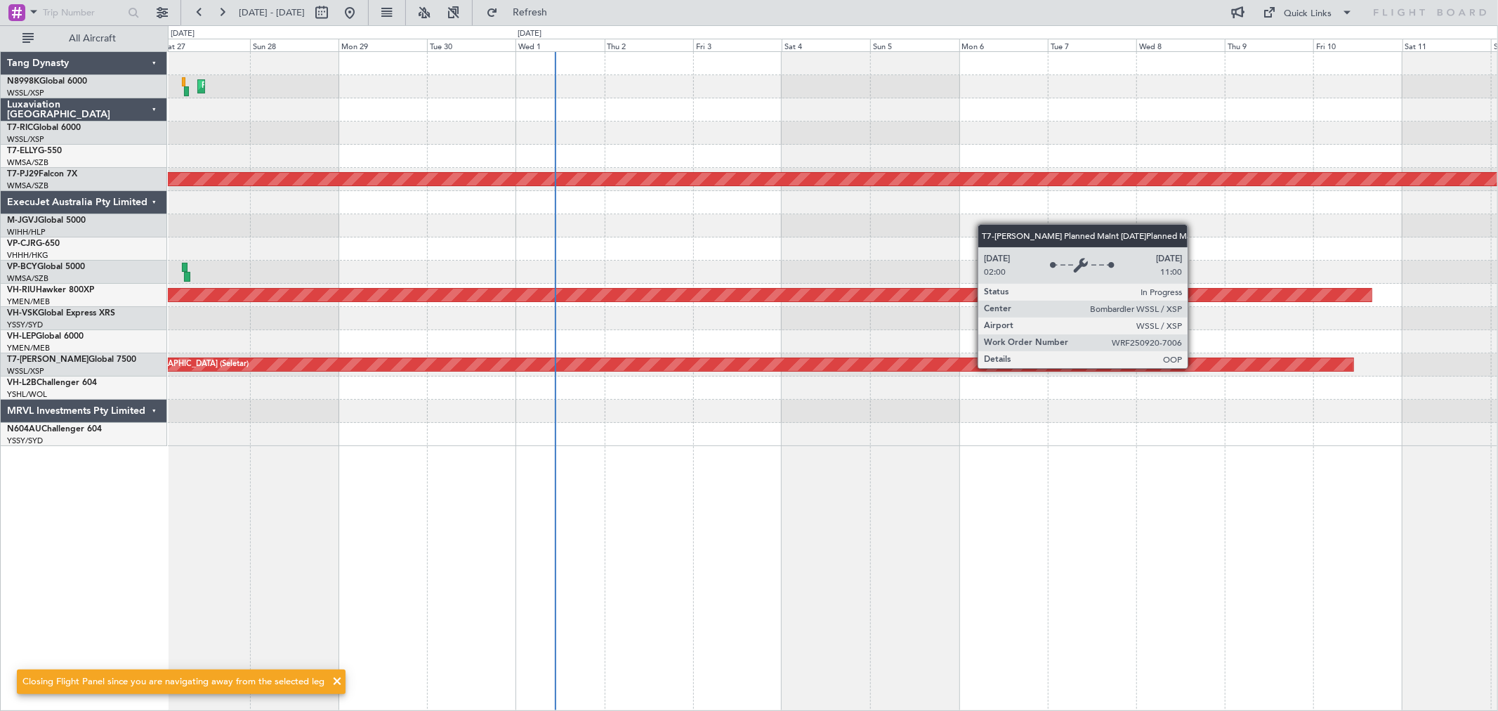
click at [430, 362] on div "Planned Maint [GEOGRAPHIC_DATA] (Seletar)" at bounding box center [716, 364] width 1273 height 13
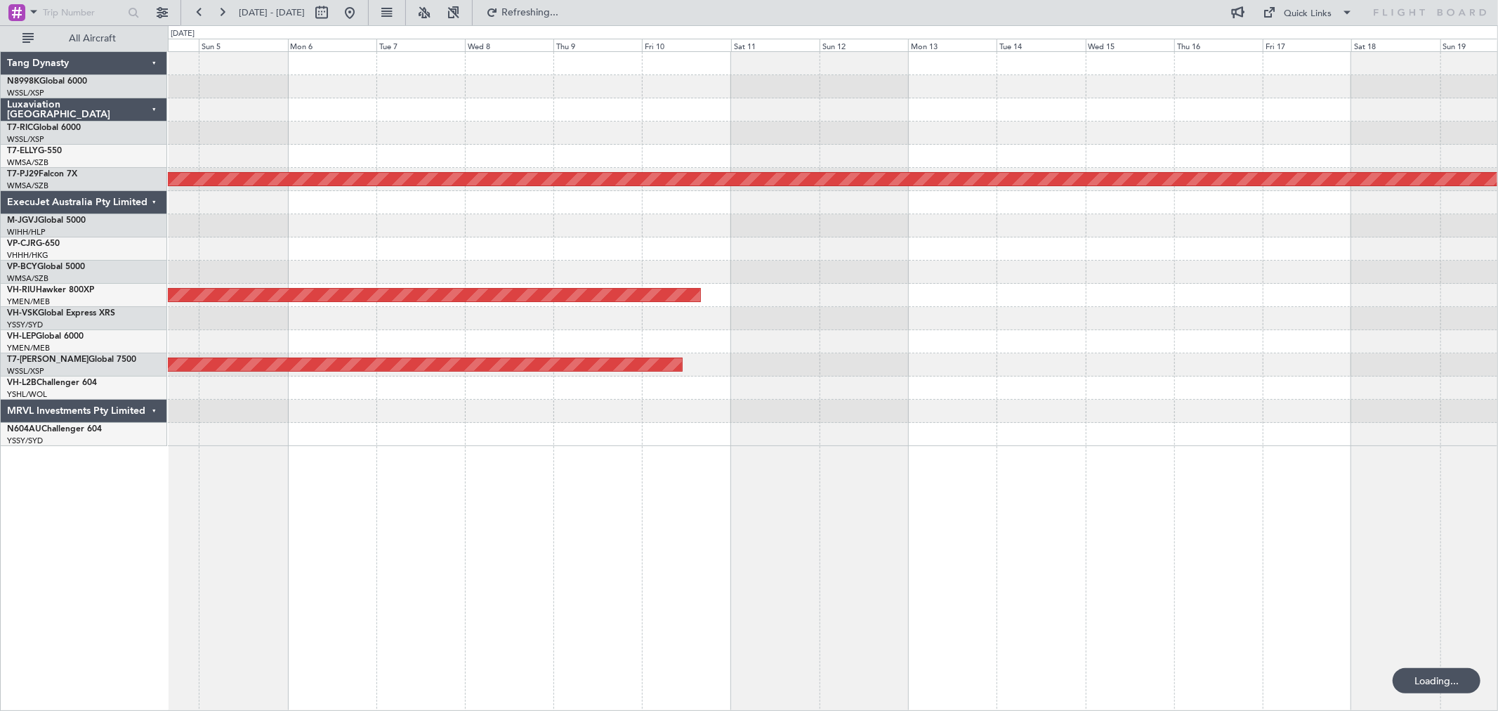
click at [664, 375] on div "Planned Maint [GEOGRAPHIC_DATA] (Seletar)" at bounding box center [832, 364] width 1329 height 23
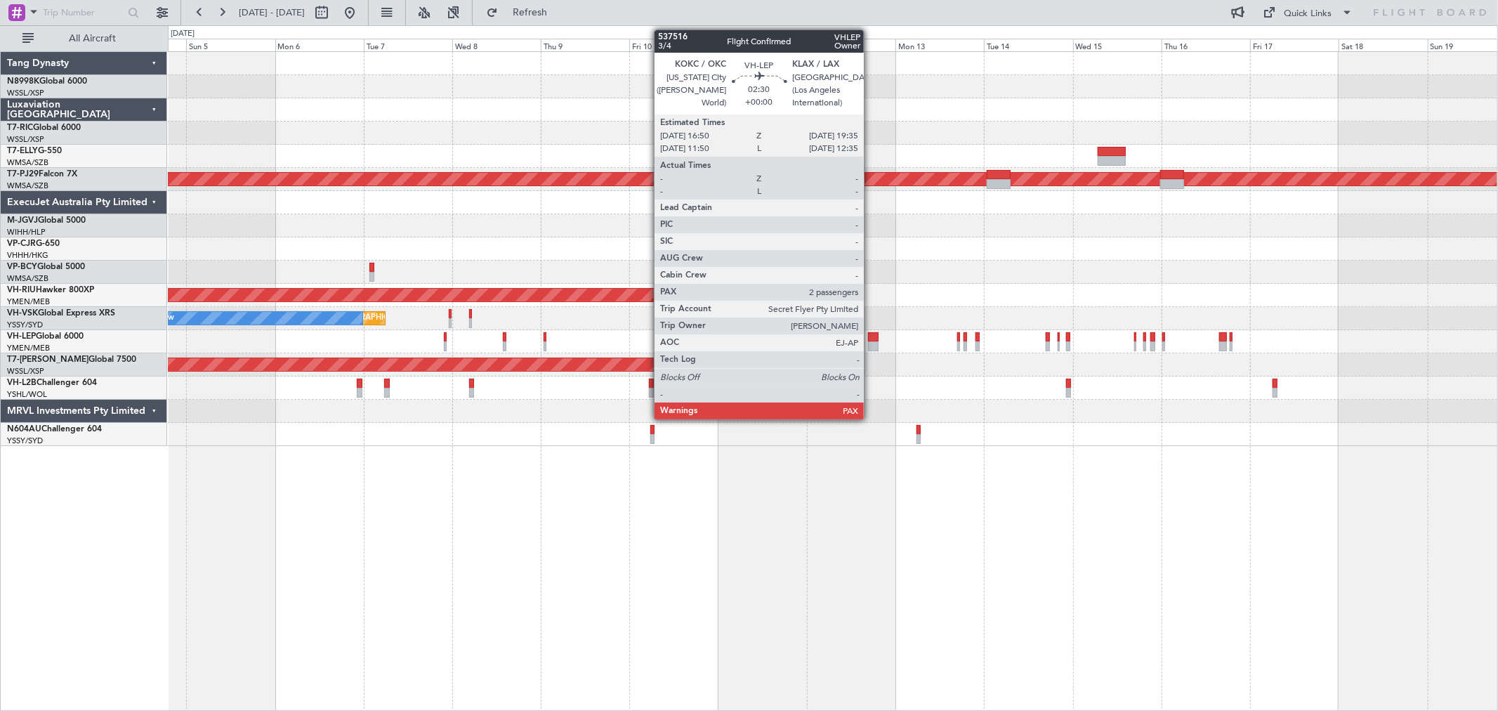
click at [871, 340] on div at bounding box center [873, 337] width 11 height 10
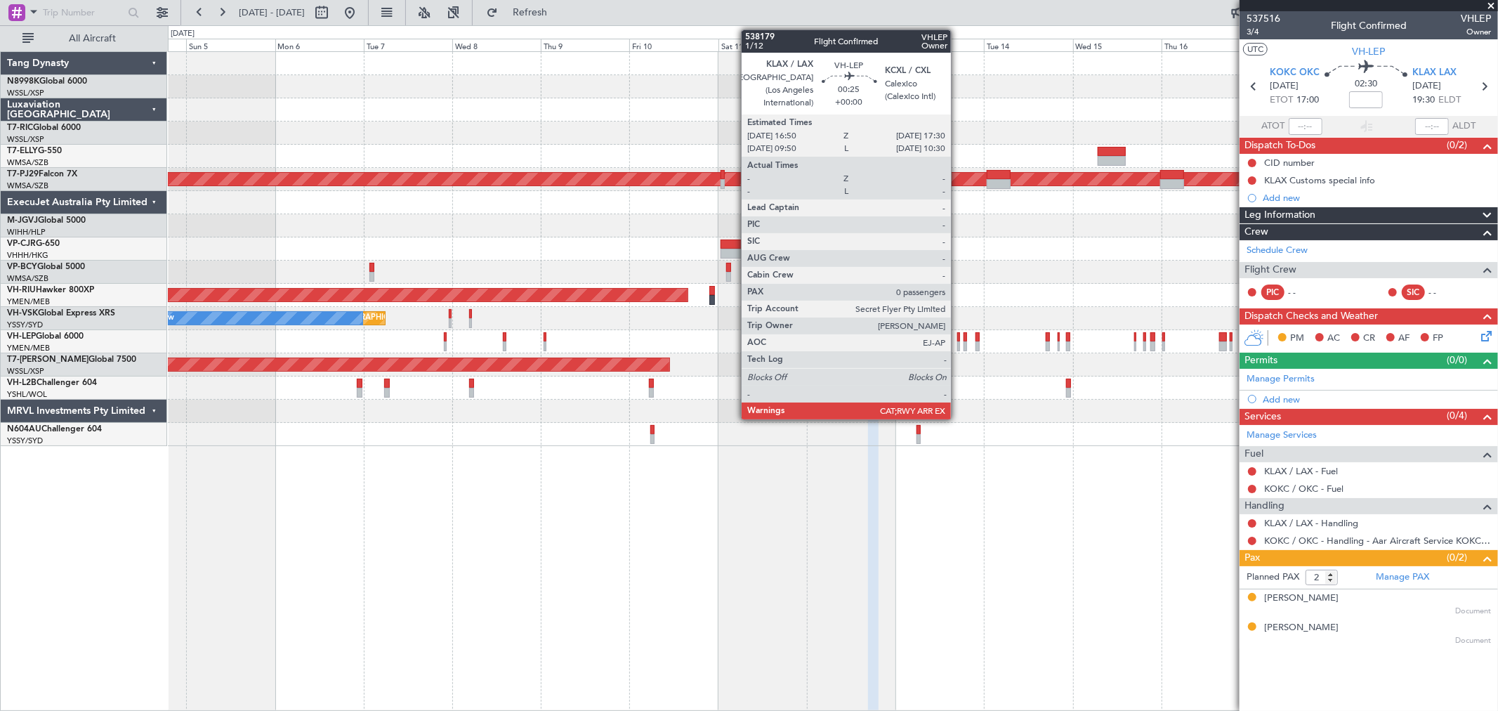
click at [958, 338] on div at bounding box center [958, 337] width 3 height 10
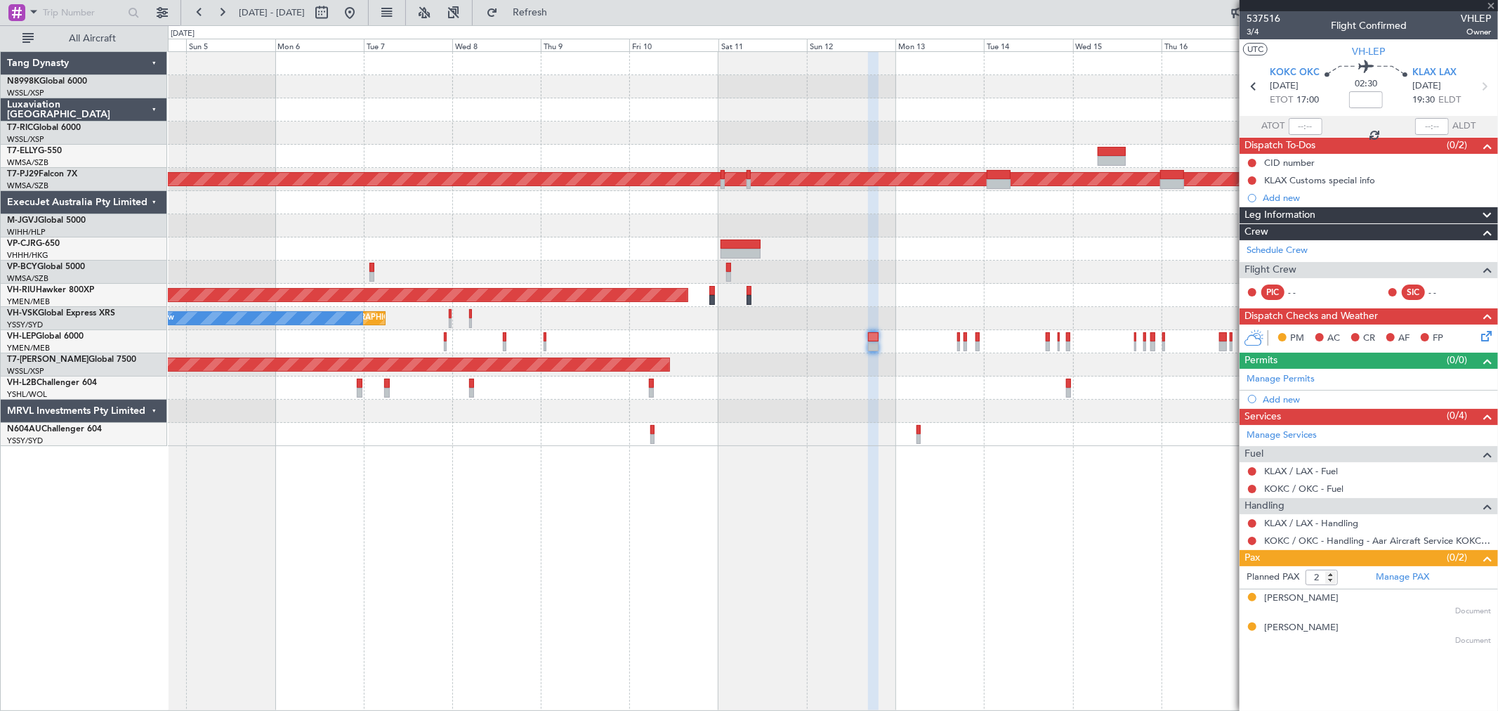
type input "0"
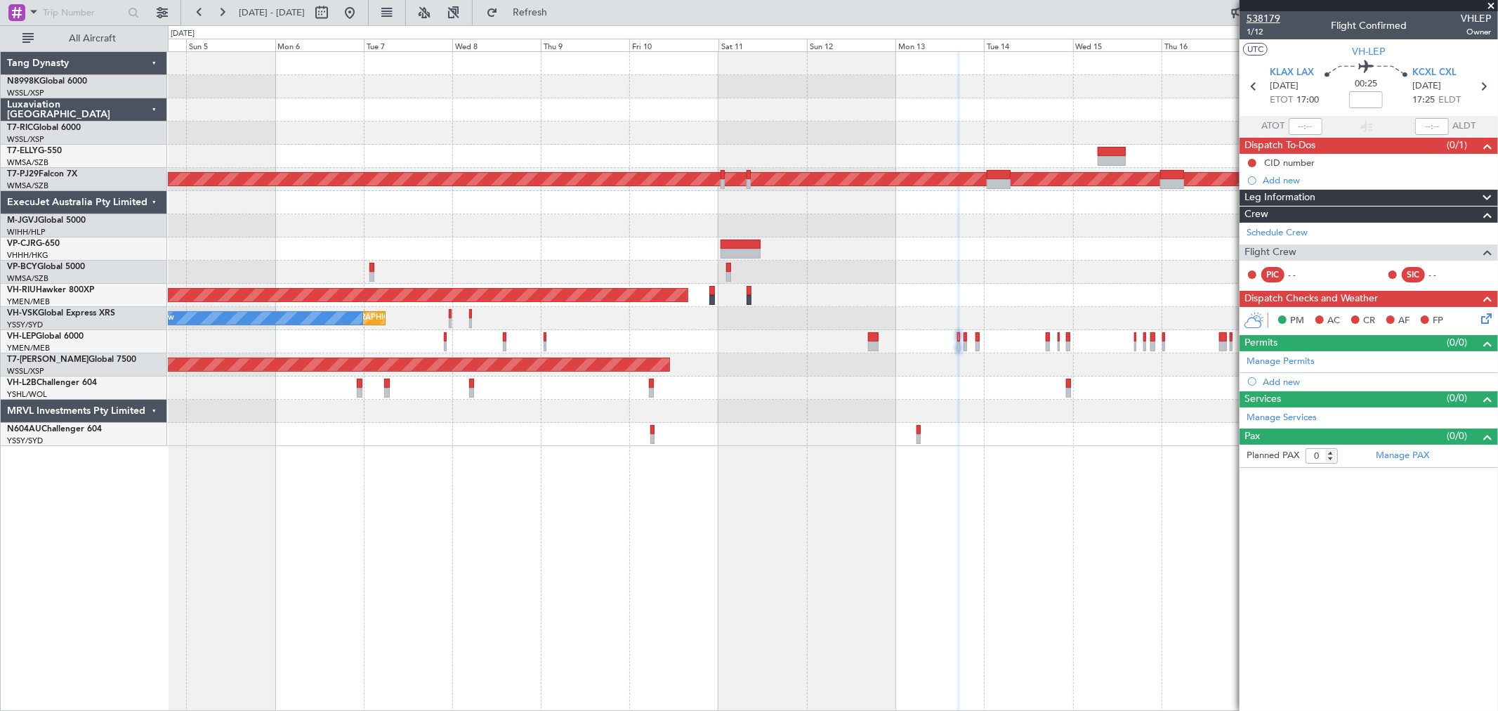
click at [1267, 14] on span "538179" at bounding box center [1263, 18] width 34 height 15
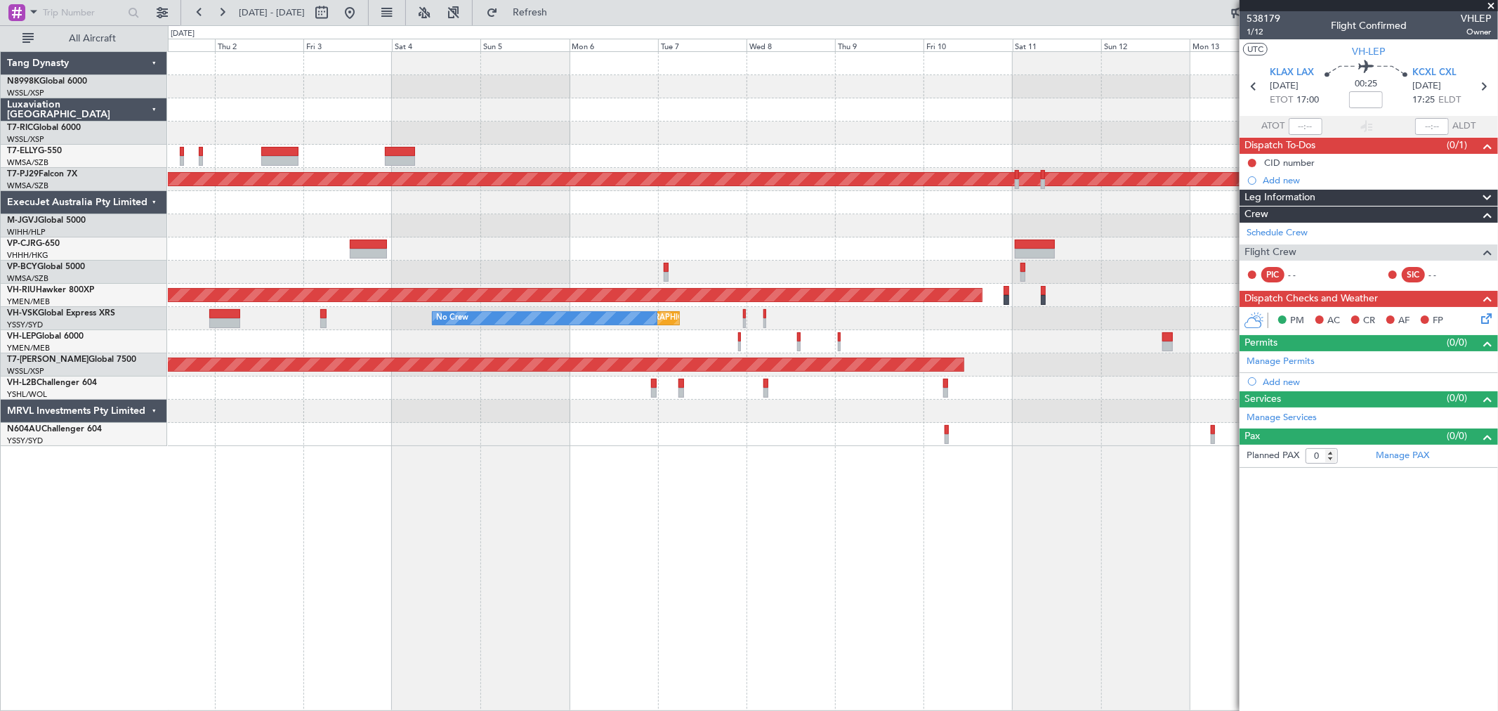
click at [807, 263] on div "Planned Maint [GEOGRAPHIC_DATA] (Sultan [PERSON_NAME] [PERSON_NAME] - Subang) P…" at bounding box center [832, 249] width 1329 height 394
click at [361, 5] on button at bounding box center [349, 12] width 22 height 22
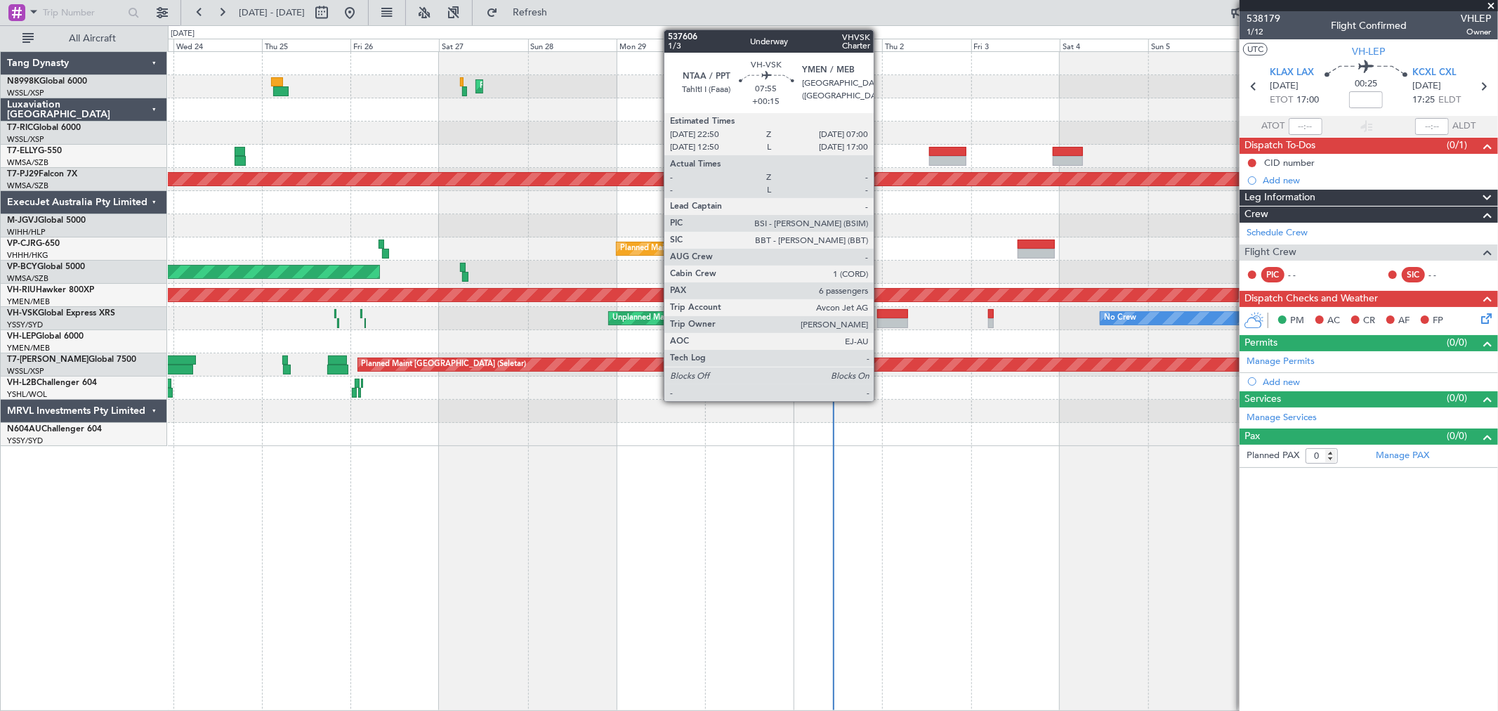
click at [881, 314] on div at bounding box center [892, 314] width 30 height 10
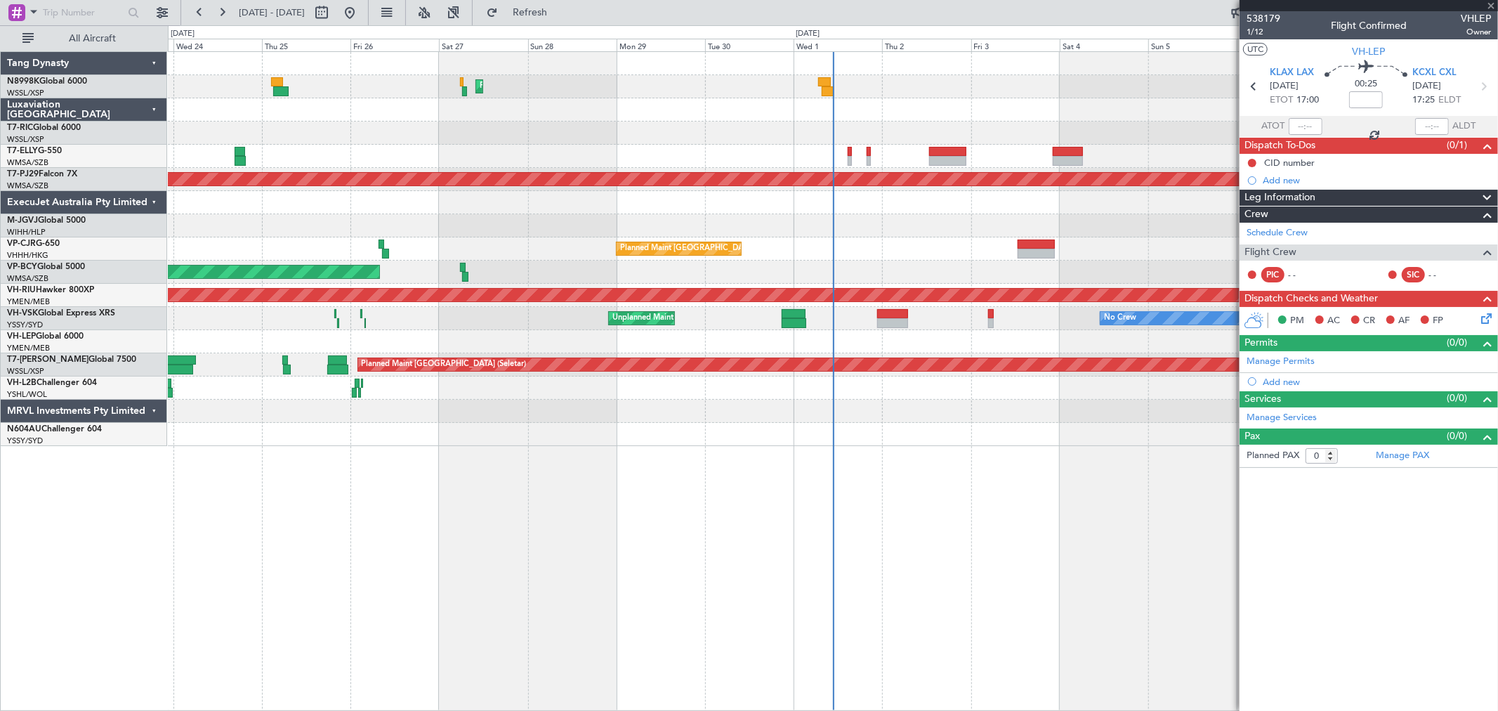
type input "+00:15"
type input "6"
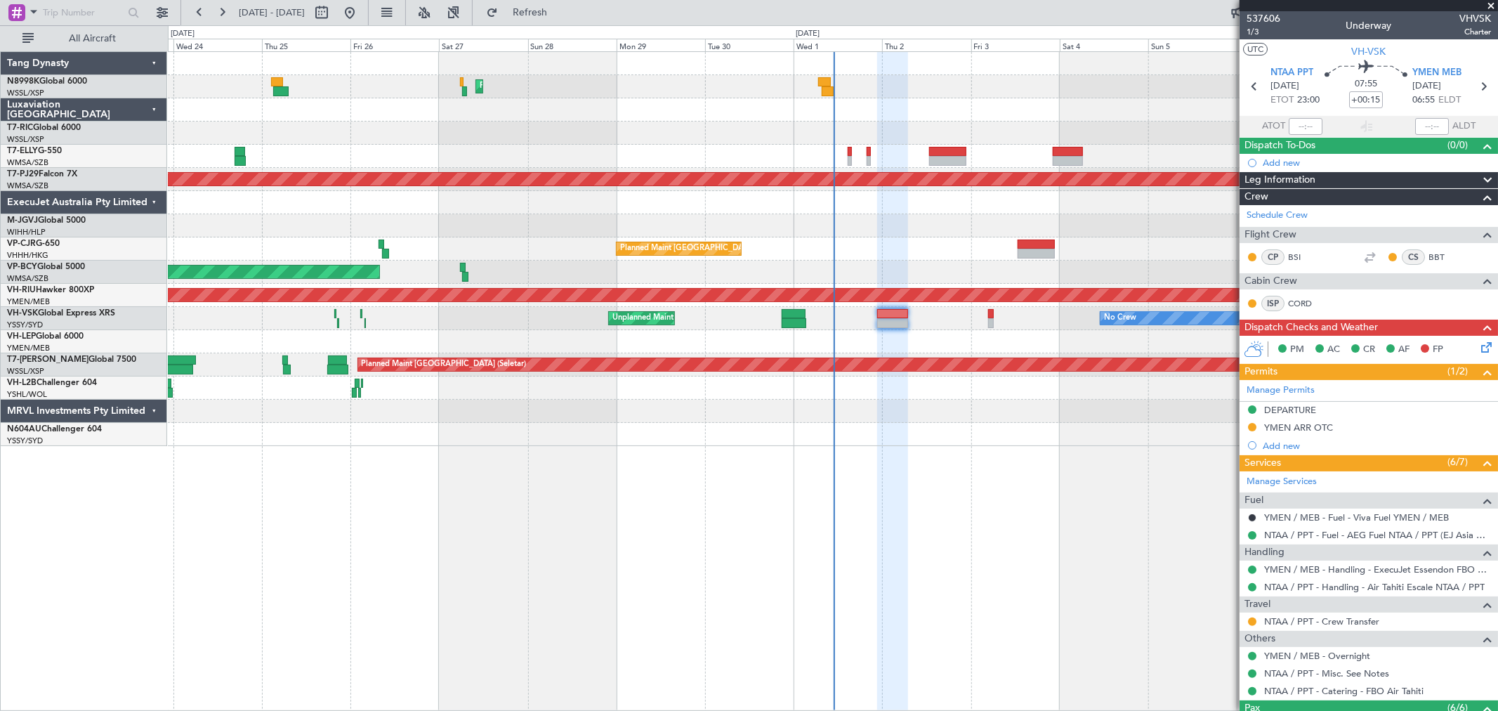
click at [480, 107] on div "Planned Maint Hong Kong (Hong Kong Intl) Planned Maint Dubai (Dubai Intl) MEL D…" at bounding box center [832, 249] width 1329 height 394
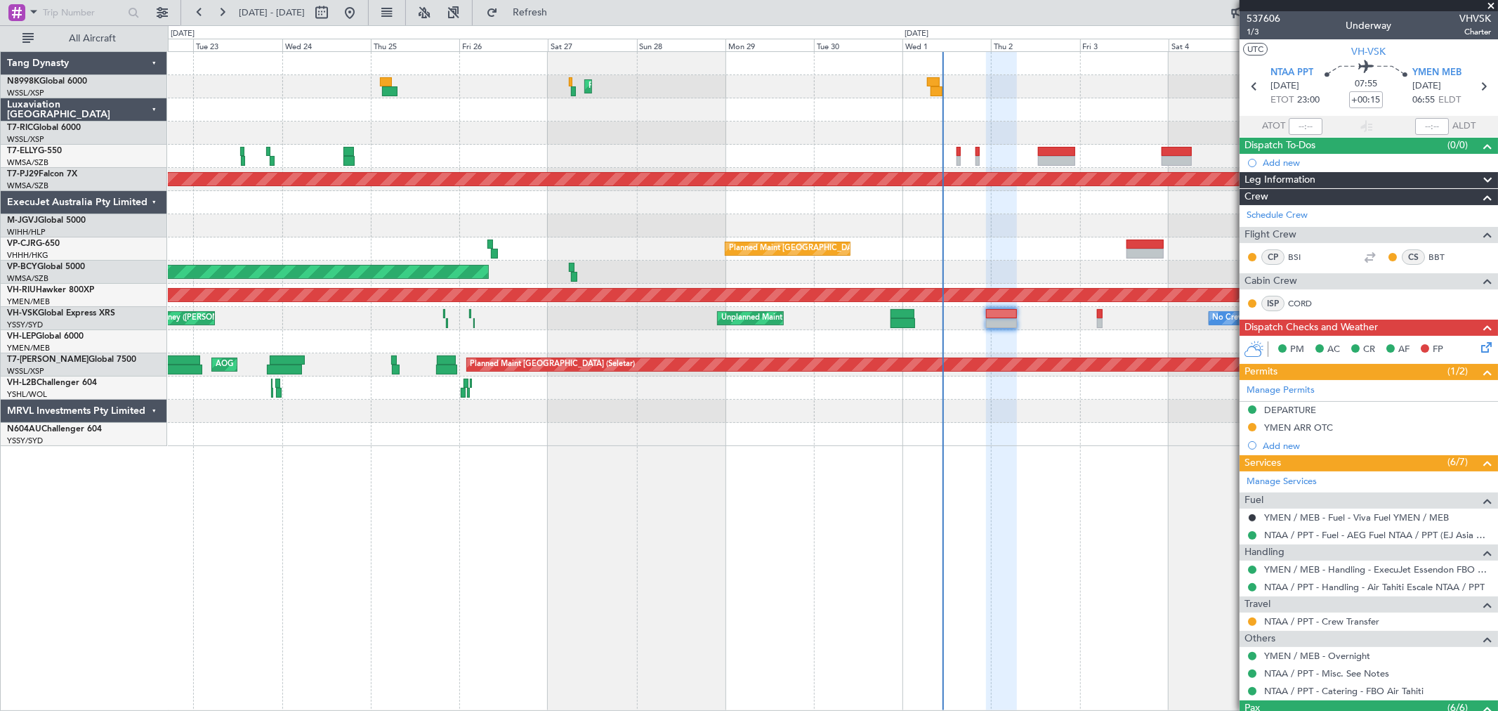
click at [411, 92] on div "Planned Maint [GEOGRAPHIC_DATA] ([GEOGRAPHIC_DATA] Intl)" at bounding box center [832, 86] width 1329 height 23
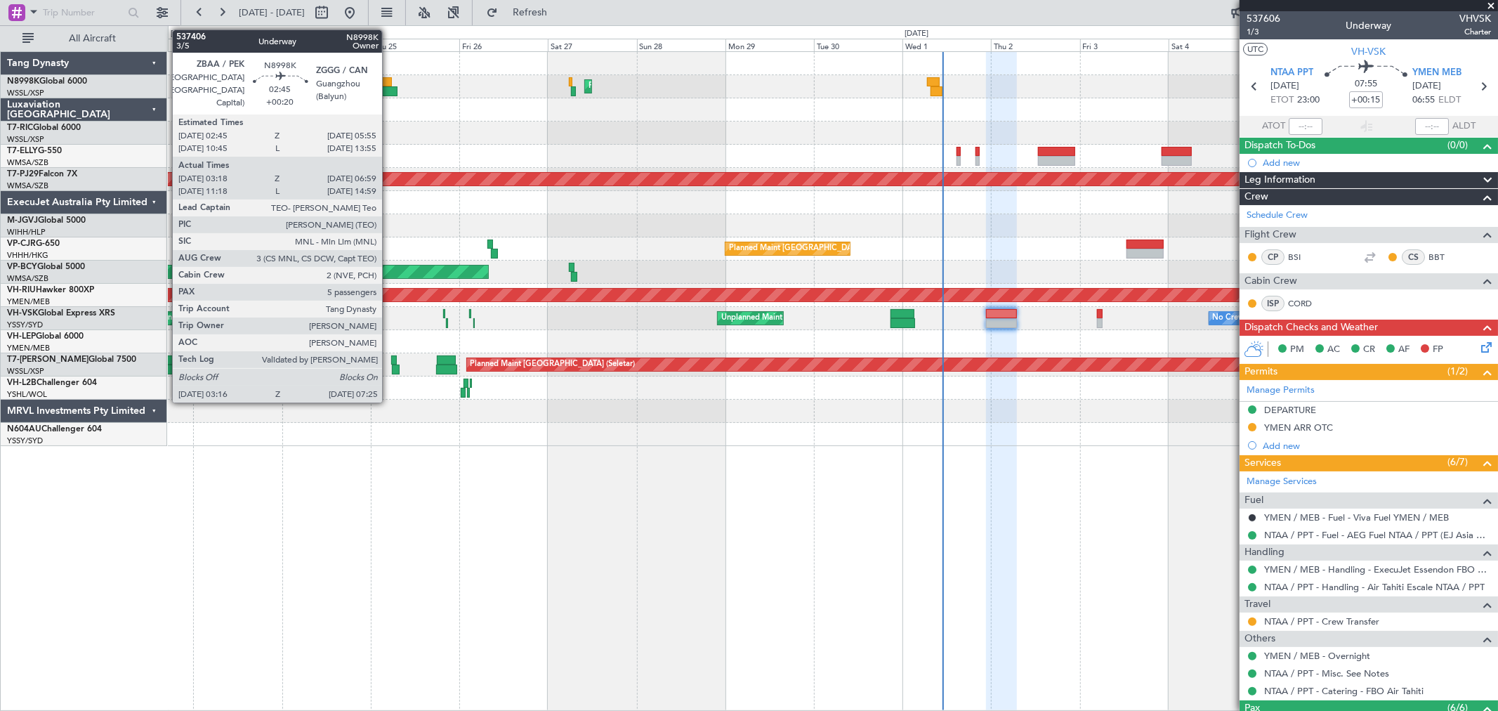
click at [389, 93] on div at bounding box center [389, 91] width 15 height 10
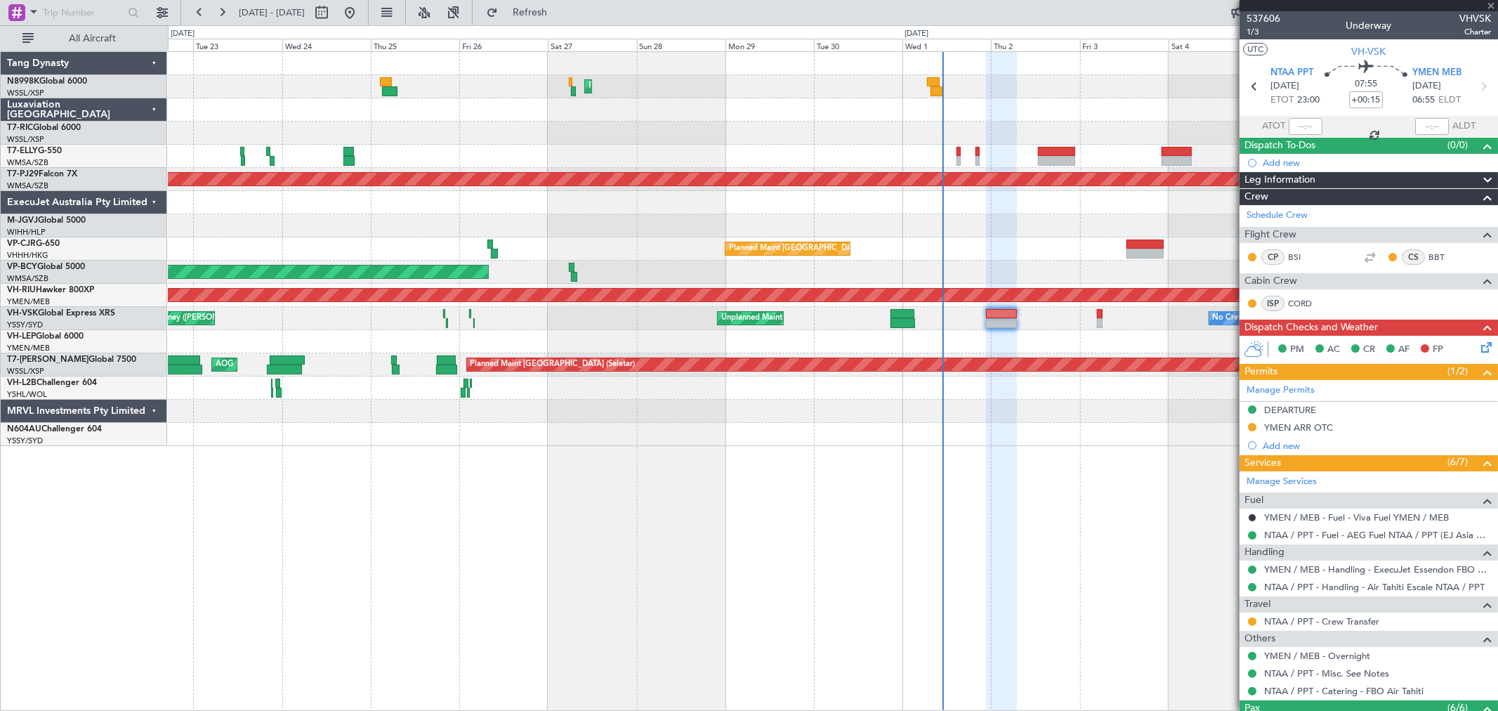
type input "+00:20"
type input "03:33"
type input "06:49"
type input "5"
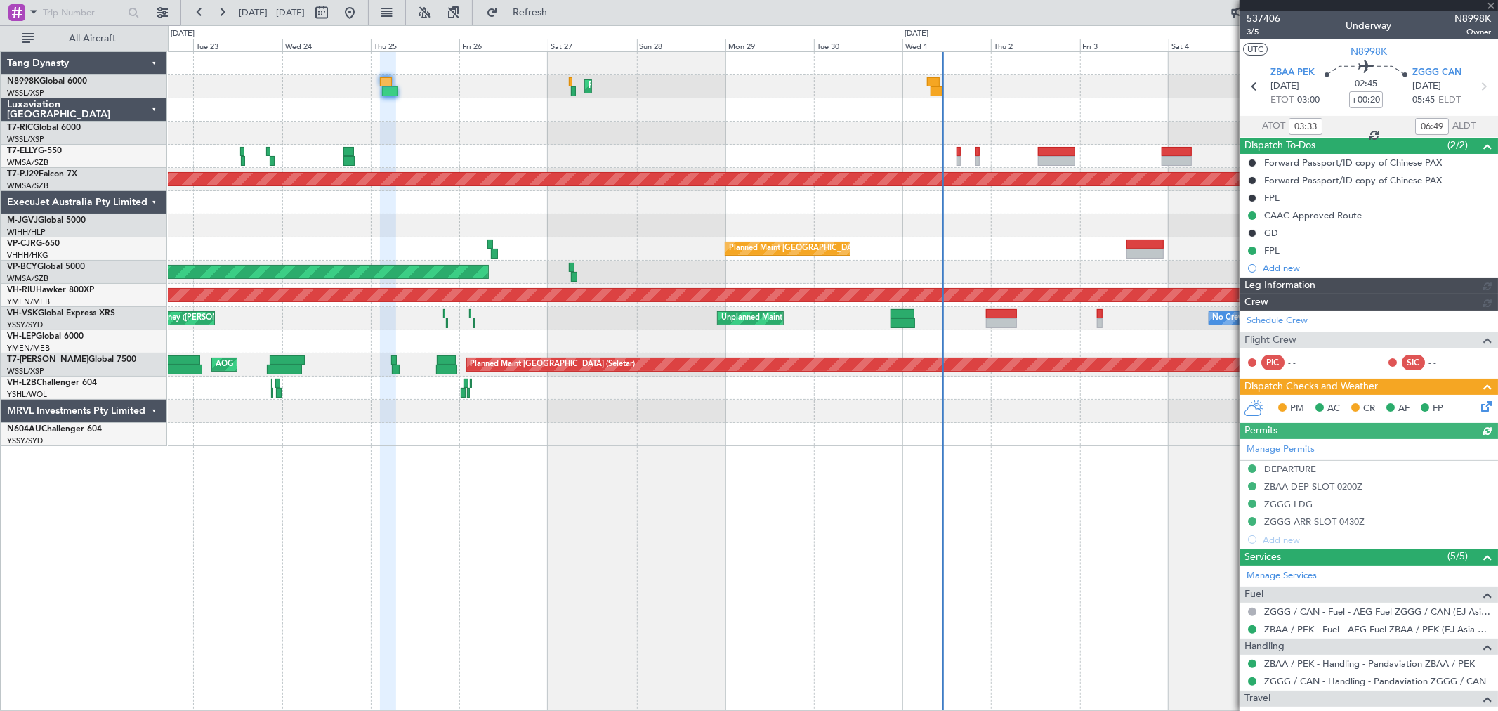
type input "Hafiz Sapuwan (HHAFI)"
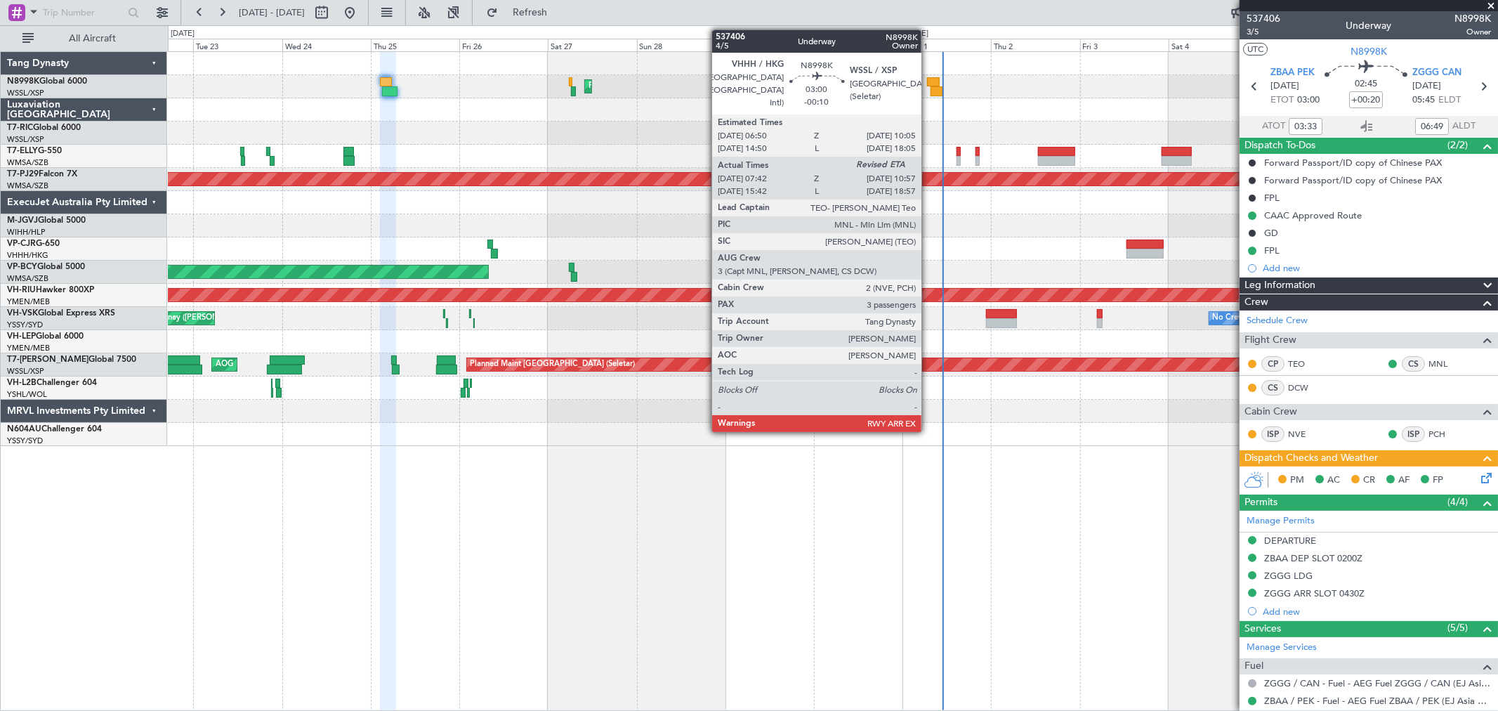
click at [928, 77] on div at bounding box center [933, 82] width 13 height 10
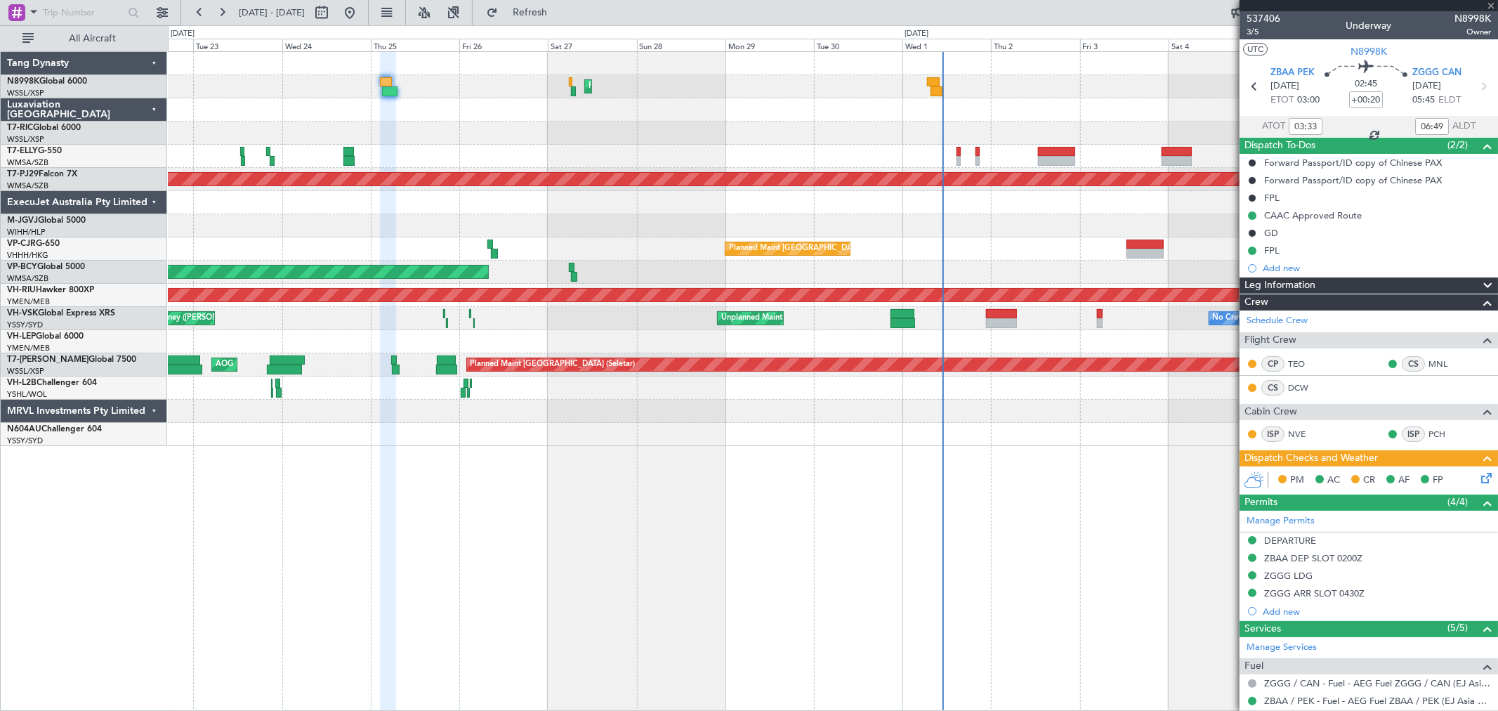
type input "-00:10"
type input "07:52"
type input "3"
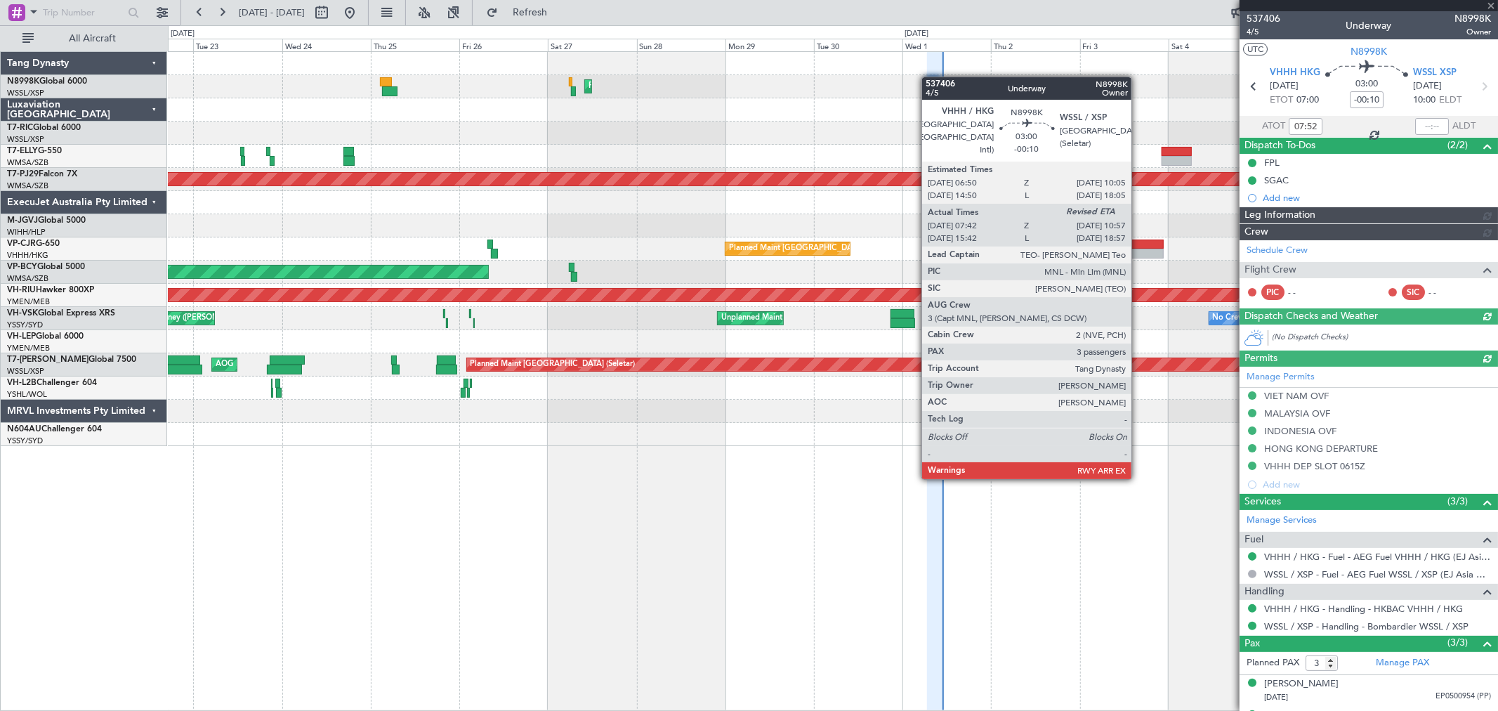
type input "[PERSON_NAME] (BTA)"
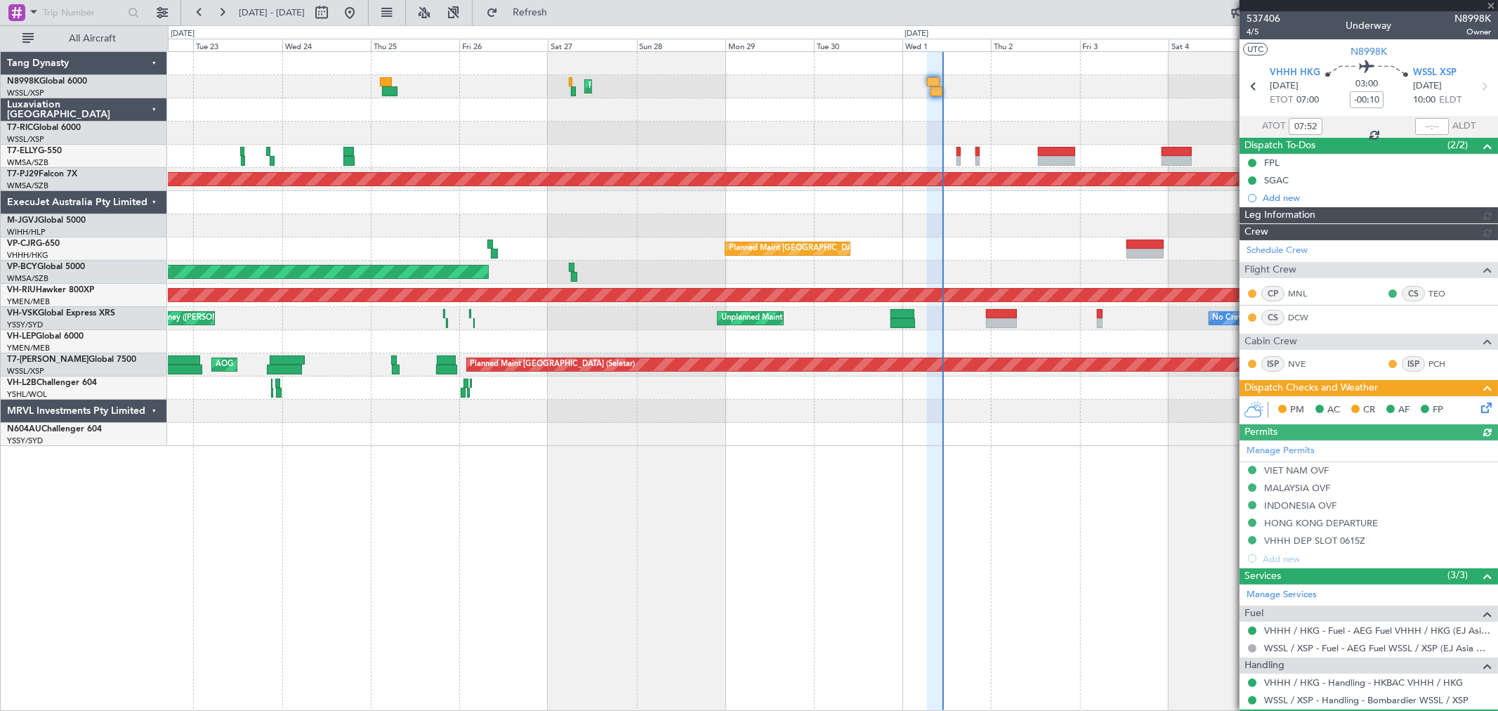
type input "[PERSON_NAME] (BTA)"
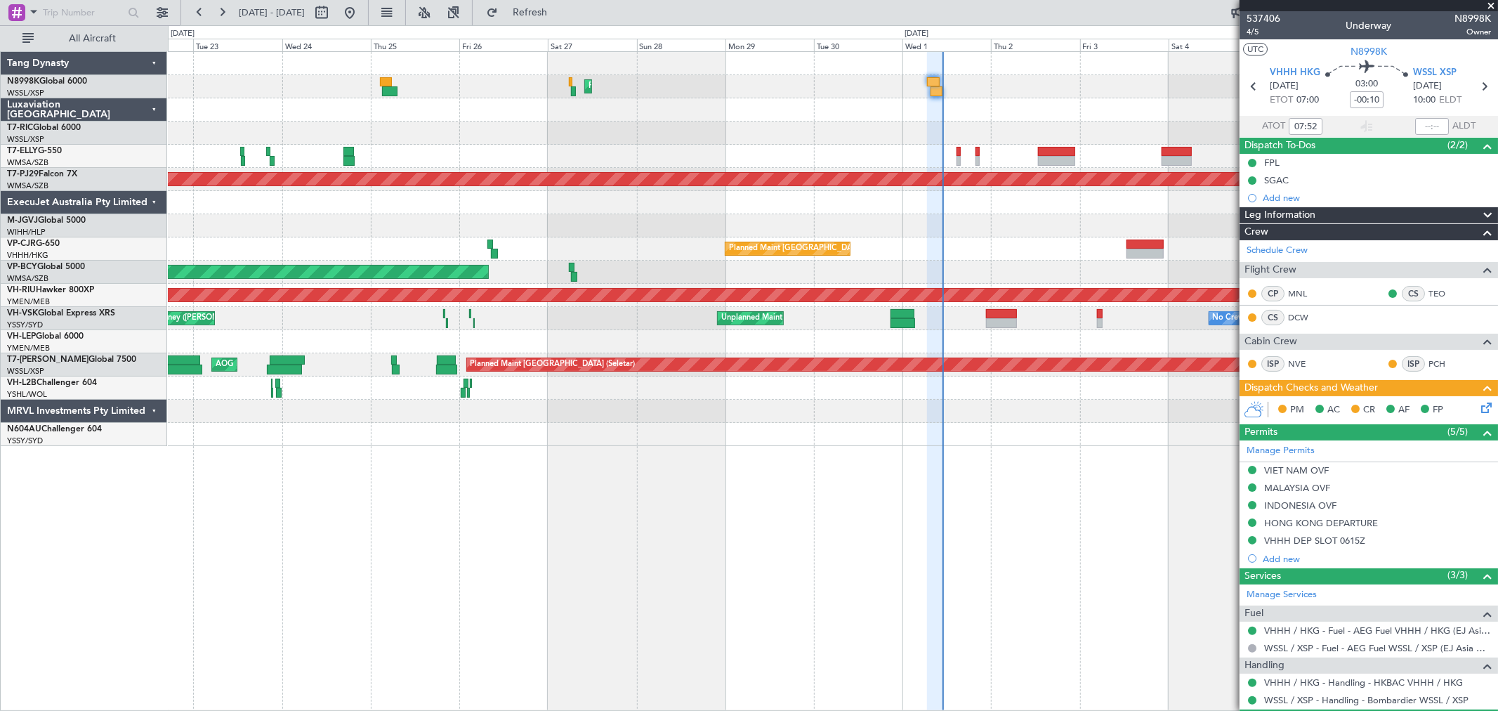
click at [880, 144] on div "Planned Maint Hong Kong (Hong Kong Intl) MEL Dubai (Dubai Intl) Planned Maint D…" at bounding box center [832, 249] width 1329 height 394
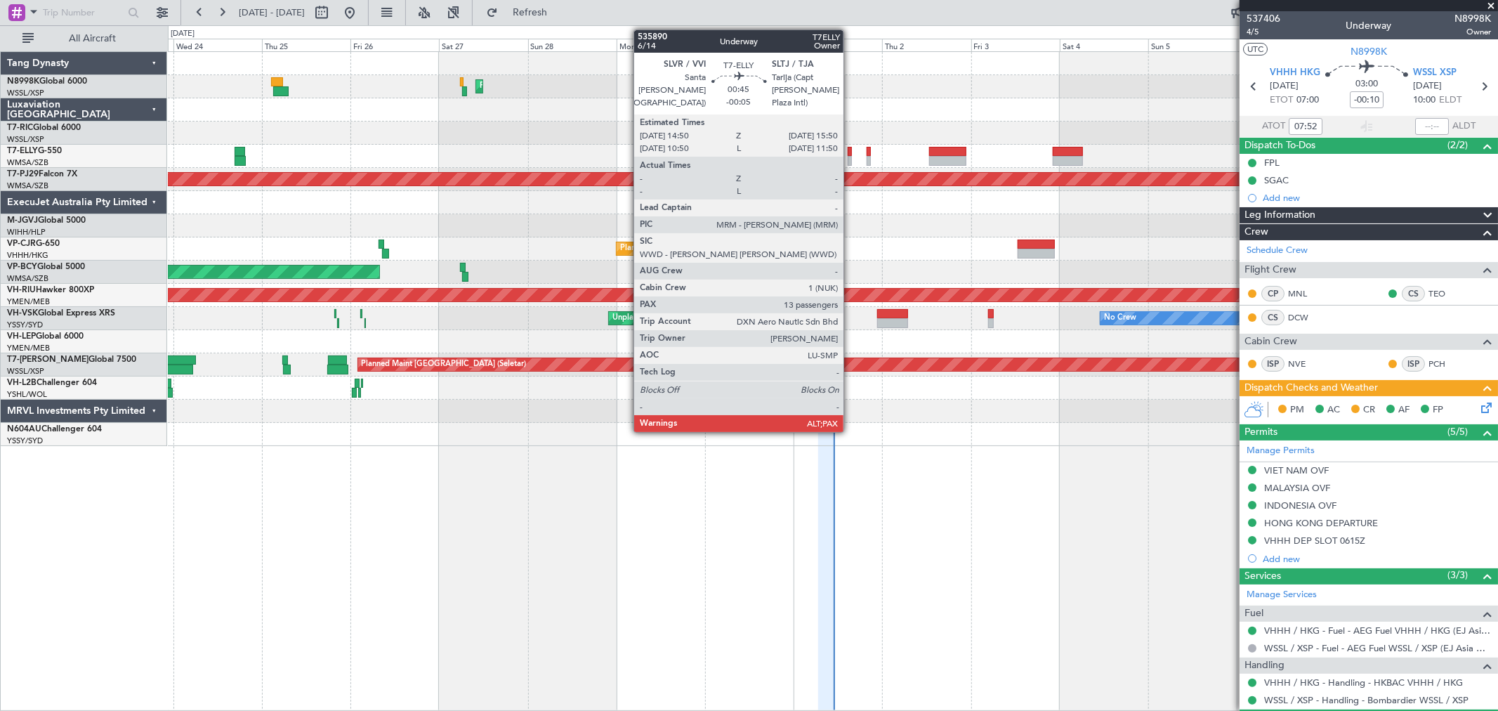
click at [850, 154] on div at bounding box center [850, 152] width 4 height 10
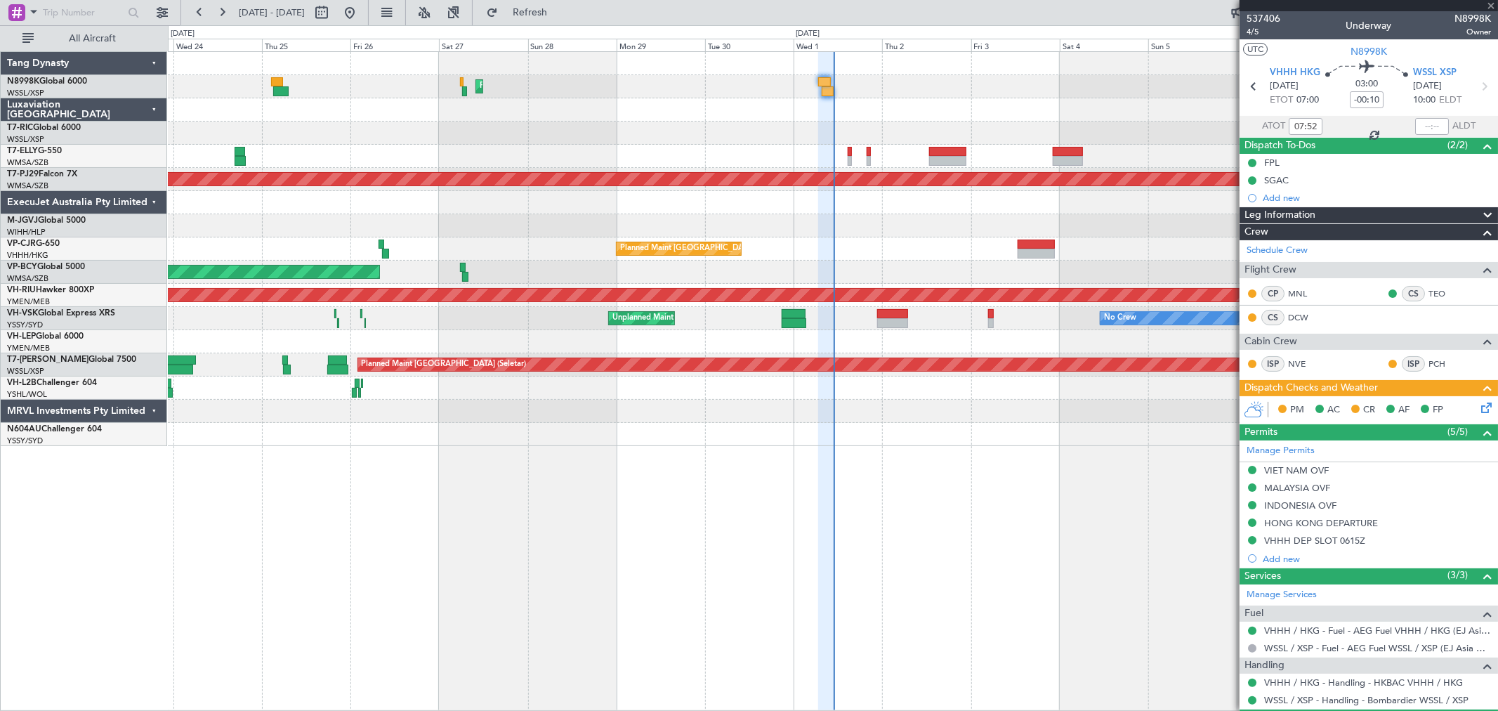
type input "-00:05"
type input "14"
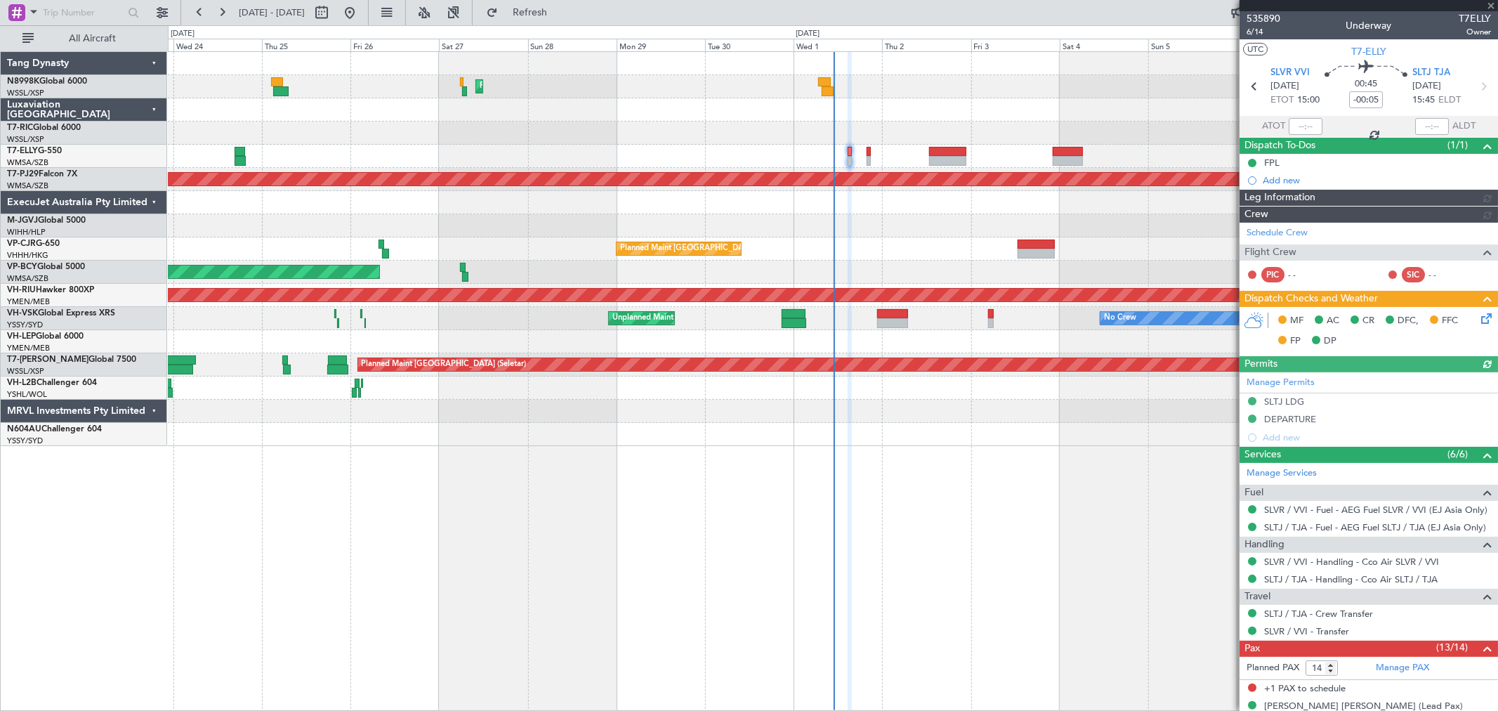
type input "[PERSON_NAME] (KYA)"
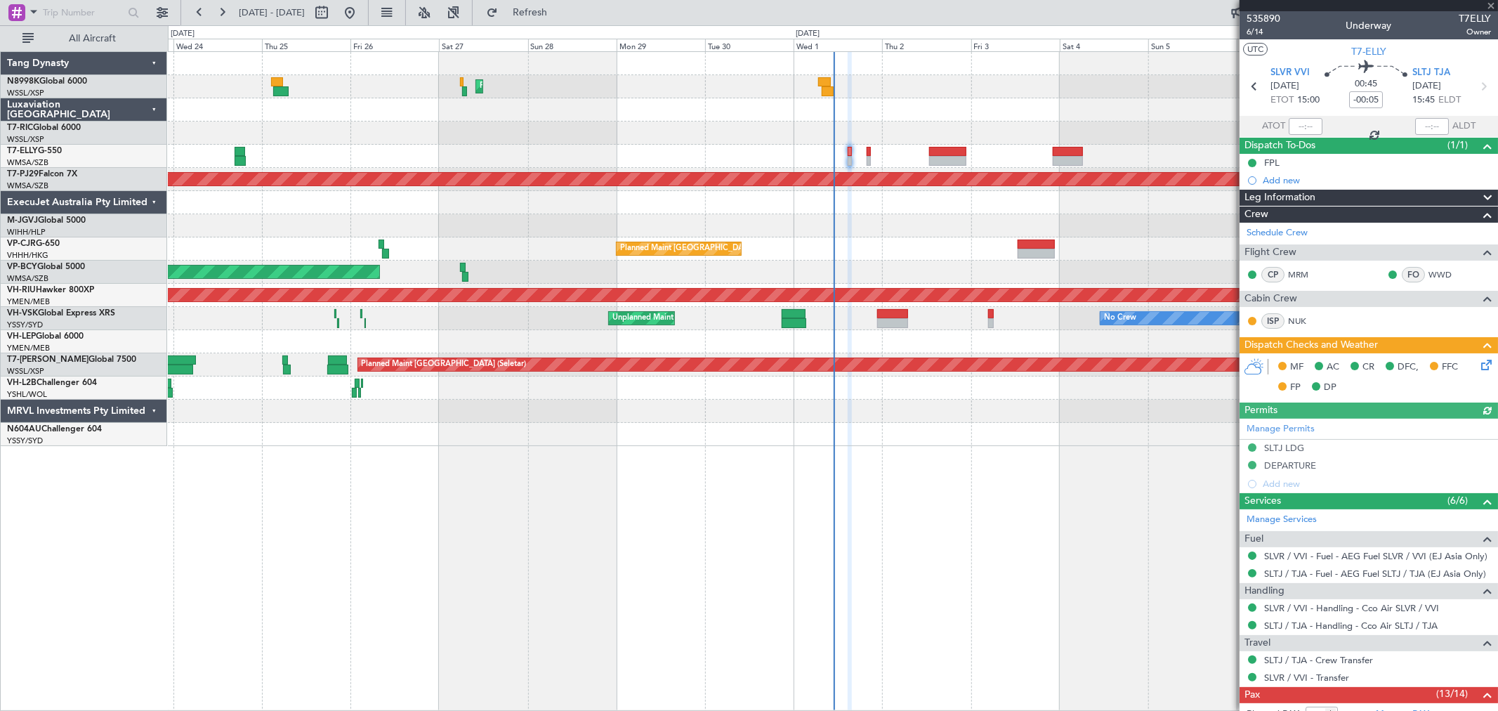
click at [1478, 360] on icon at bounding box center [1483, 362] width 11 height 11
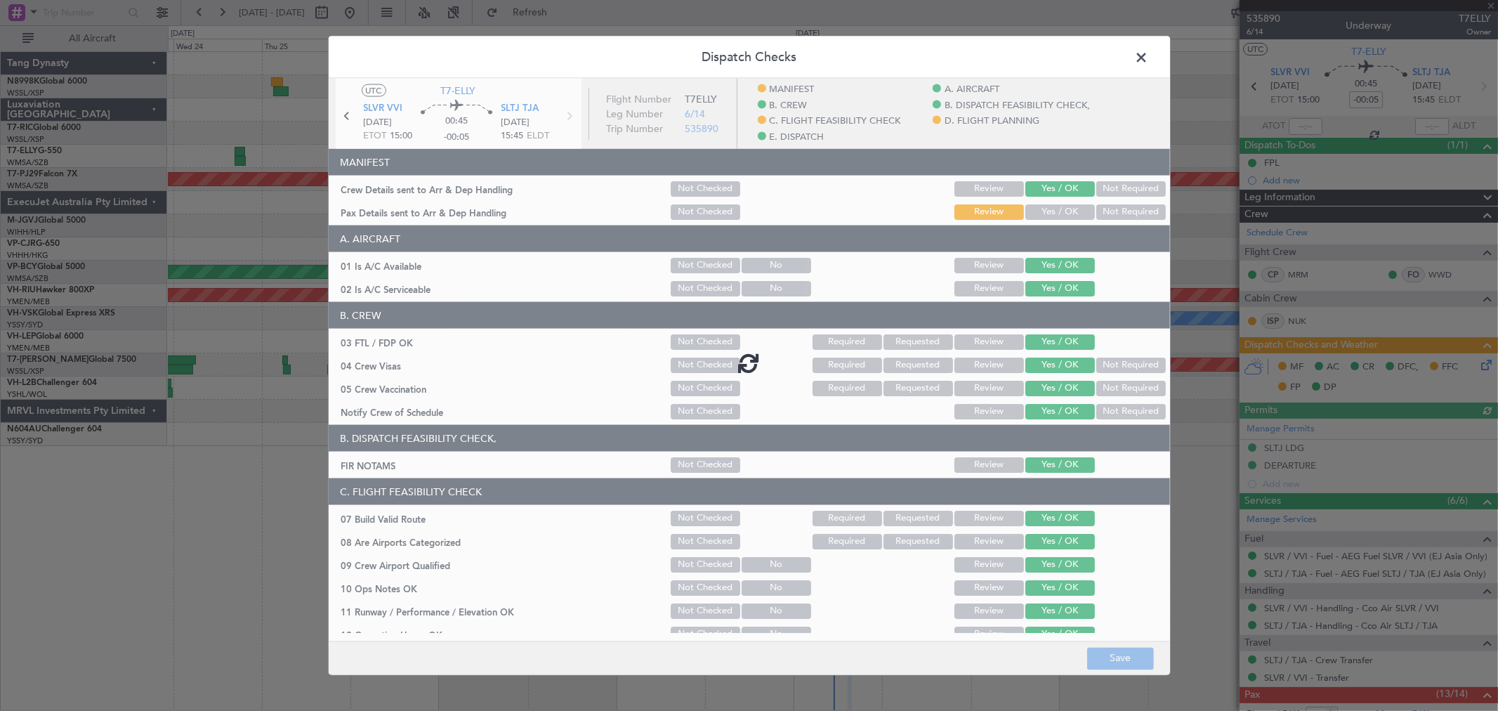
click at [1040, 207] on button "Yes / OK" at bounding box center [1060, 211] width 70 height 15
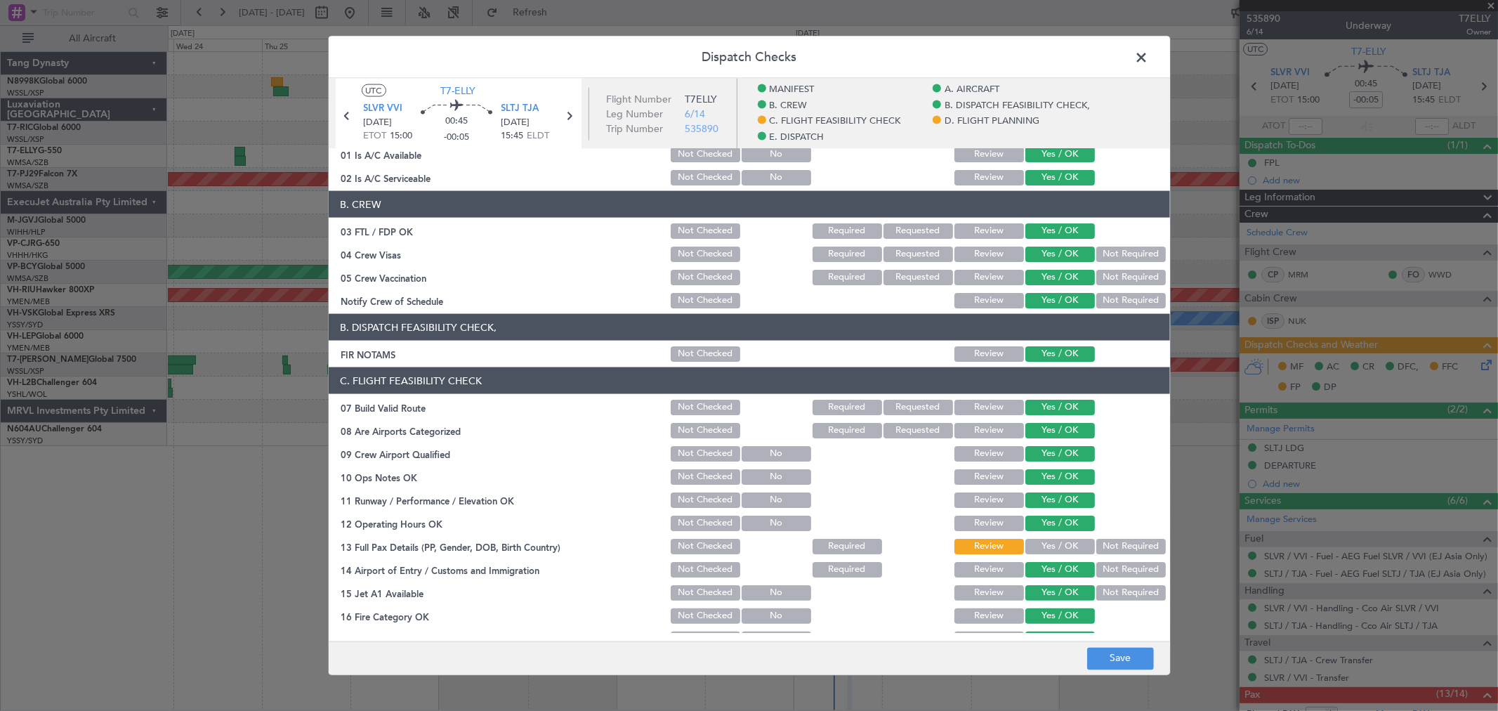
scroll to position [312, 0]
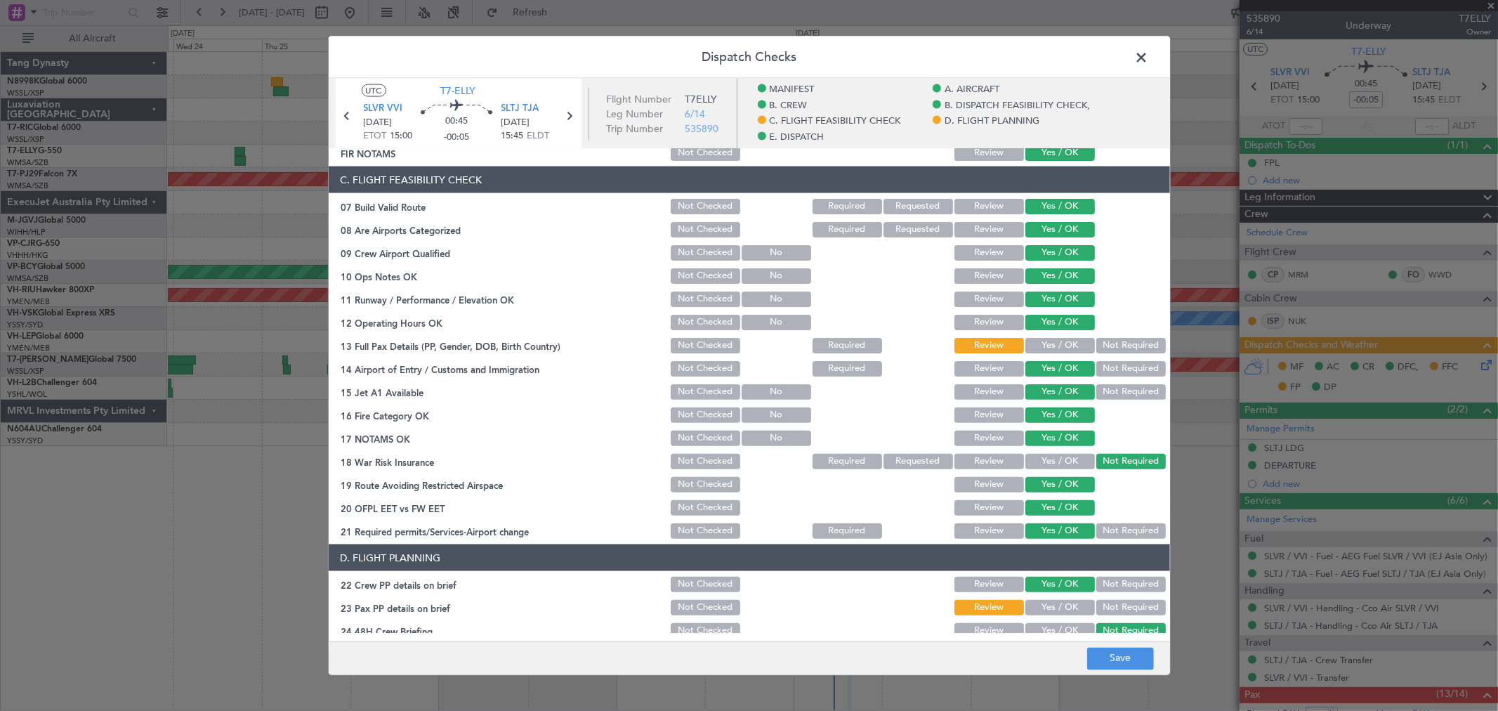
drag, startPoint x: 1051, startPoint y: 341, endPoint x: 1055, endPoint y: 357, distance: 15.8
click at [1051, 341] on button "Yes / OK" at bounding box center [1060, 345] width 70 height 15
click at [1027, 609] on button "Yes / OK" at bounding box center [1060, 607] width 70 height 15
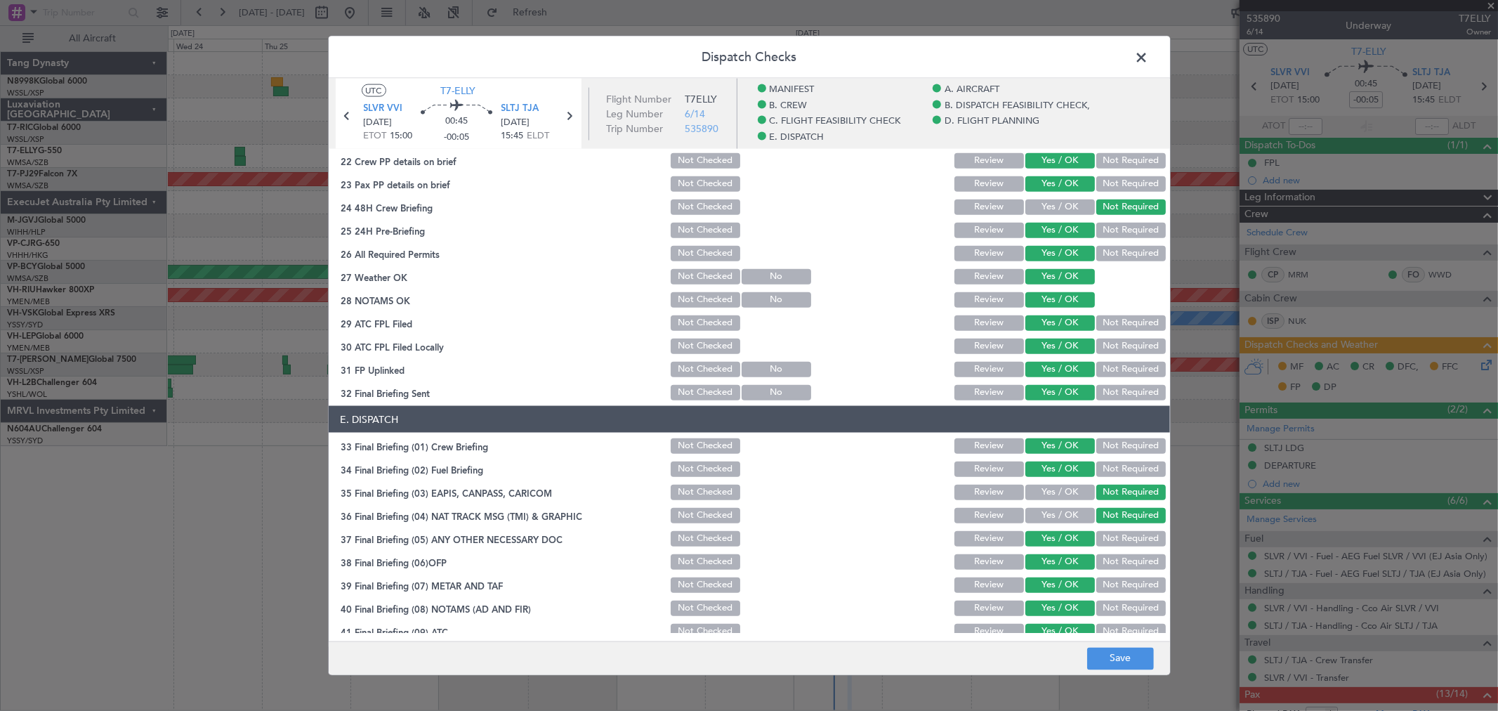
scroll to position [815, 0]
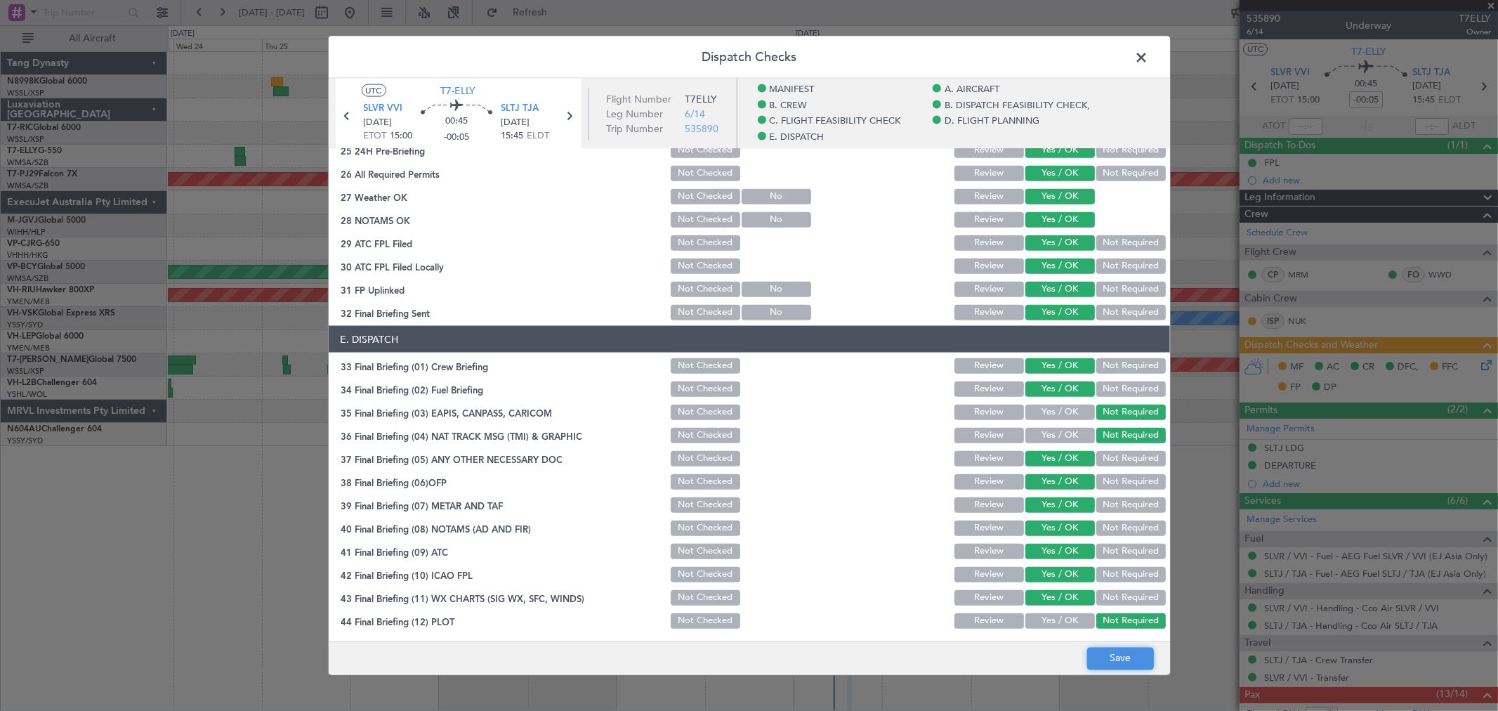
drag, startPoint x: 1124, startPoint y: 657, endPoint x: 1125, endPoint y: 649, distance: 8.5
click at [1124, 657] on button "Save" at bounding box center [1120, 658] width 67 height 22
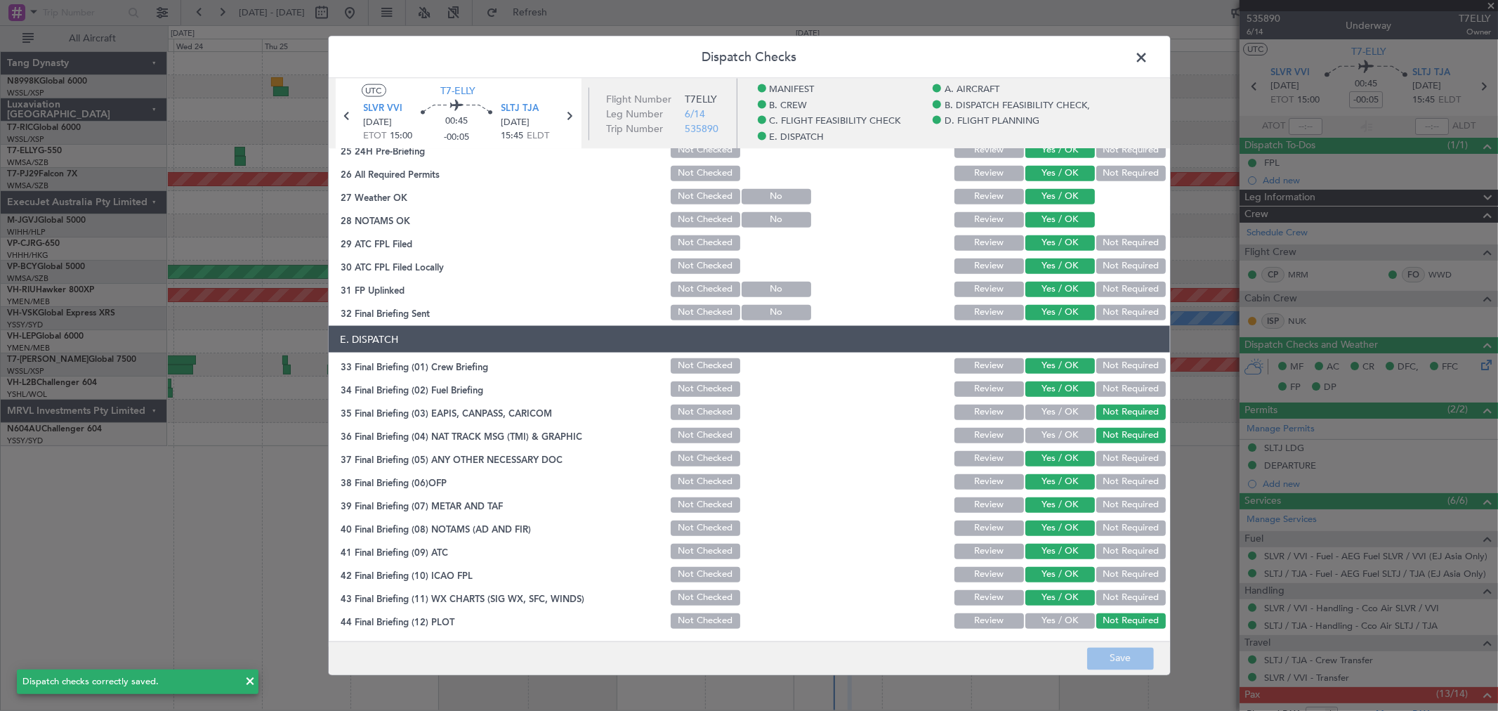
click at [1149, 59] on span at bounding box center [1149, 61] width 0 height 28
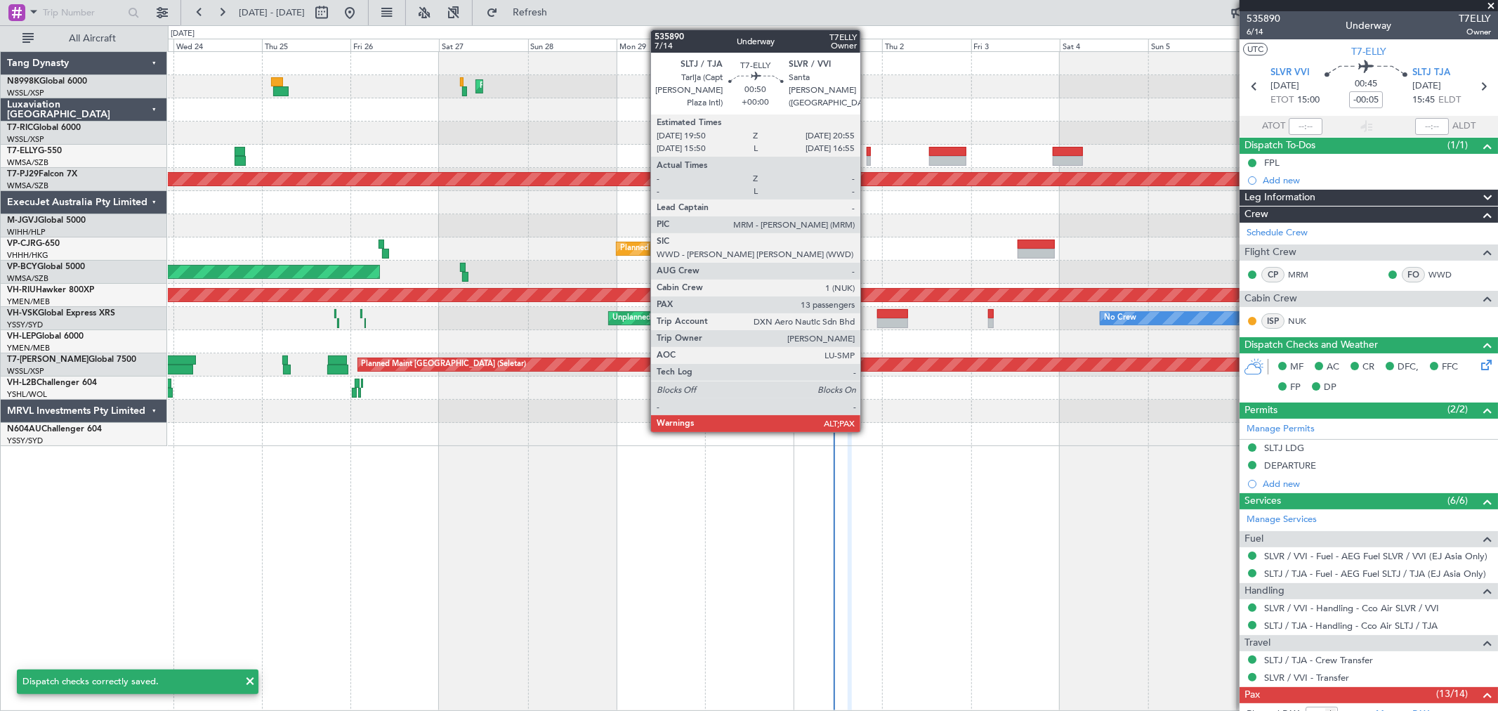
click at [867, 152] on div at bounding box center [868, 152] width 4 height 10
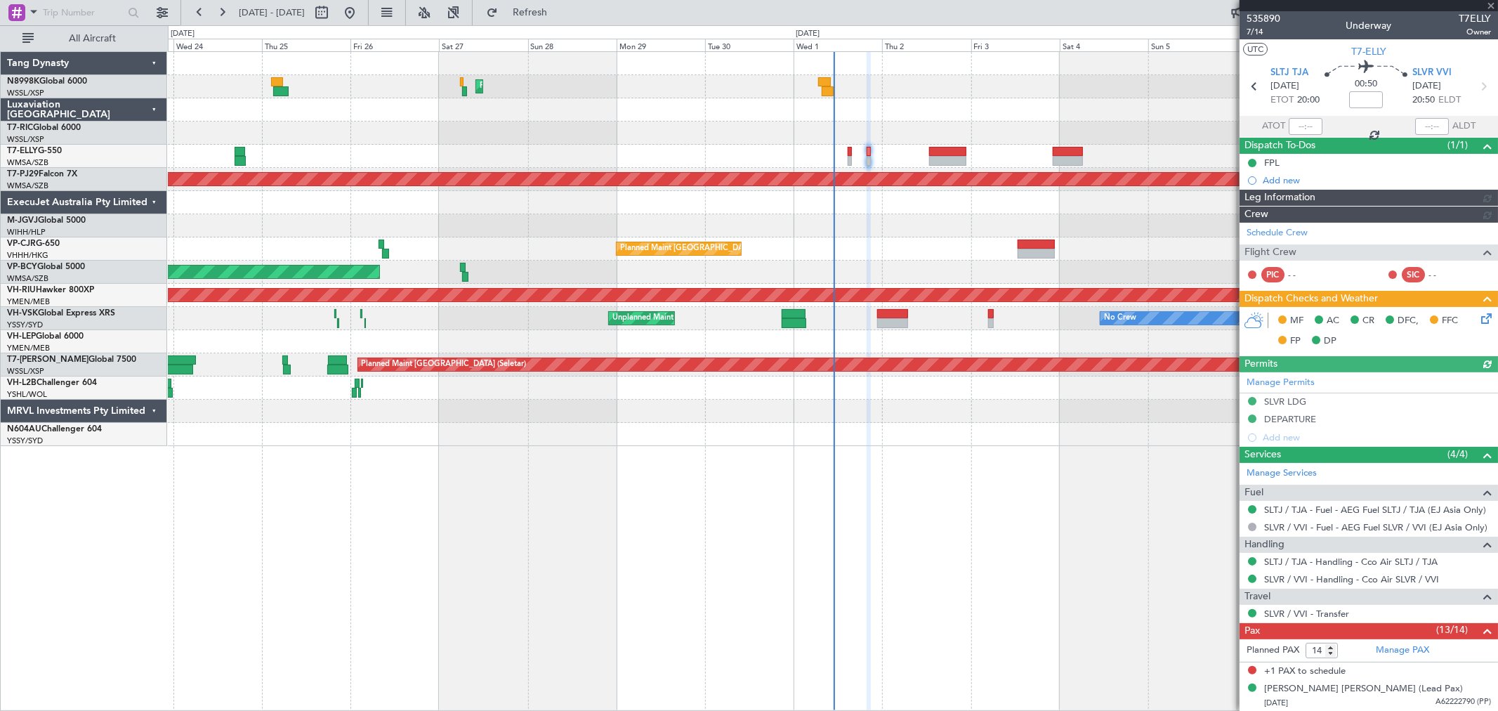
type input "[PERSON_NAME] (KYA)"
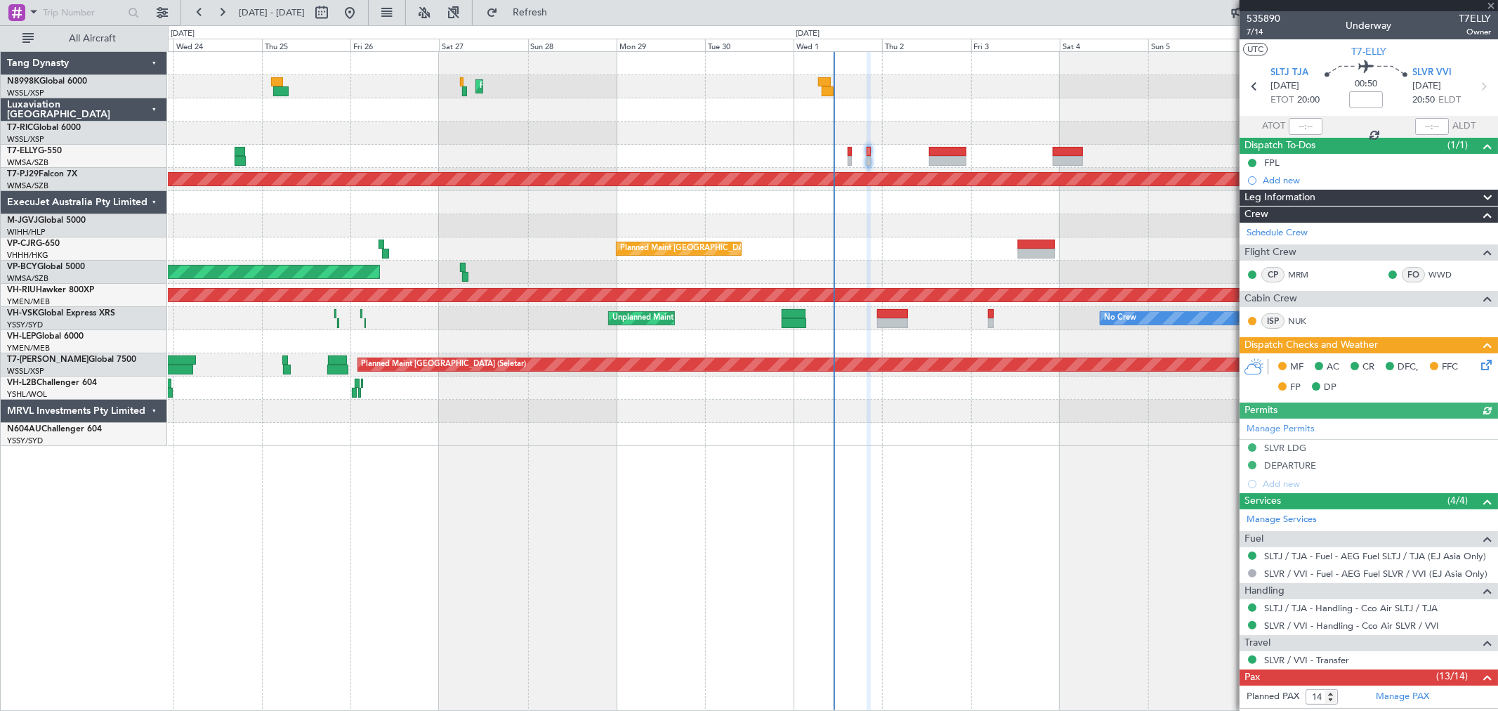
click at [1478, 368] on icon at bounding box center [1483, 362] width 11 height 11
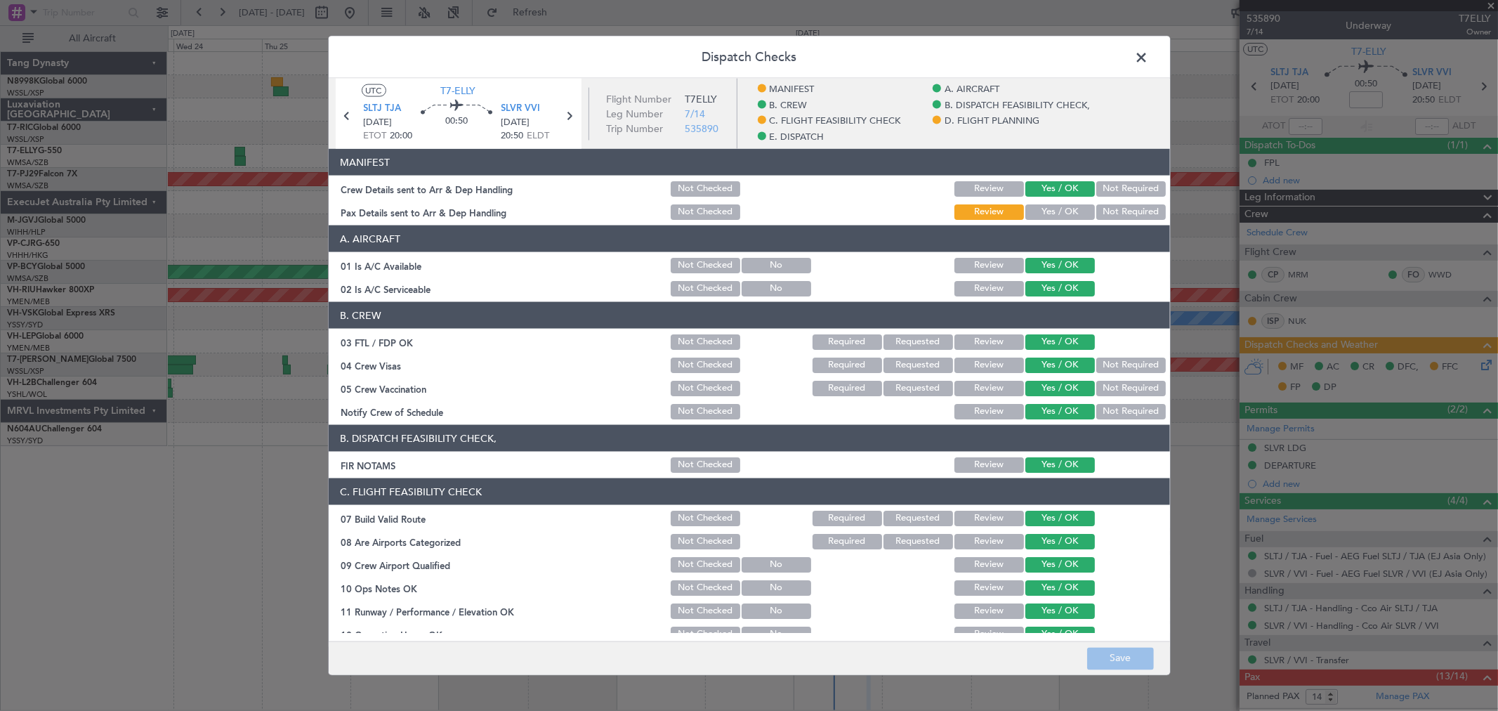
click at [1055, 213] on button "Yes / OK" at bounding box center [1060, 211] width 70 height 15
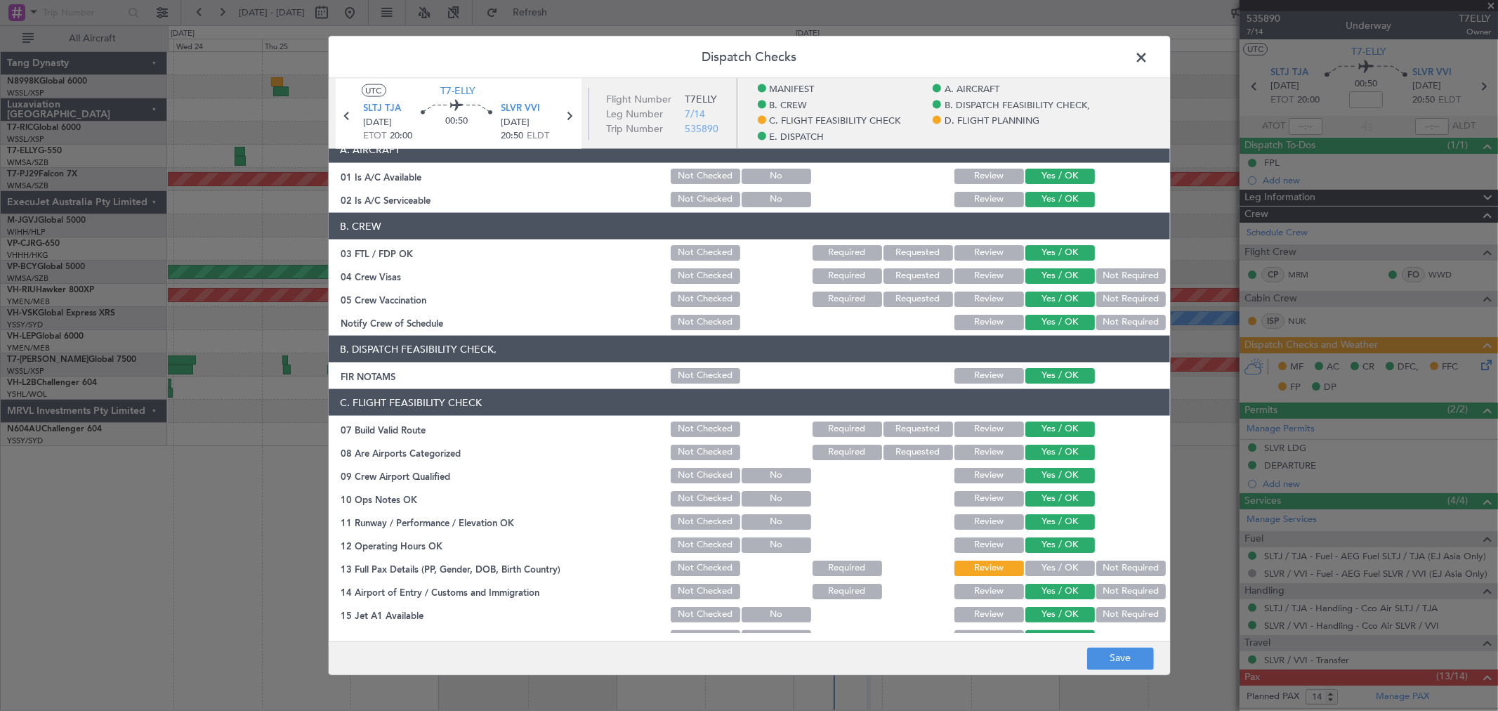
scroll to position [312, 0]
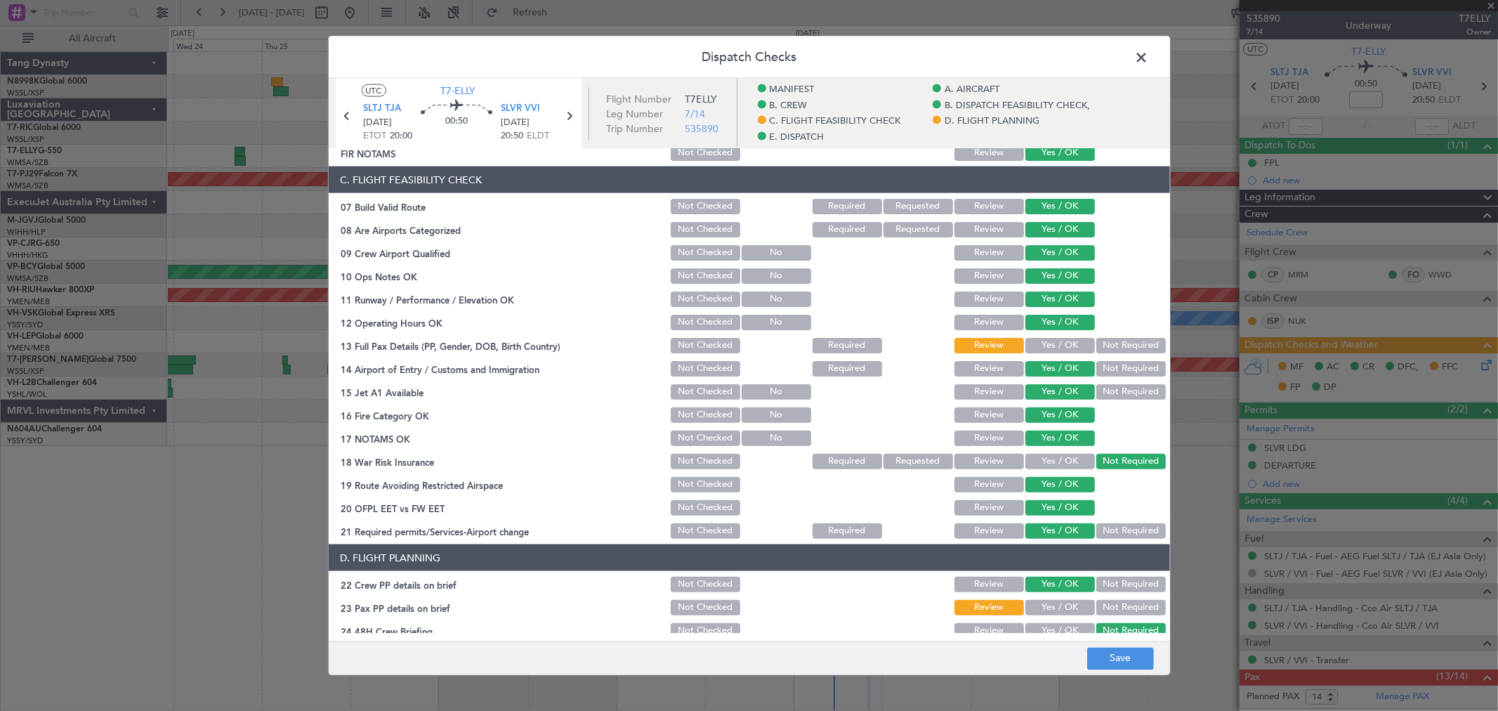
click at [1050, 341] on button "Yes / OK" at bounding box center [1060, 345] width 70 height 15
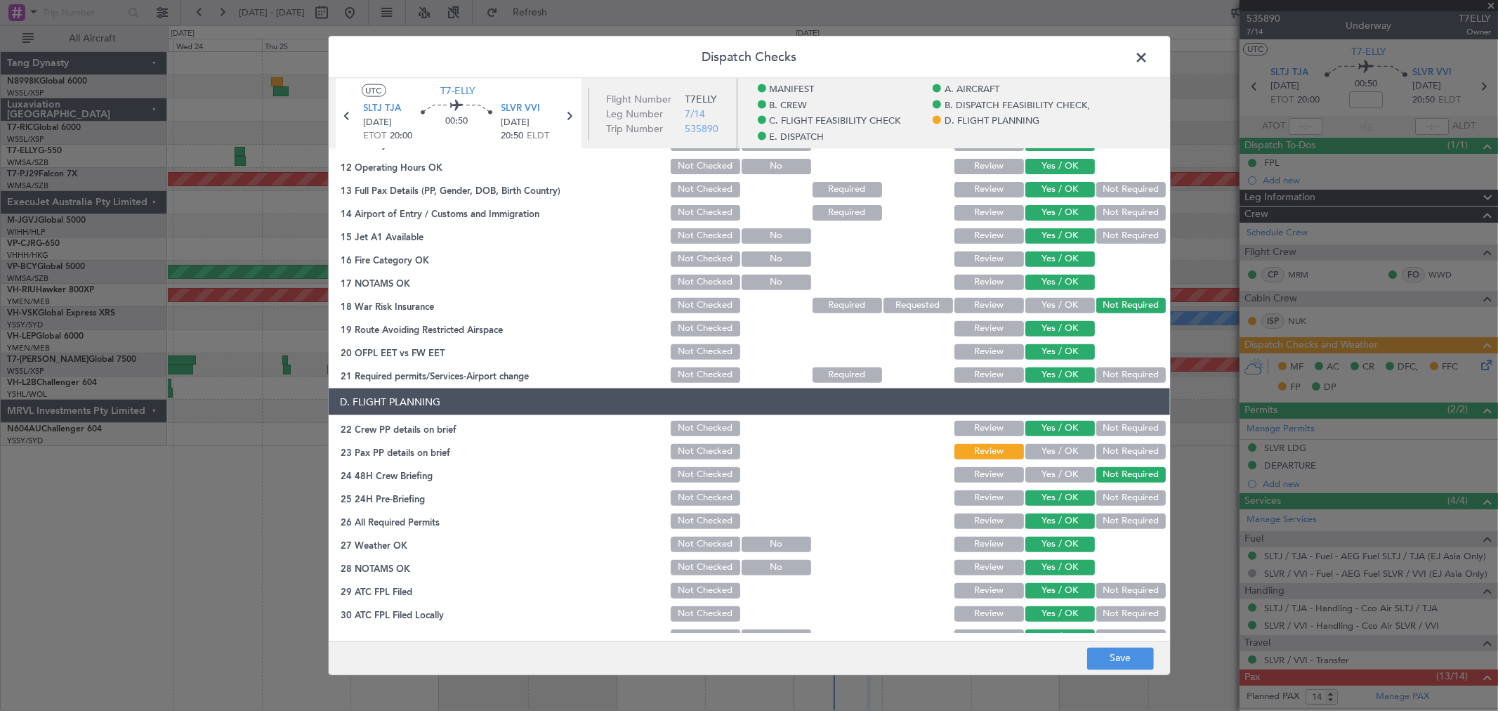
click at [1057, 448] on button "Yes / OK" at bounding box center [1060, 451] width 70 height 15
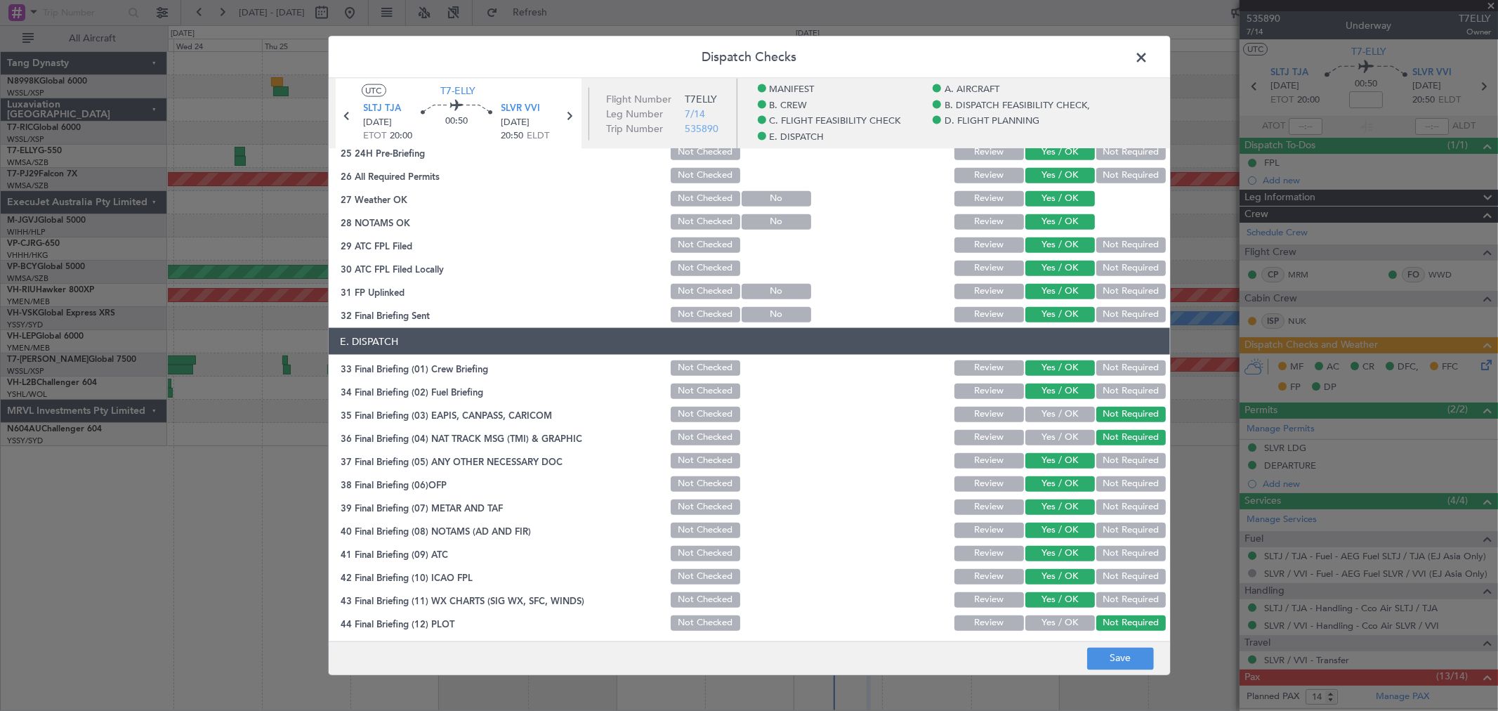
scroll to position [815, 0]
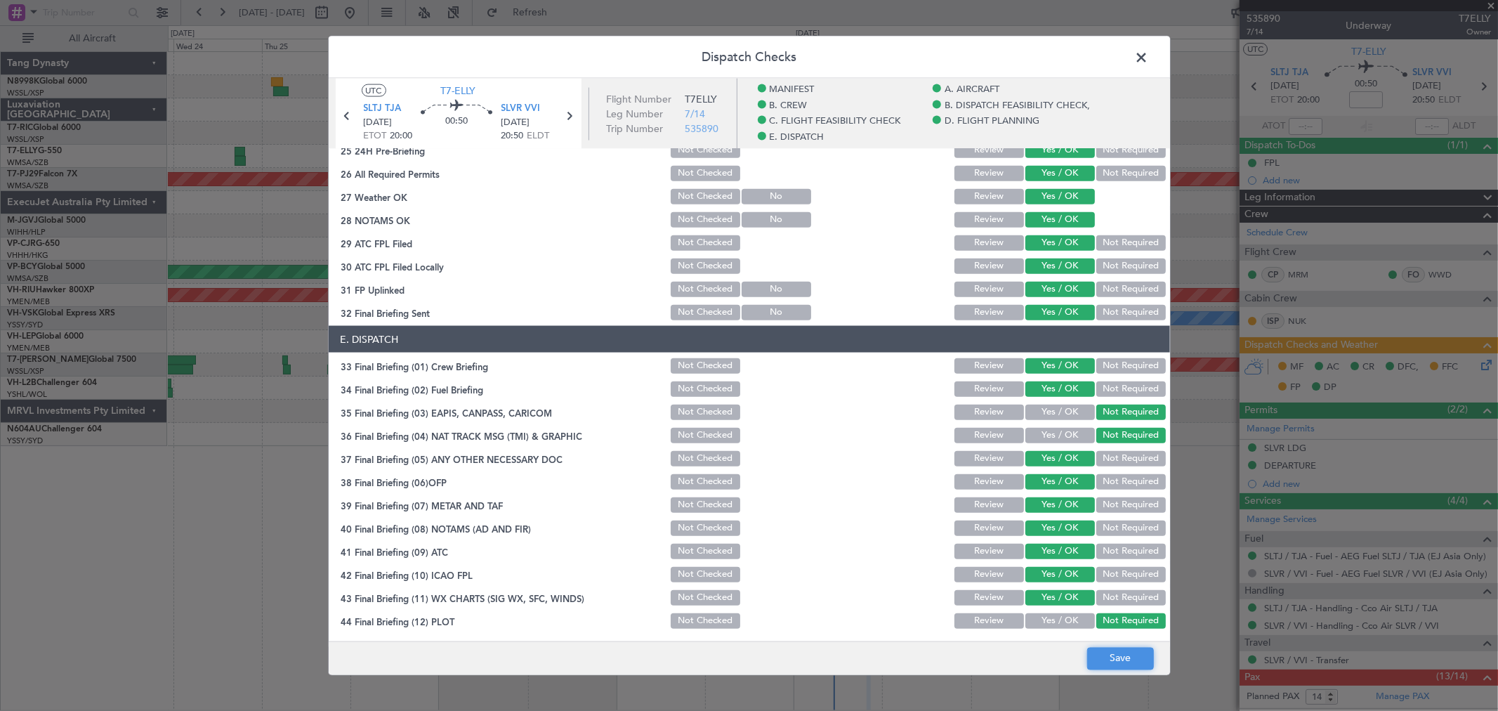
click at [1113, 652] on button "Save" at bounding box center [1120, 658] width 67 height 22
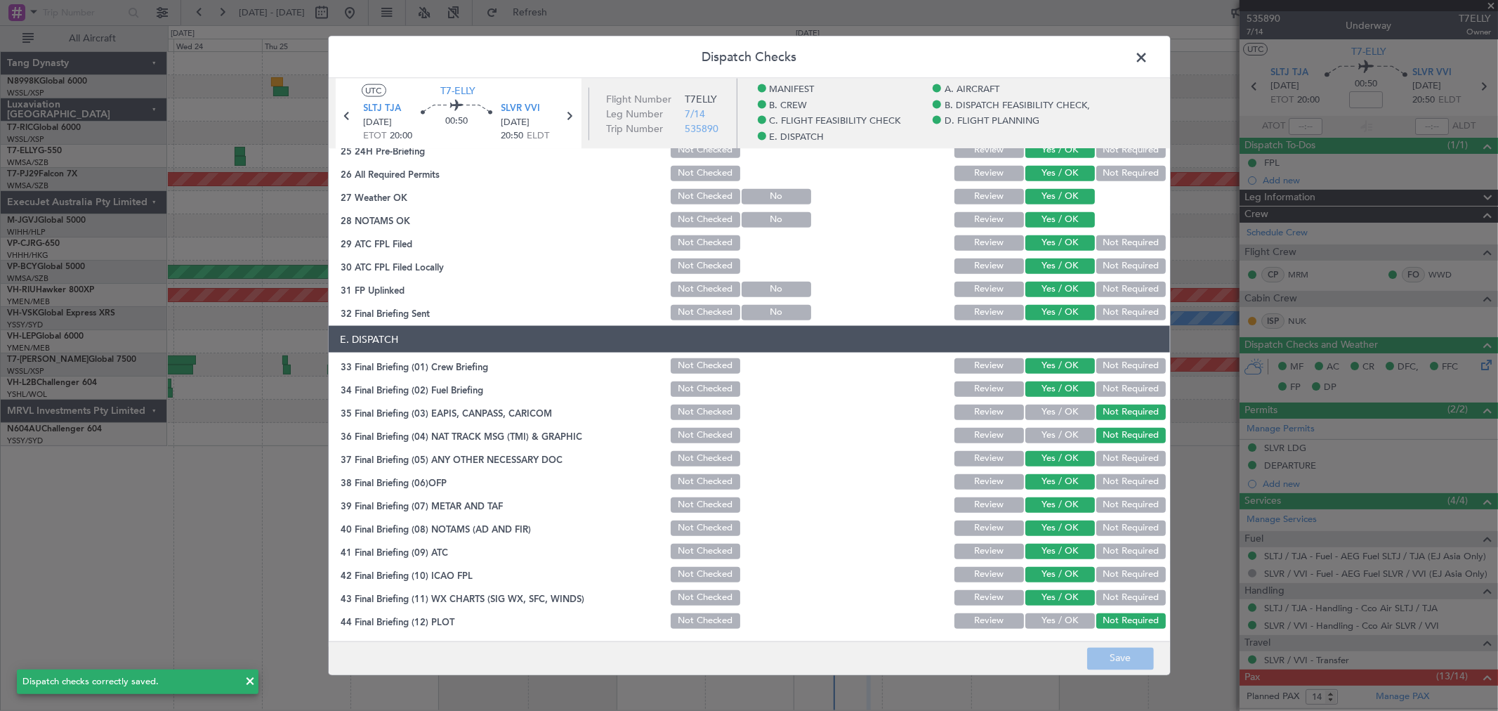
click at [1317, 687] on div "Dispatch Checks UTC T7-ELLY SLTJ TJA [DATE] ETOT 20:00 00:50 SLVR VVI [DATE] 20…" at bounding box center [749, 355] width 1498 height 711
click at [1149, 53] on span at bounding box center [1149, 61] width 0 height 28
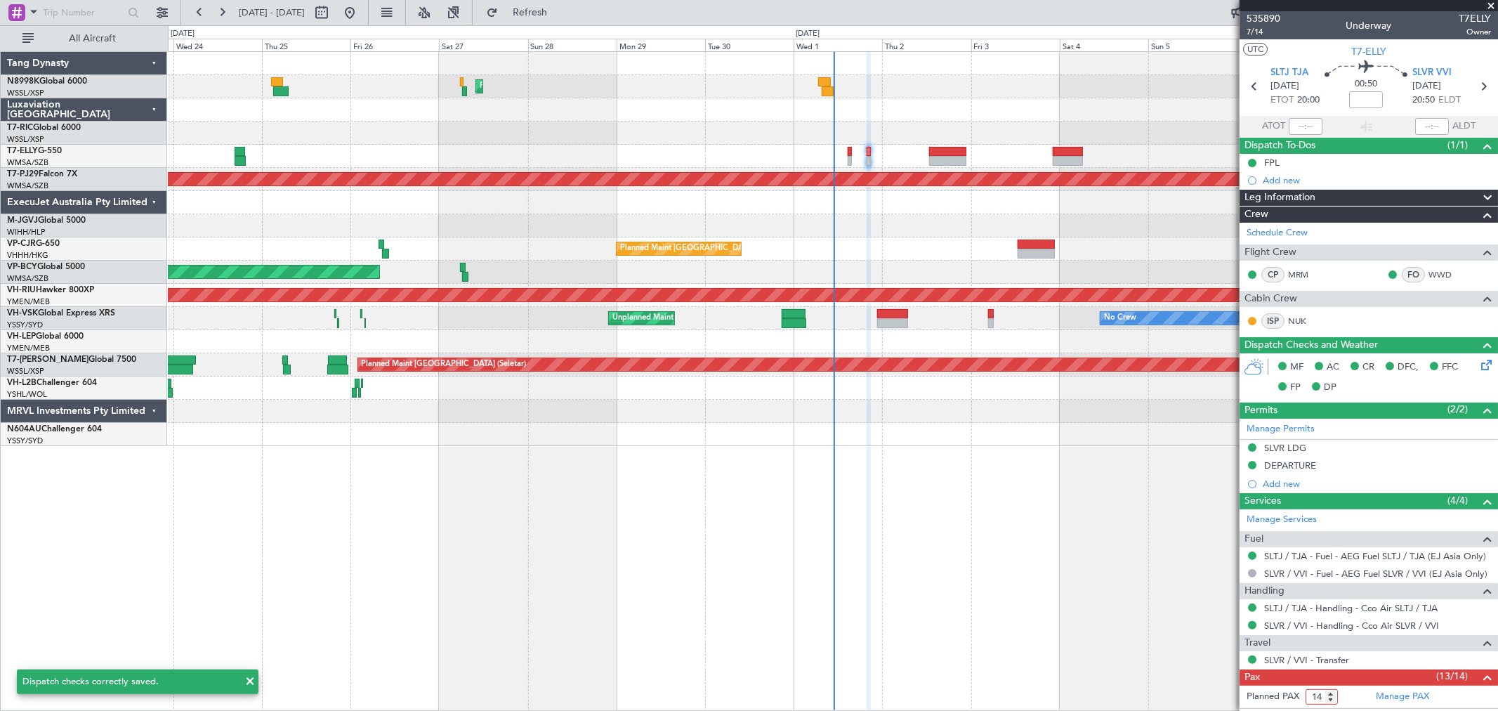
drag, startPoint x: 1324, startPoint y: 693, endPoint x: 1278, endPoint y: 695, distance: 45.7
click at [1279, 695] on form "Planned PAX 14" at bounding box center [1303, 696] width 129 height 22
type input "13"
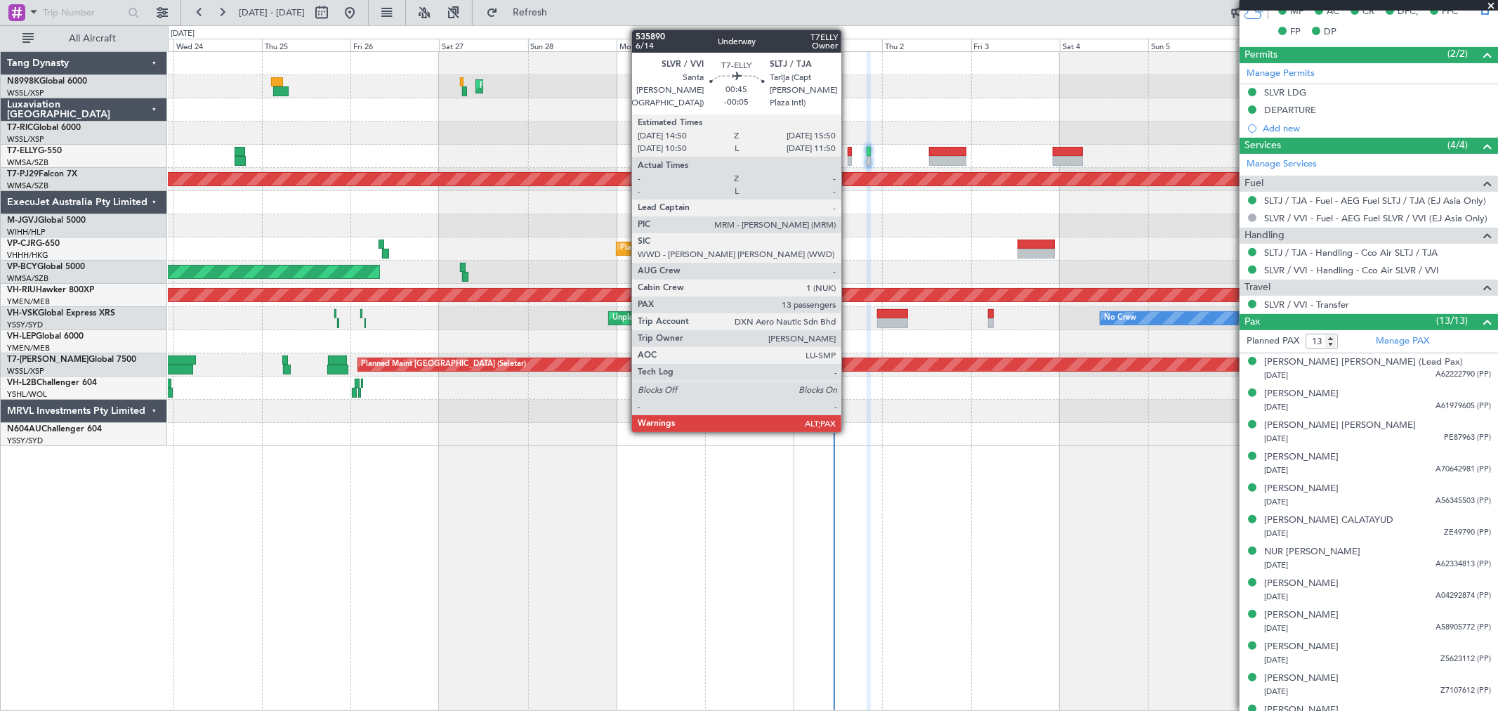
click at [848, 158] on div at bounding box center [850, 161] width 4 height 10
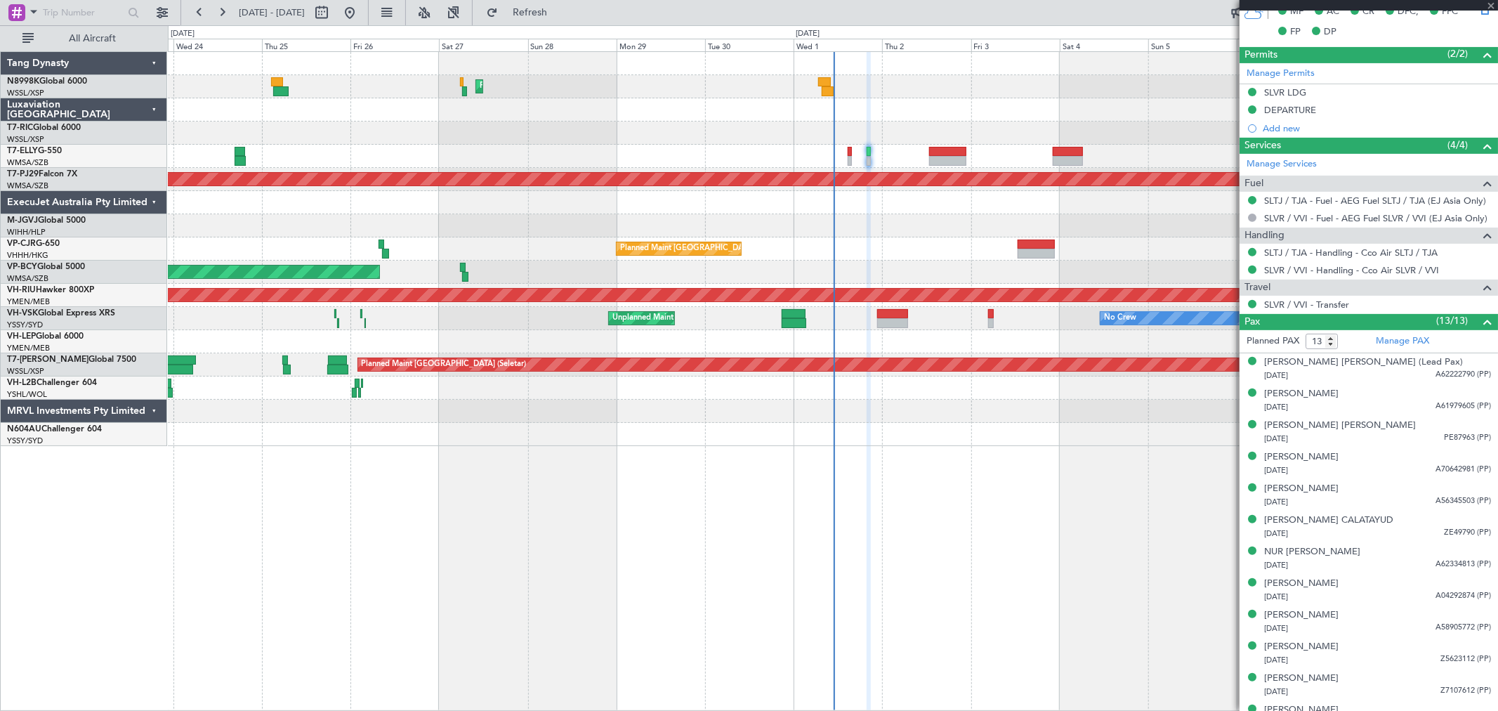
type input "-00:05"
type input "14"
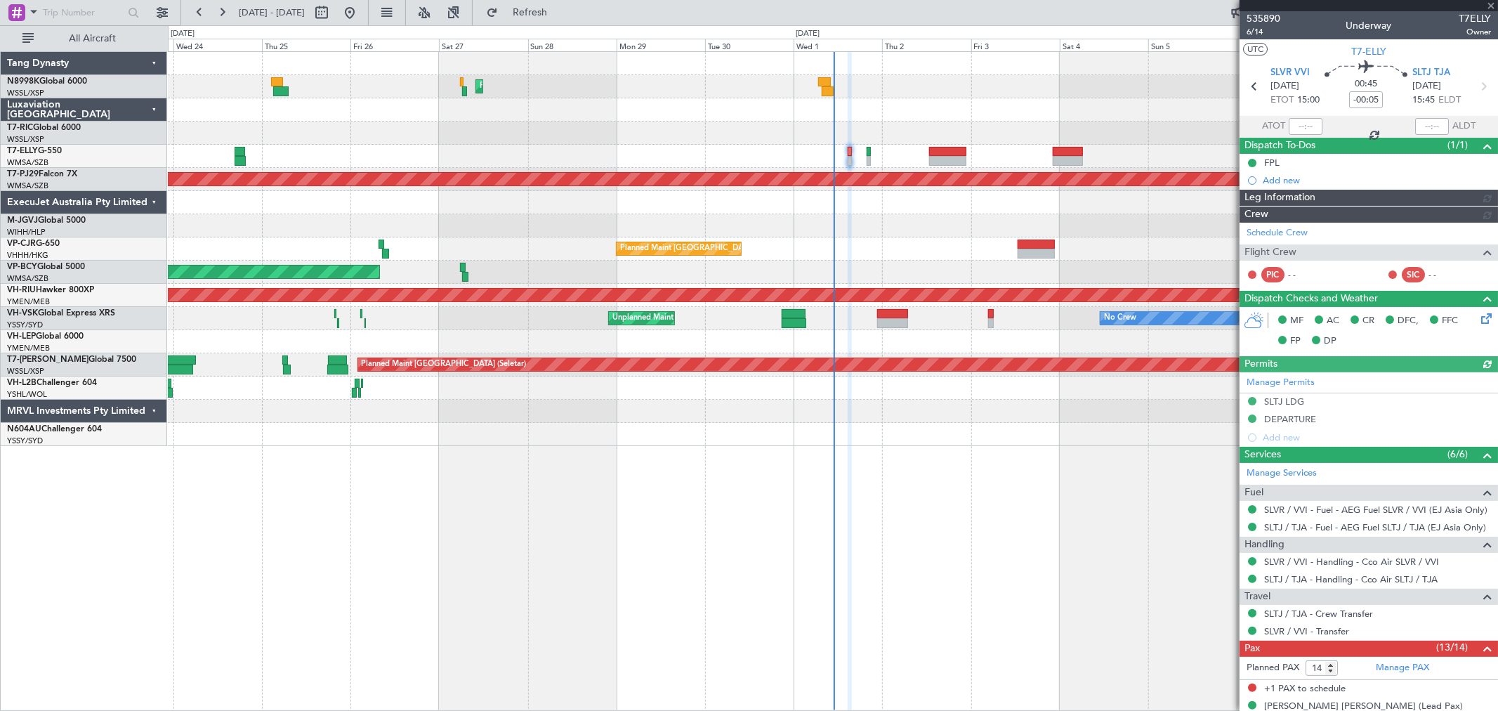
type input "[PERSON_NAME] (KYA)"
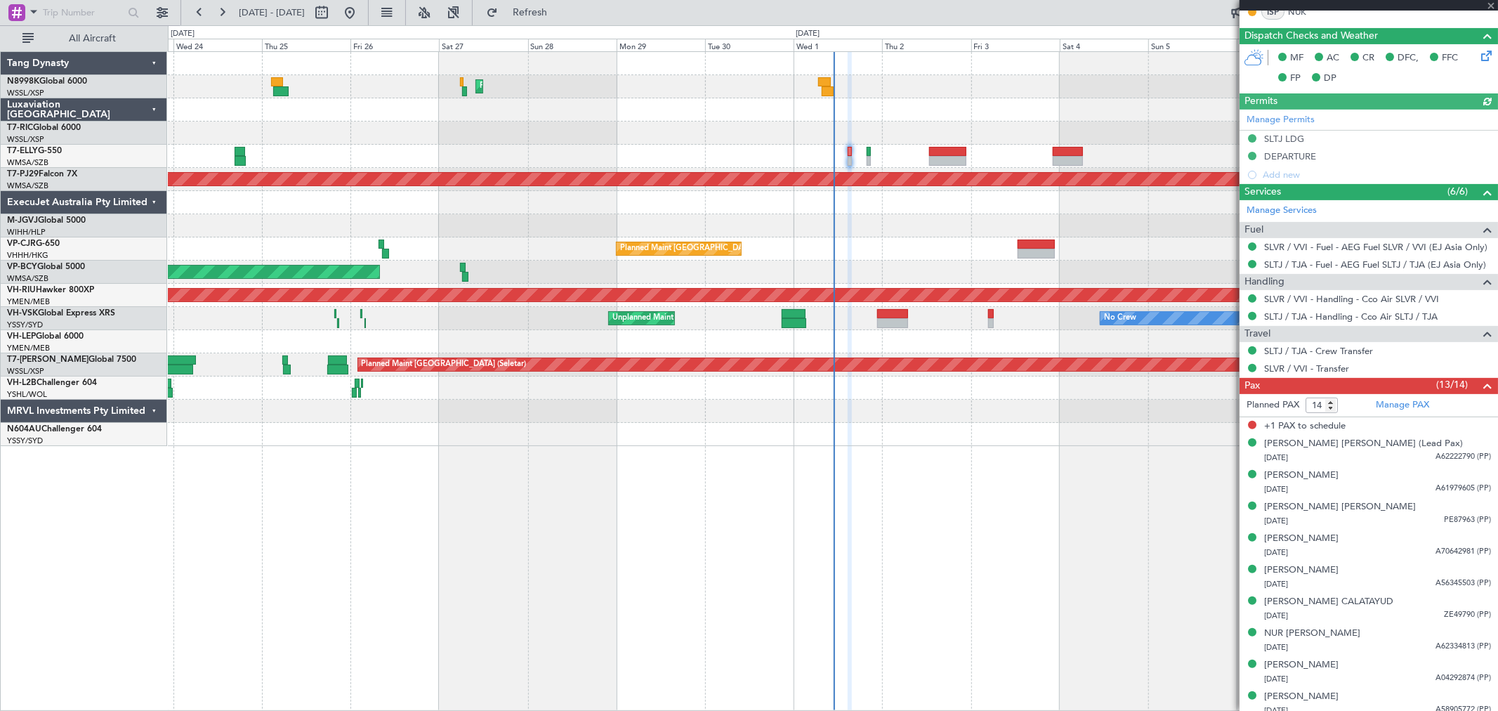
scroll to position [312, 0]
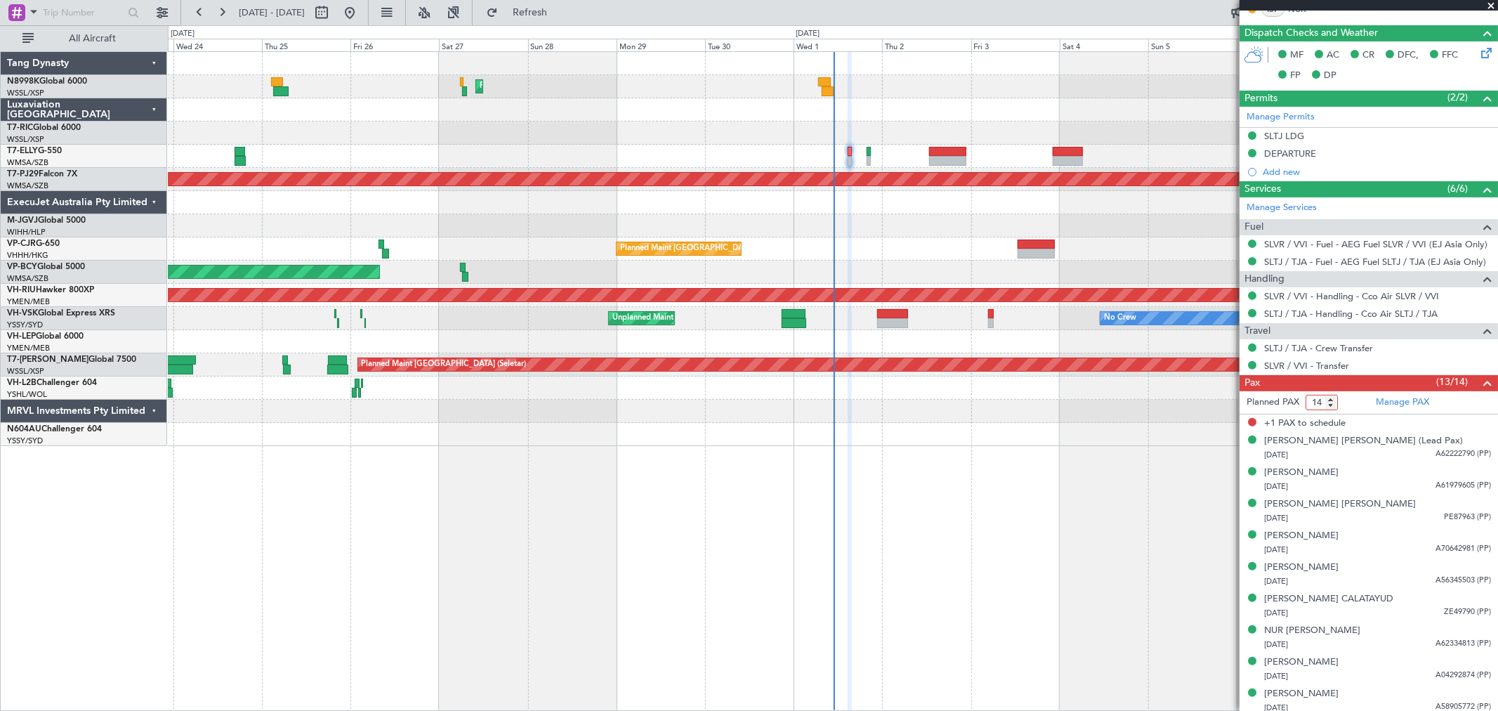
drag, startPoint x: 1323, startPoint y: 402, endPoint x: 1279, endPoint y: 396, distance: 44.6
click at [1280, 396] on form "Planned PAX 14" at bounding box center [1303, 402] width 129 height 22
type input "13"
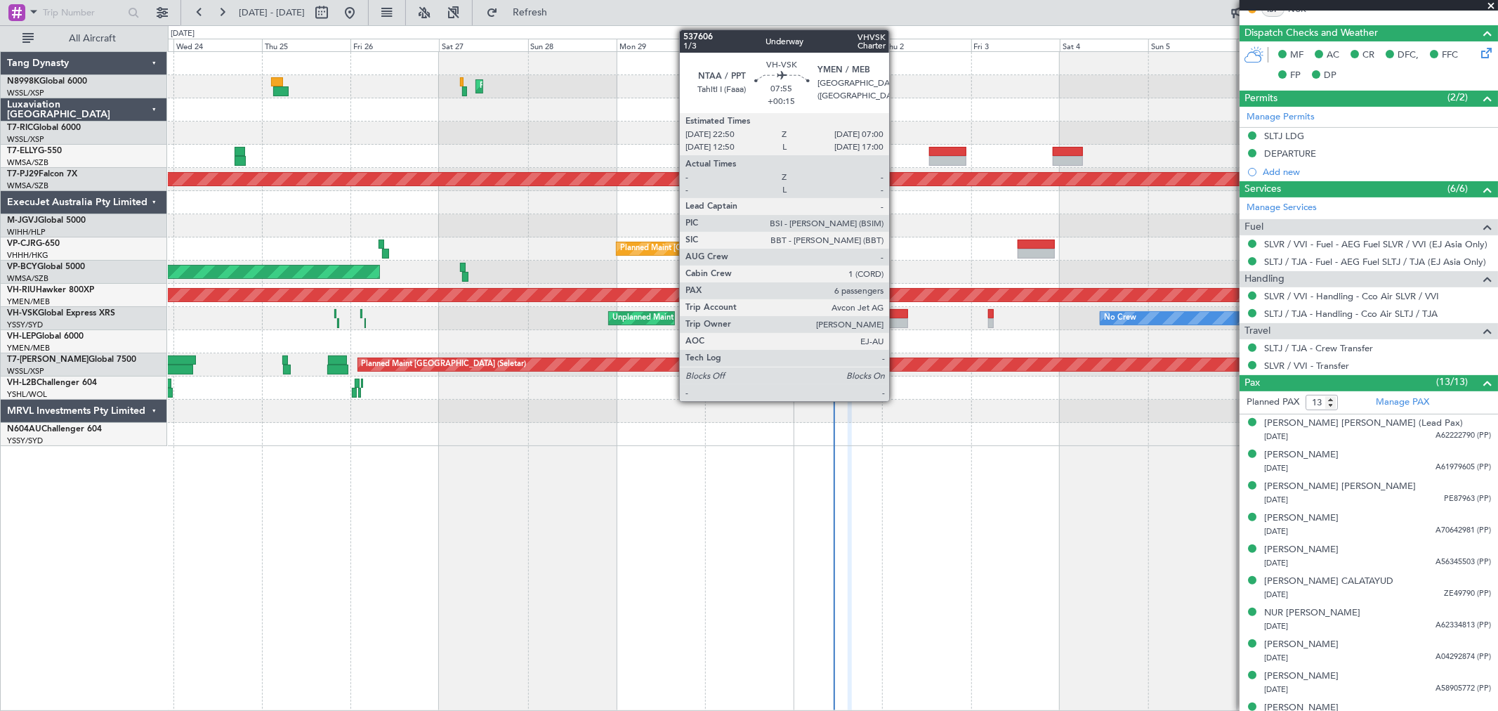
click at [896, 318] on div at bounding box center [892, 323] width 30 height 10
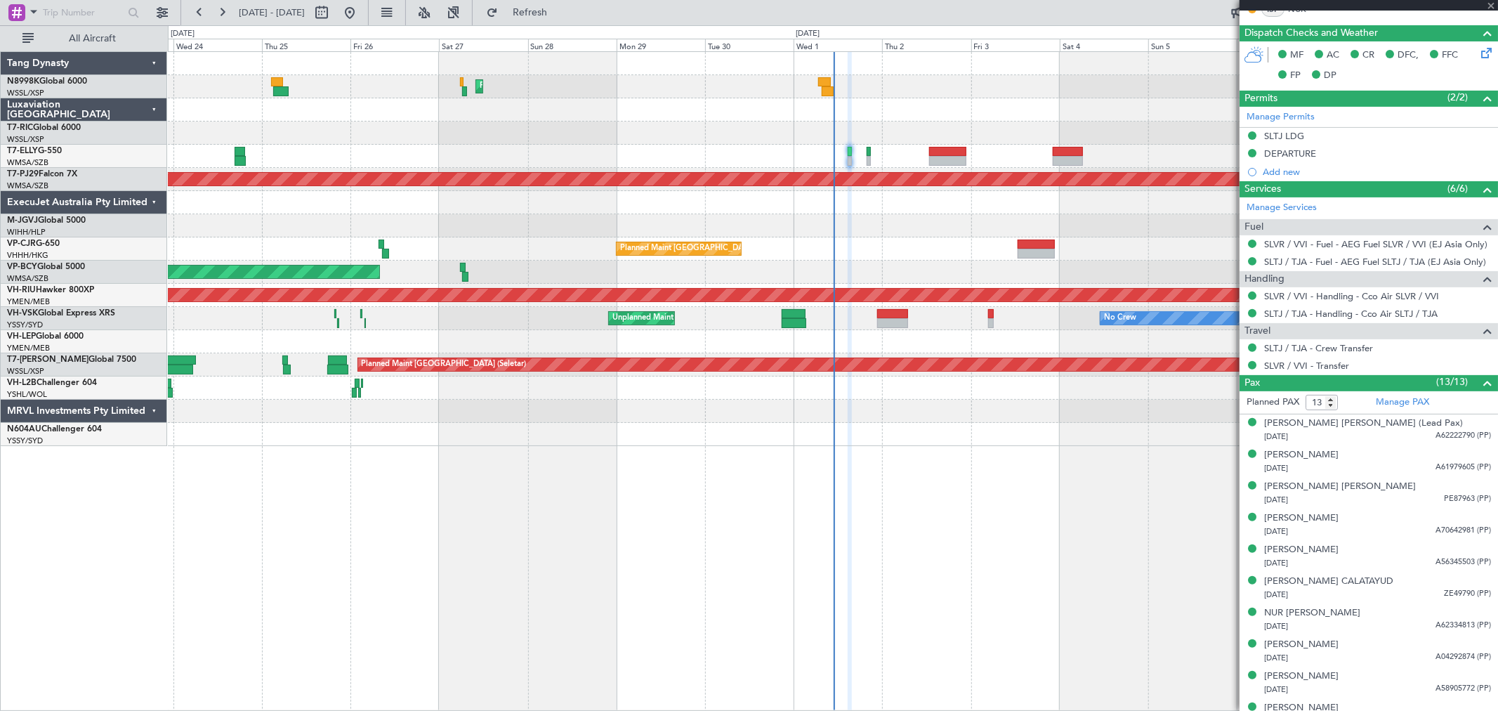
type input "+00:15"
type input "6"
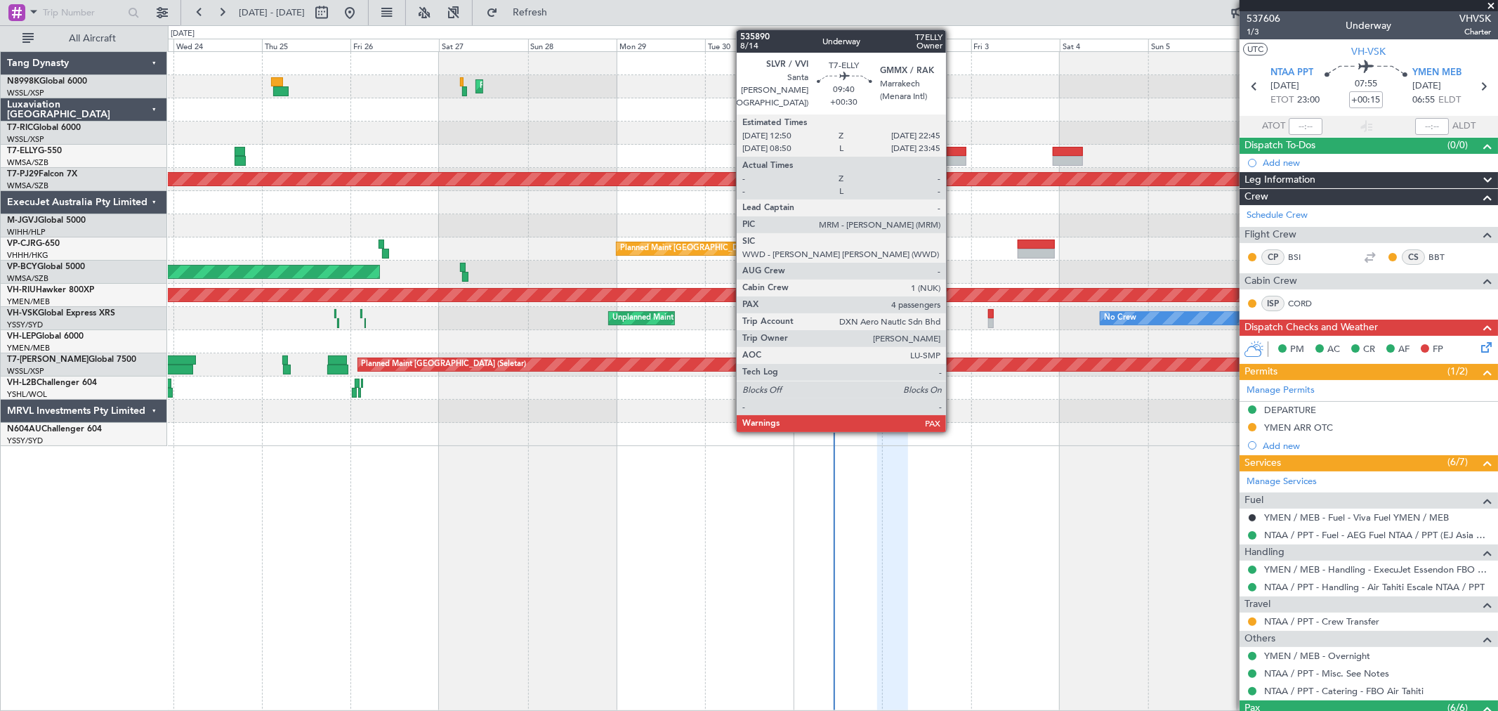
click at [953, 158] on div at bounding box center [947, 161] width 37 height 10
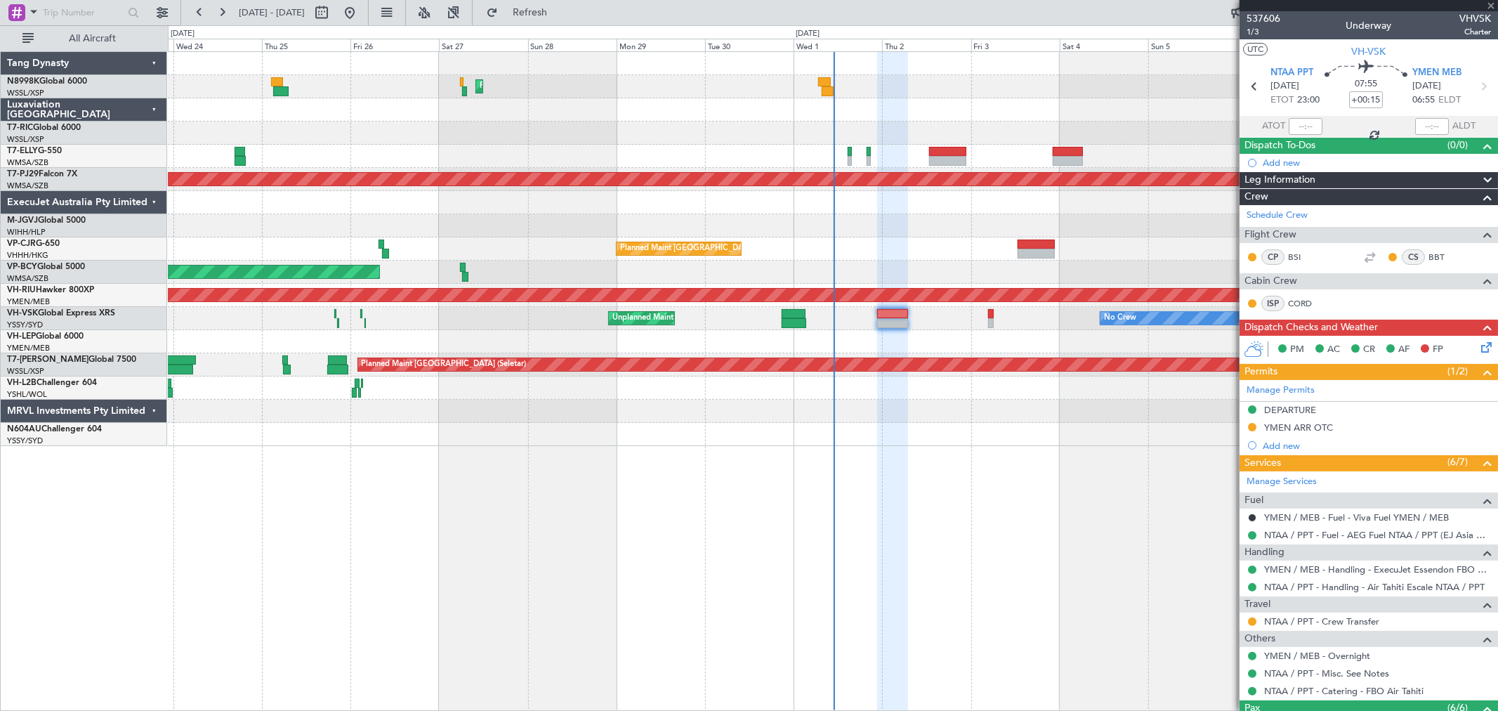
type input "+00:30"
type input "4"
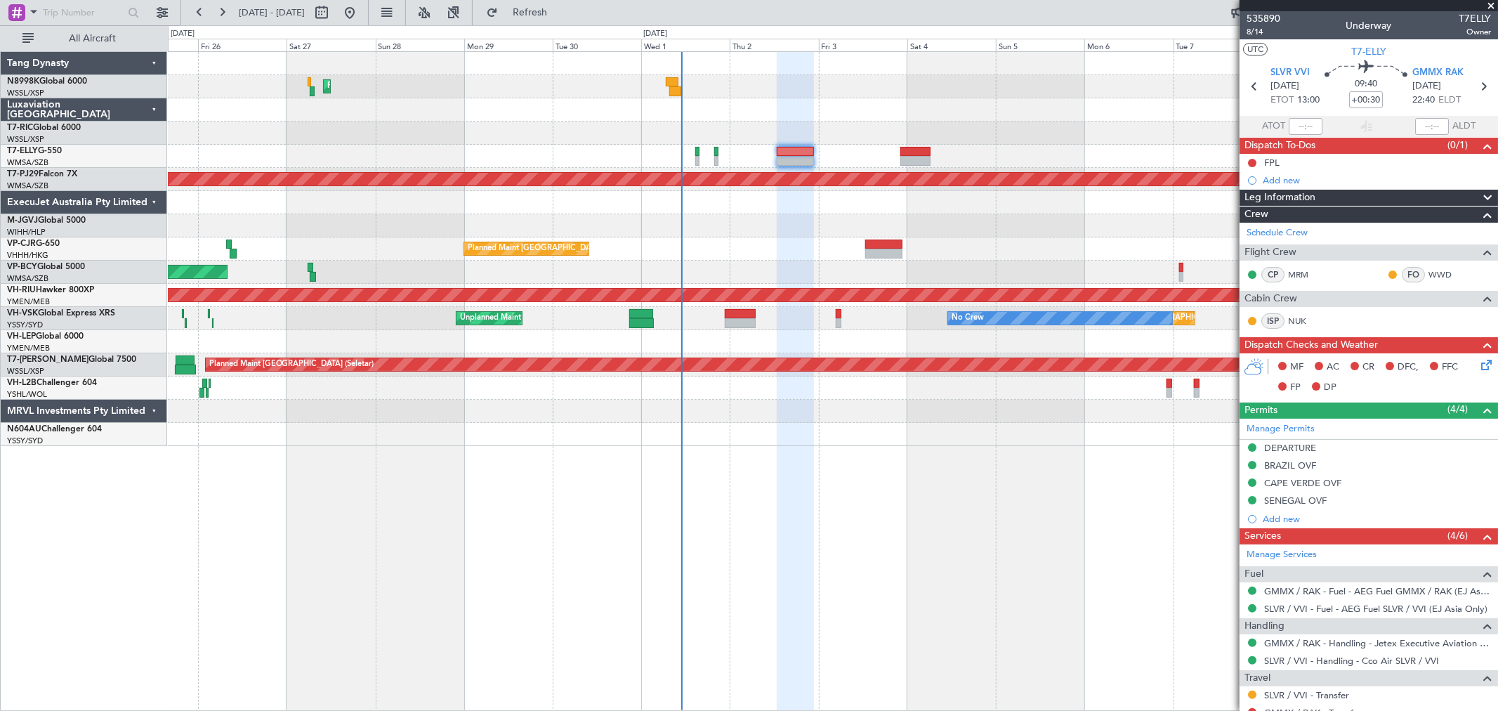
click at [867, 341] on div "Planned Maint Hong Kong (Hong Kong Intl) Planned Maint Kuala Lumpur (Sultan Abd…" at bounding box center [832, 249] width 1329 height 394
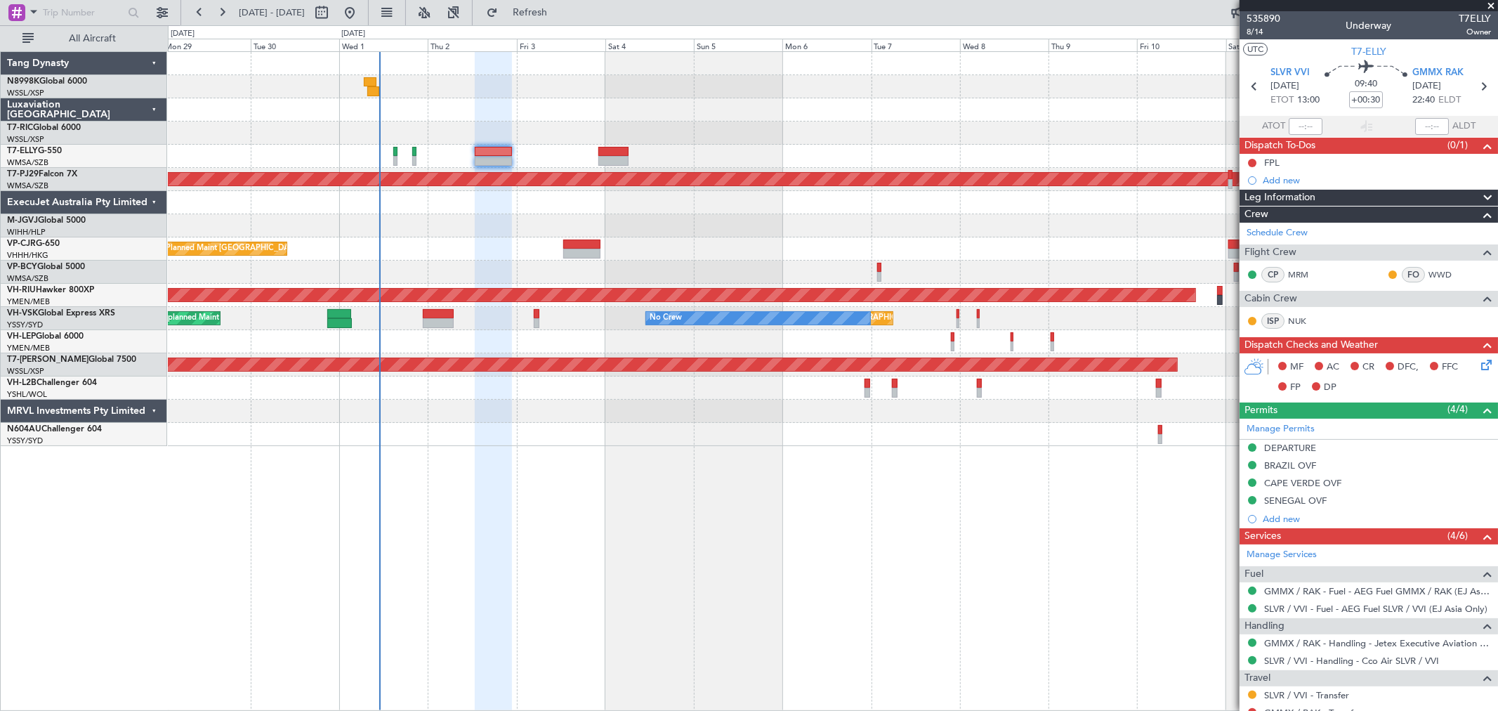
click at [848, 325] on div "Unplanned Maint Sydney (Kingsford Smith Intl) Unplanned Maint Melbourne (Essend…" at bounding box center [832, 318] width 1329 height 23
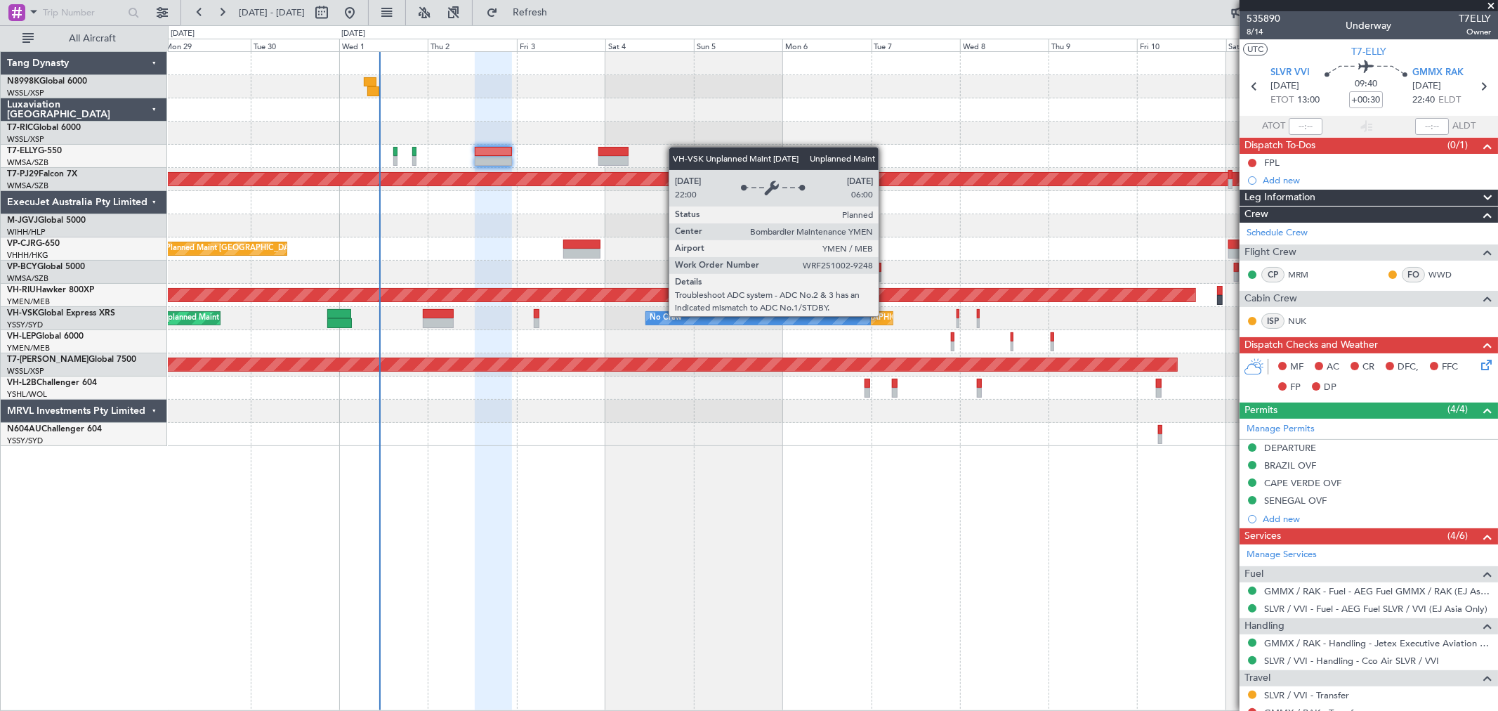
click at [885, 316] on div "Unplanned Maint [GEOGRAPHIC_DATA] ([GEOGRAPHIC_DATA])" at bounding box center [894, 318] width 231 height 21
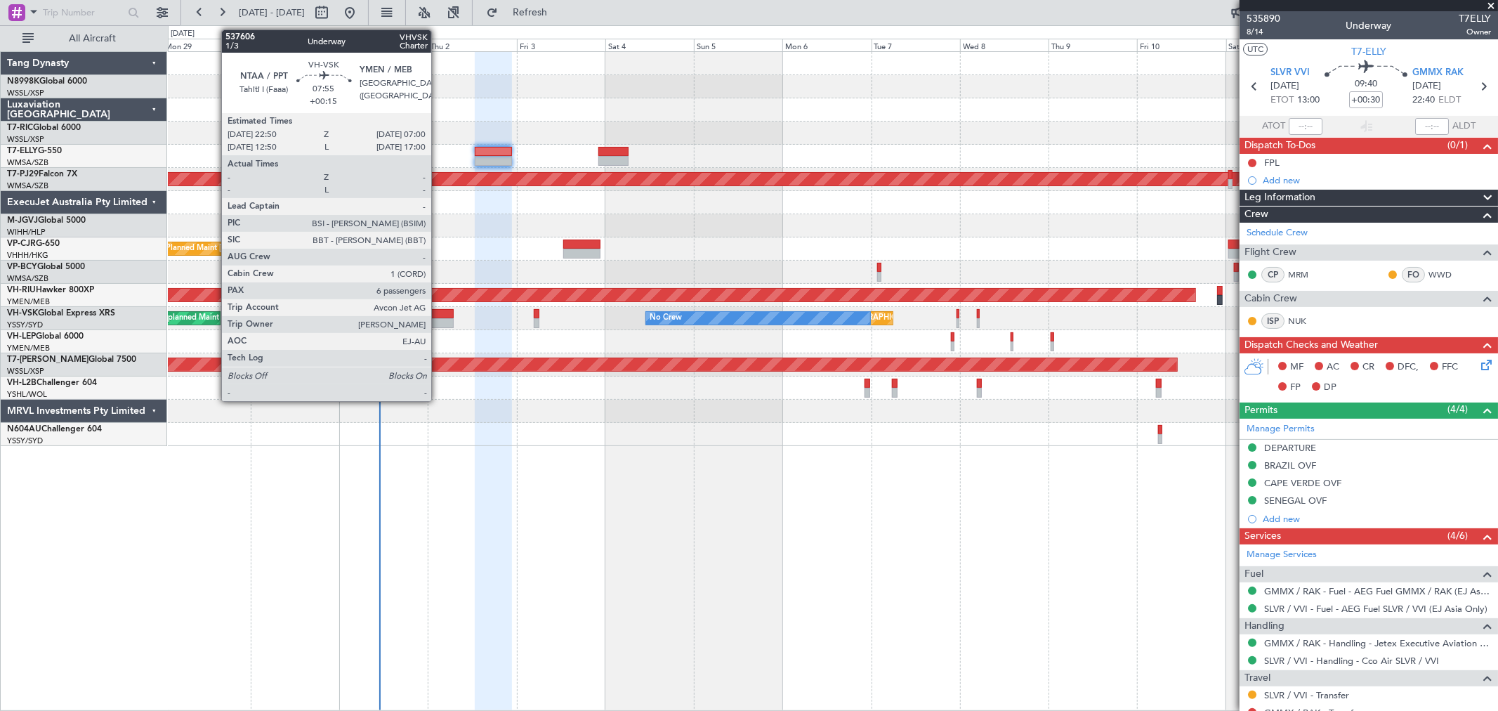
click at [437, 315] on div at bounding box center [438, 314] width 30 height 10
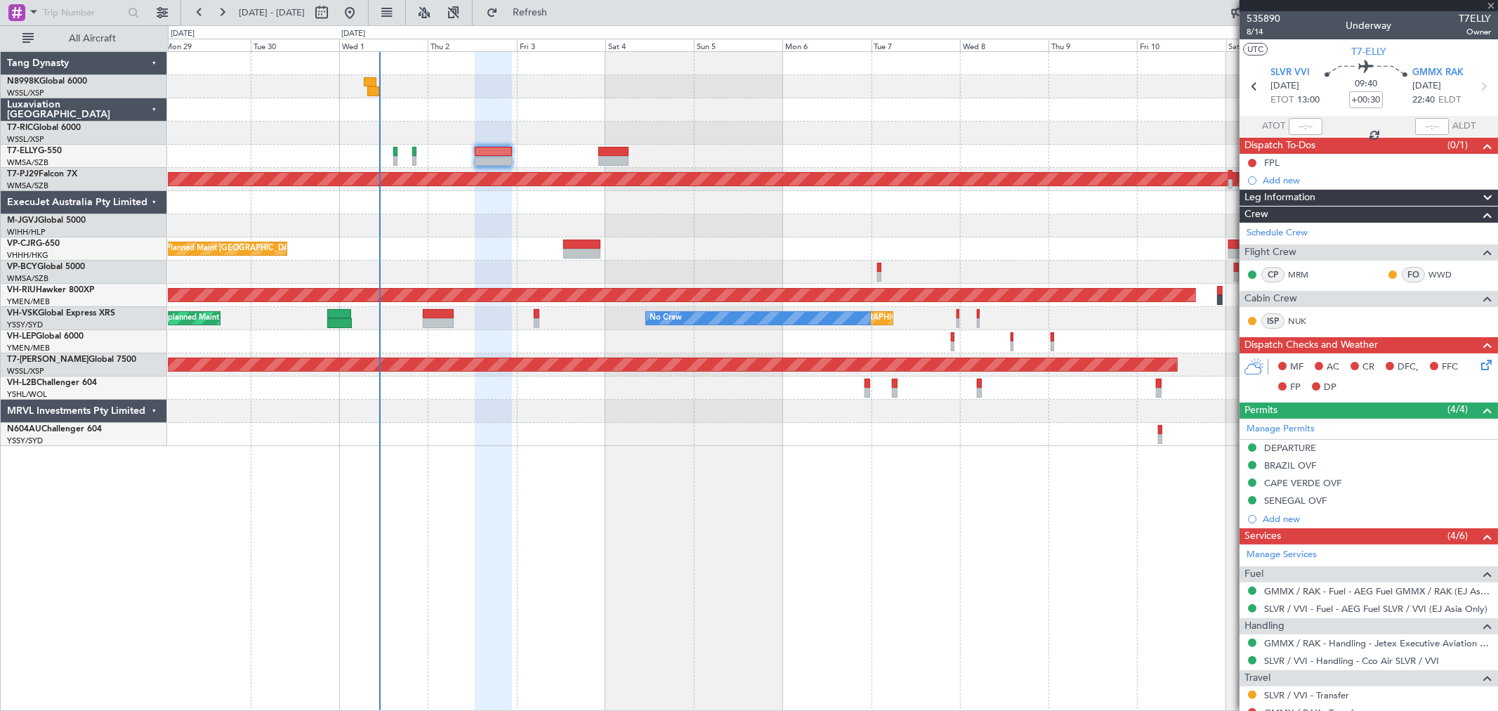
type input "+00:15"
type input "6"
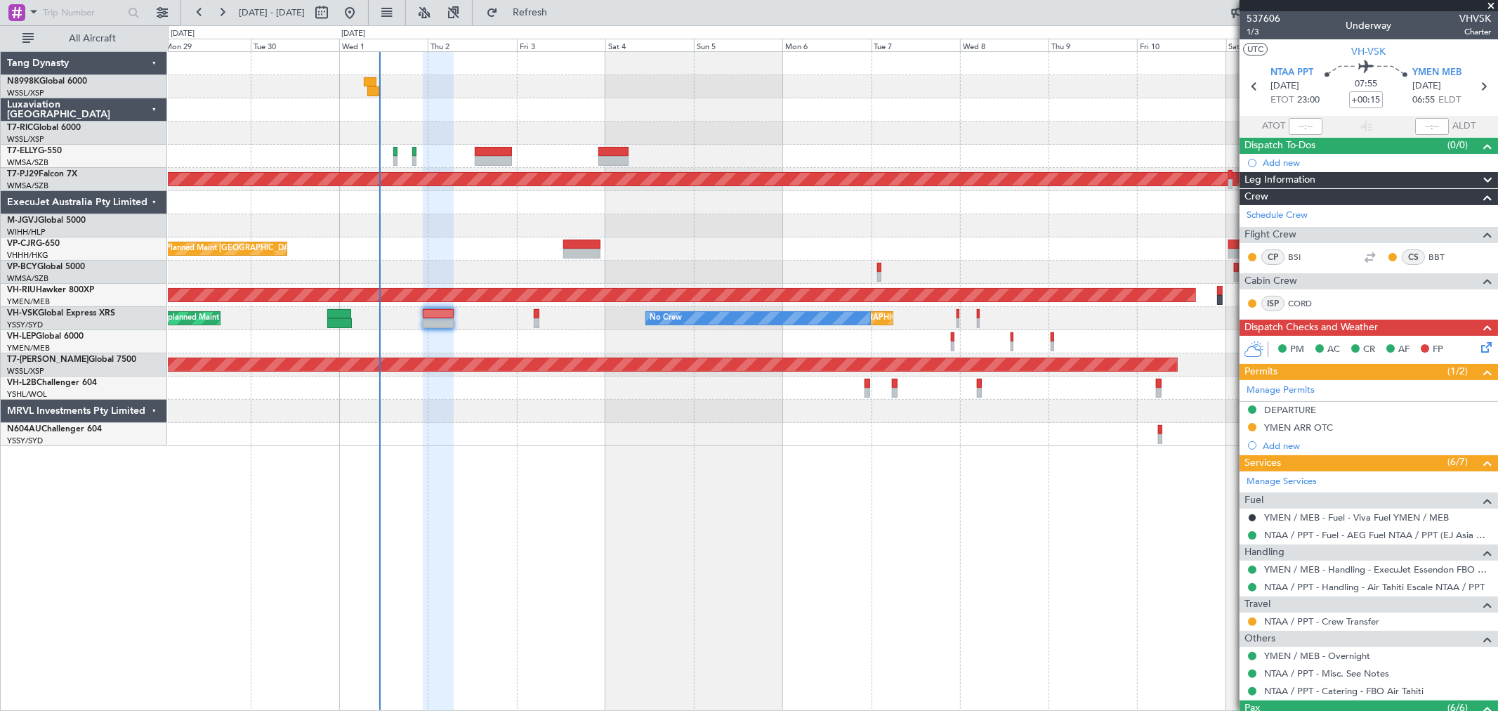
drag, startPoint x: 1251, startPoint y: 426, endPoint x: 1260, endPoint y: 430, distance: 11.0
click at [1251, 426] on button at bounding box center [1252, 427] width 8 height 8
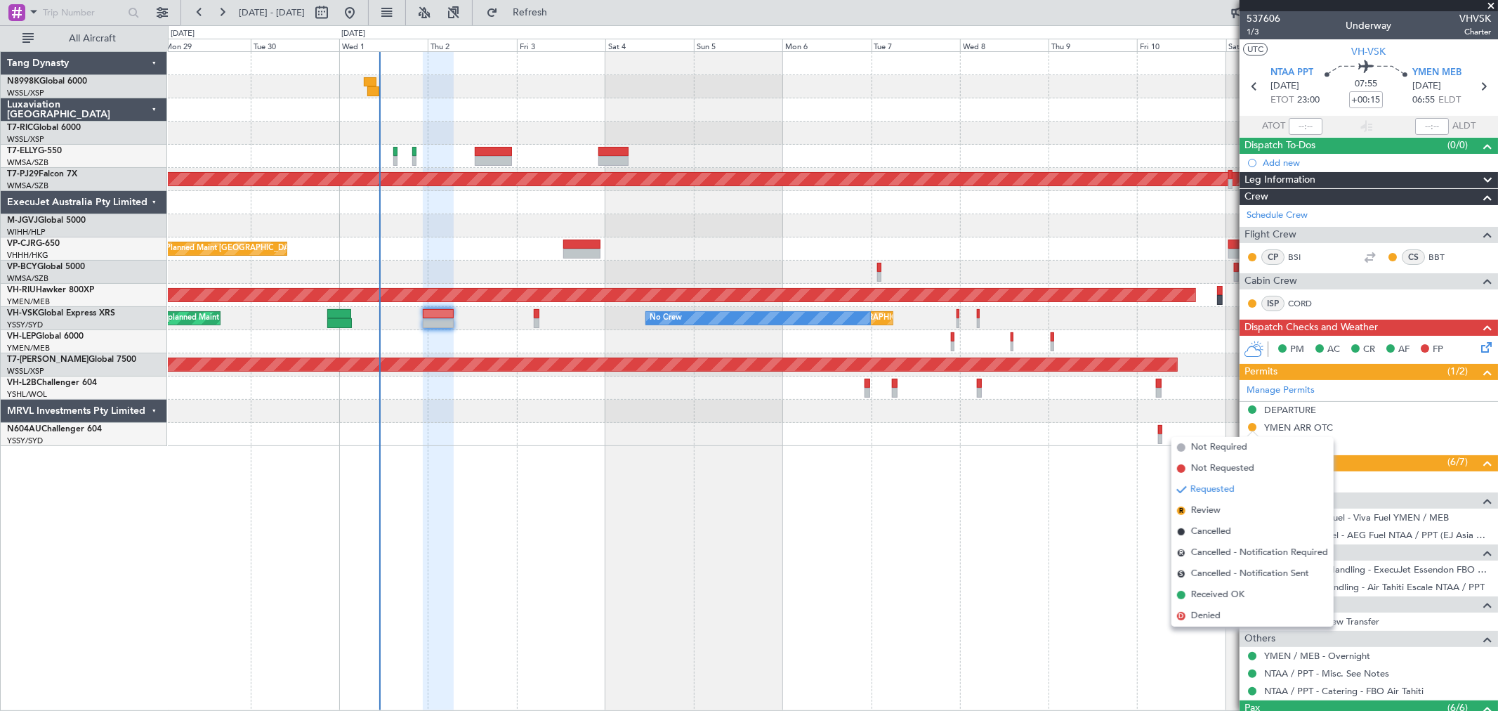
drag, startPoint x: 1191, startPoint y: 591, endPoint x: 1234, endPoint y: 578, distance: 44.9
click at [1192, 591] on span "Received OK" at bounding box center [1217, 595] width 53 height 14
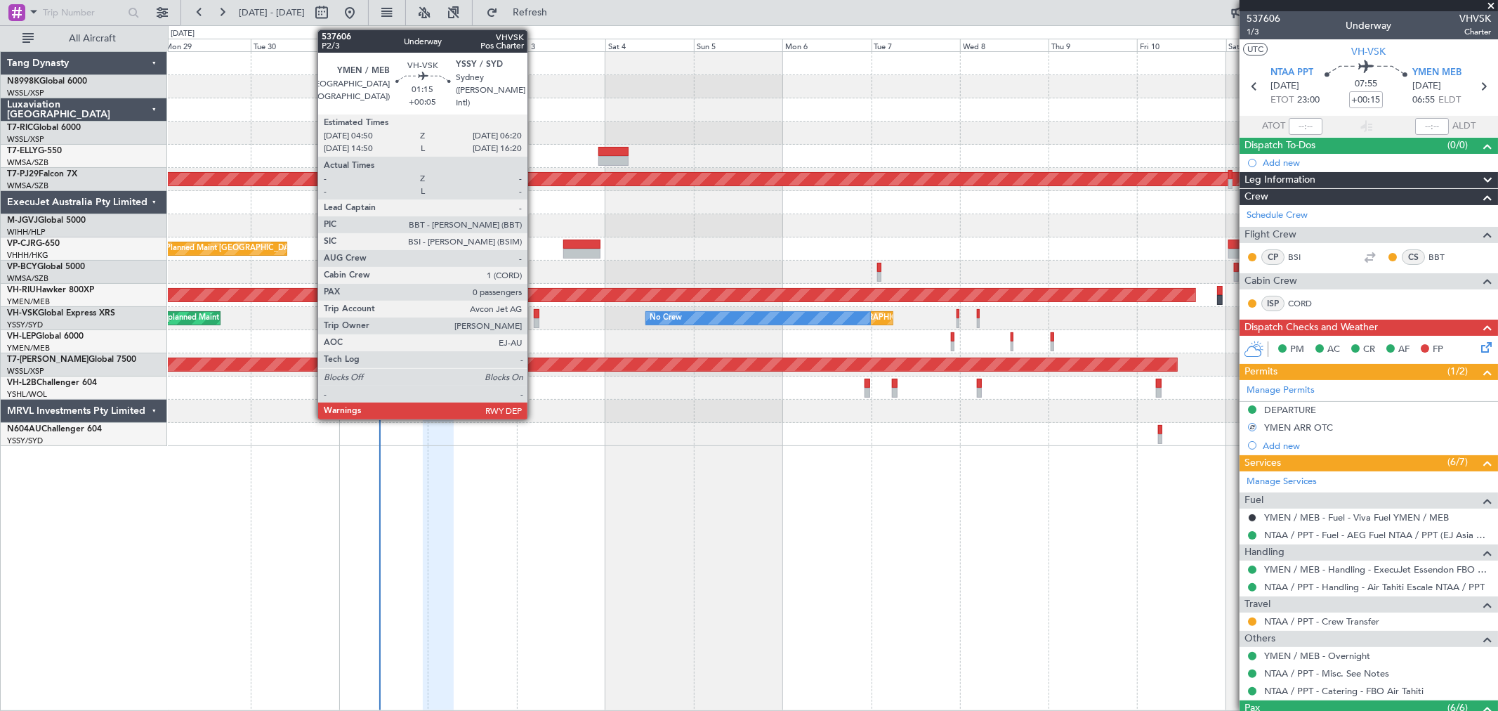
click at [534, 324] on div at bounding box center [537, 323] width 6 height 10
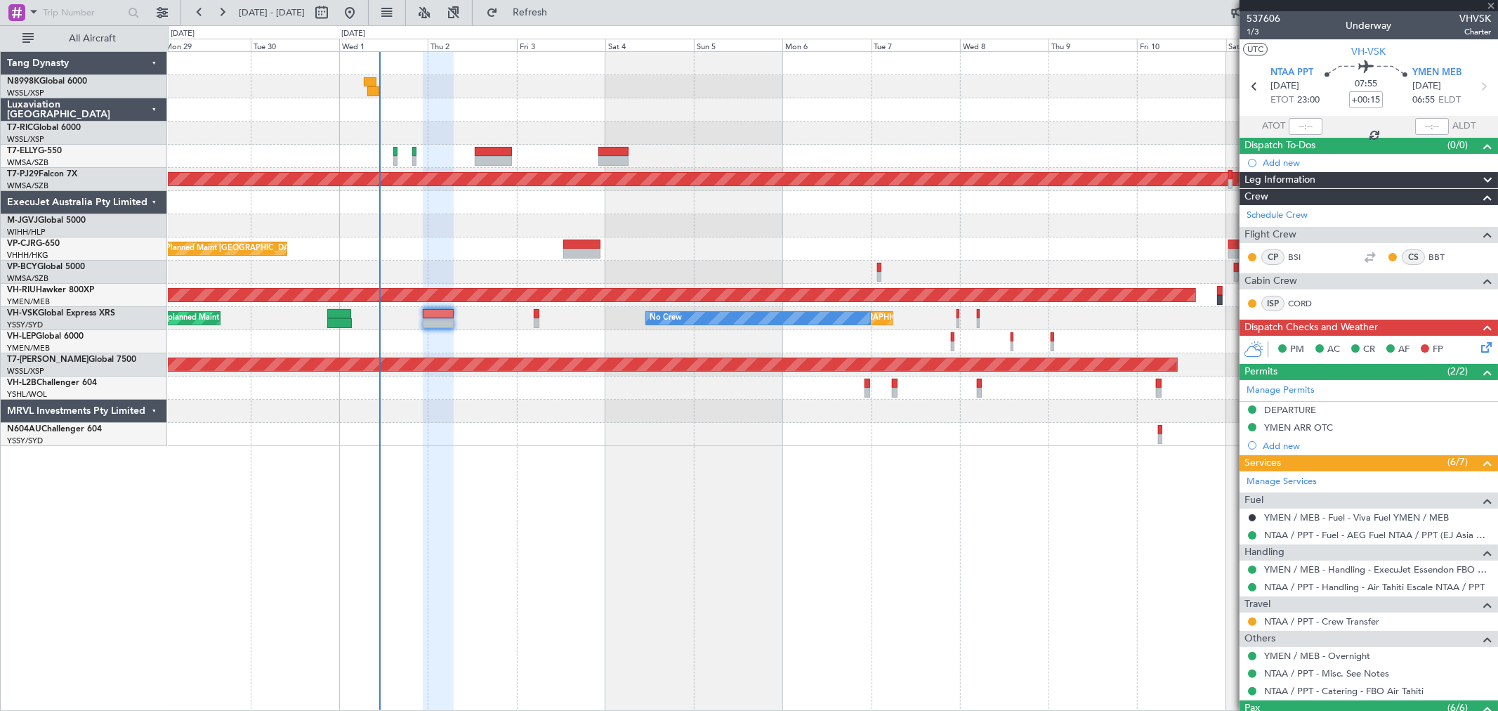
type input "+00:05"
type input "0"
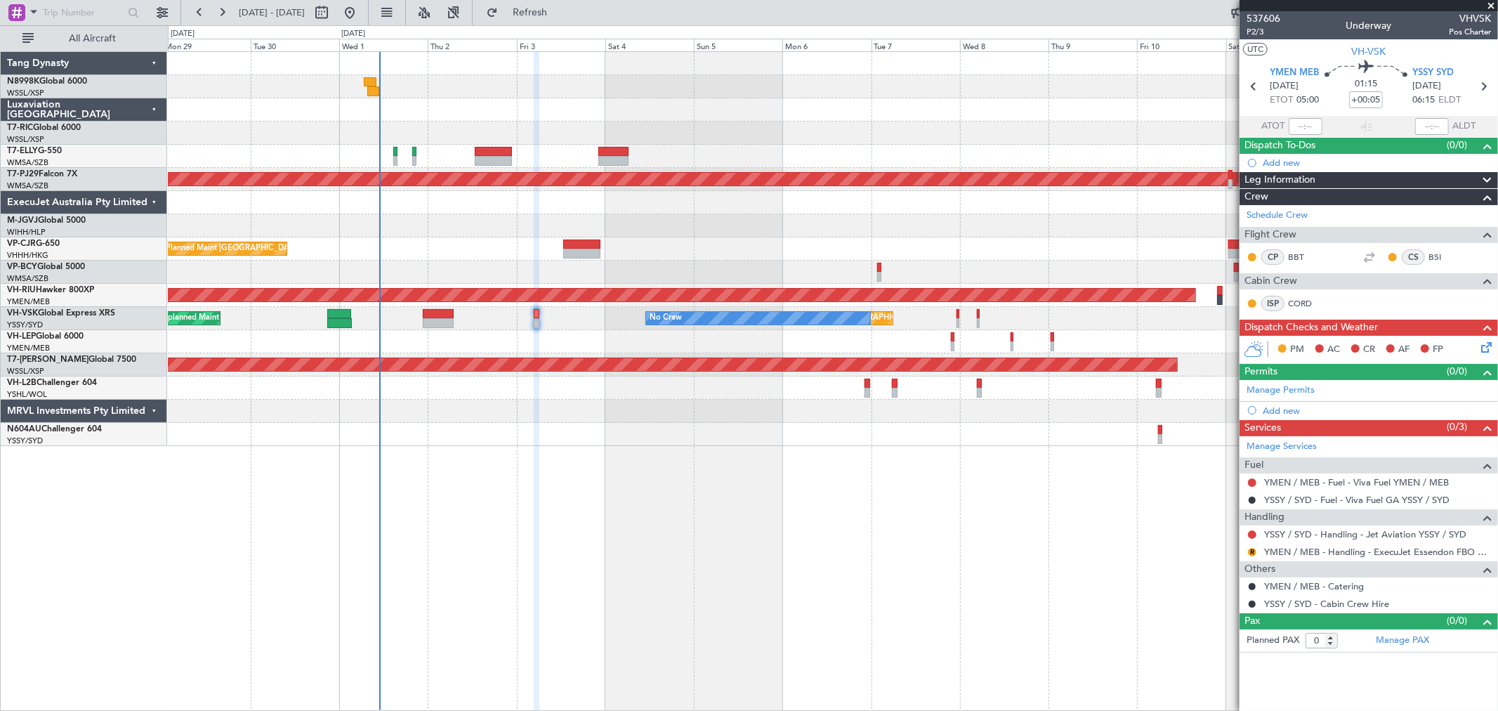
click at [954, 315] on div "Unplanned Maint Melbourne (Essendon) No Crew Unplanned Maint Sydney (Kingsford …" at bounding box center [832, 318] width 1329 height 23
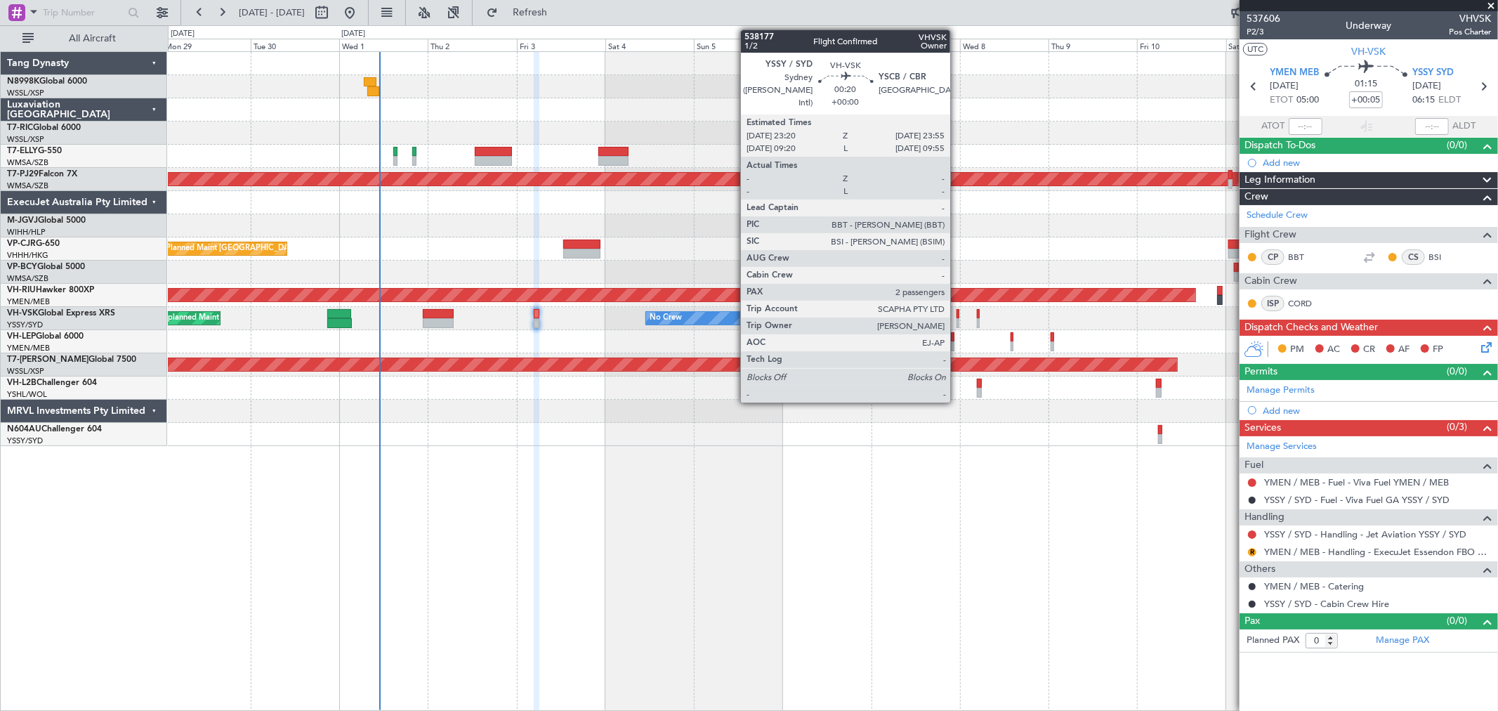
click at [957, 318] on div at bounding box center [957, 323] width 3 height 10
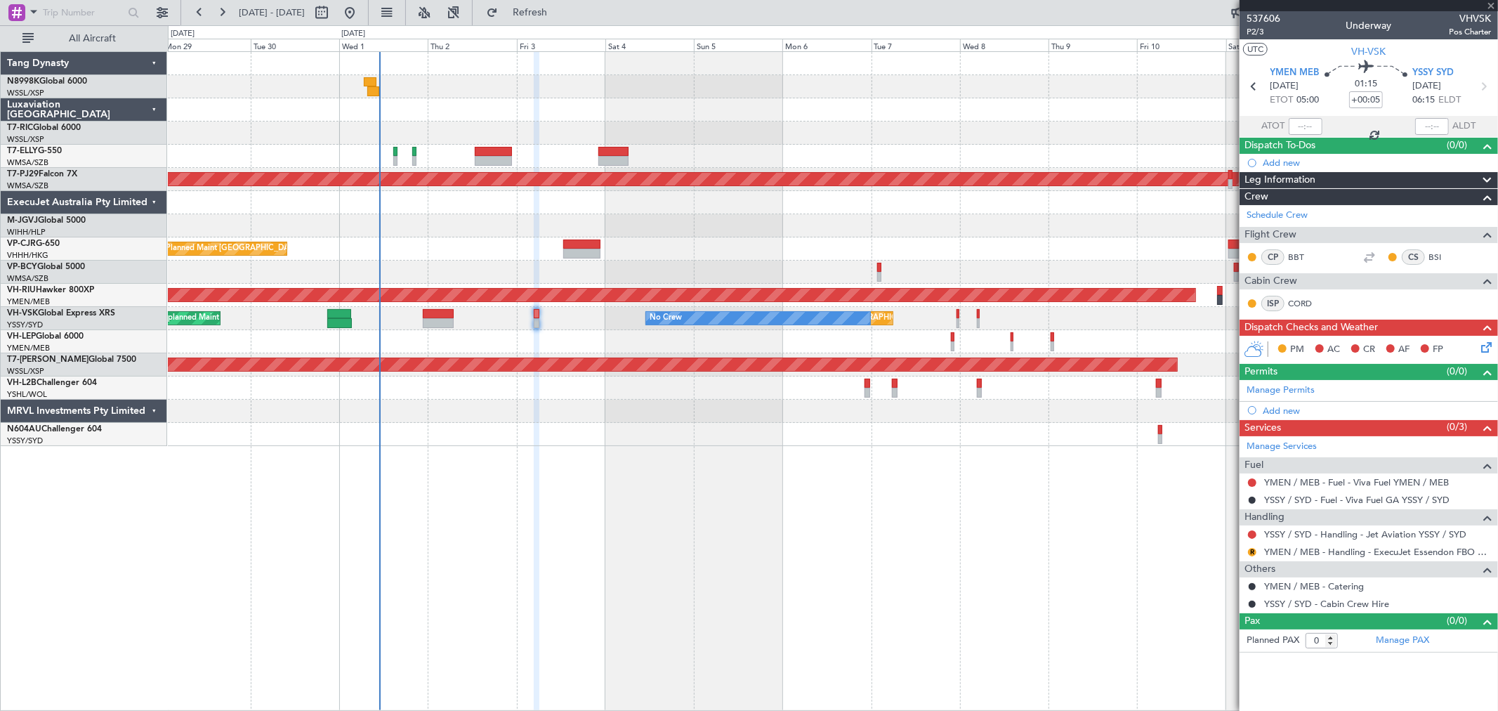
type input "2"
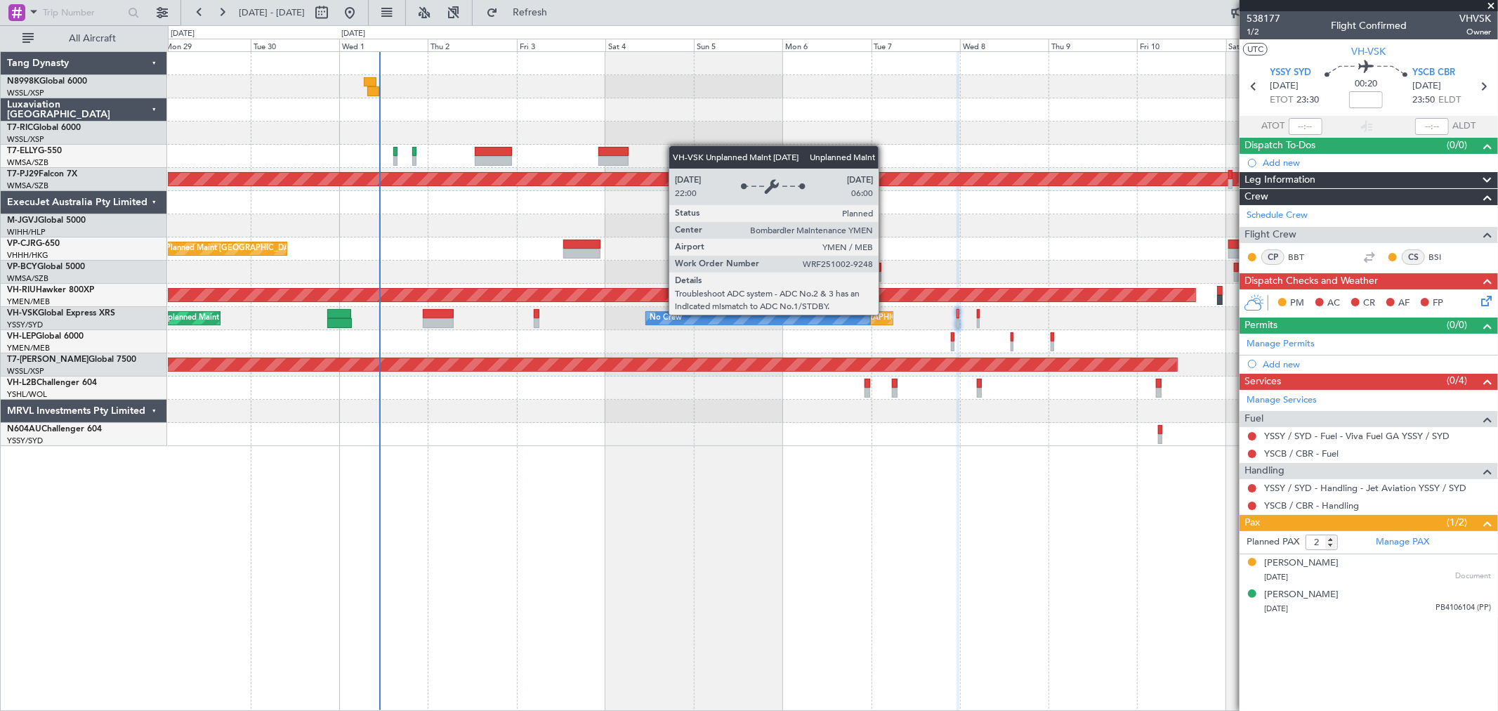
click at [885, 315] on div "Unplanned Maint [GEOGRAPHIC_DATA] ([GEOGRAPHIC_DATA])" at bounding box center [894, 318] width 231 height 21
click at [883, 313] on div "Unplanned Maint [GEOGRAPHIC_DATA] ([GEOGRAPHIC_DATA])" at bounding box center [894, 318] width 231 height 21
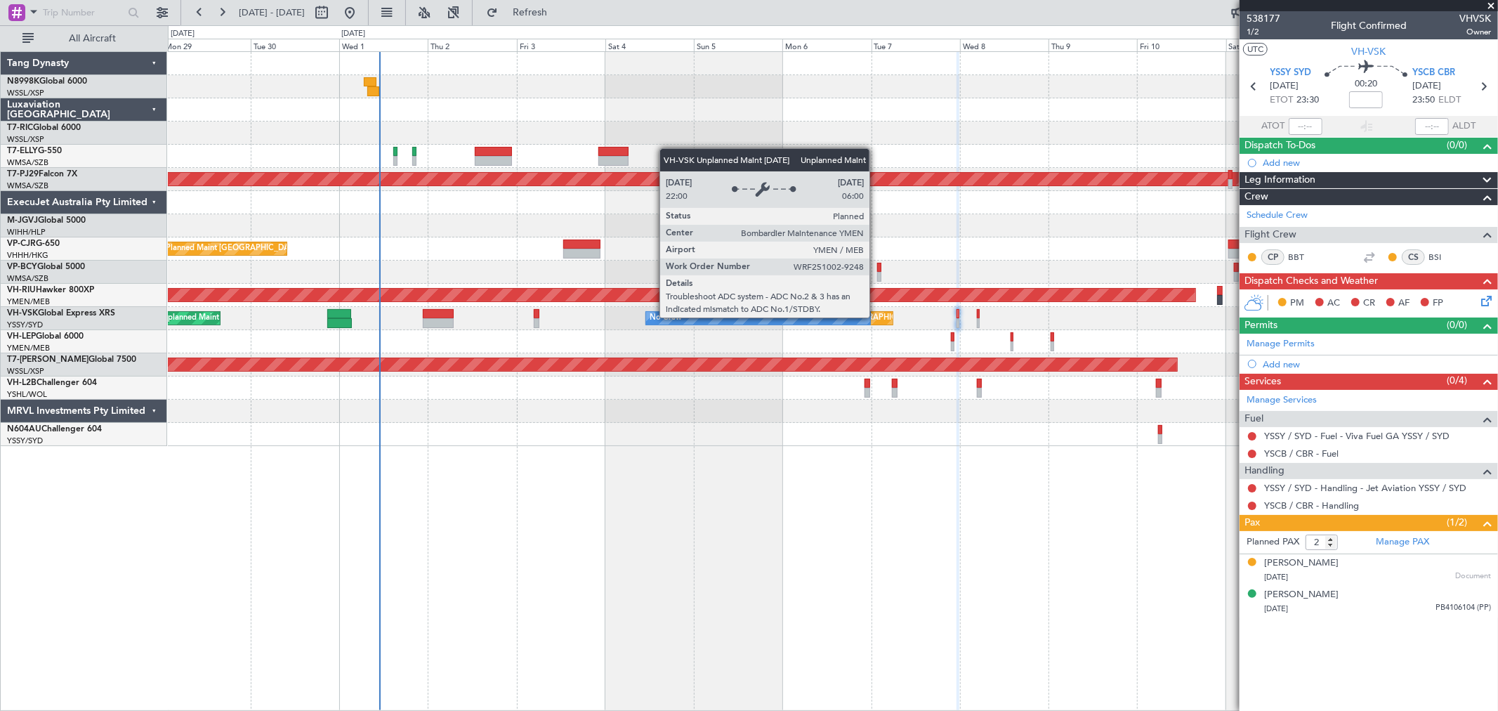
click at [876, 317] on div "Unplanned Maint [GEOGRAPHIC_DATA] ([GEOGRAPHIC_DATA])" at bounding box center [894, 318] width 231 height 21
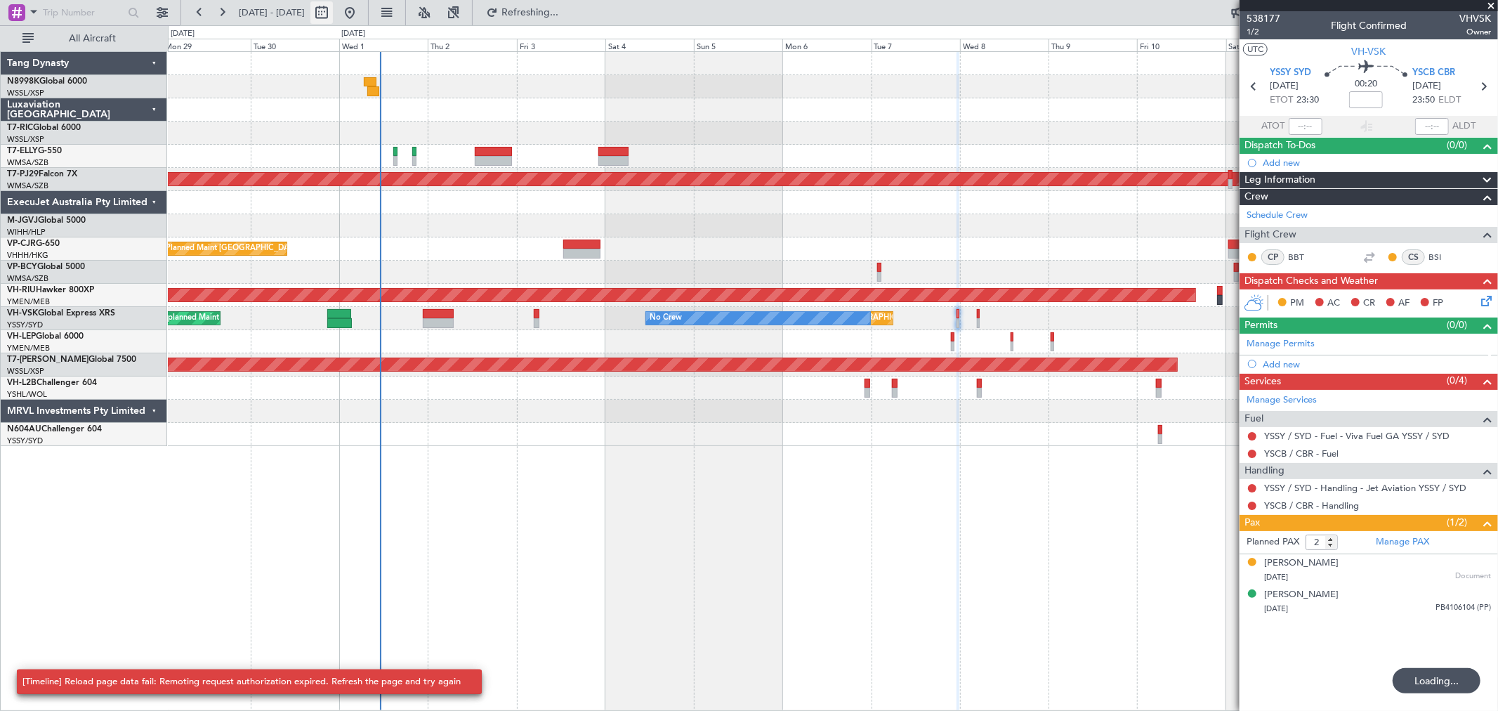
click at [333, 11] on button at bounding box center [321, 12] width 22 height 22
select select "9"
select select "2025"
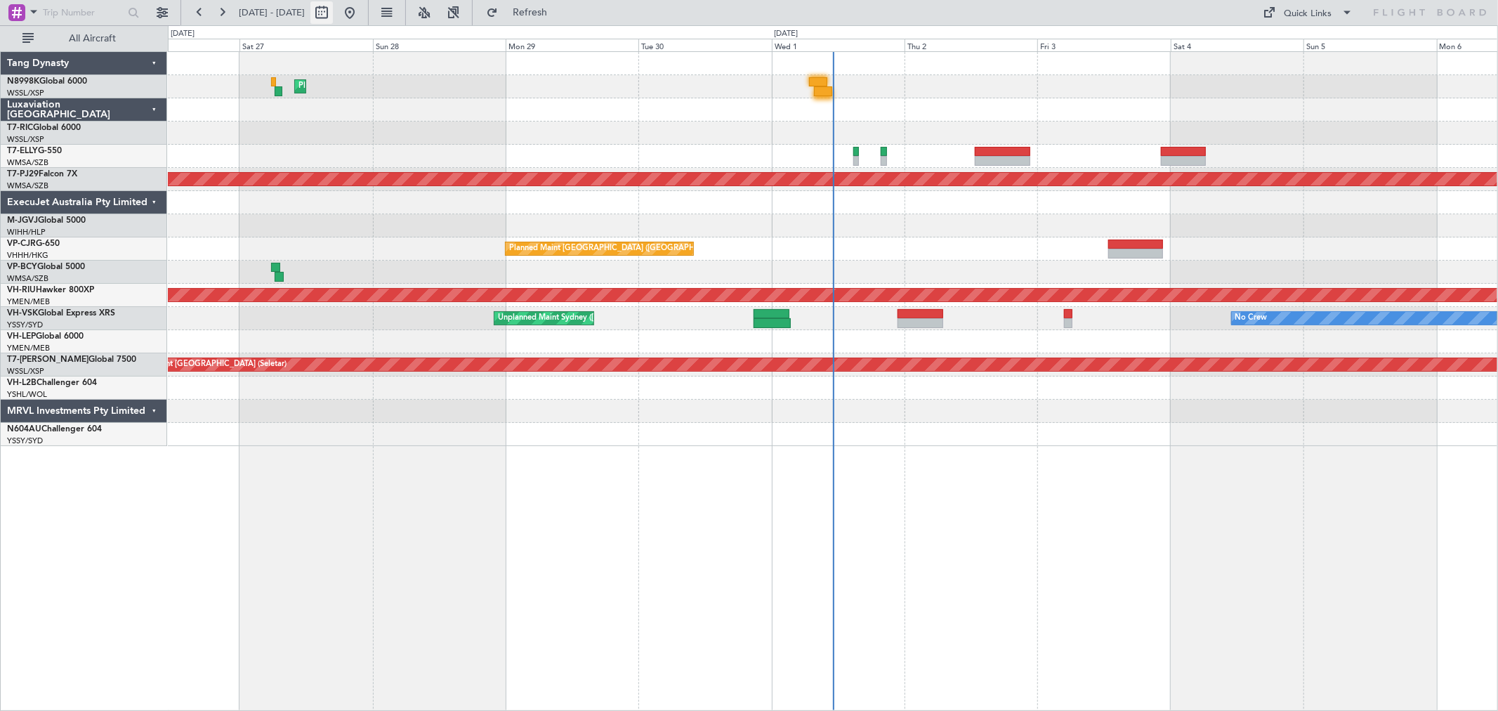
click at [333, 15] on button at bounding box center [321, 12] width 22 height 22
select select "9"
select select "2025"
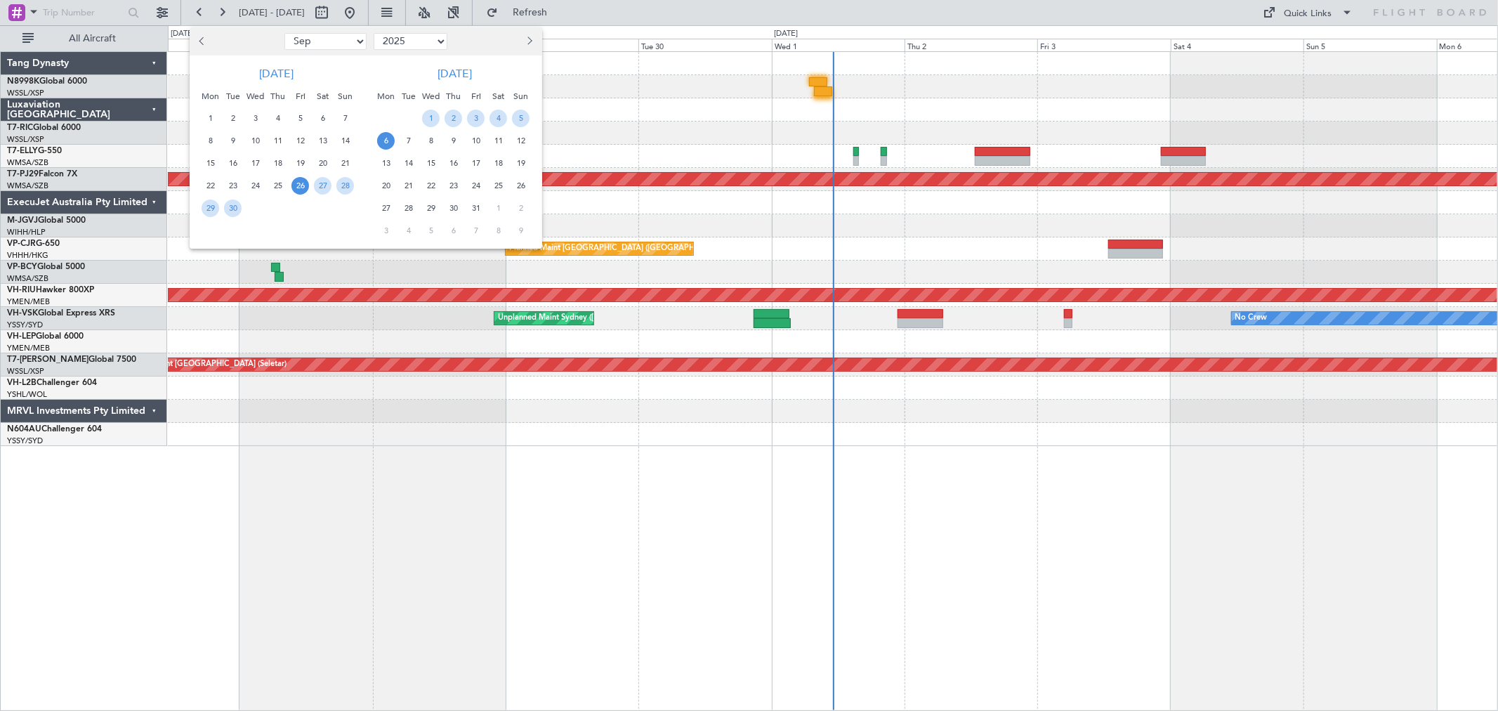
click at [525, 38] on button "Next month" at bounding box center [528, 41] width 15 height 22
select select "10"
click at [212, 160] on span "13" at bounding box center [211, 163] width 18 height 18
click at [212, 159] on span "13" at bounding box center [211, 163] width 18 height 18
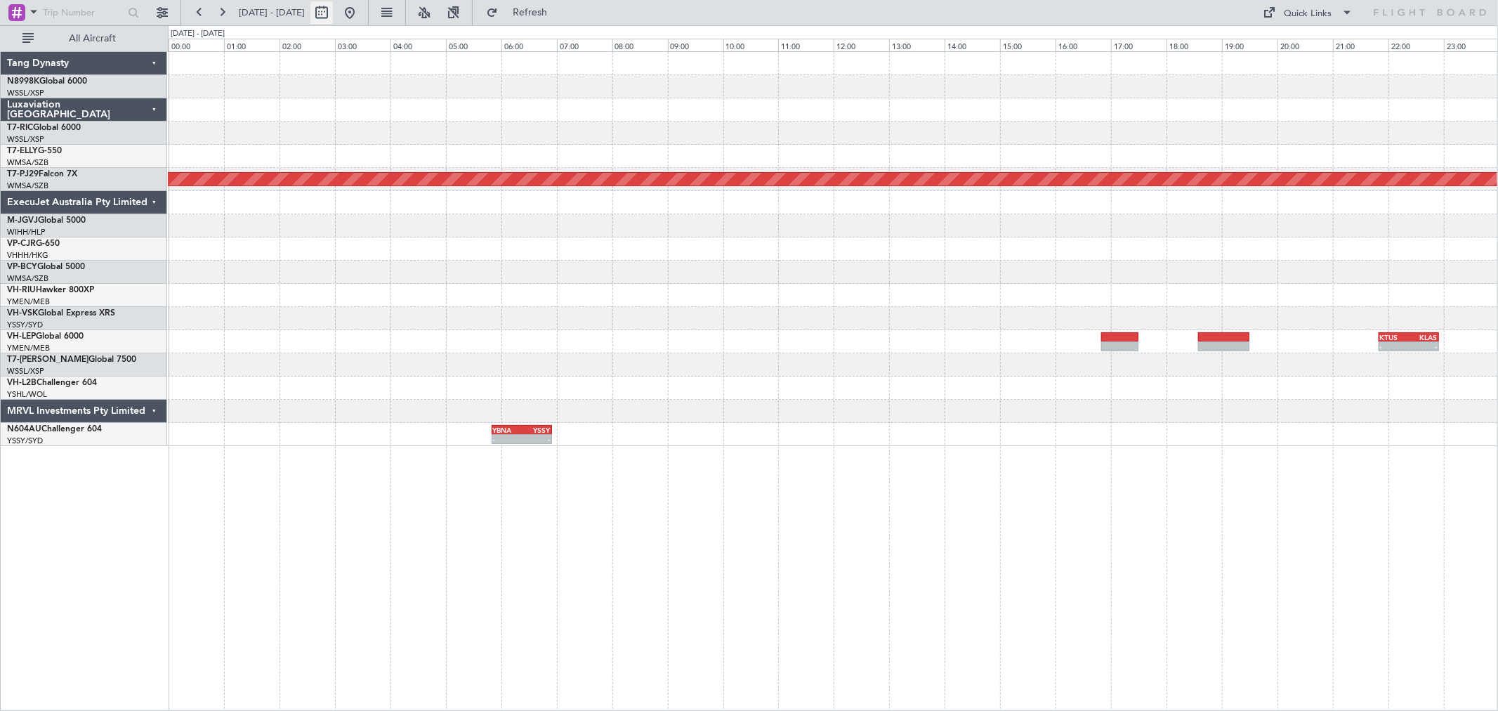
click at [333, 7] on button at bounding box center [321, 12] width 22 height 22
select select "10"
select select "2025"
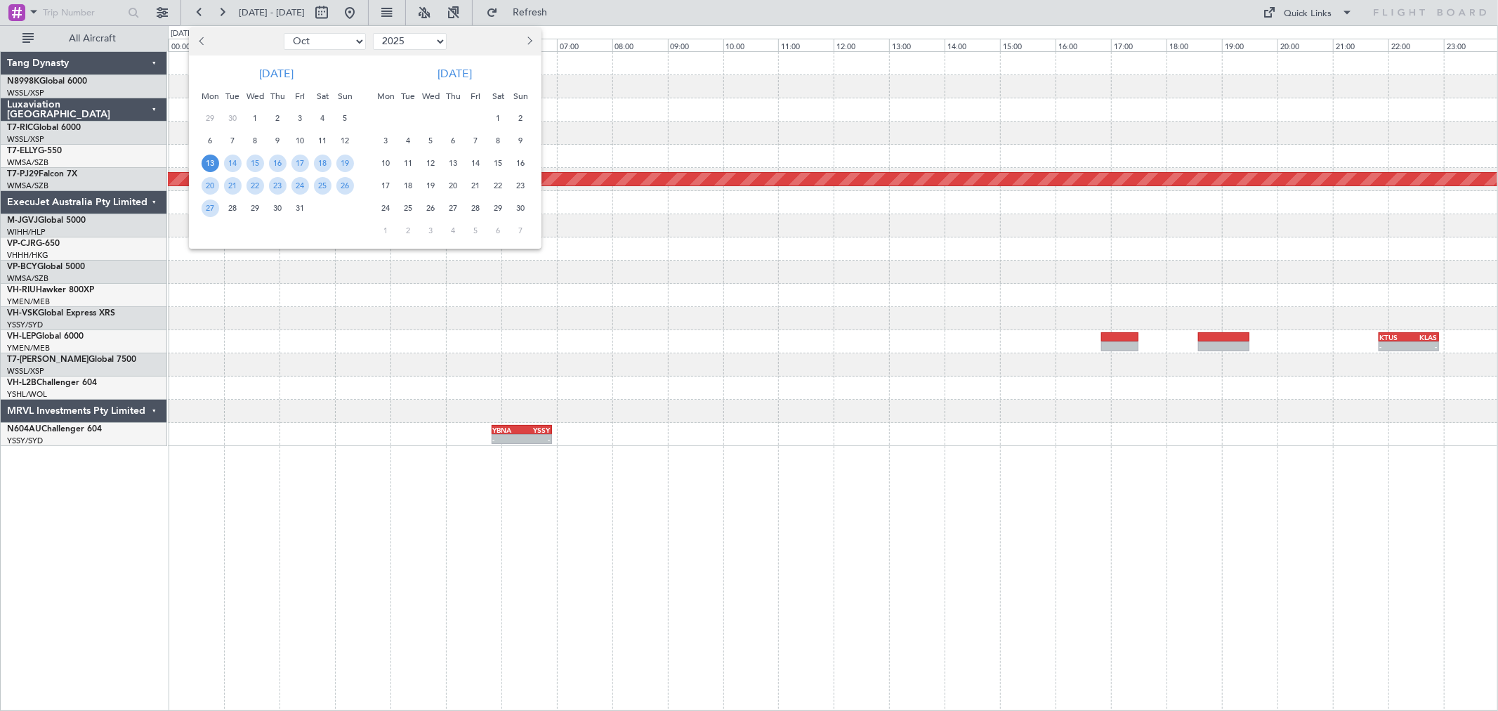
click at [453, 159] on span "13" at bounding box center [453, 163] width 18 height 18
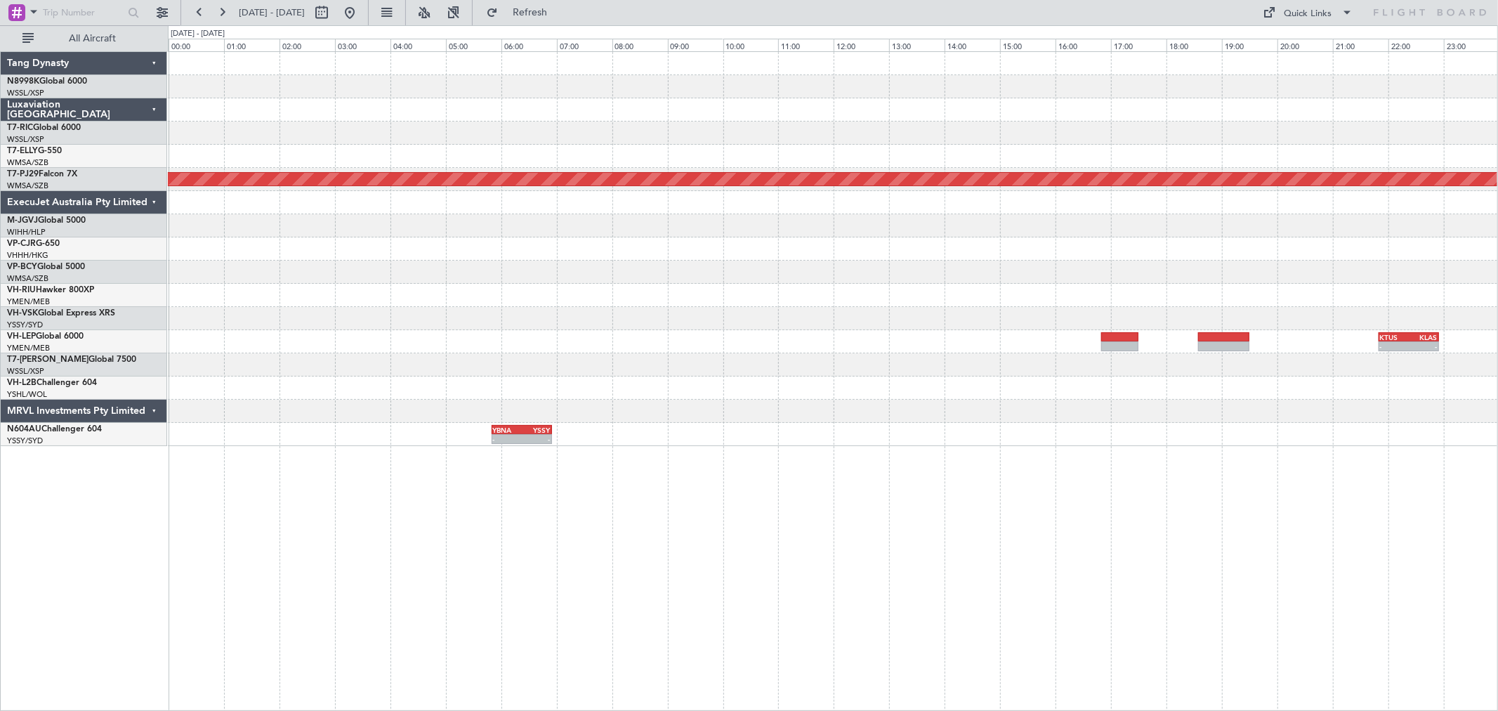
select select "11"
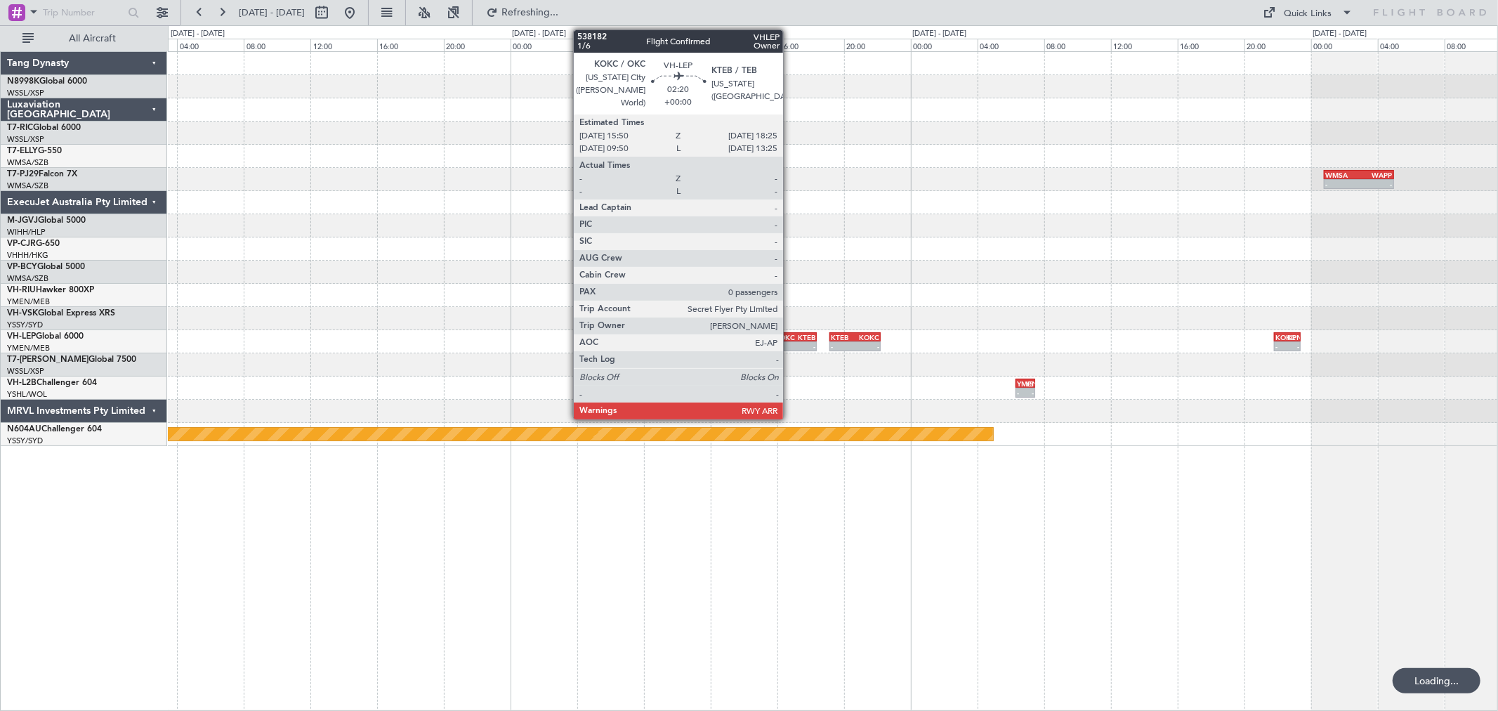
click at [794, 334] on div "KOKC 15:50 Z KTEB 18:25 Z" at bounding box center [796, 337] width 44 height 10
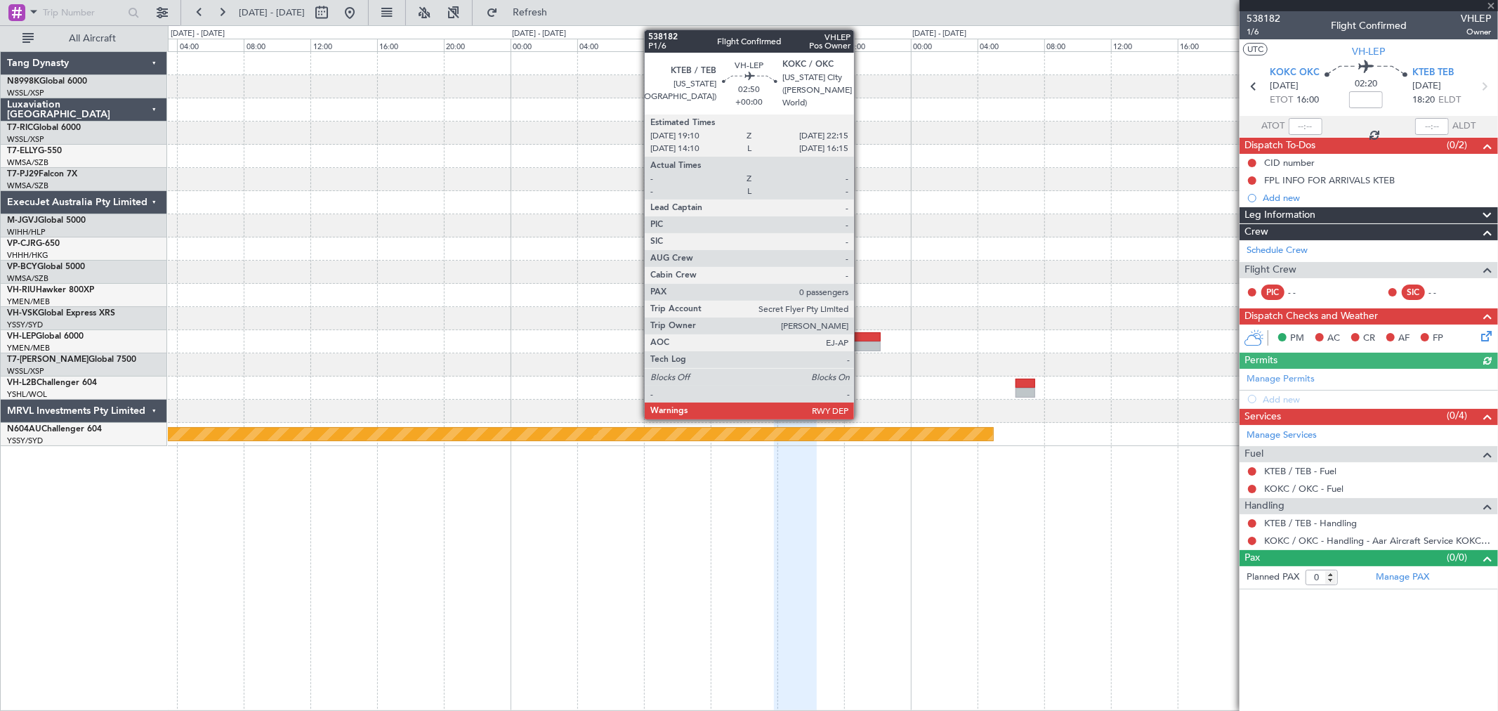
click at [861, 339] on div at bounding box center [855, 337] width 52 height 10
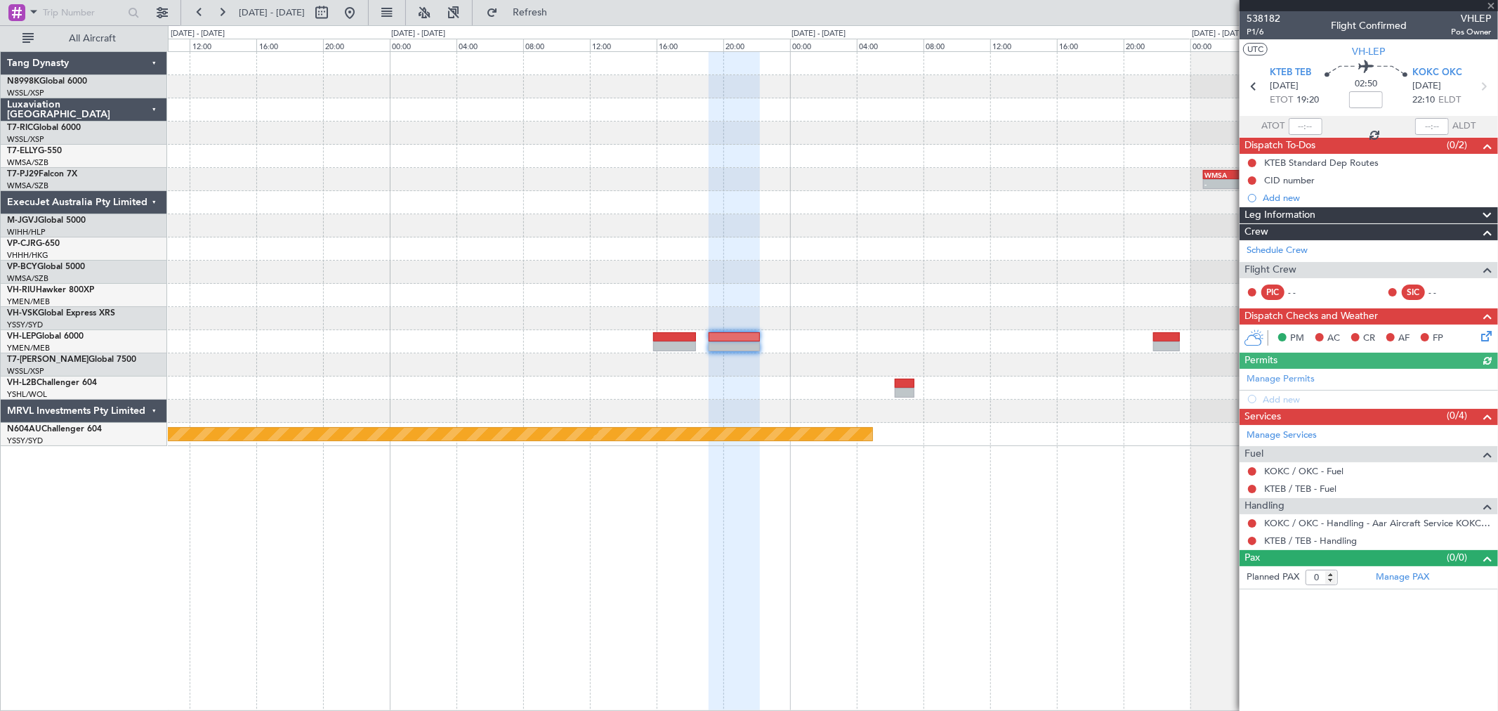
click at [621, 305] on div "- - WMSA 00:50 Z WAPP 05:00 Z Planned Maint Sydney (Kingsford Smith Intl)" at bounding box center [832, 249] width 1329 height 394
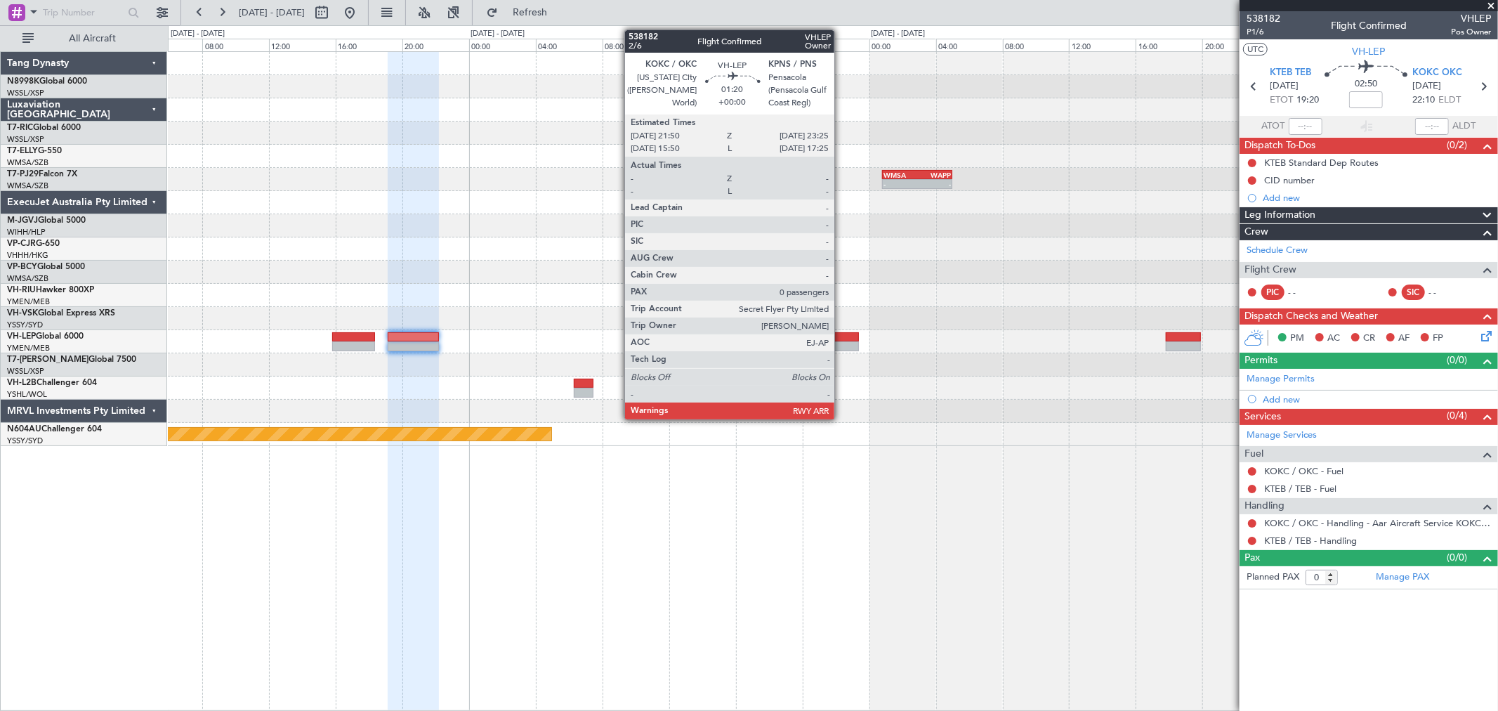
click at [841, 334] on div at bounding box center [845, 337] width 27 height 10
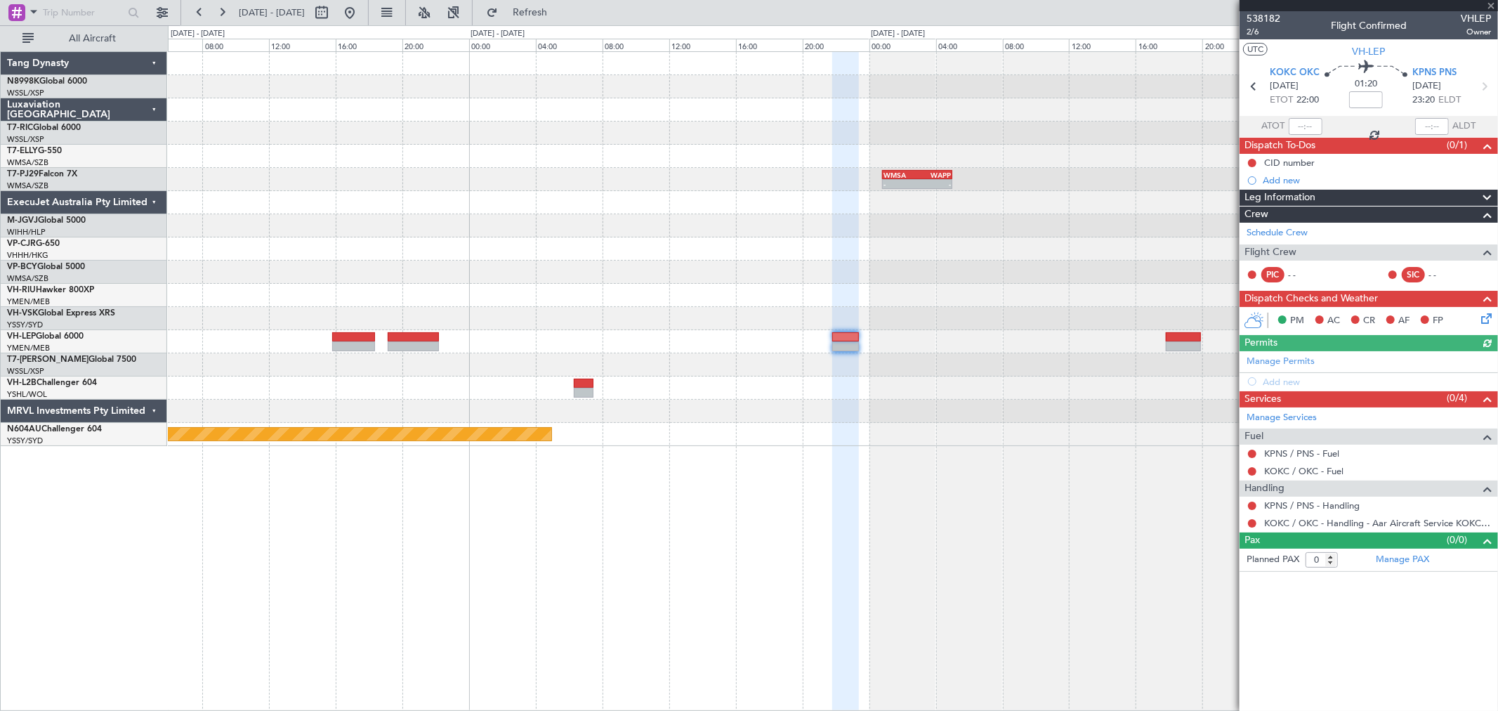
click at [769, 322] on div at bounding box center [832, 318] width 1329 height 23
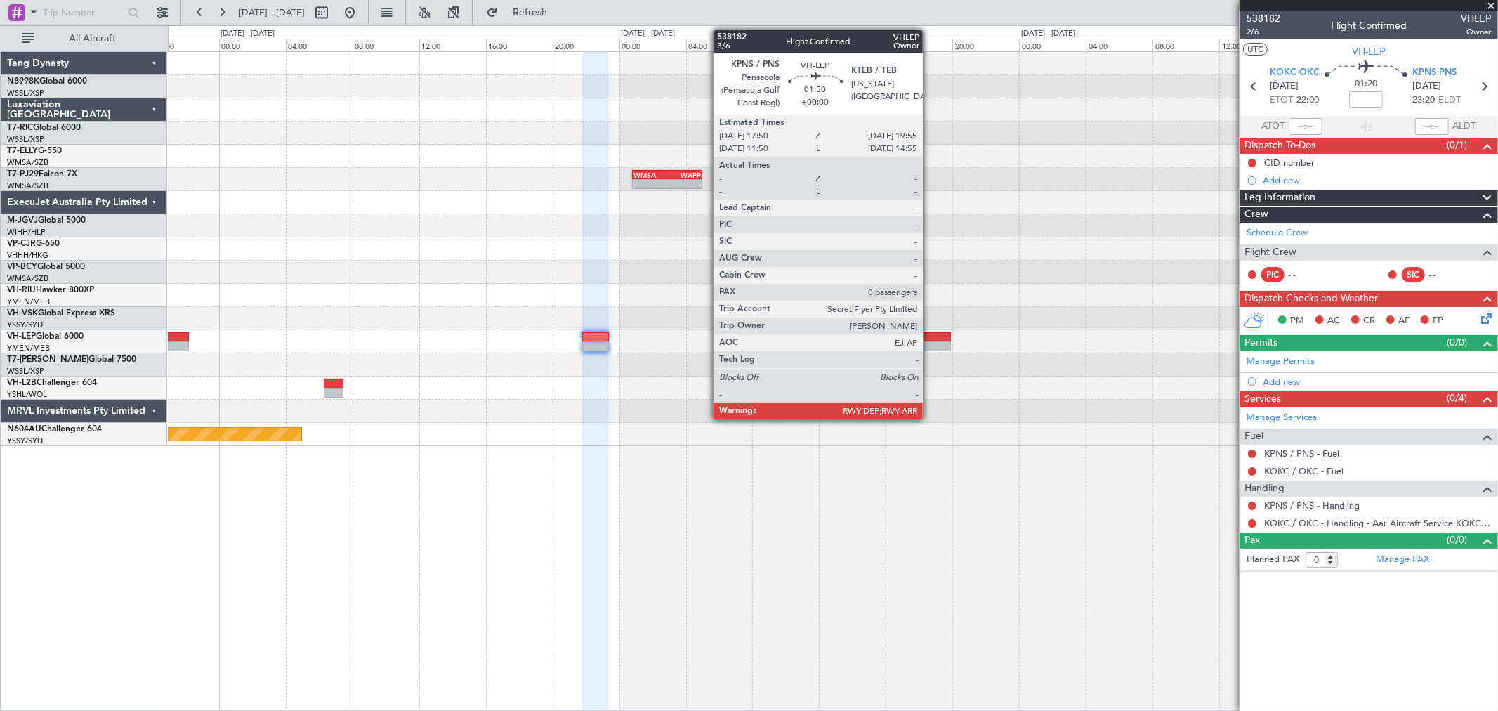
click at [930, 339] on div at bounding box center [933, 337] width 35 height 10
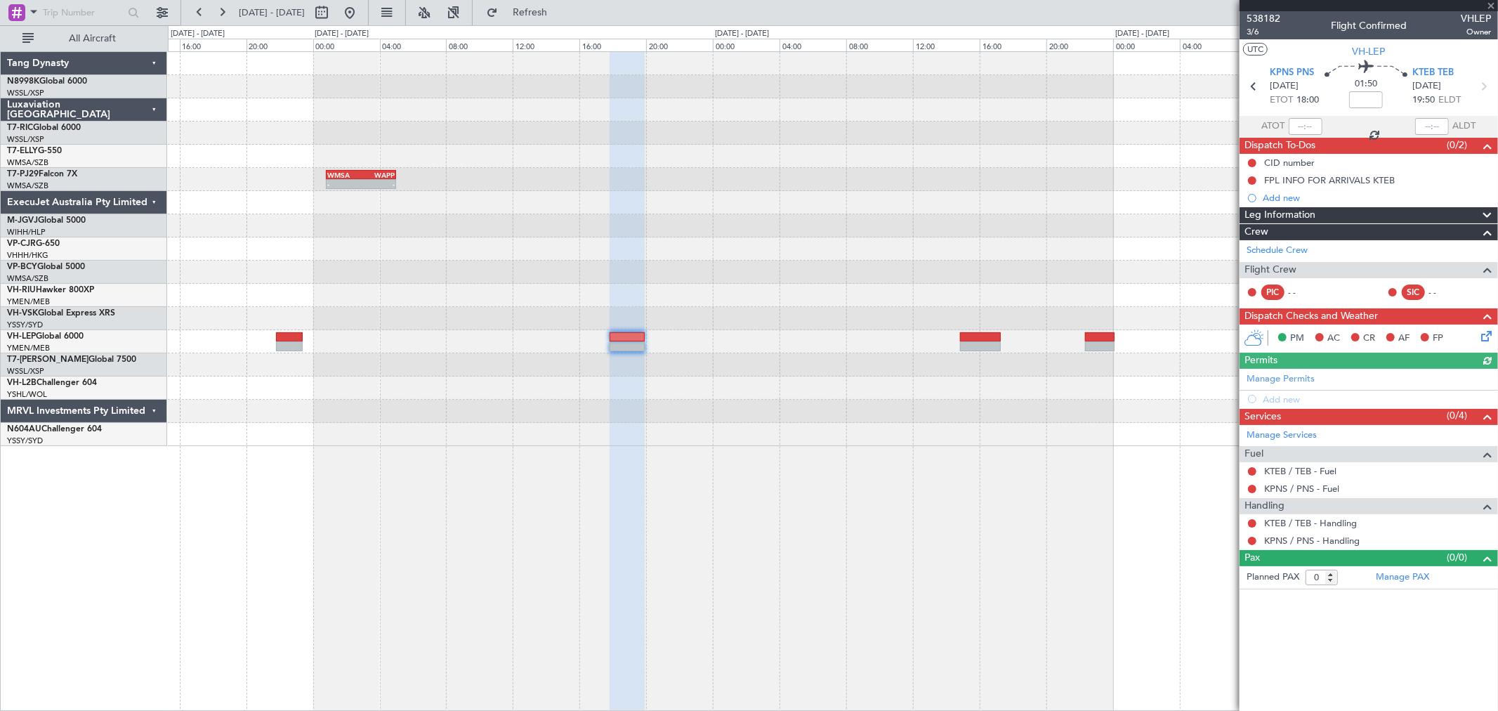
click at [721, 320] on div at bounding box center [832, 318] width 1329 height 23
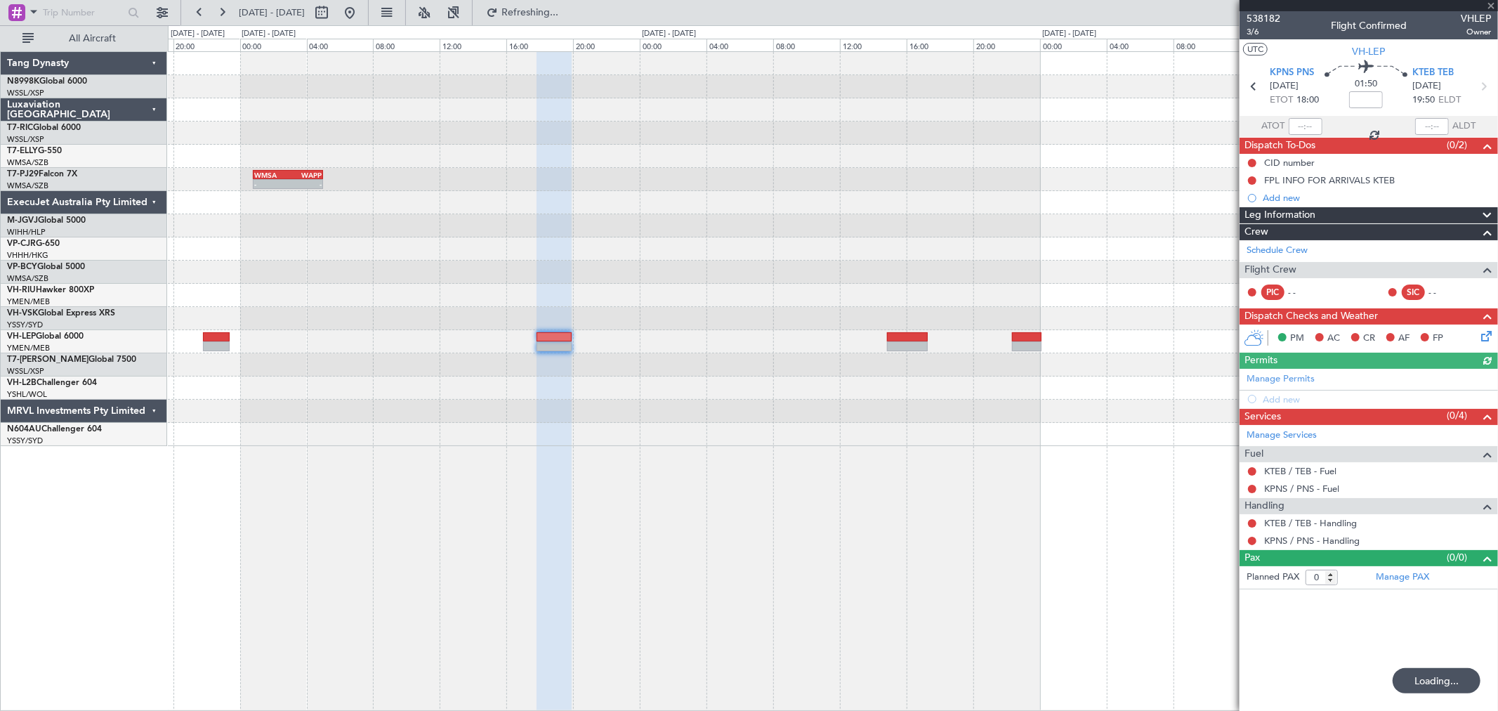
click at [914, 339] on div at bounding box center [907, 337] width 41 height 10
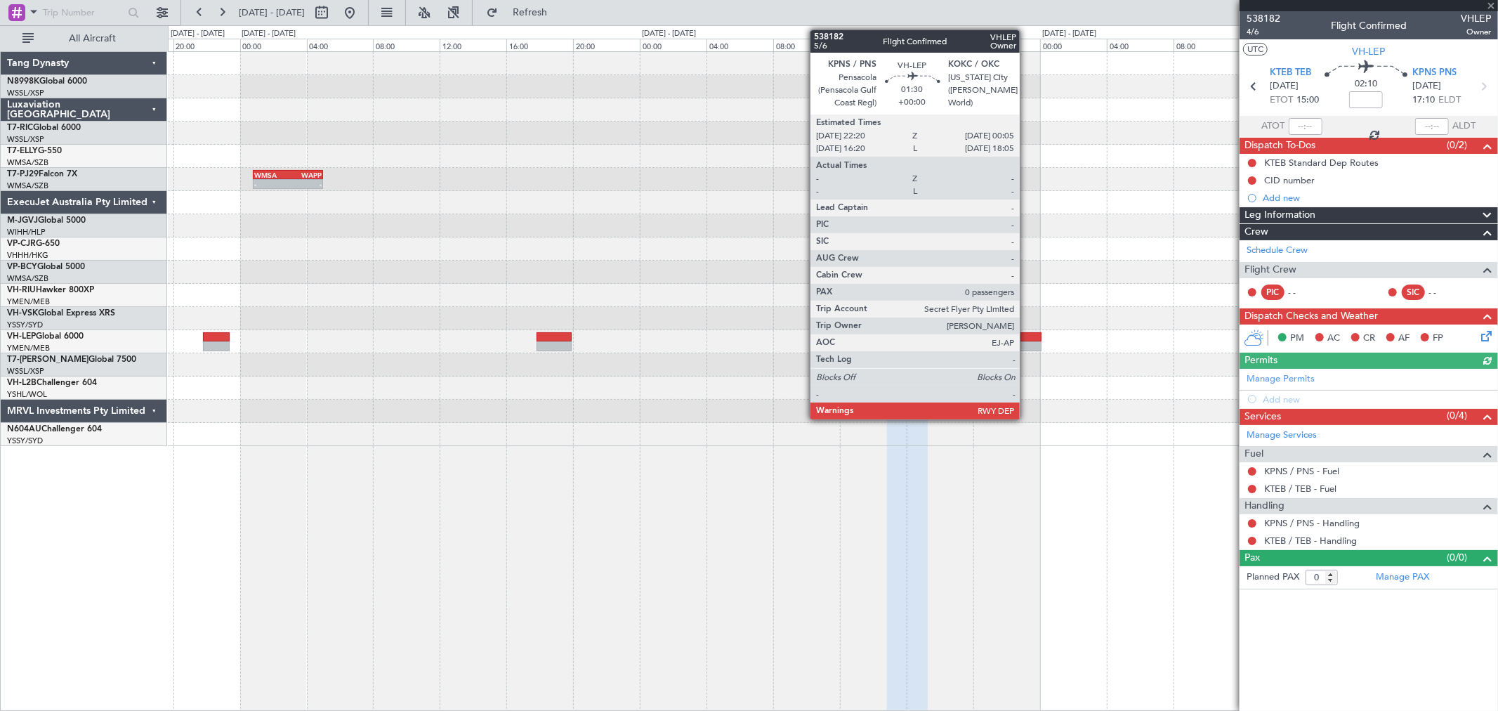
click at [1027, 338] on div at bounding box center [1026, 337] width 29 height 10
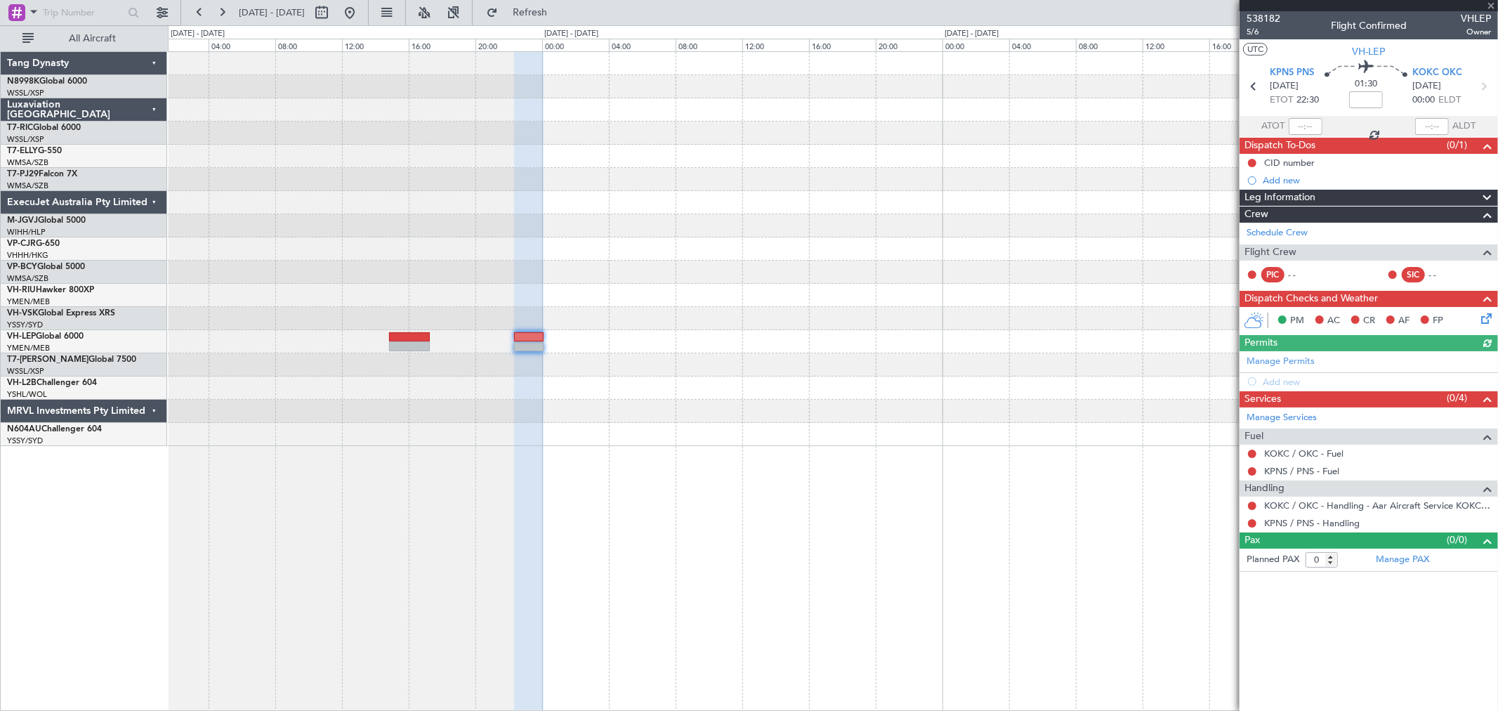
click at [612, 321] on div "YSSY 22:50 Z RJGG 08:05 Z - -" at bounding box center [832, 249] width 1329 height 394
click at [944, 277] on div at bounding box center [832, 272] width 1329 height 23
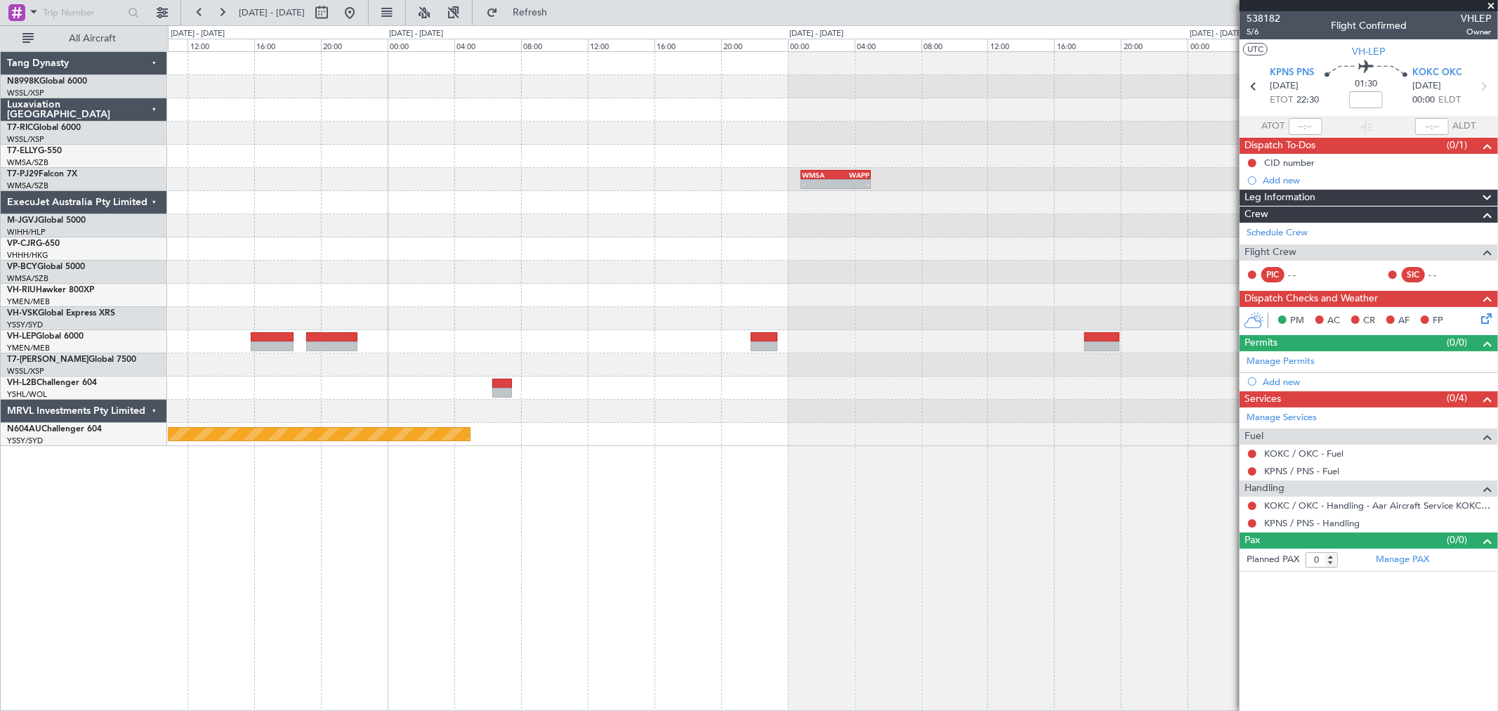
click at [977, 271] on div at bounding box center [832, 272] width 1329 height 23
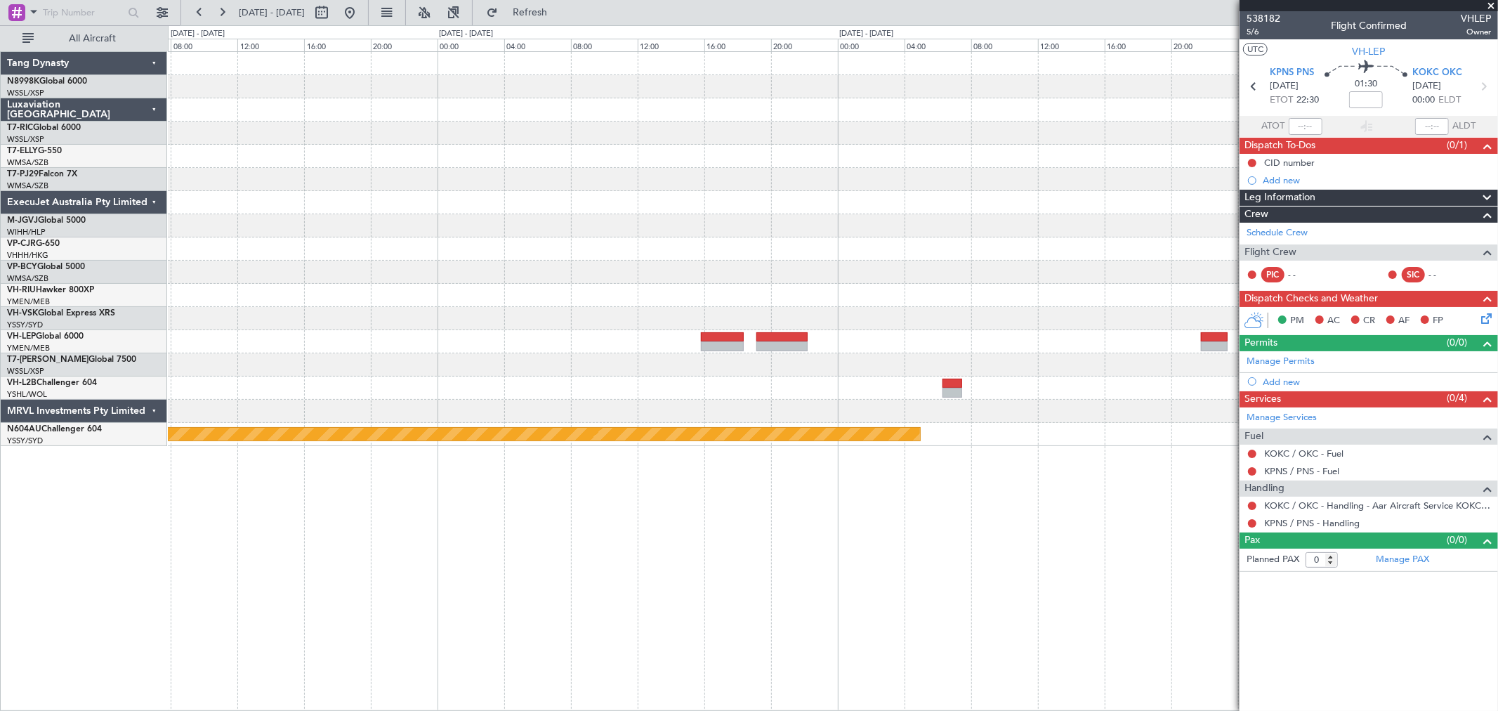
click at [974, 274] on div at bounding box center [832, 272] width 1329 height 23
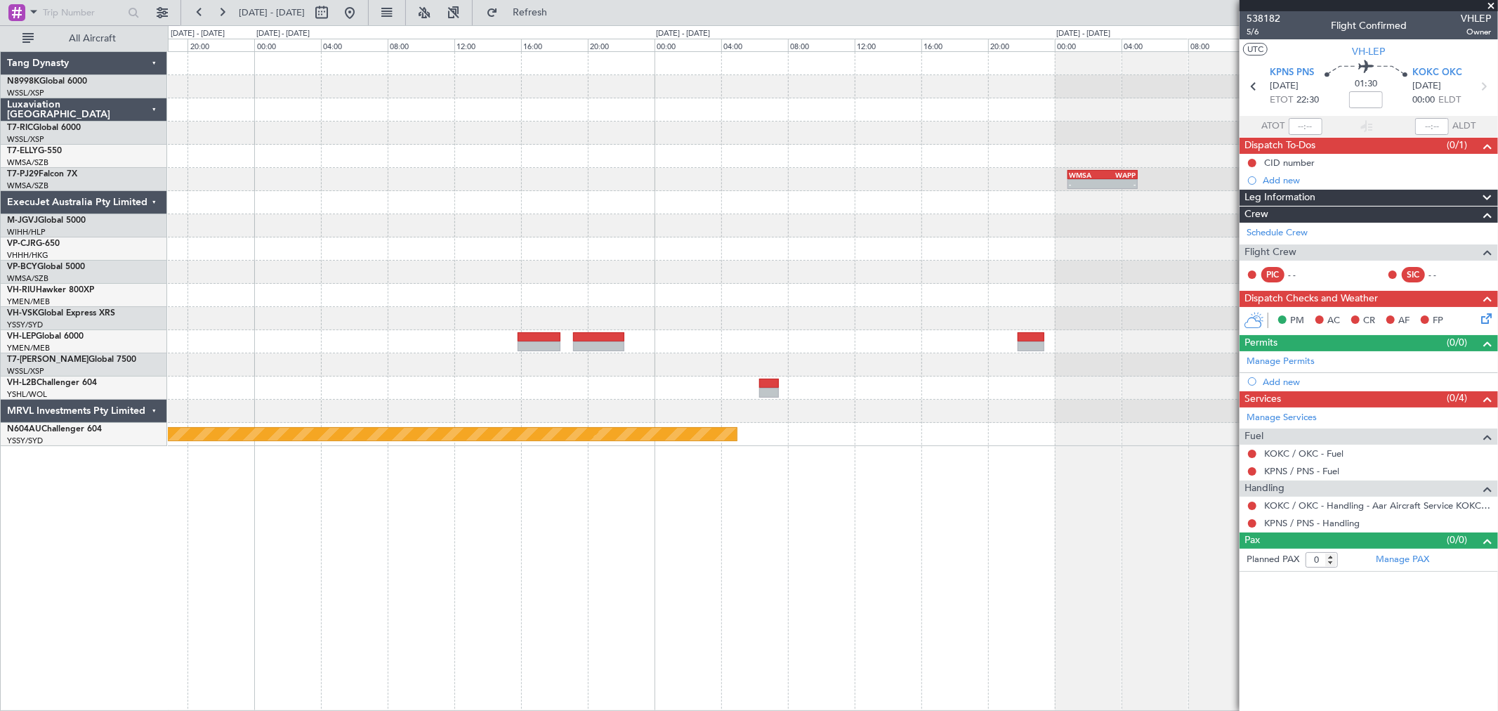
click at [890, 315] on div at bounding box center [832, 318] width 1329 height 23
click at [536, 325] on div at bounding box center [832, 318] width 1329 height 23
click at [532, 330] on div at bounding box center [832, 341] width 1329 height 23
click at [536, 330] on div at bounding box center [832, 341] width 1329 height 23
click at [535, 338] on div at bounding box center [539, 337] width 44 height 10
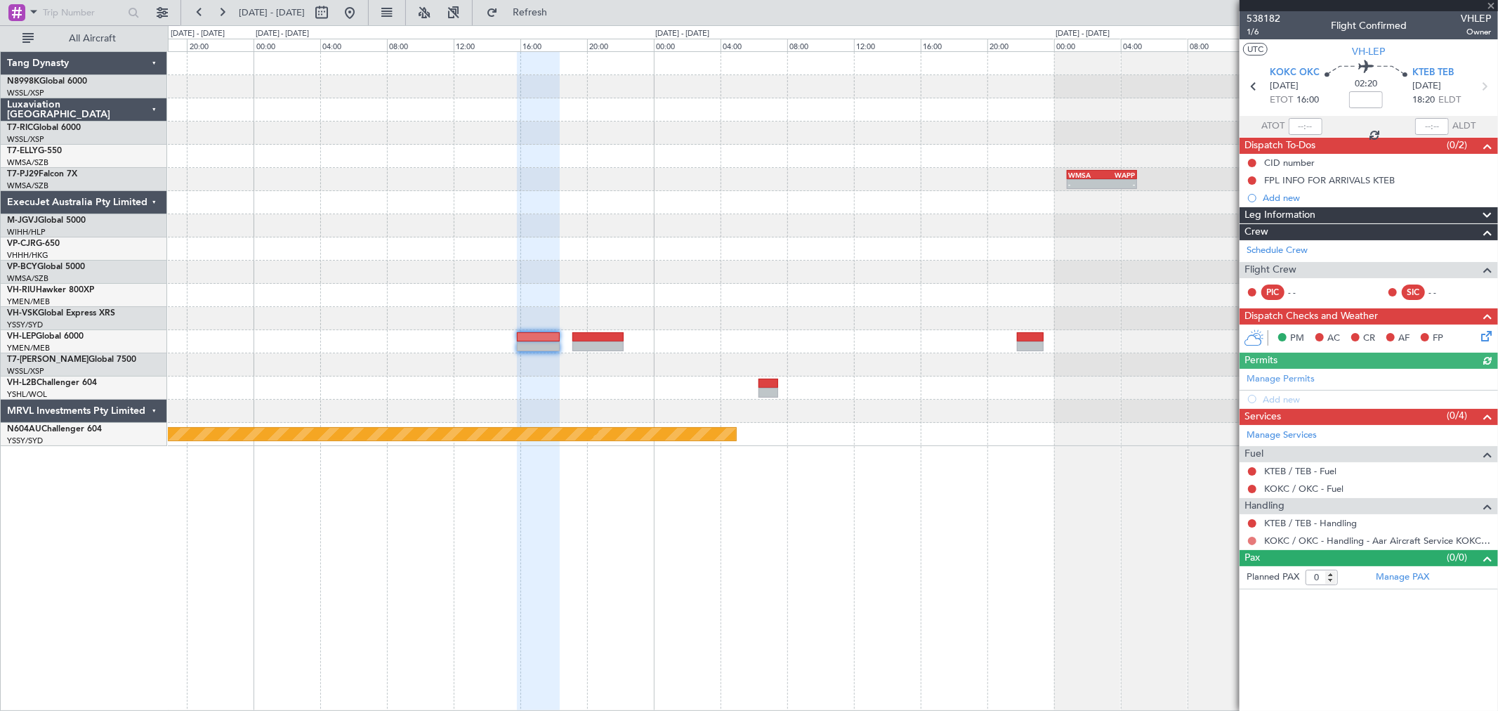
click at [1250, 539] on button at bounding box center [1252, 540] width 8 height 8
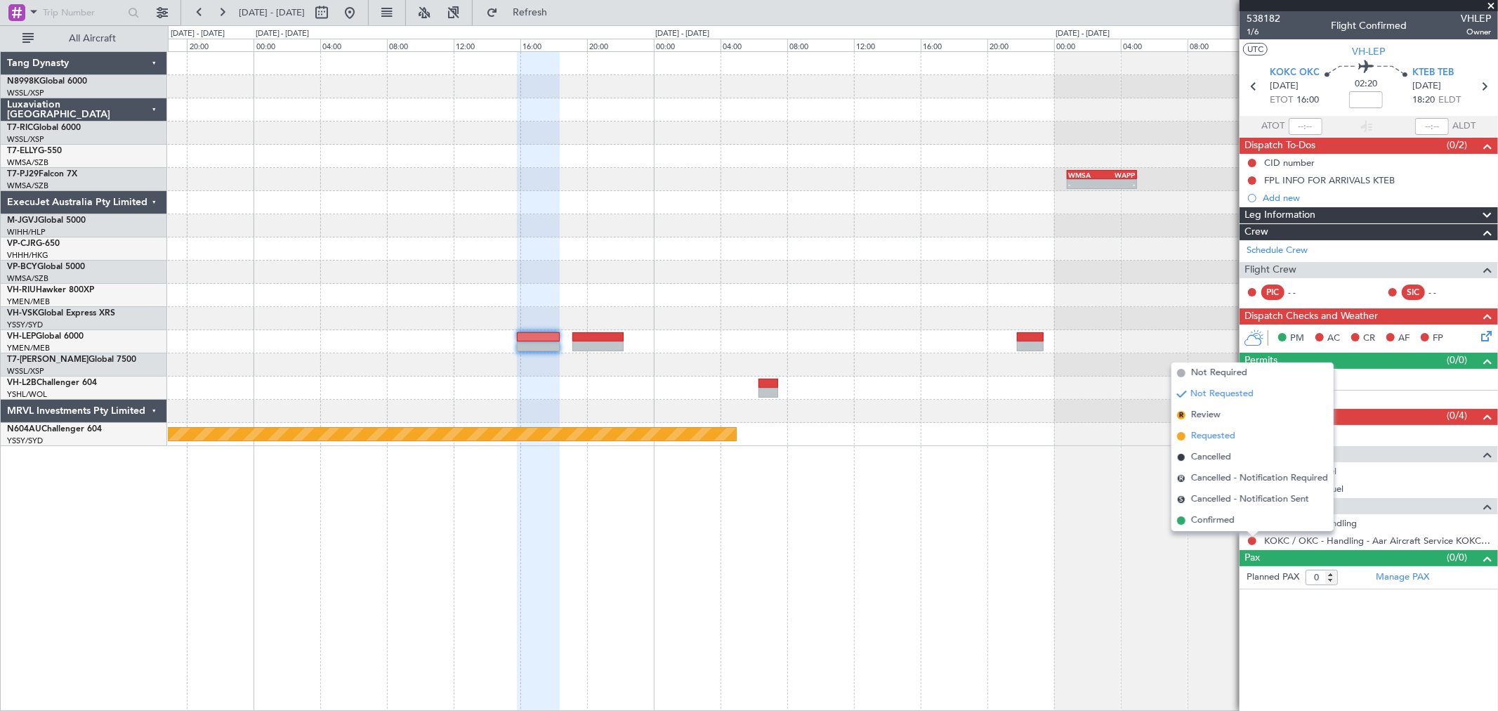
click at [1203, 431] on span "Requested" at bounding box center [1213, 436] width 44 height 14
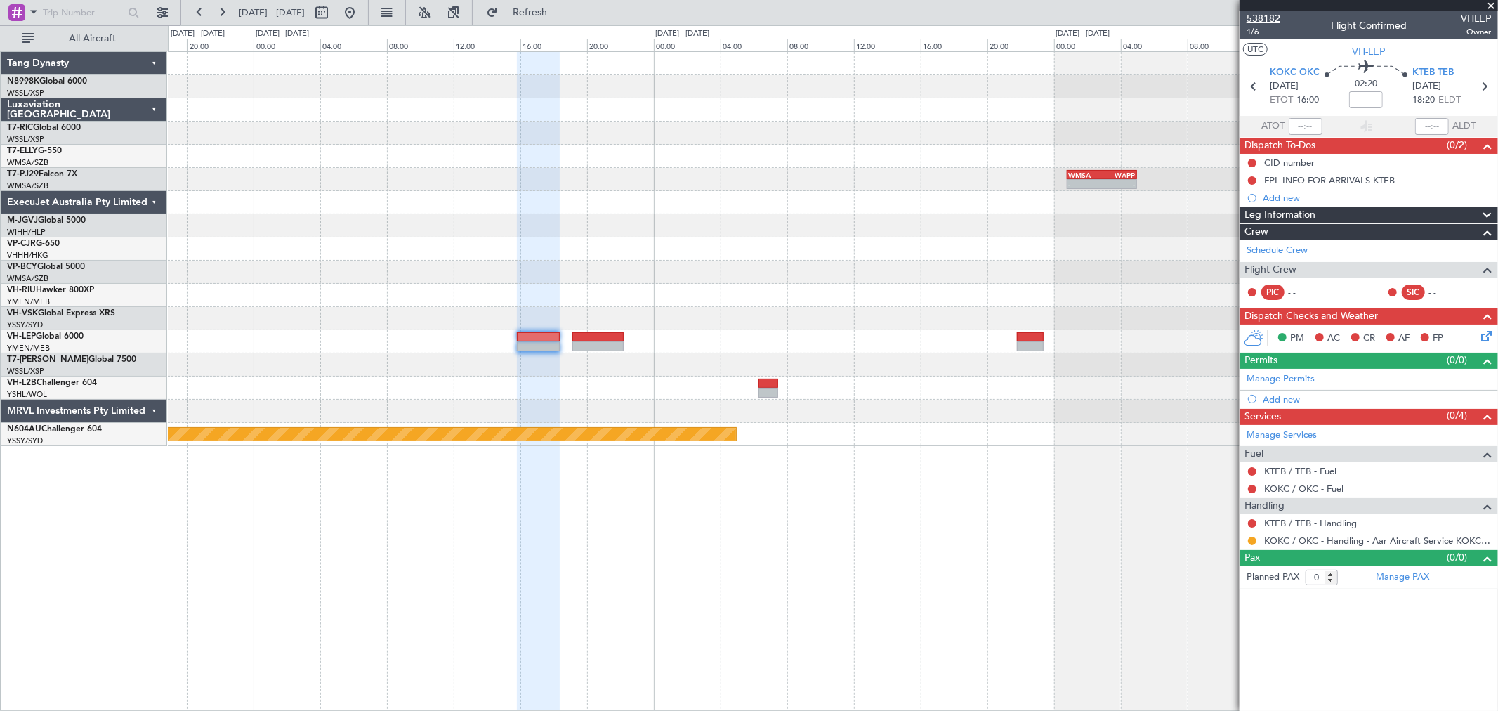
click at [1254, 14] on span "538182" at bounding box center [1263, 18] width 34 height 15
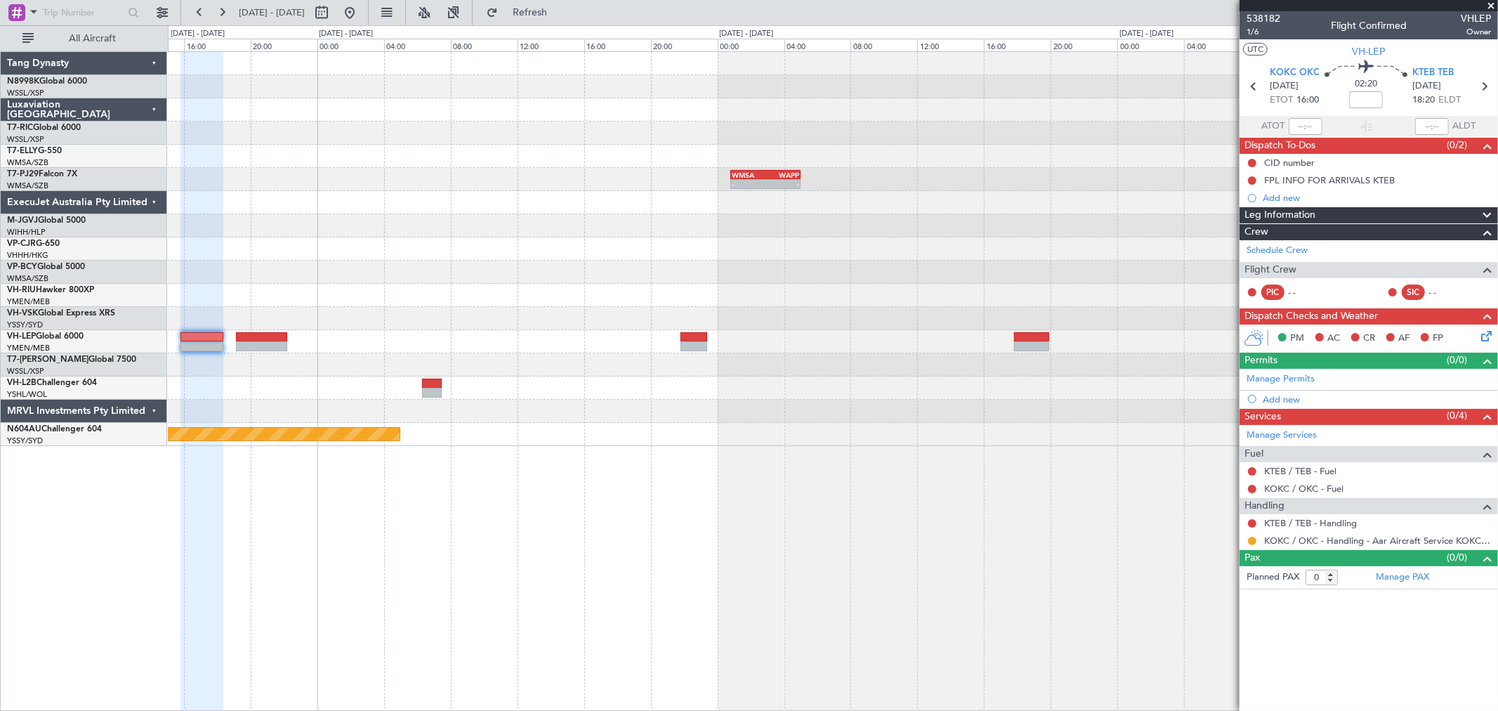
click at [534, 295] on div "- - WMSA 00:50 Z WAPP 05:00 Z Planned Maint Sydney (Kingsford Smith Intl)" at bounding box center [832, 249] width 1329 height 394
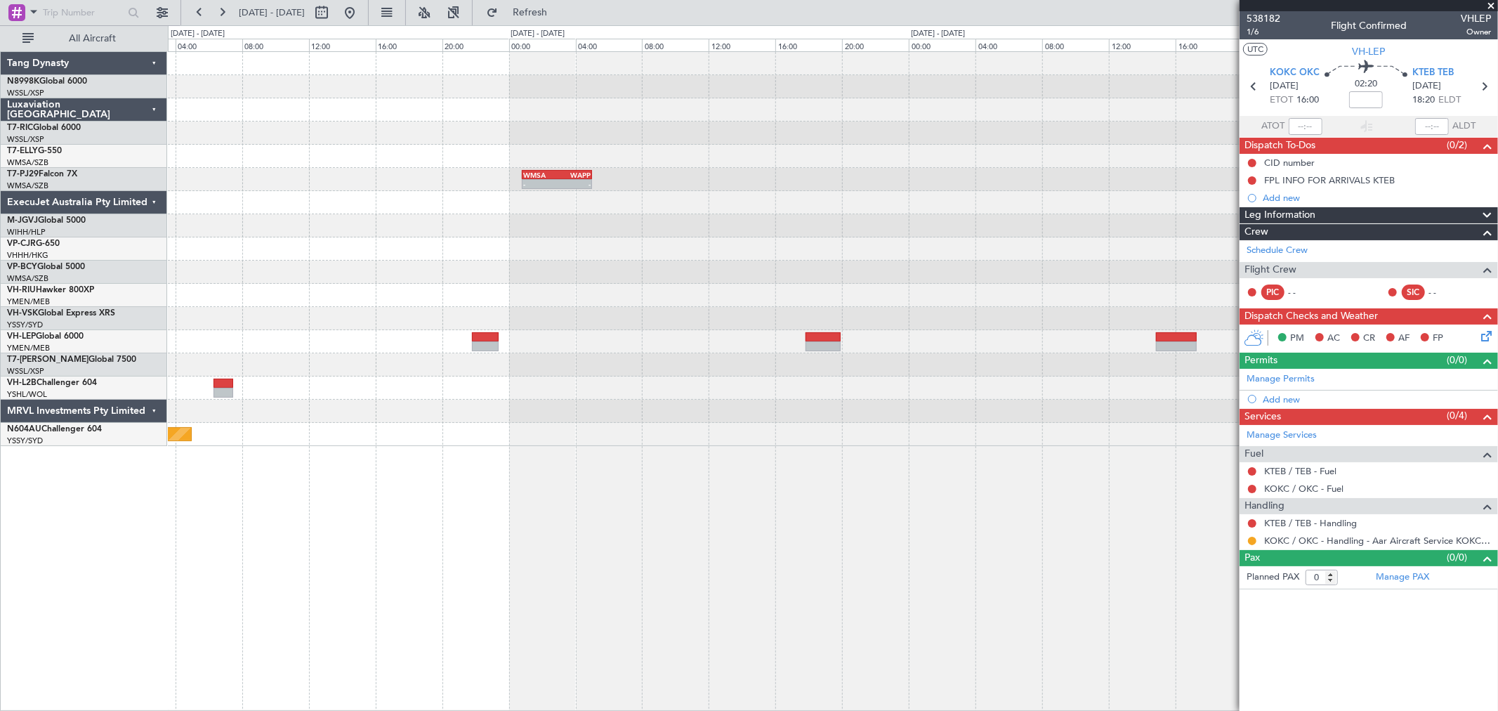
click at [571, 309] on div "- - WMSA 00:50 Z WAPP 05:00 Z Planned Maint Sydney (Kingsford Smith Intl)" at bounding box center [832, 249] width 1329 height 394
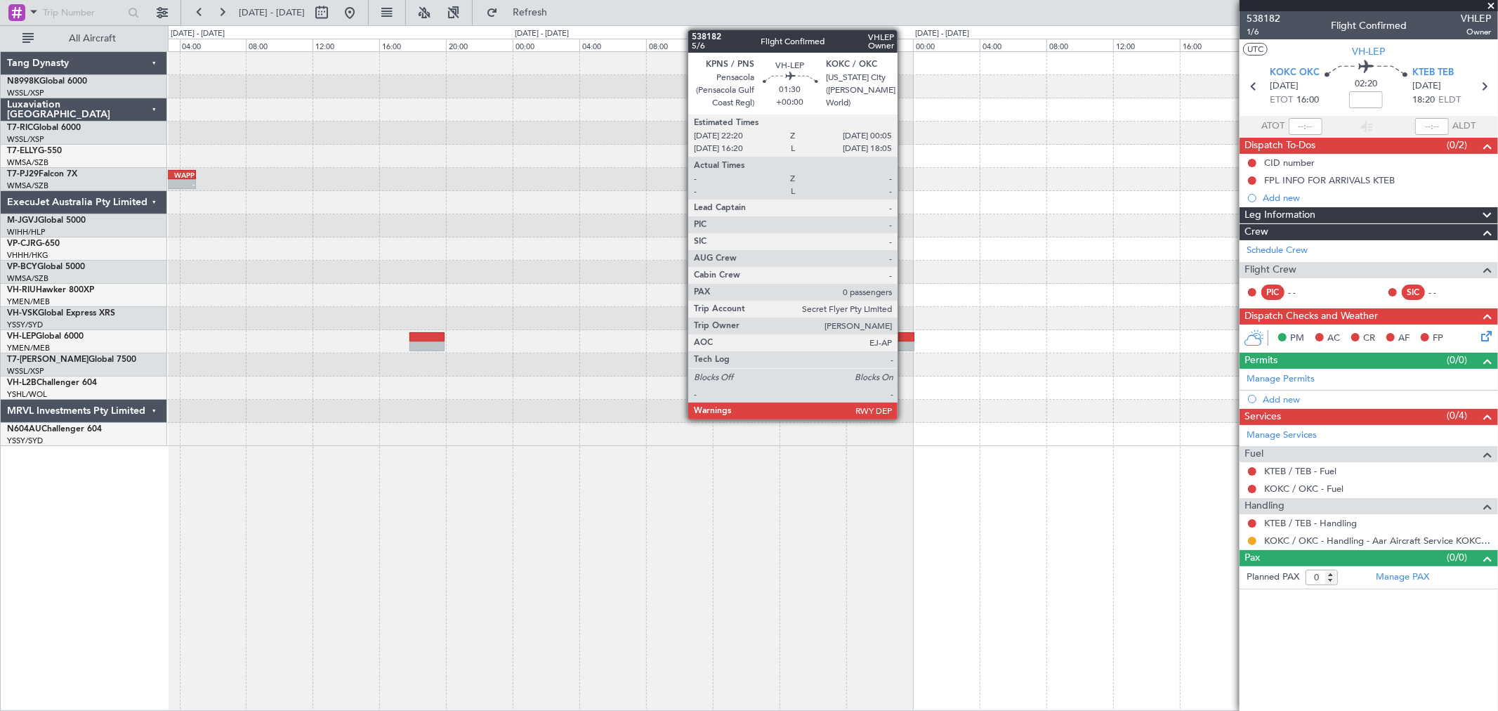
click at [902, 337] on div at bounding box center [899, 337] width 29 height 10
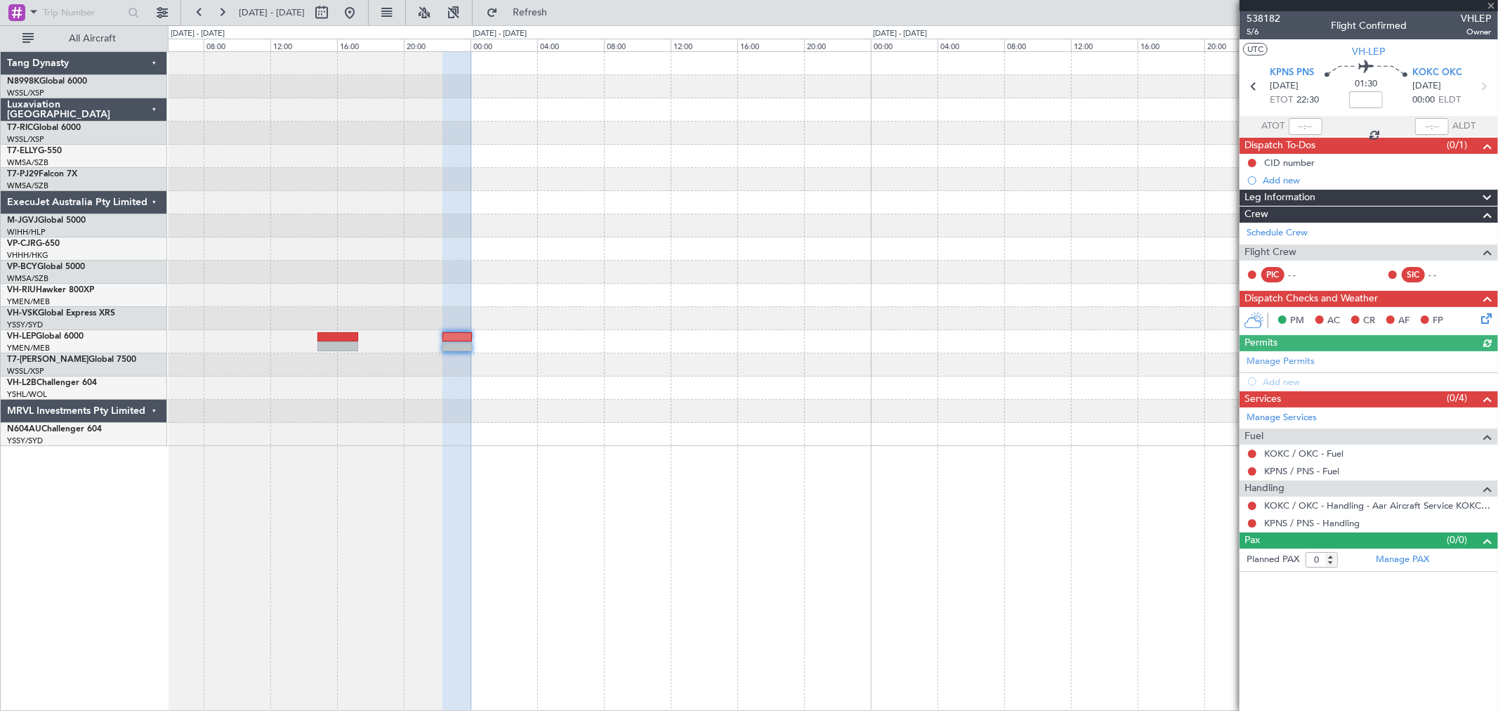
click at [591, 334] on div "YSSY 22:50 Z RJGG 08:05 Z - -" at bounding box center [832, 249] width 1329 height 394
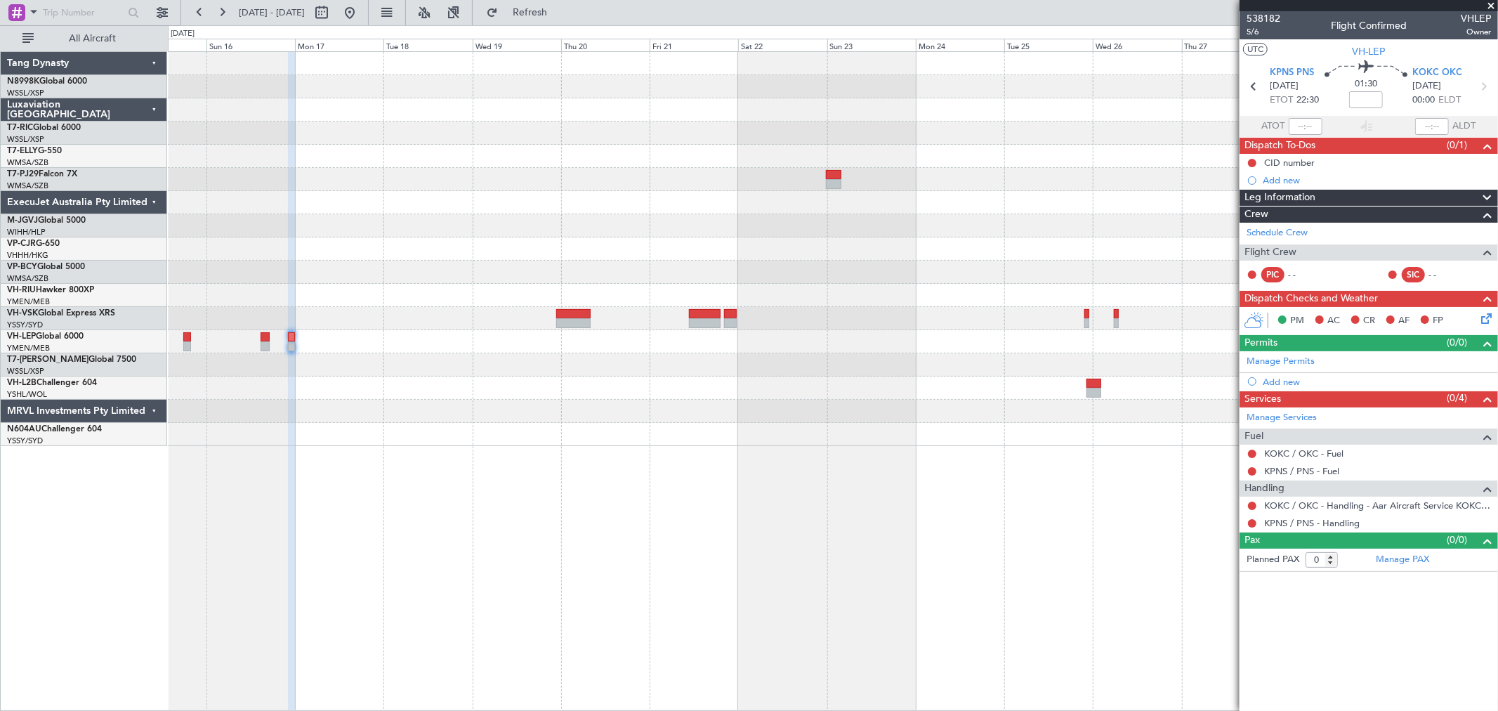
click at [728, 369] on div at bounding box center [832, 364] width 1329 height 23
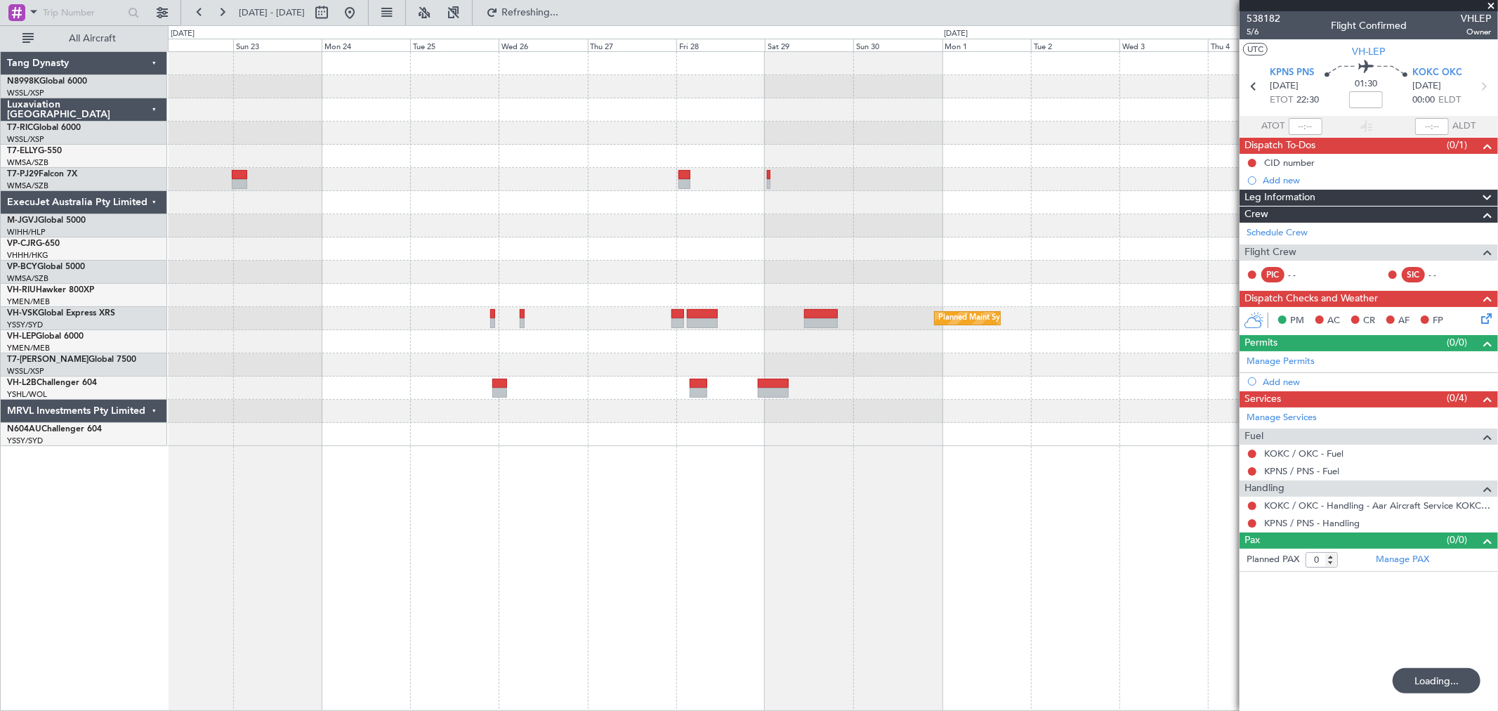
click at [789, 359] on div at bounding box center [832, 364] width 1329 height 23
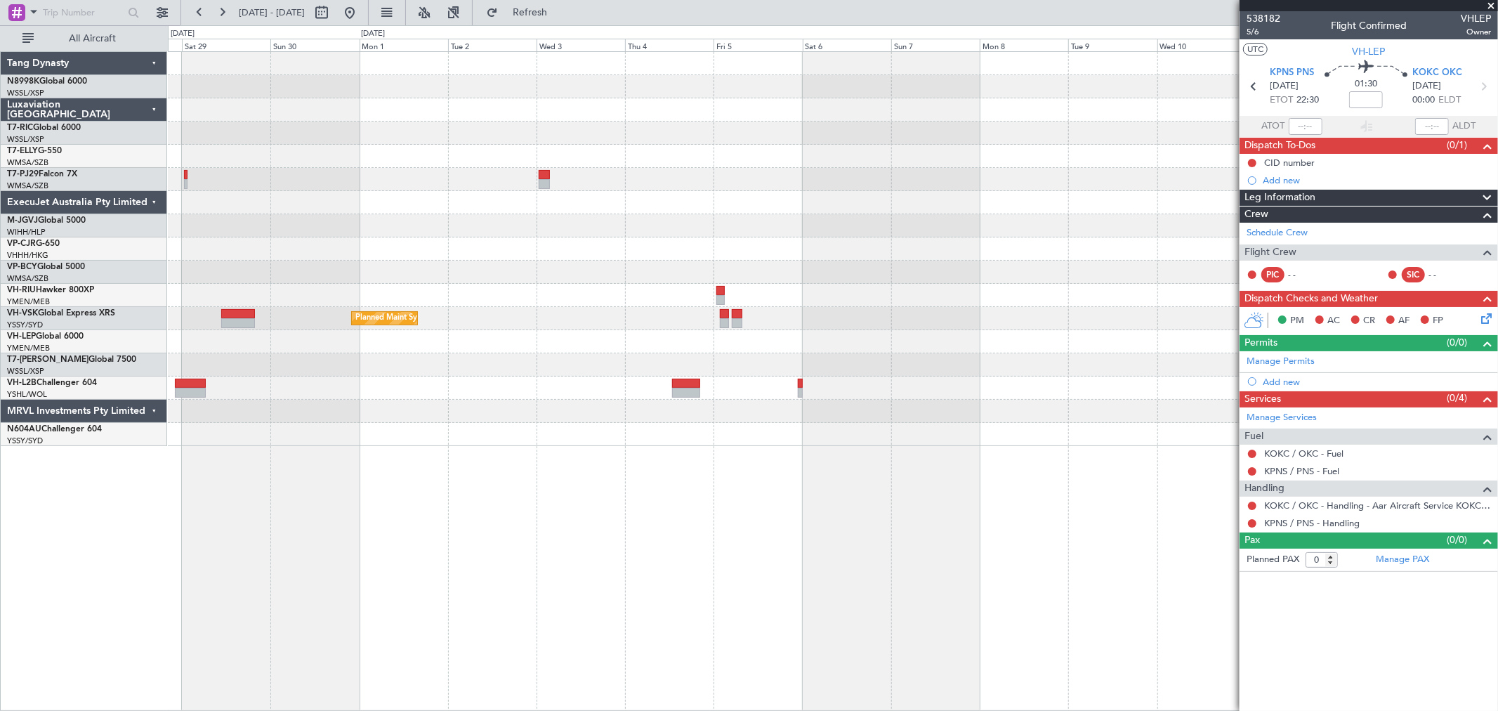
click at [868, 359] on div at bounding box center [832, 364] width 1329 height 23
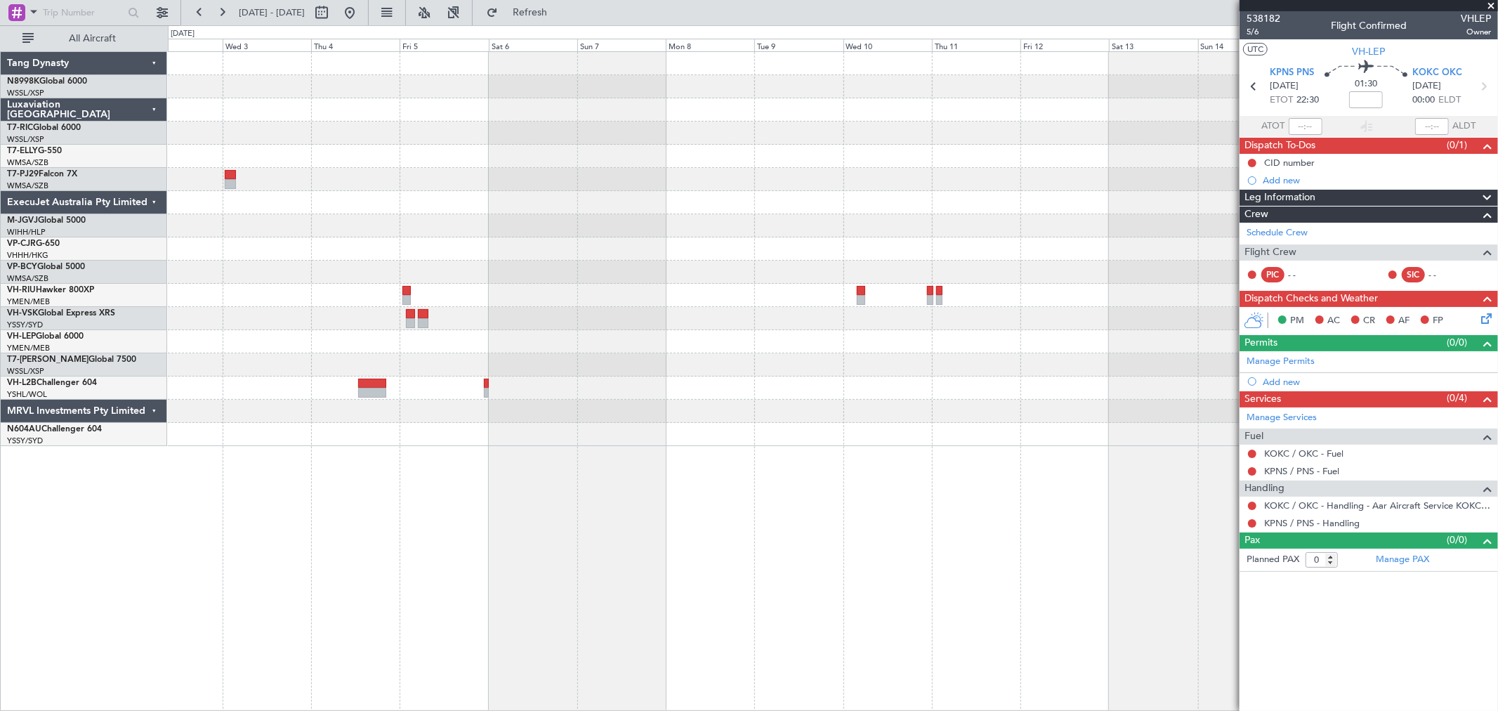
click at [840, 351] on div "Planned Maint Sydney ([PERSON_NAME] Intl)" at bounding box center [832, 249] width 1329 height 394
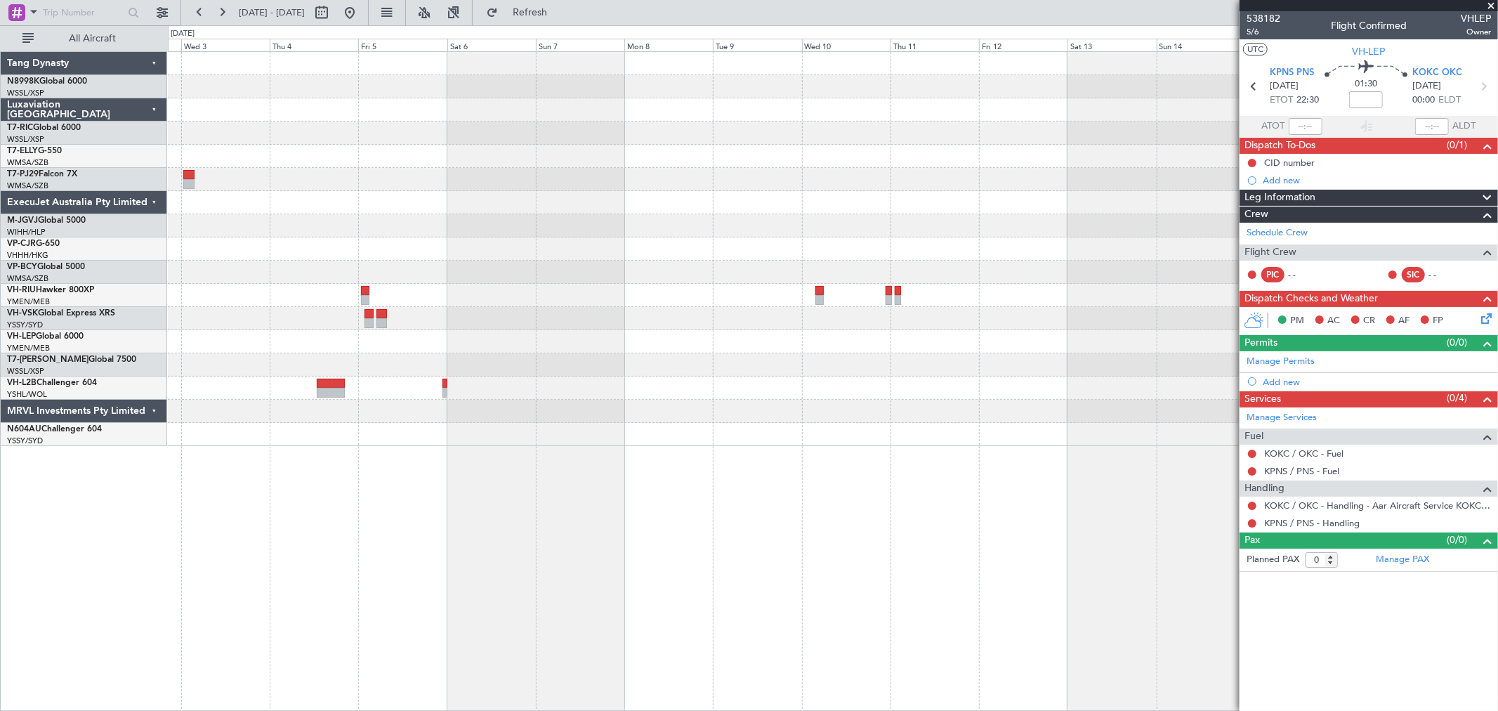
click at [970, 345] on div at bounding box center [832, 341] width 1329 height 23
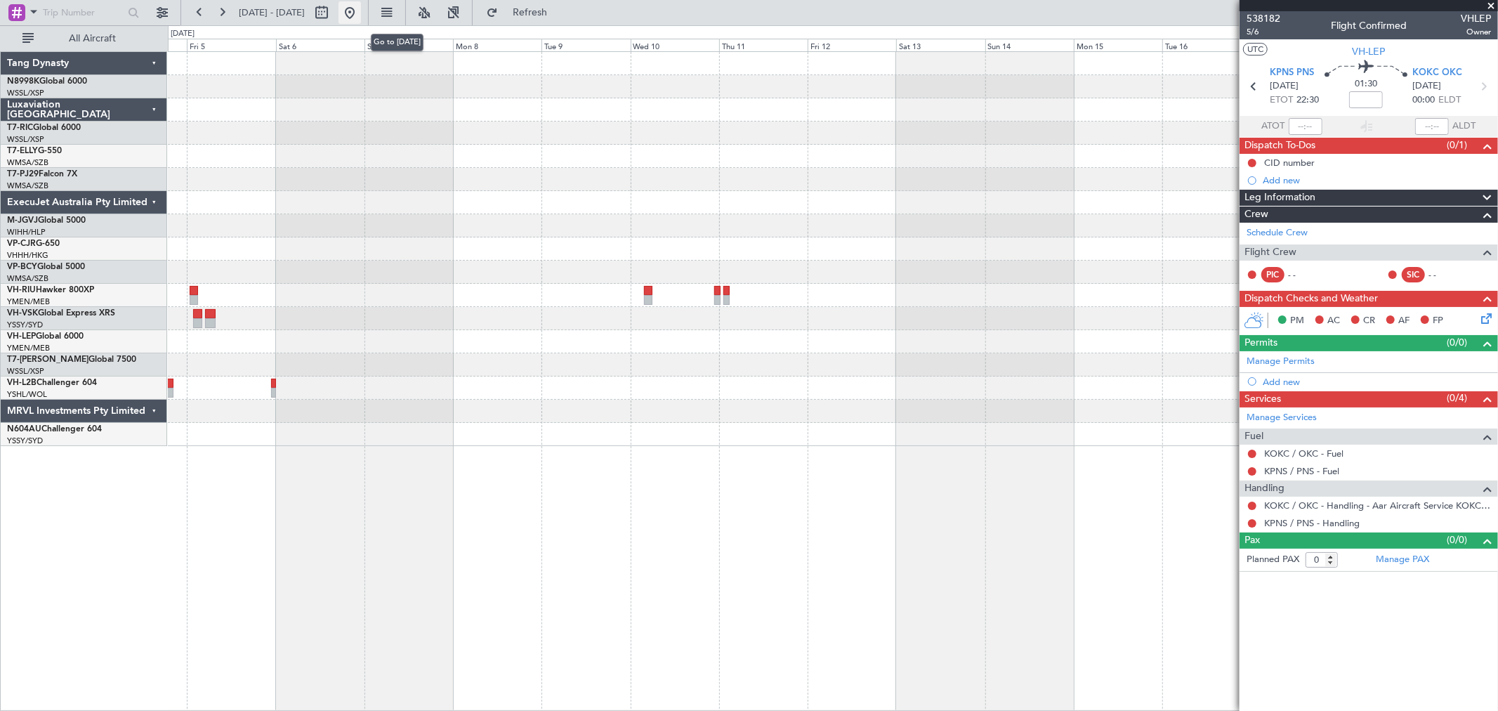
click at [361, 11] on button at bounding box center [349, 12] width 22 height 22
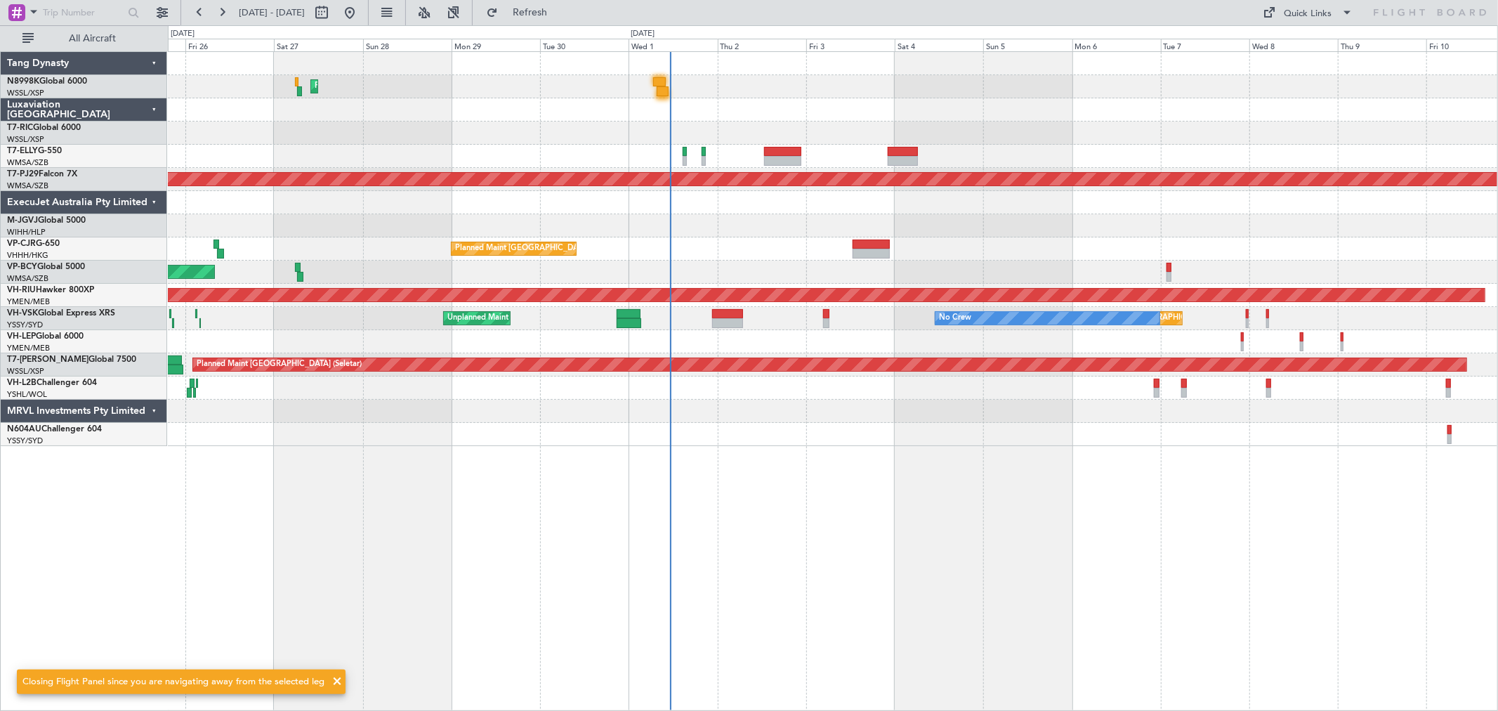
click at [681, 209] on div at bounding box center [832, 202] width 1329 height 23
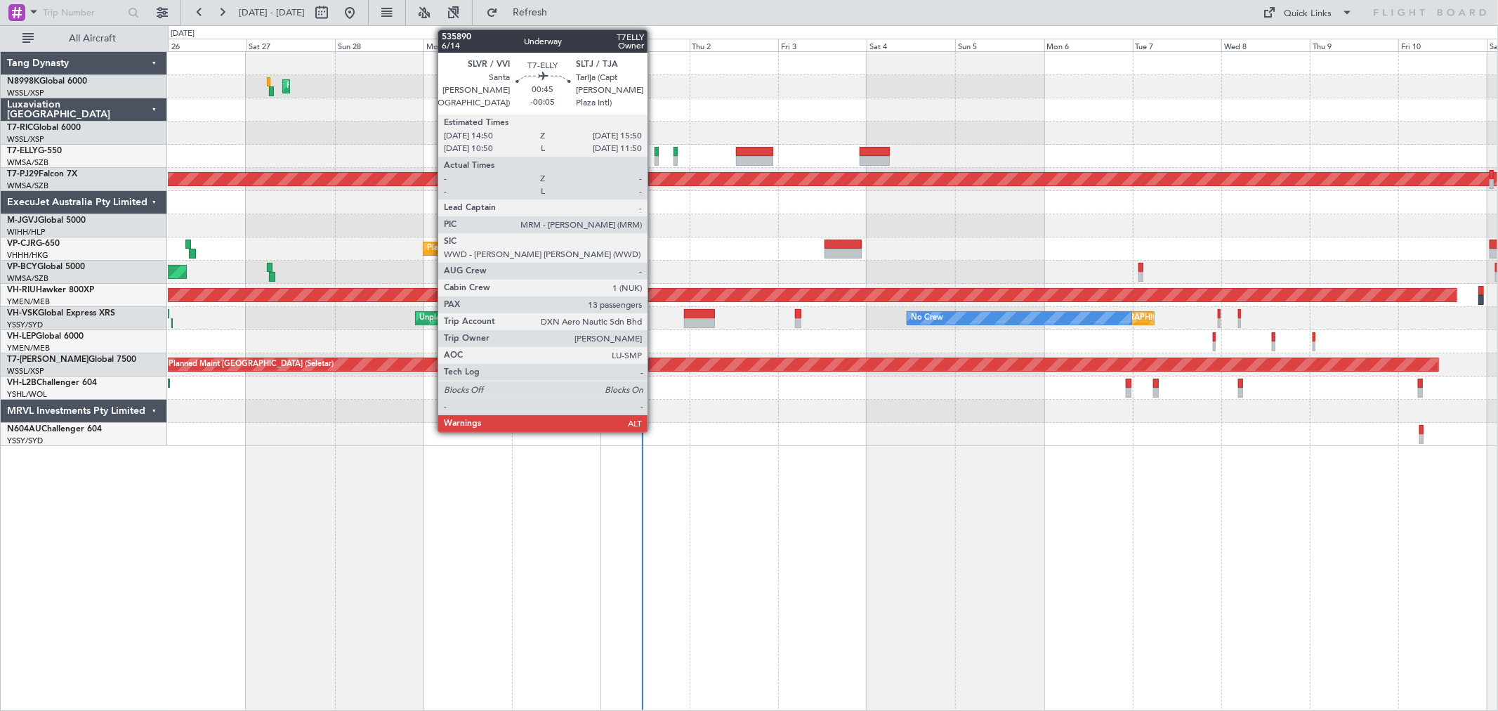
click at [654, 153] on div at bounding box center [656, 152] width 4 height 10
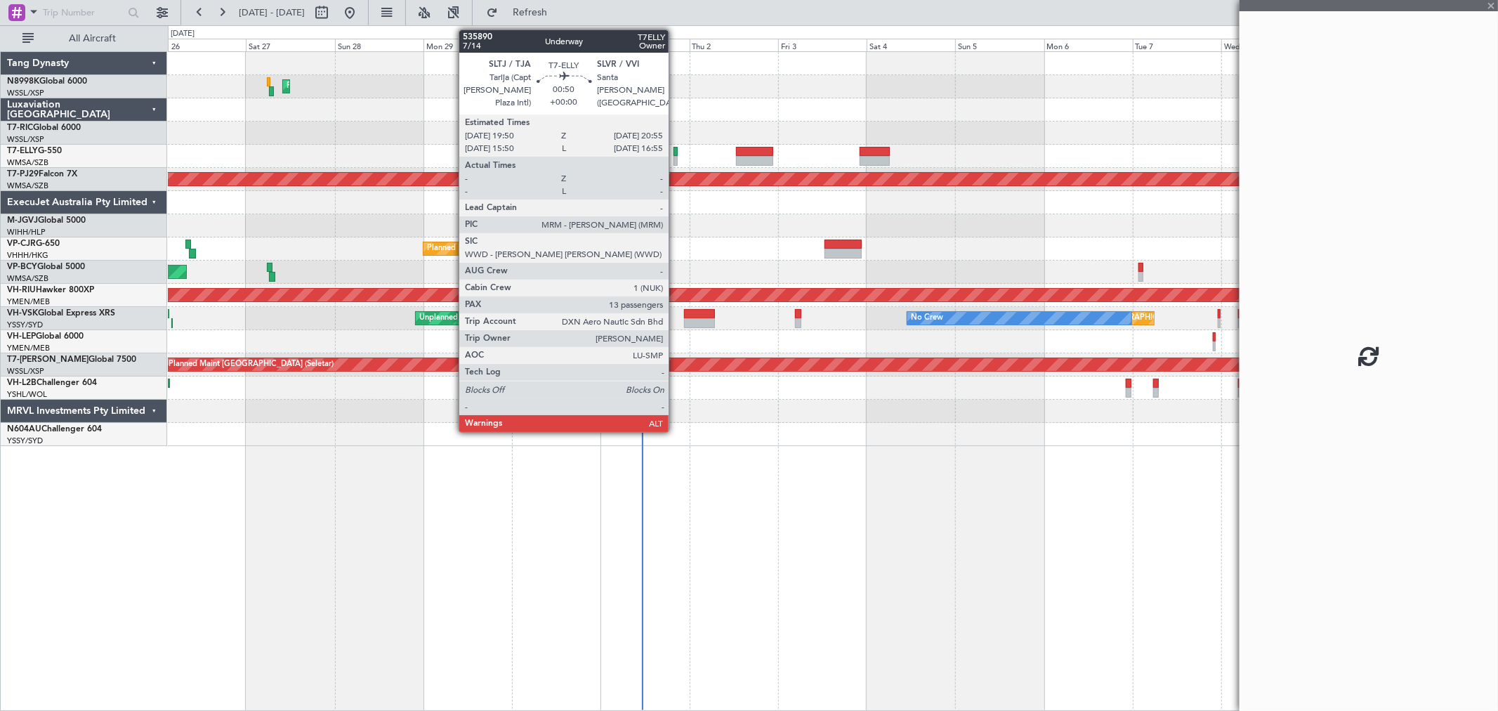
click at [675, 151] on div at bounding box center [675, 152] width 4 height 10
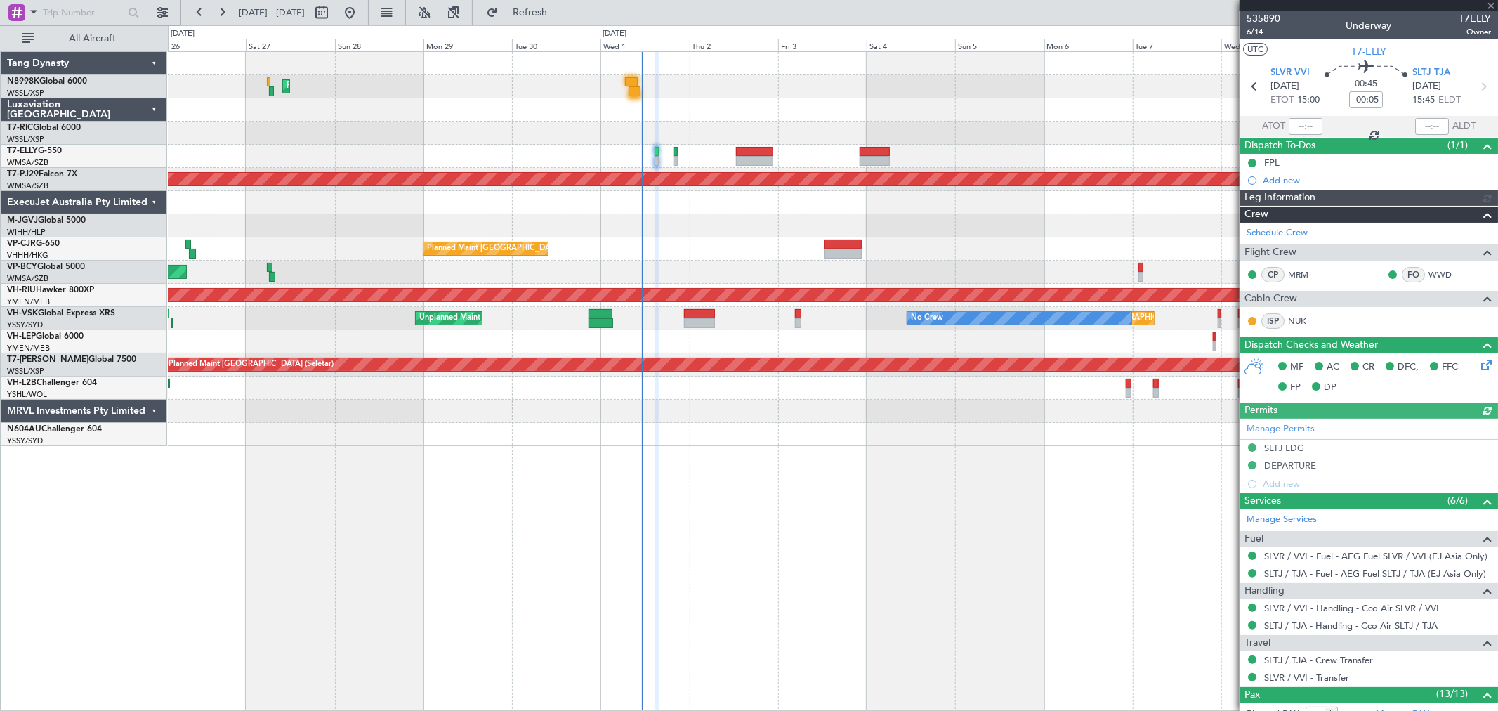
type input "[PERSON_NAME] (KYA)"
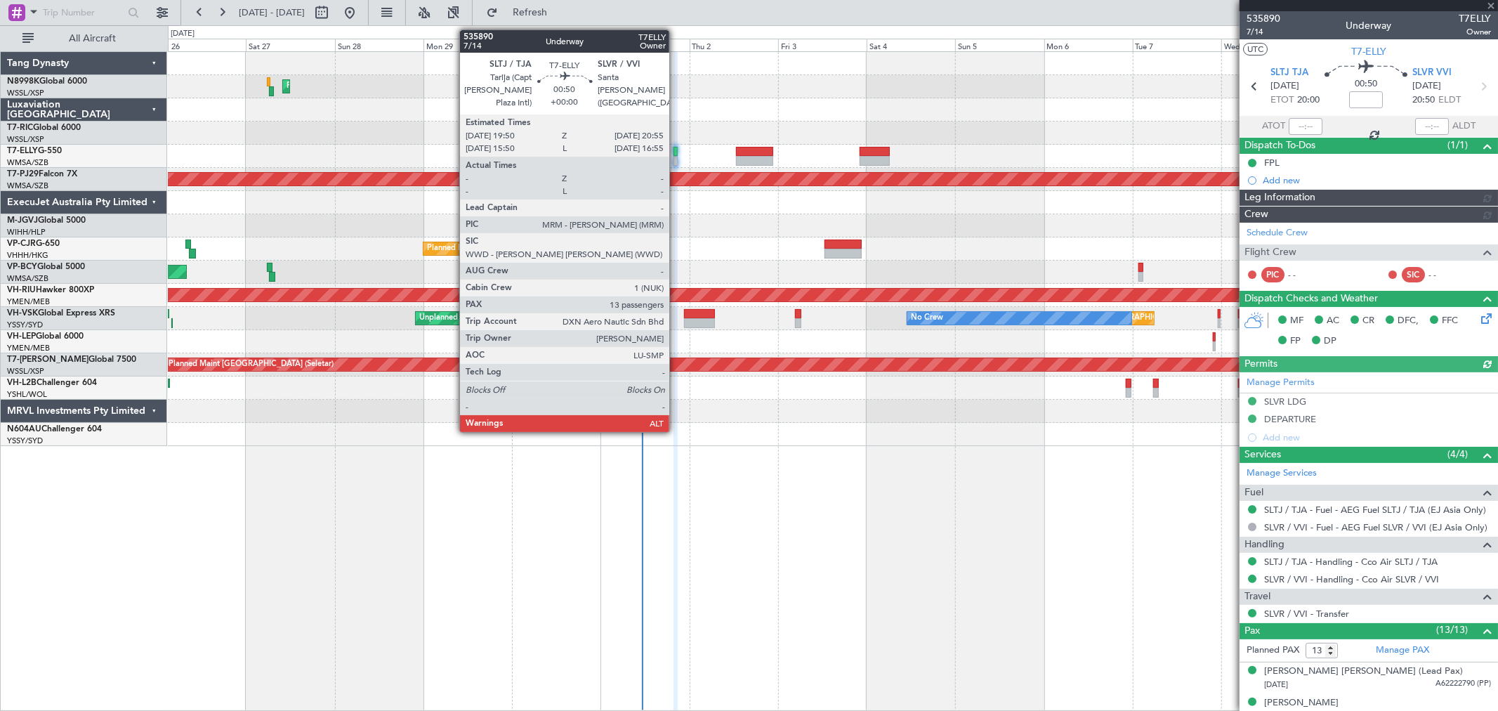
type input "[PERSON_NAME] (KYA)"
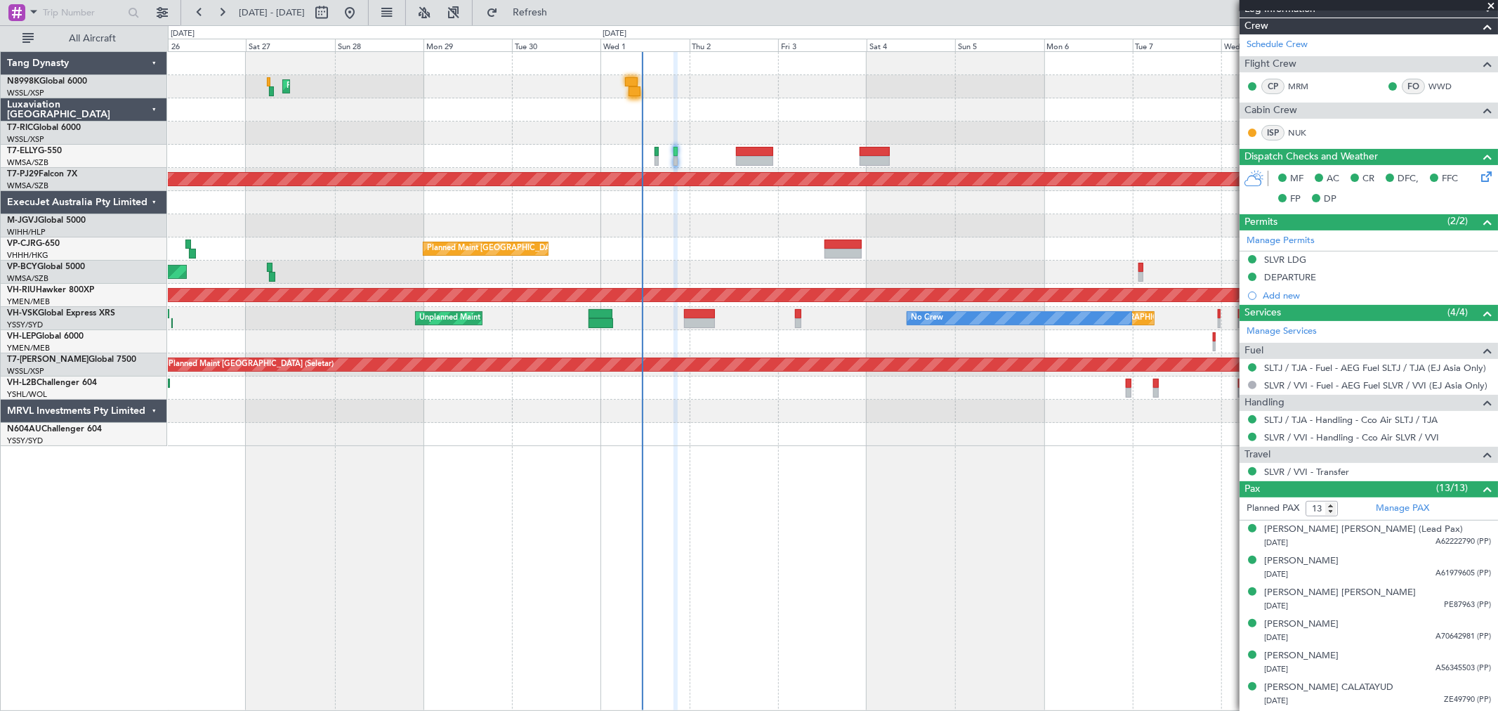
scroll to position [312, 0]
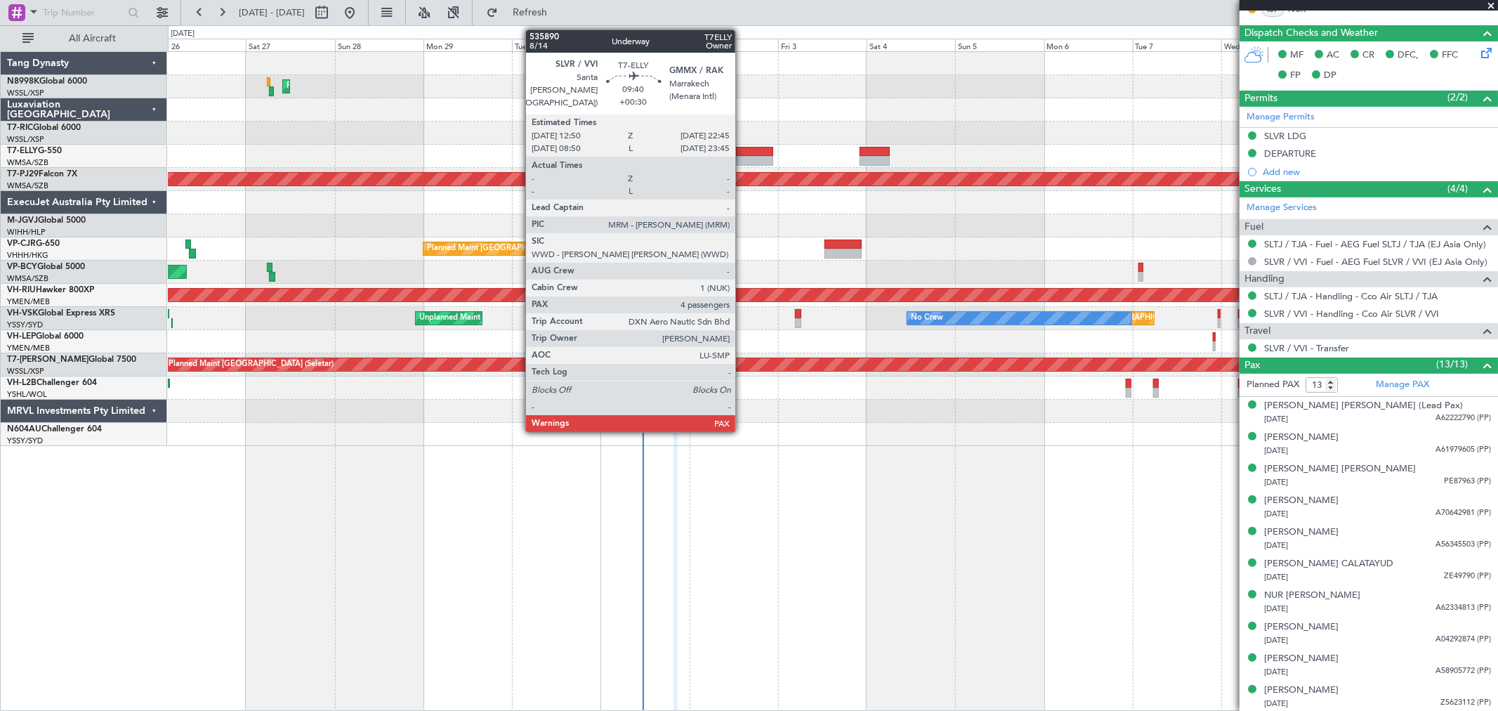
click at [742, 164] on div at bounding box center [754, 161] width 37 height 10
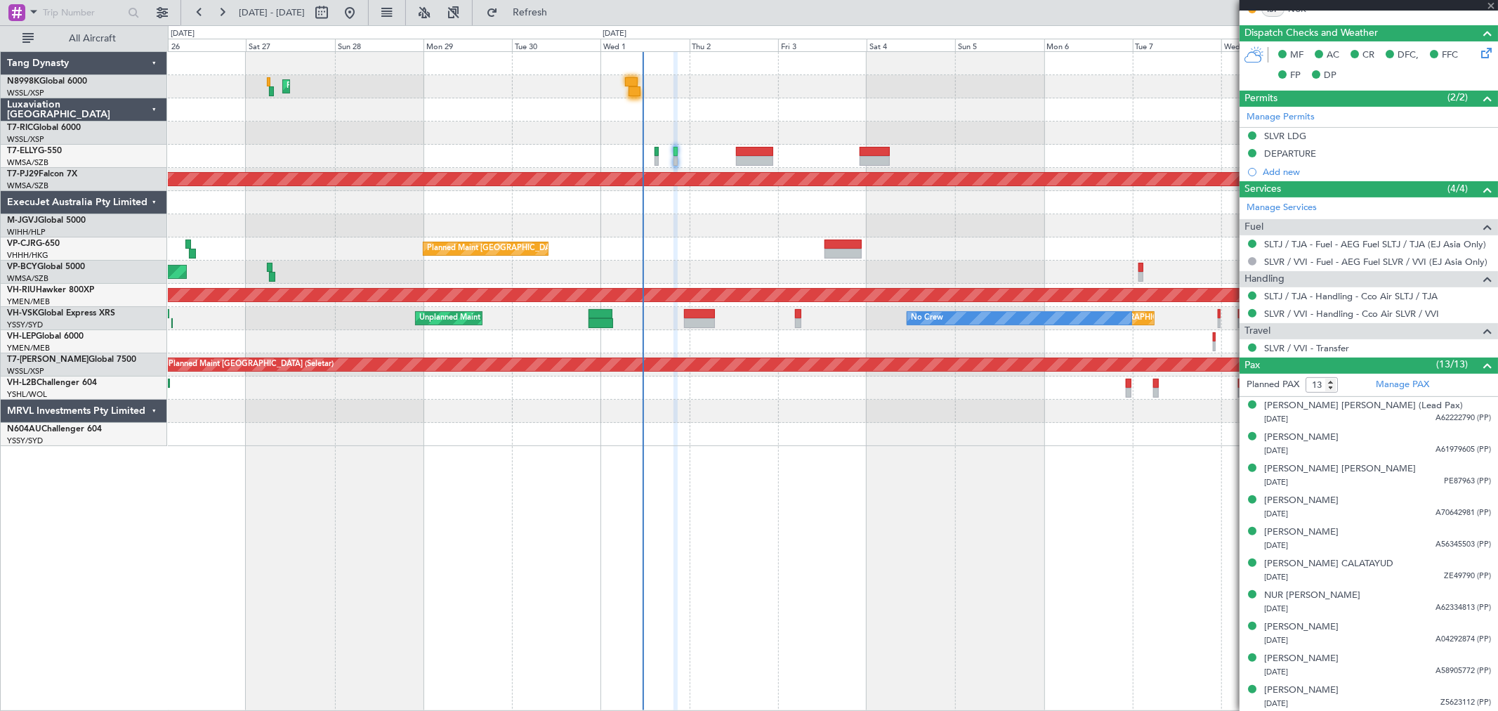
type input "+00:30"
type input "4"
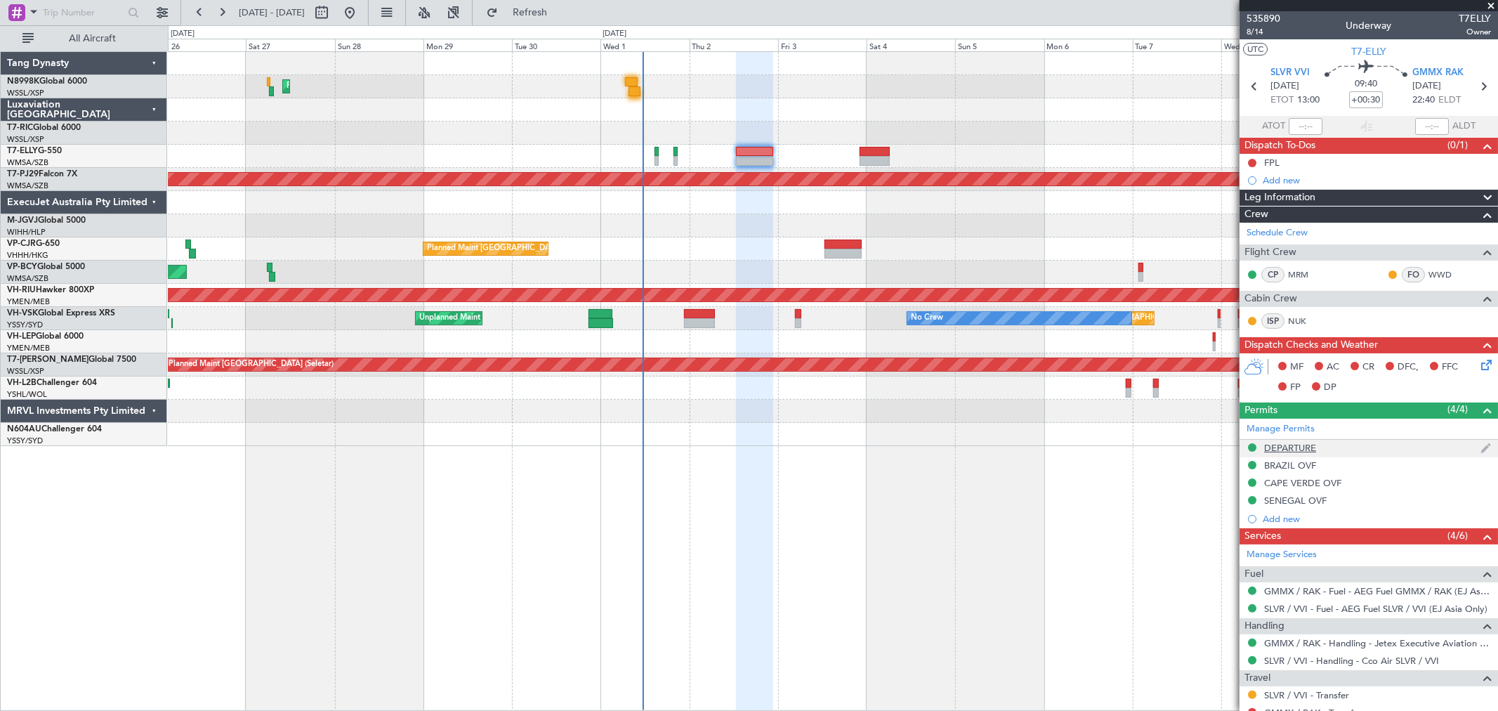
scroll to position [156, 0]
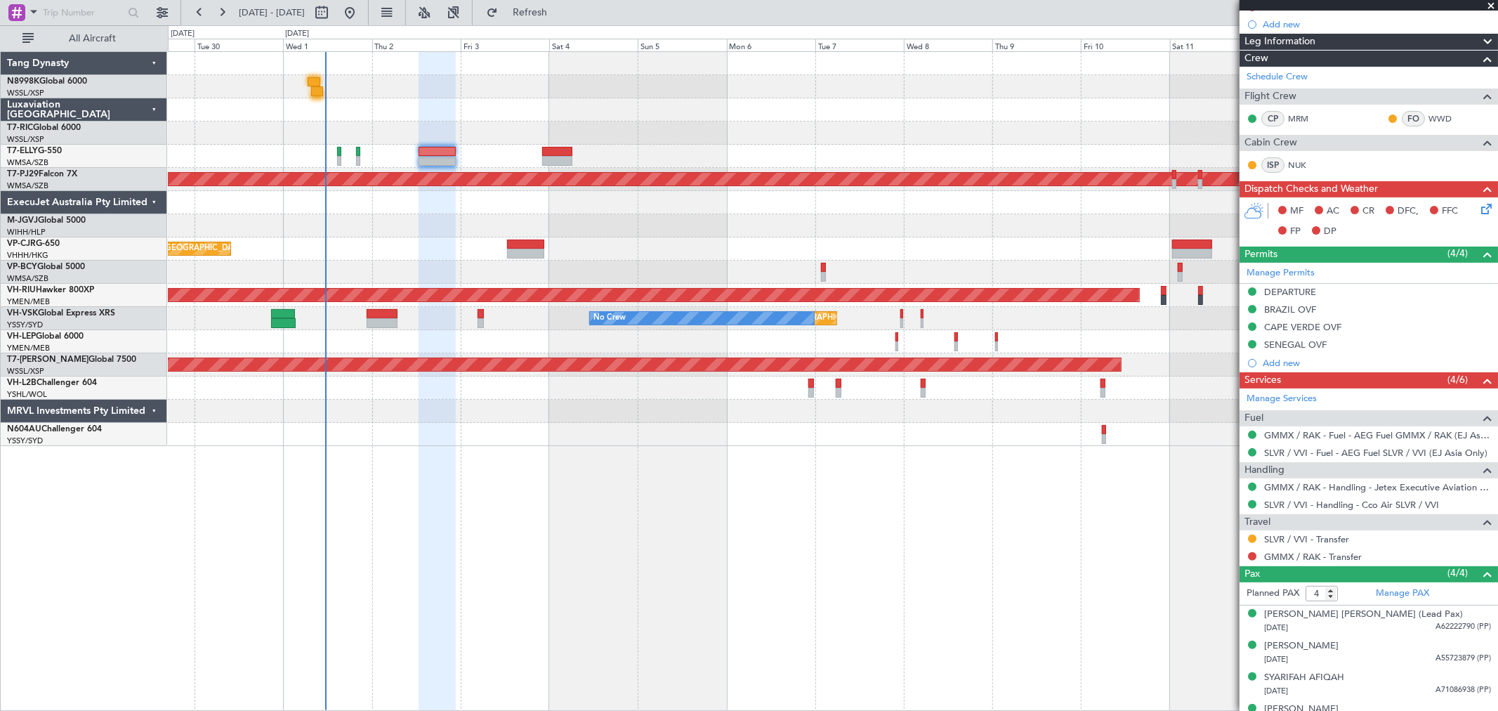
click at [777, 327] on div "Unplanned Maint Melbourne (Essendon) No Crew Unplanned Maint Sydney (Kingsford …" at bounding box center [832, 318] width 1329 height 23
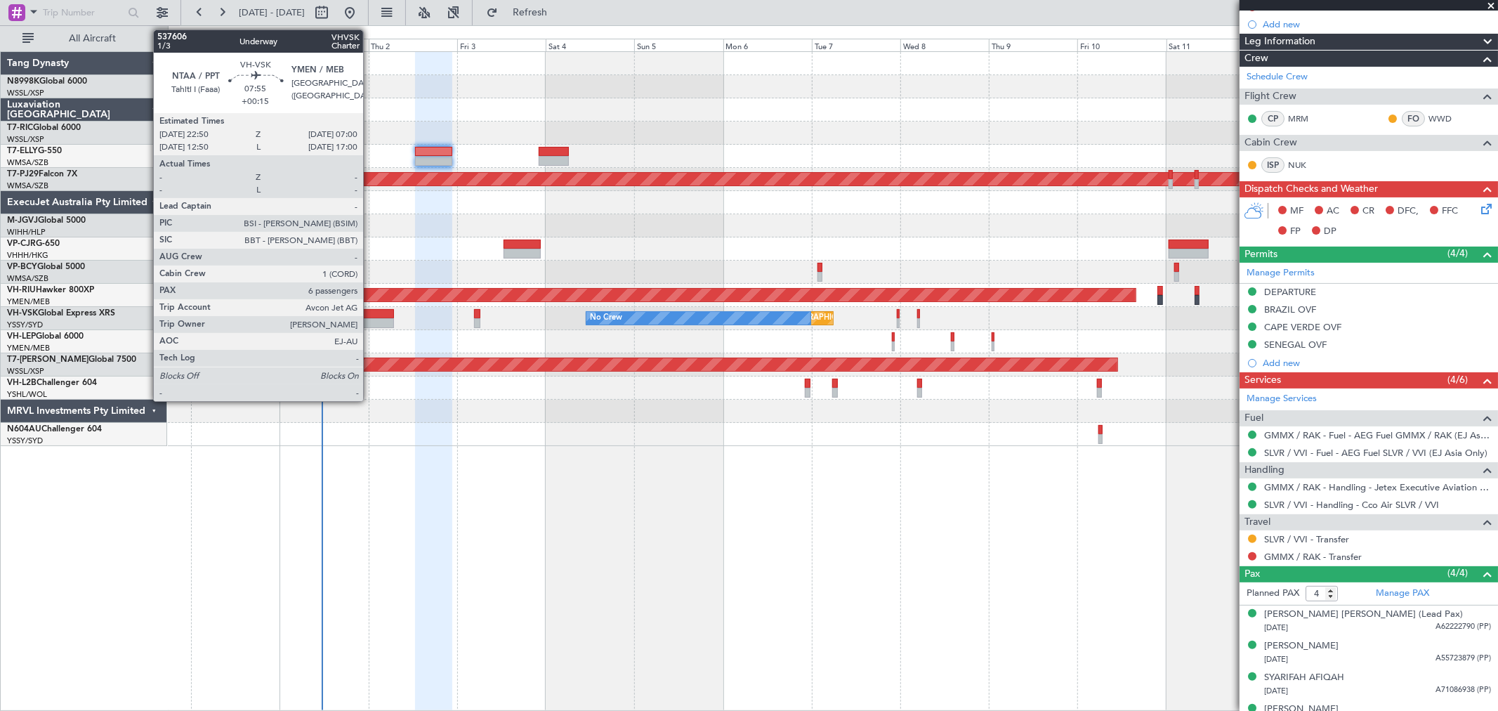
click at [370, 314] on div at bounding box center [378, 314] width 30 height 10
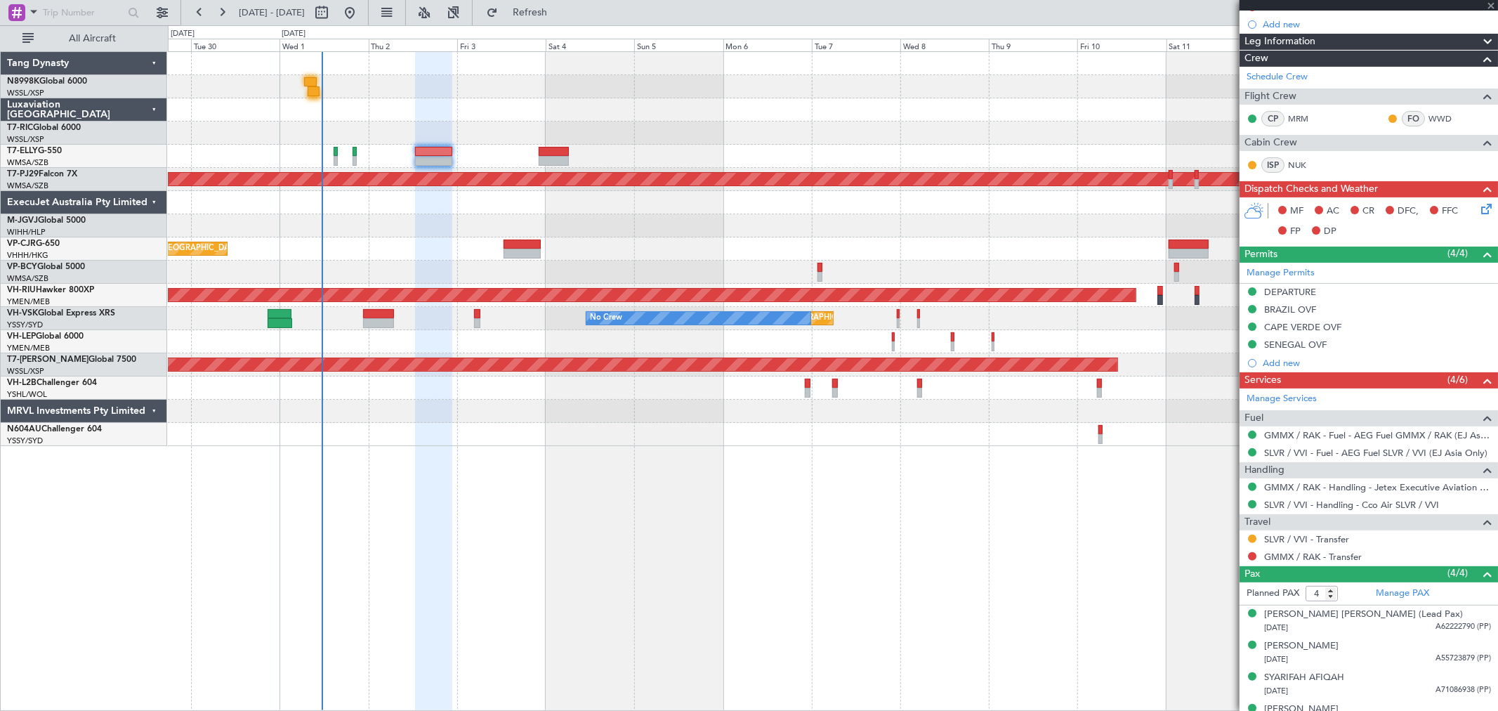
type input "+00:15"
type input "6"
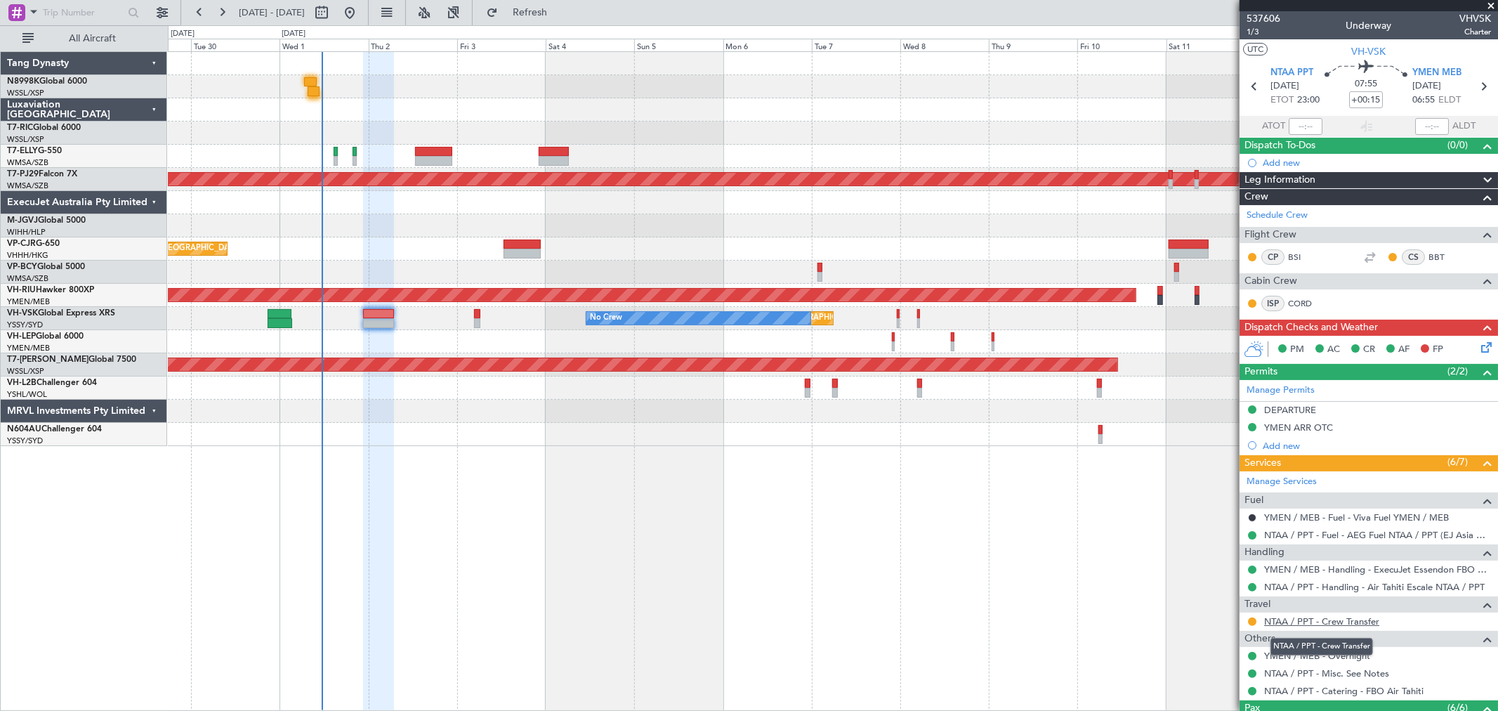
click at [1306, 623] on link "NTAA / PPT - Crew Transfer" at bounding box center [1321, 621] width 115 height 12
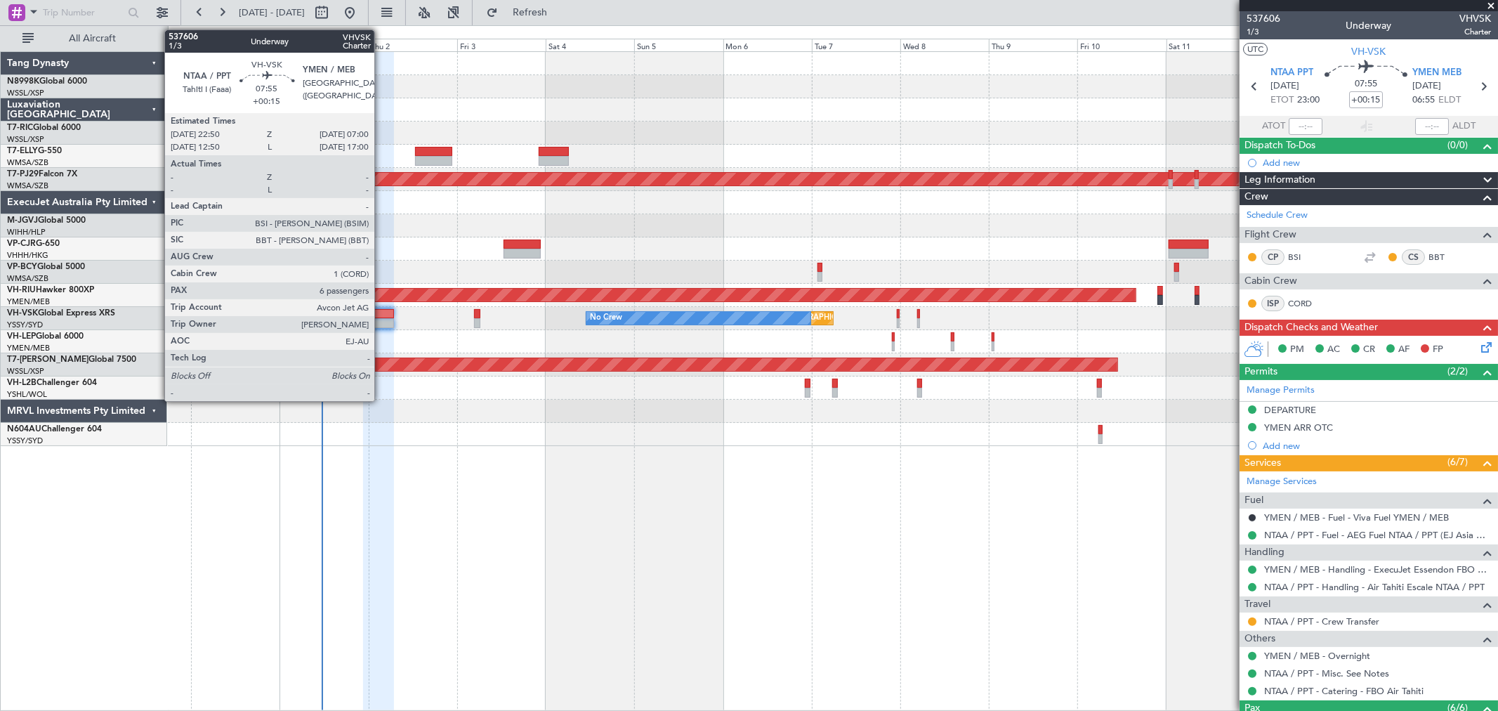
click at [381, 315] on div at bounding box center [378, 314] width 30 height 10
click at [382, 320] on div at bounding box center [378, 323] width 30 height 10
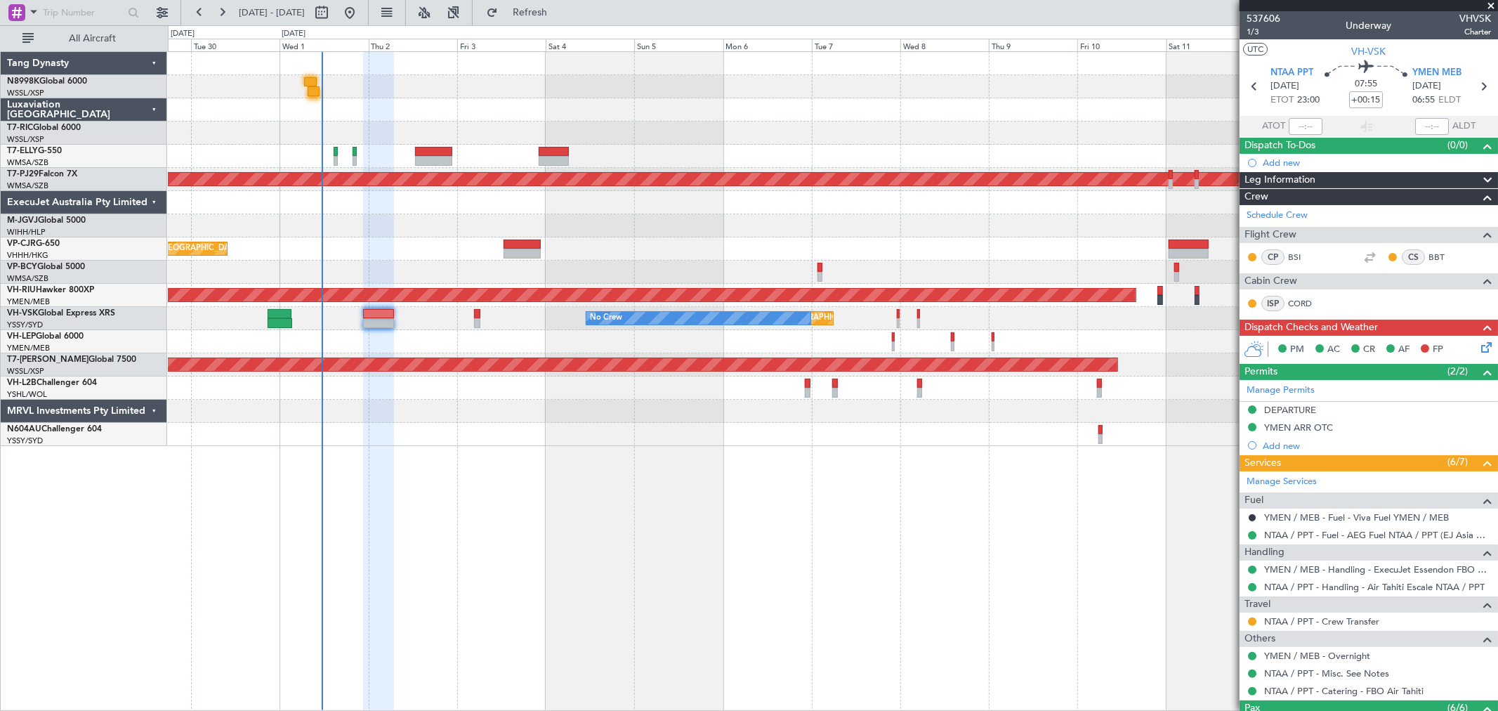
click at [783, 255] on div "Planned Maint [GEOGRAPHIC_DATA] ([GEOGRAPHIC_DATA] Intl)" at bounding box center [832, 248] width 1329 height 23
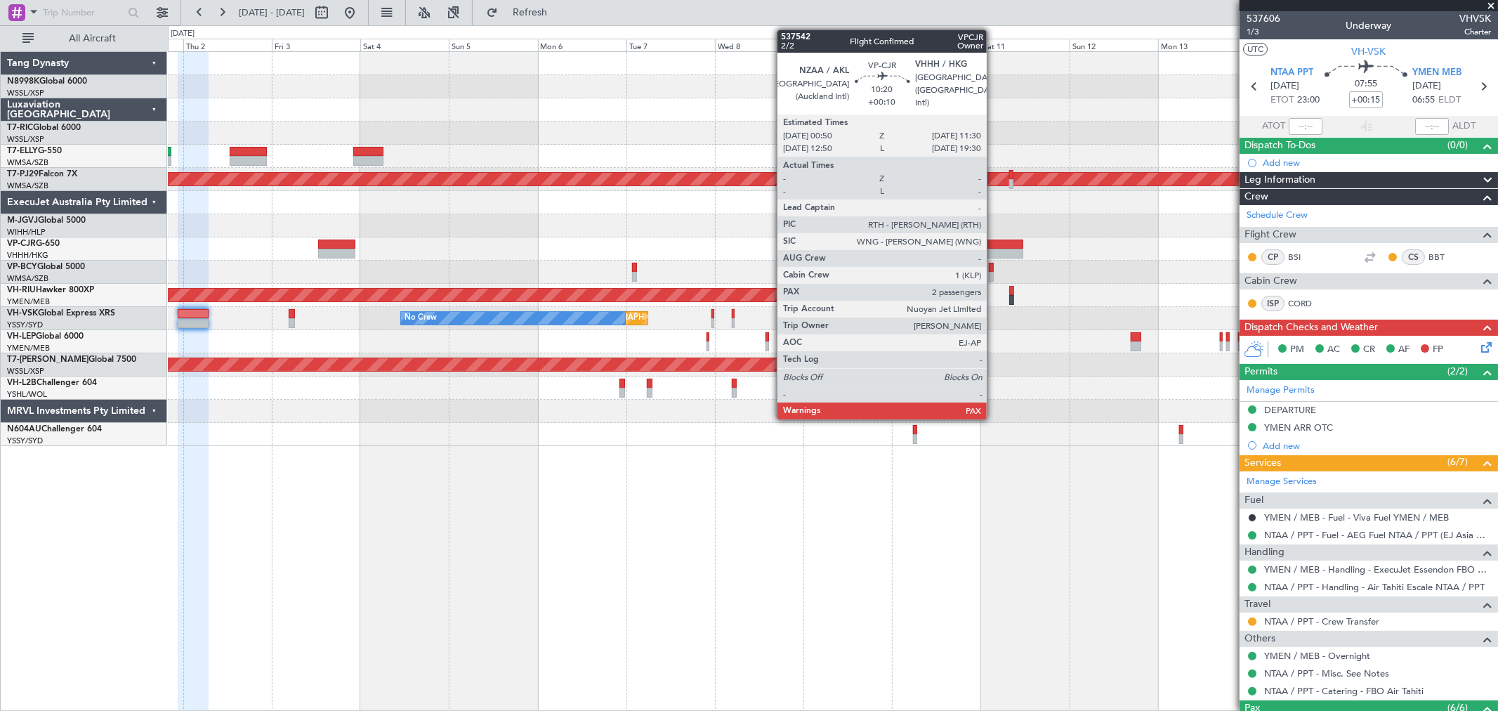
click at [994, 239] on div at bounding box center [1003, 244] width 40 height 10
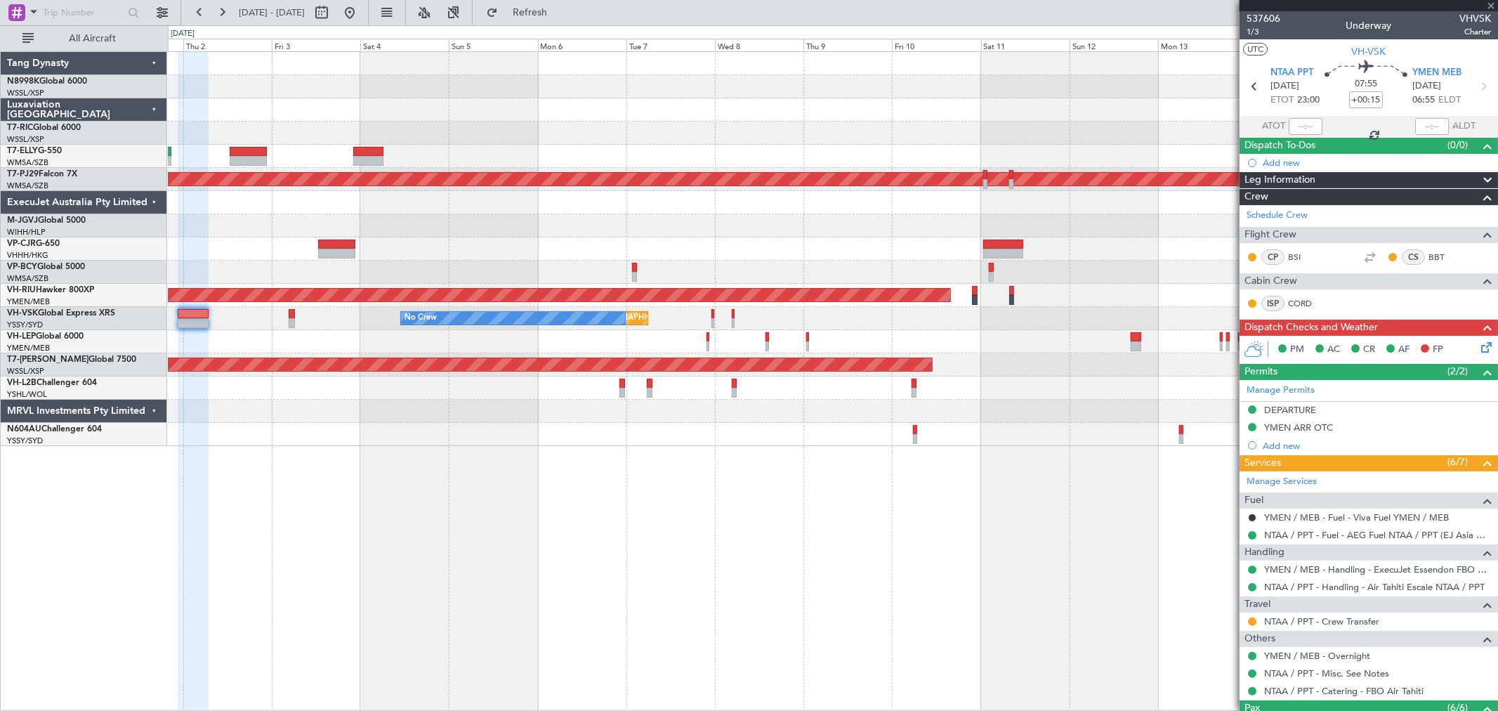
type input "+00:10"
type input "2"
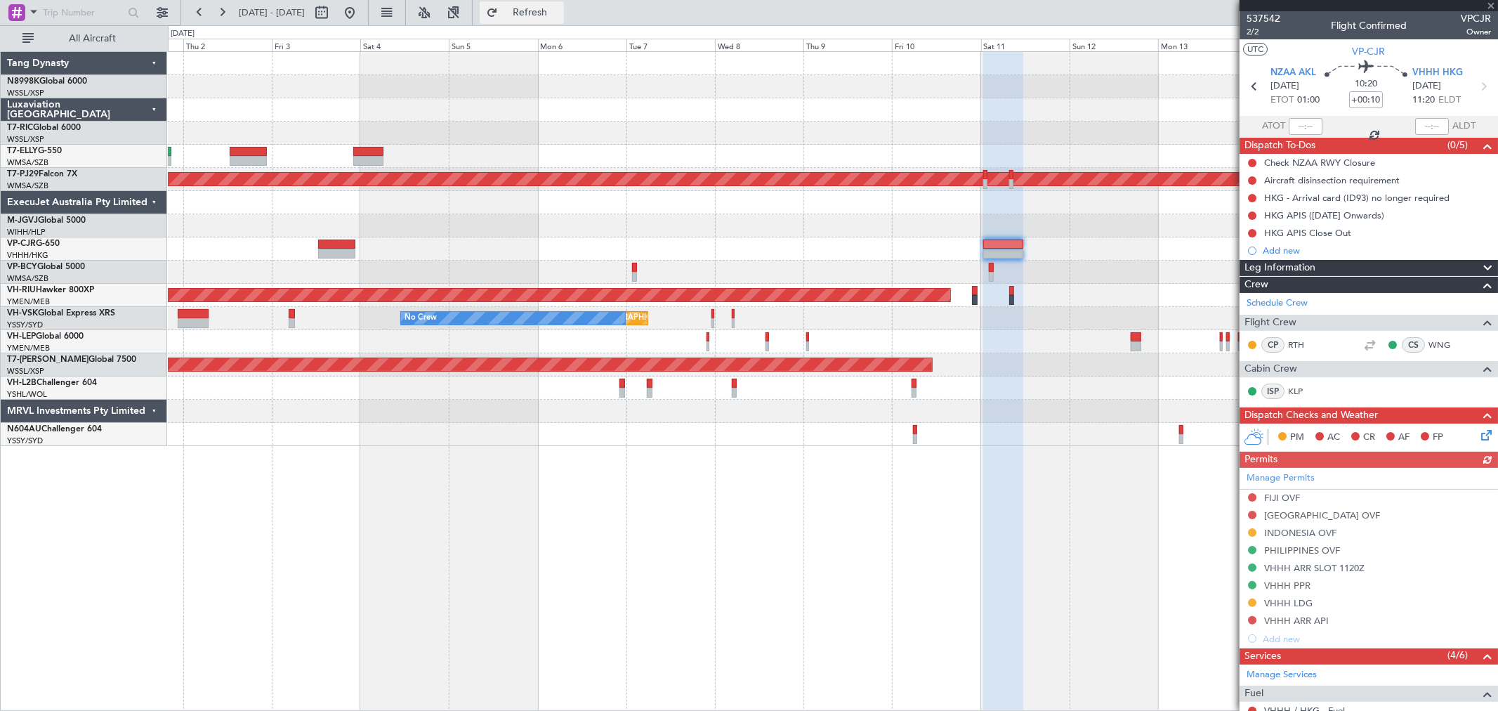
click at [548, 8] on span "Refresh" at bounding box center [530, 13] width 59 height 10
click at [1008, 98] on div "Planned Maint [GEOGRAPHIC_DATA] (Sultan [PERSON_NAME] [PERSON_NAME] - Subang) P…" at bounding box center [832, 249] width 1329 height 394
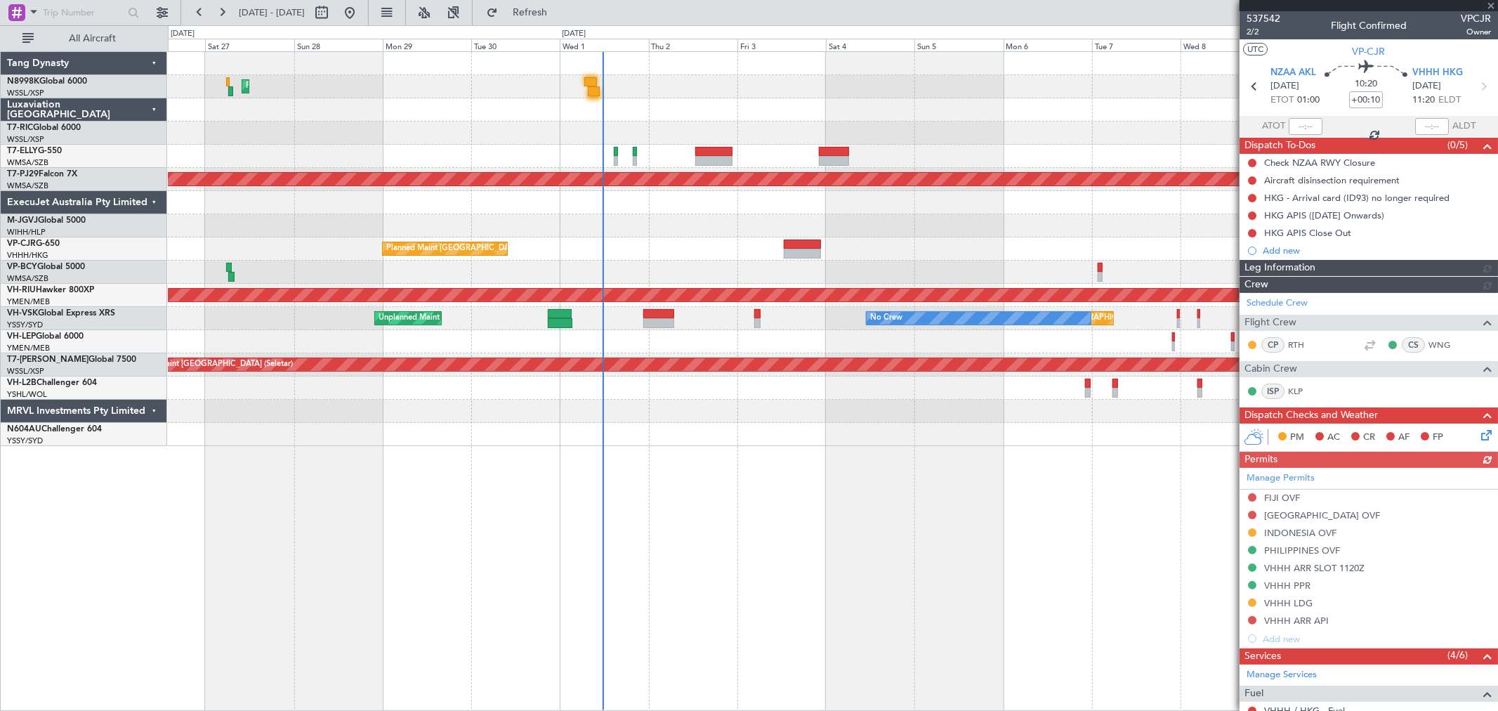
click at [598, 77] on div "Planned Maint [GEOGRAPHIC_DATA] ([GEOGRAPHIC_DATA] Intl)" at bounding box center [832, 86] width 1329 height 23
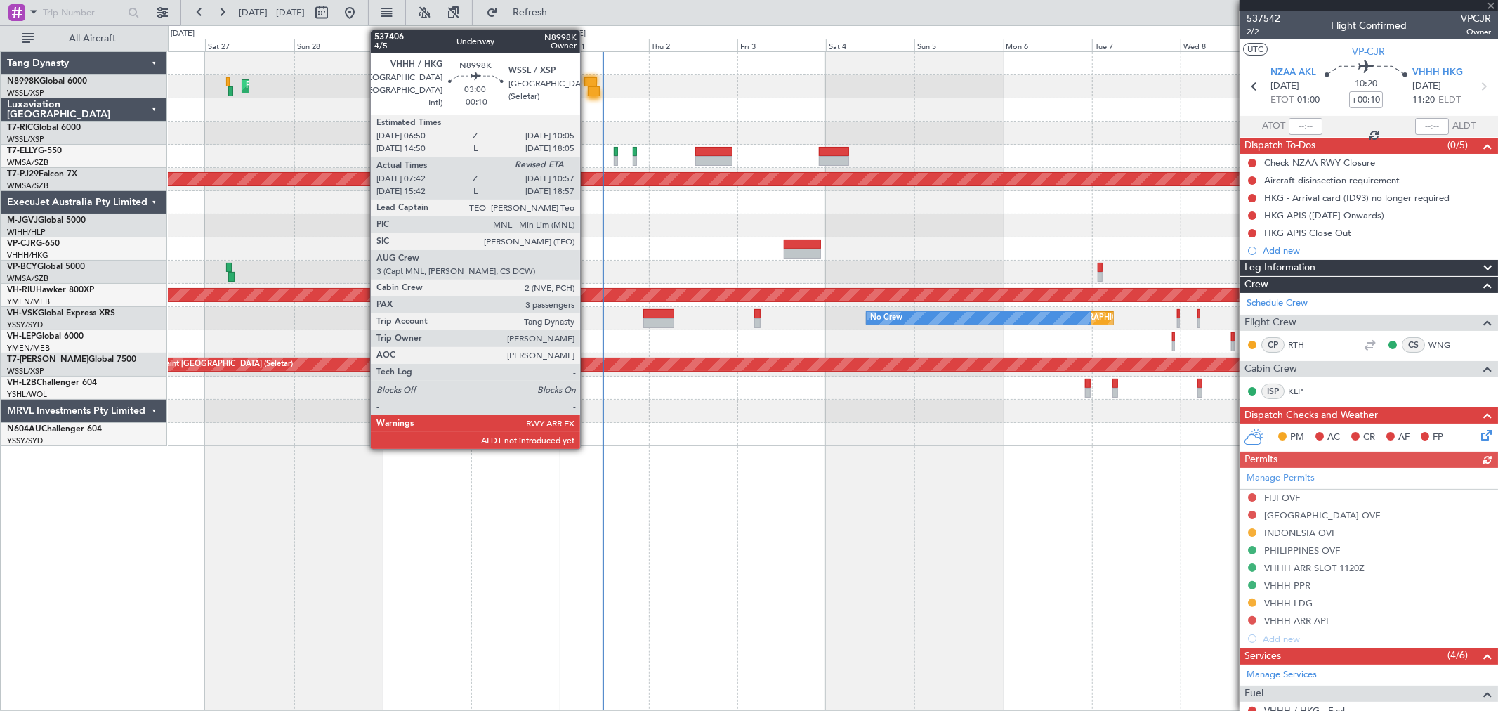
click at [587, 79] on div at bounding box center [590, 82] width 13 height 10
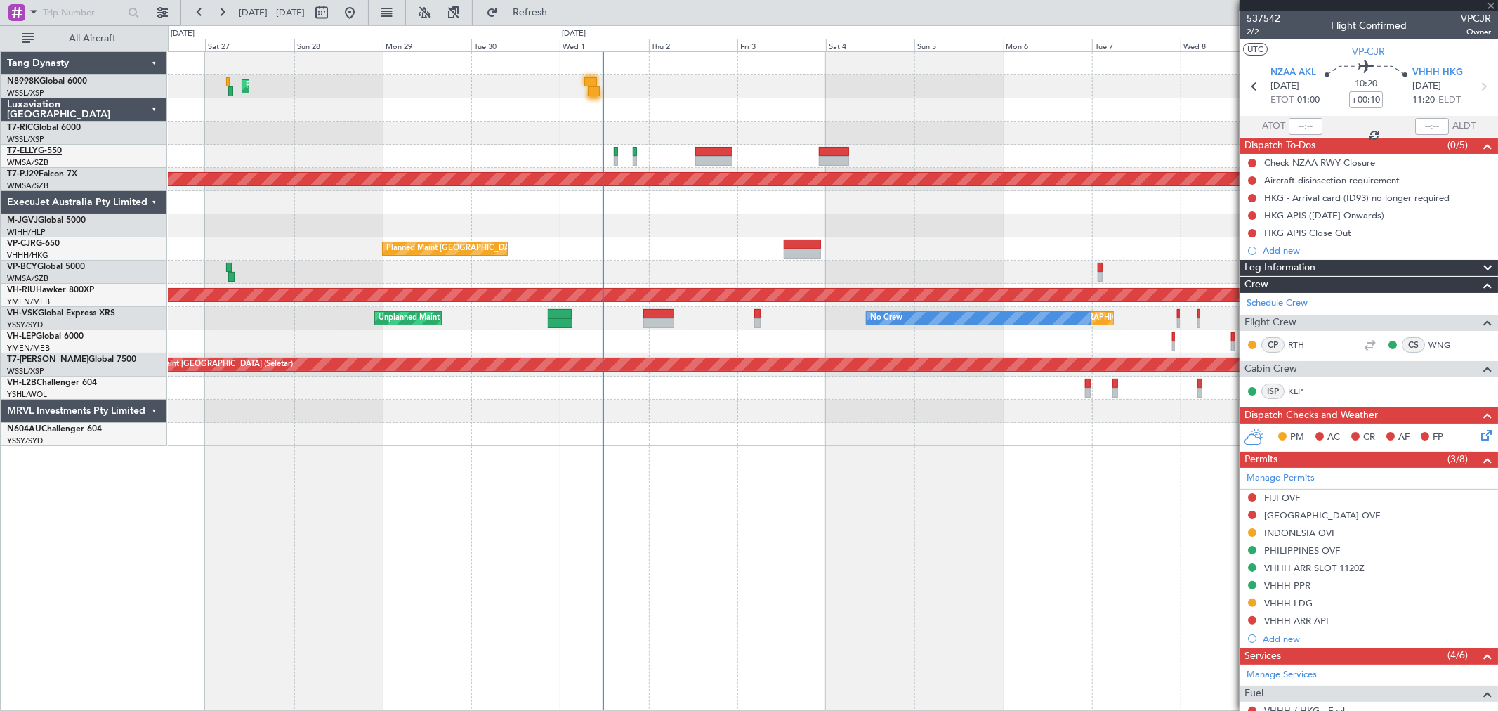
type input "-00:10"
type input "07:52"
type input "3"
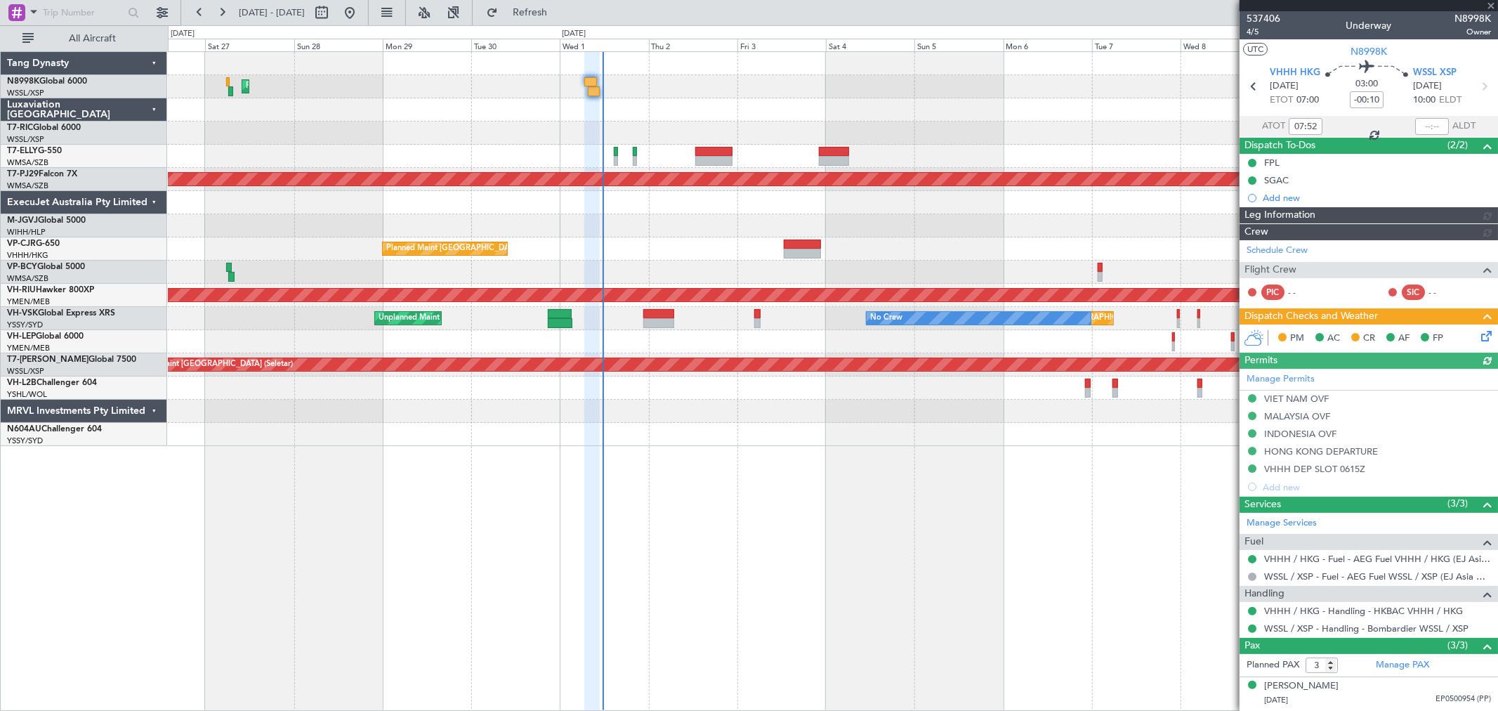
type input "[PERSON_NAME] (BTA)"
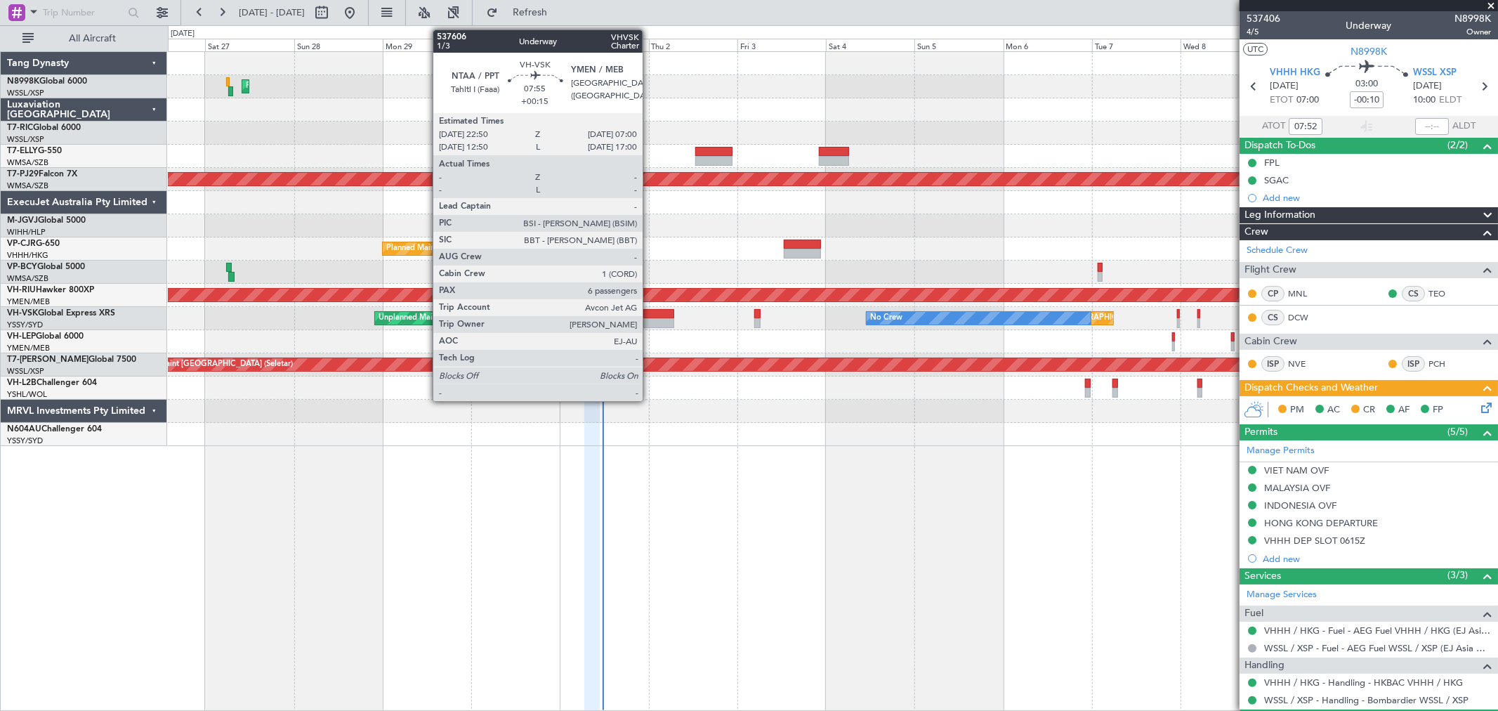
click at [649, 316] on div at bounding box center [658, 314] width 30 height 10
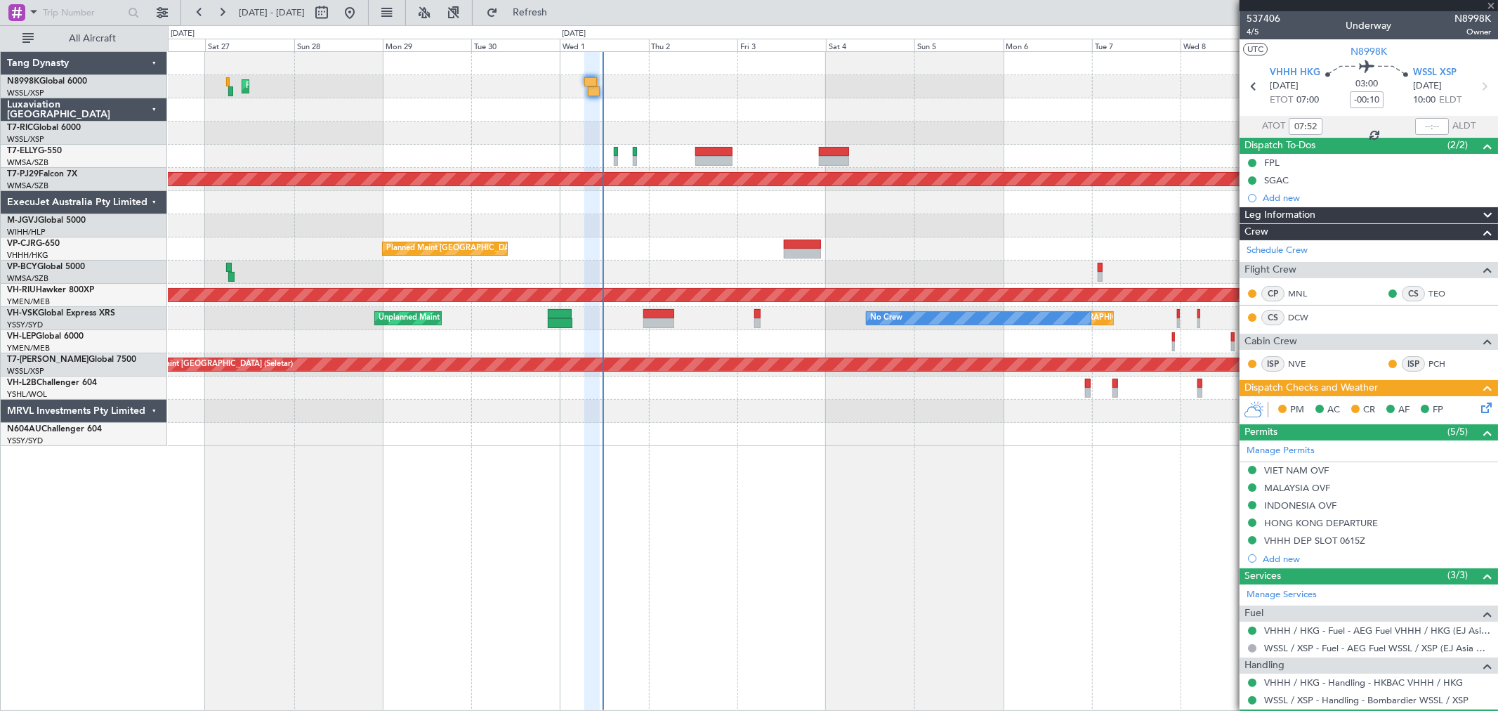
type input "+00:15"
type input "6"
